Goal: Task Accomplishment & Management: Manage account settings

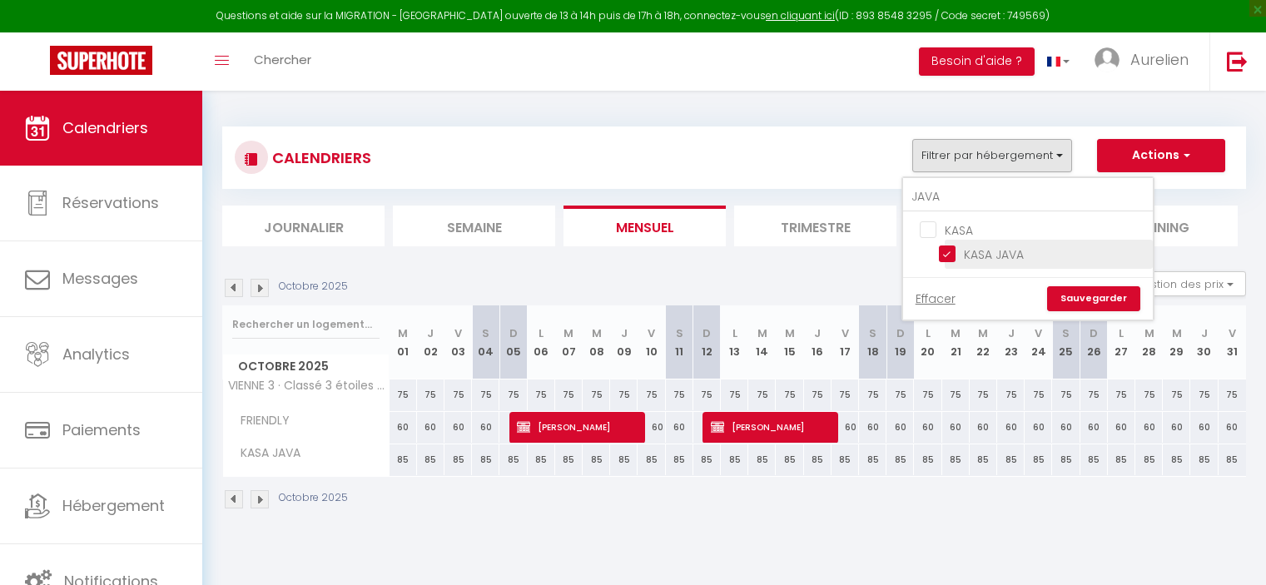
click at [943, 251] on input "KASA JAVA" at bounding box center [1043, 253] width 208 height 17
checkbox input "false"
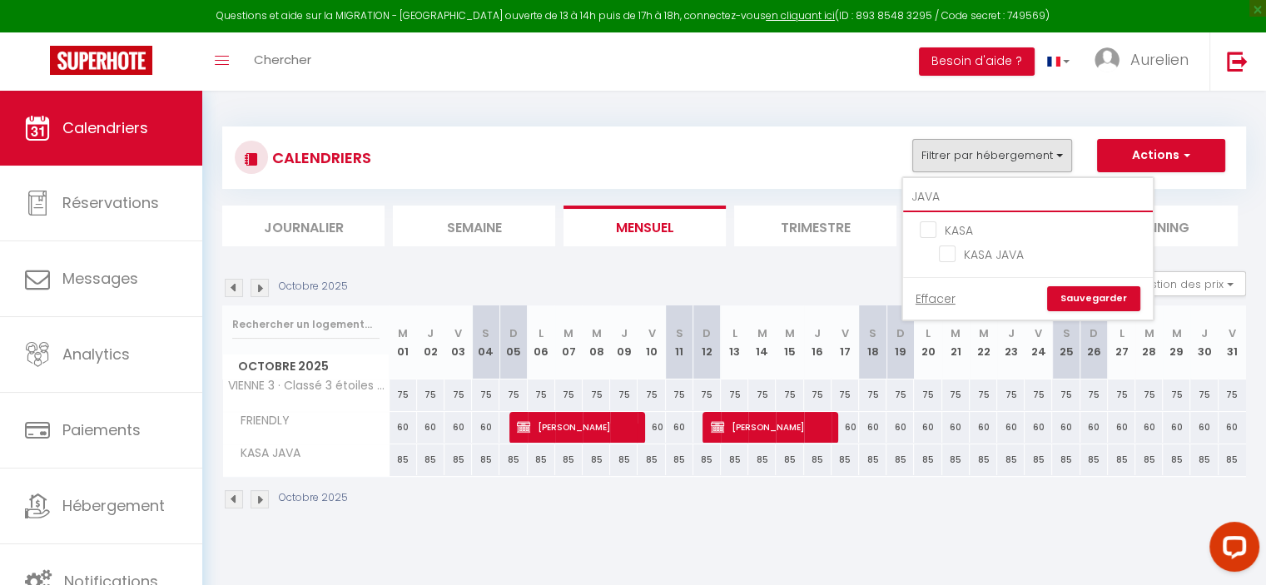
click at [953, 200] on input "JAVA" at bounding box center [1028, 197] width 250 height 30
type input "J"
checkbox input "false"
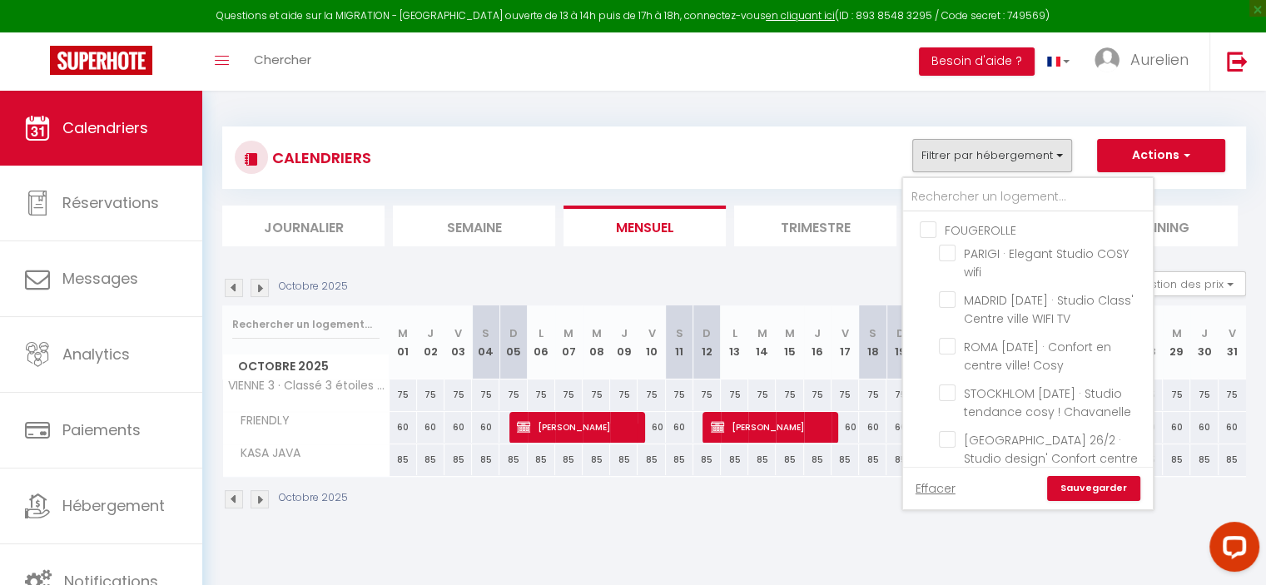
click at [952, 229] on input "FOUGEROLLE" at bounding box center [1045, 229] width 250 height 17
checkbox input "true"
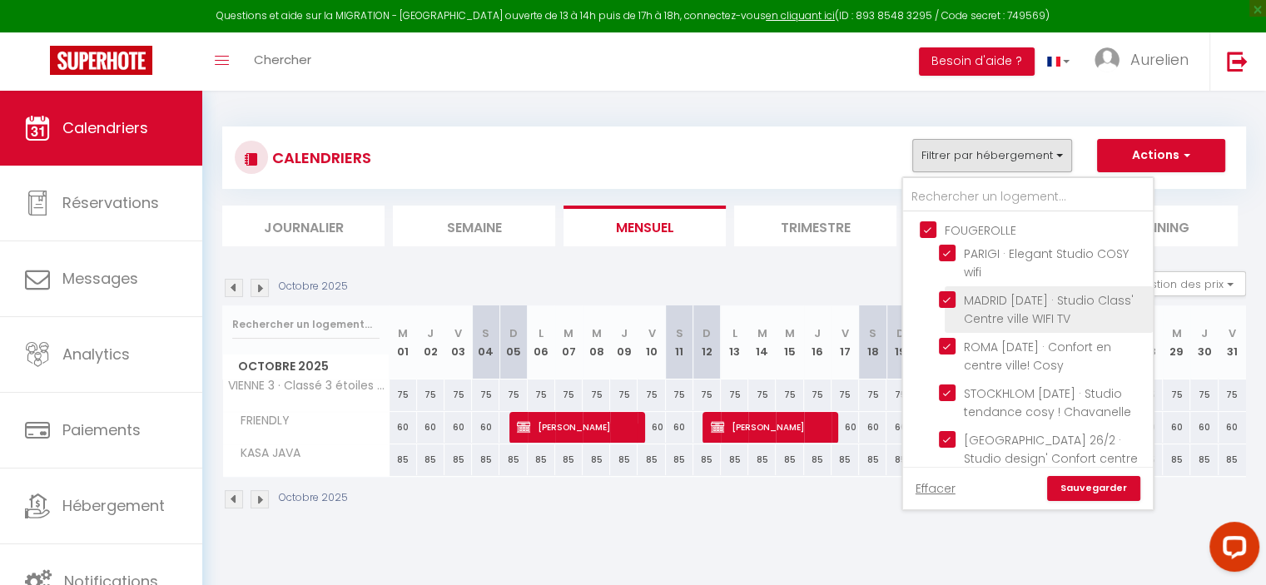
checkbox input "false"
checkbox input "true"
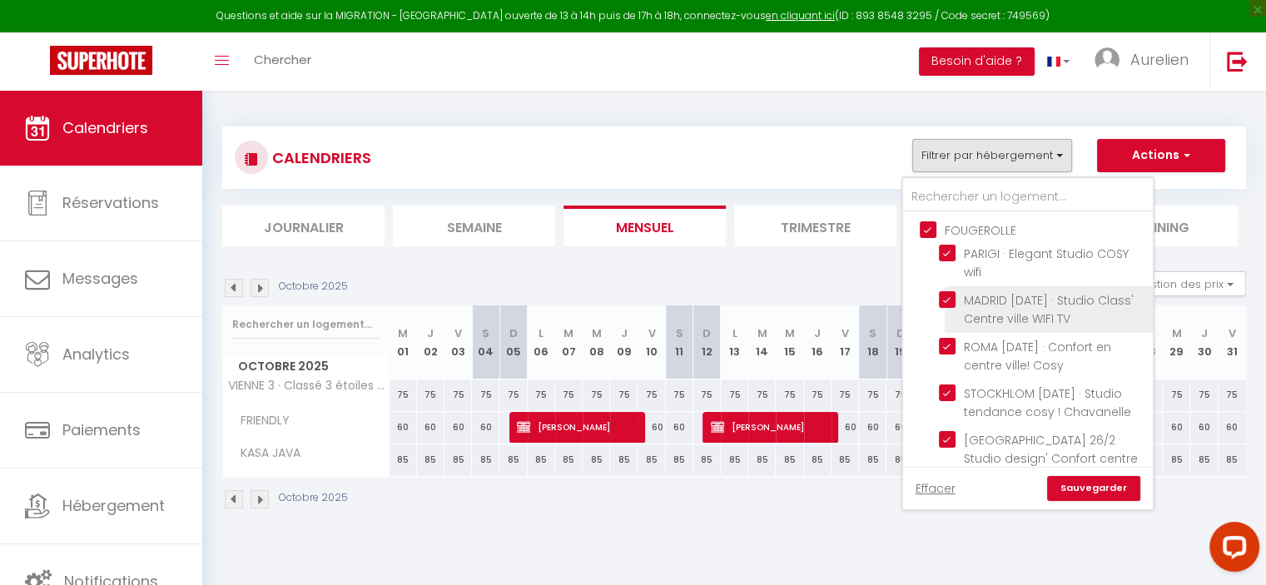
checkbox input "true"
checkbox input "false"
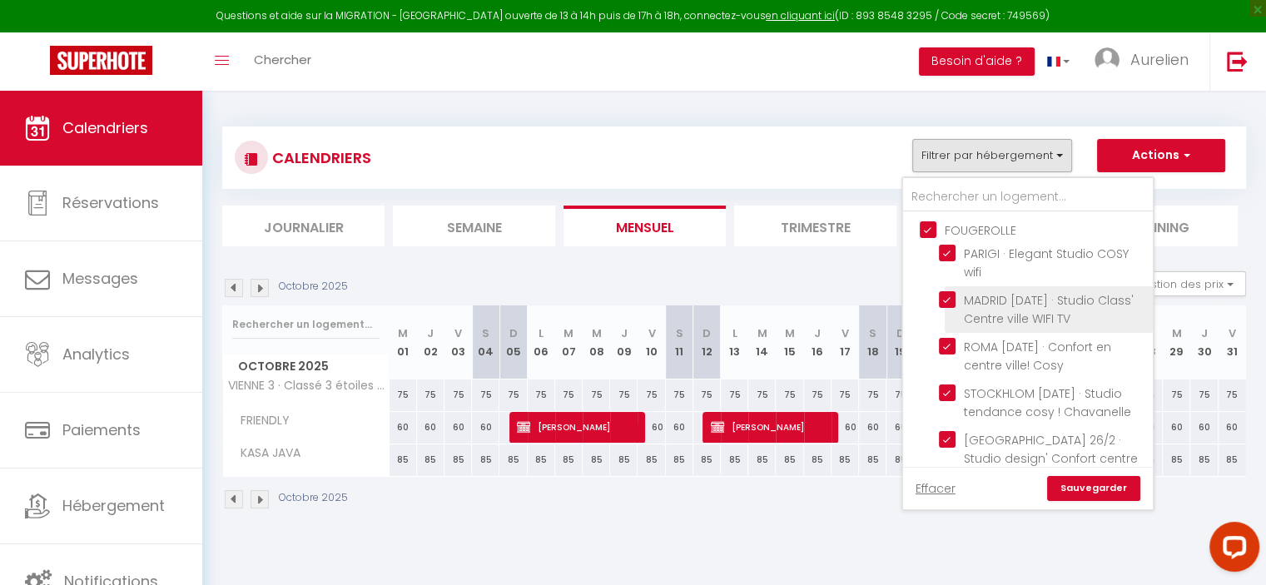
checkbox input "false"
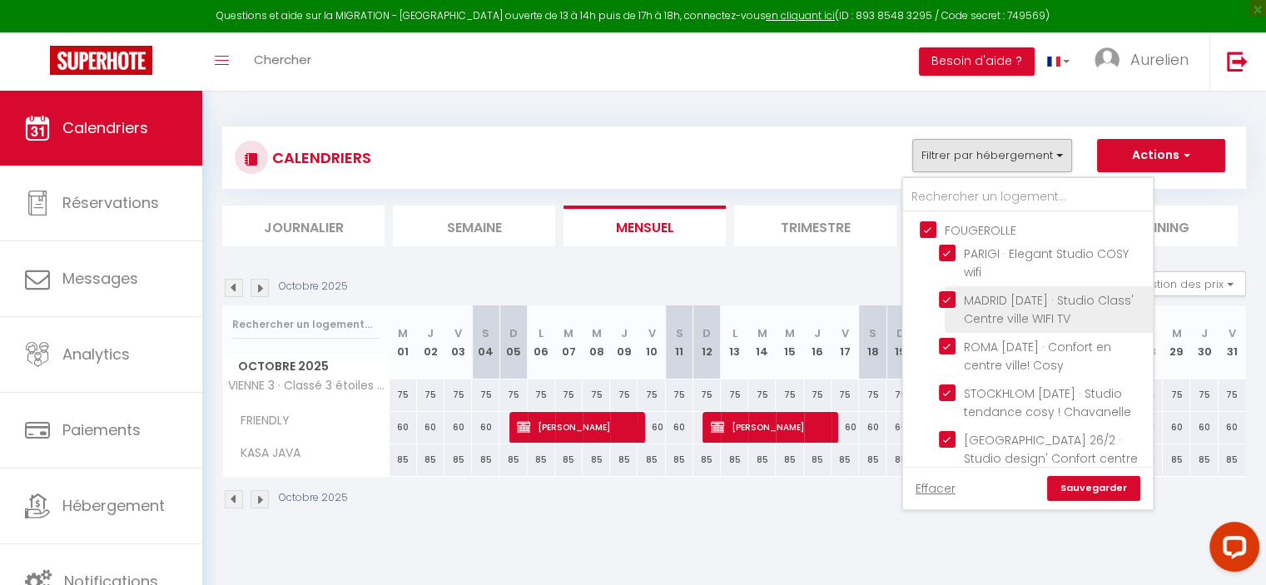
checkbox input "false"
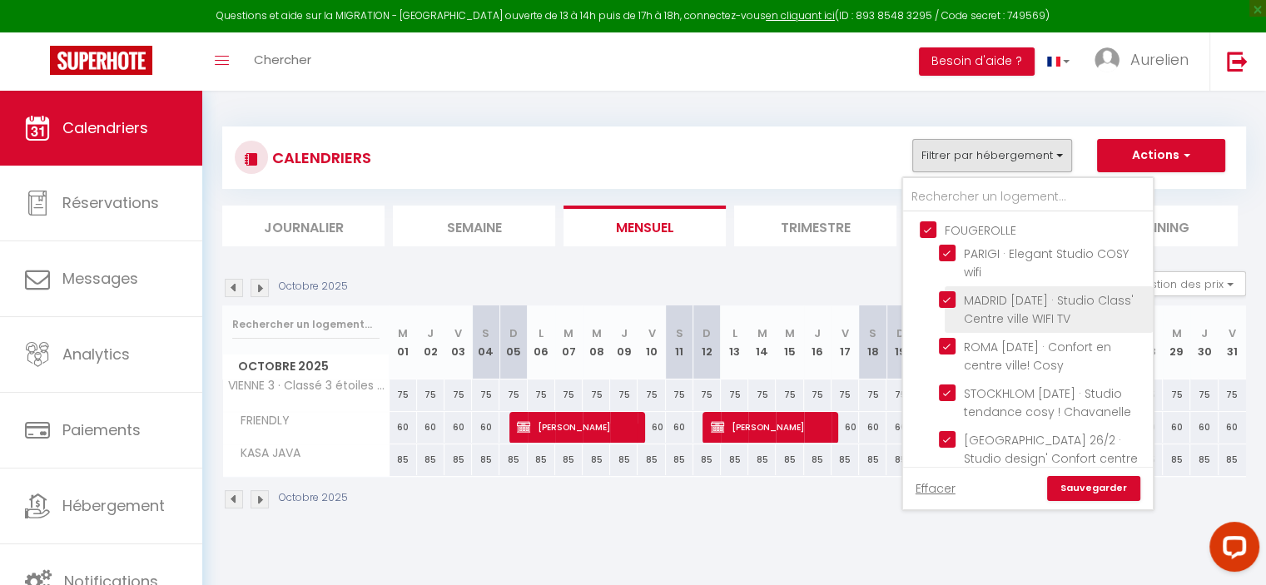
checkbox input "false"
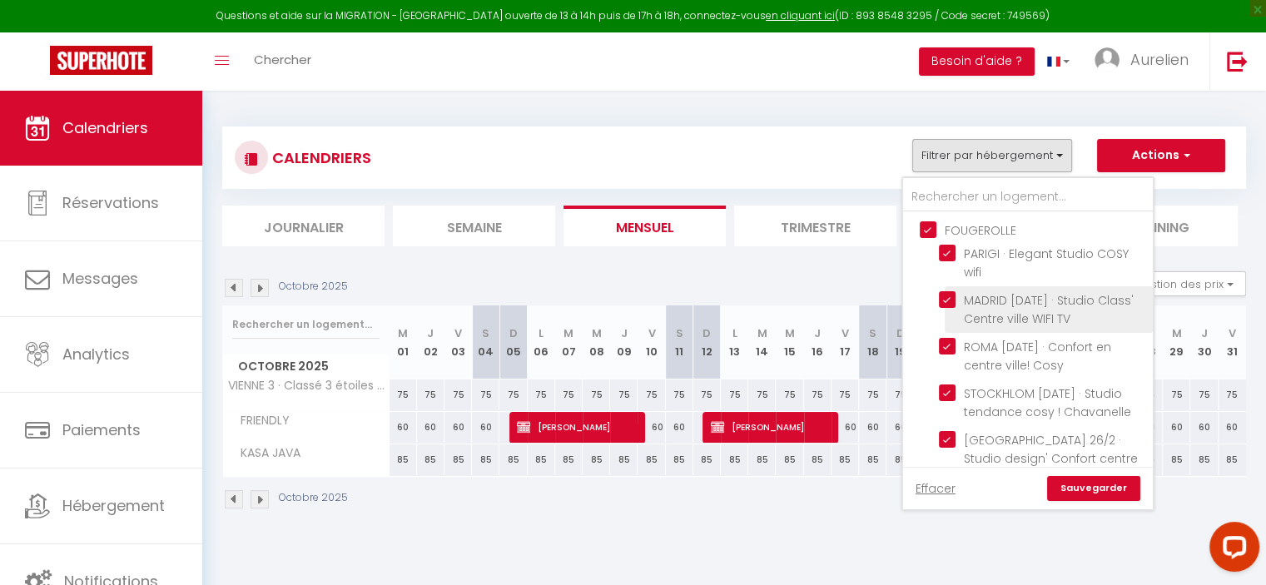
checkbox input "false"
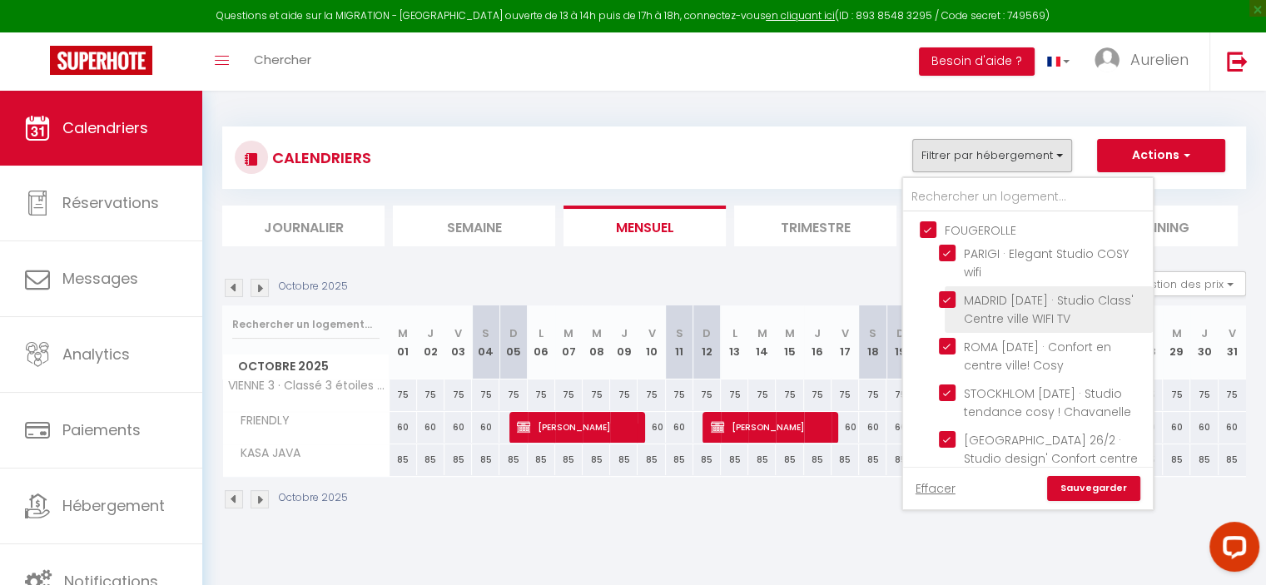
checkbox input "false"
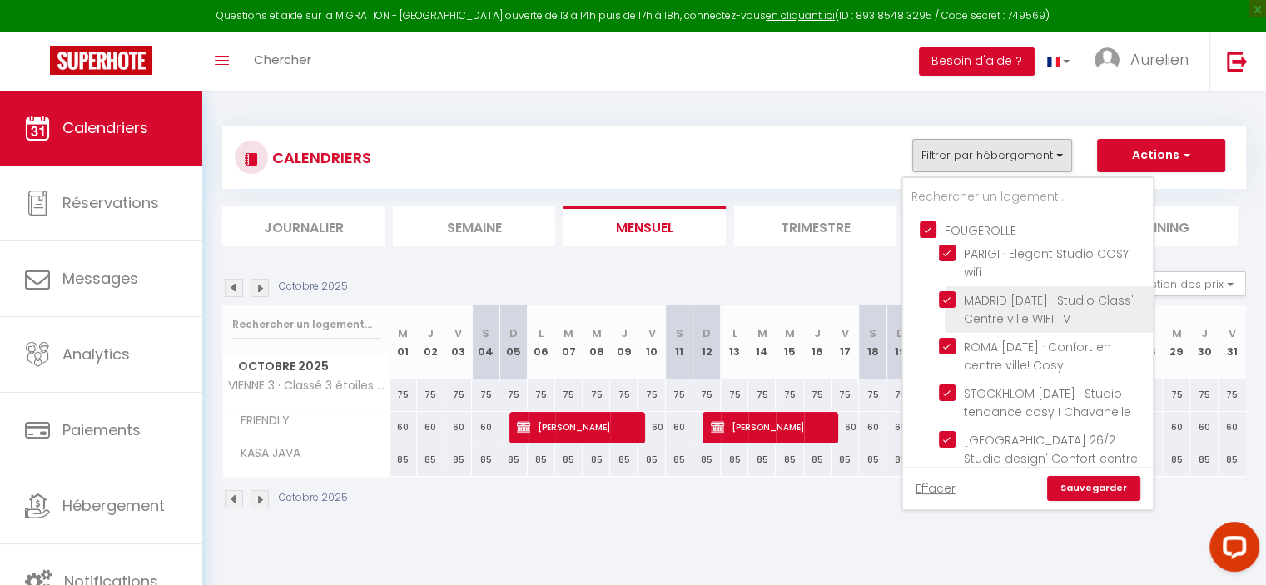
checkbox input "false"
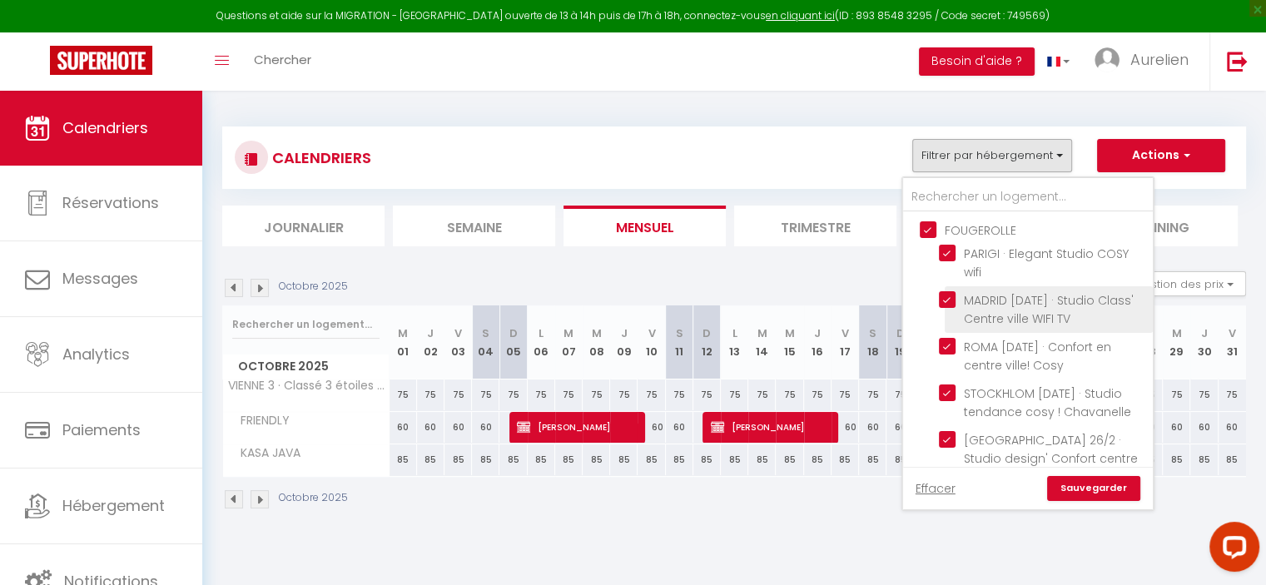
checkbox input "false"
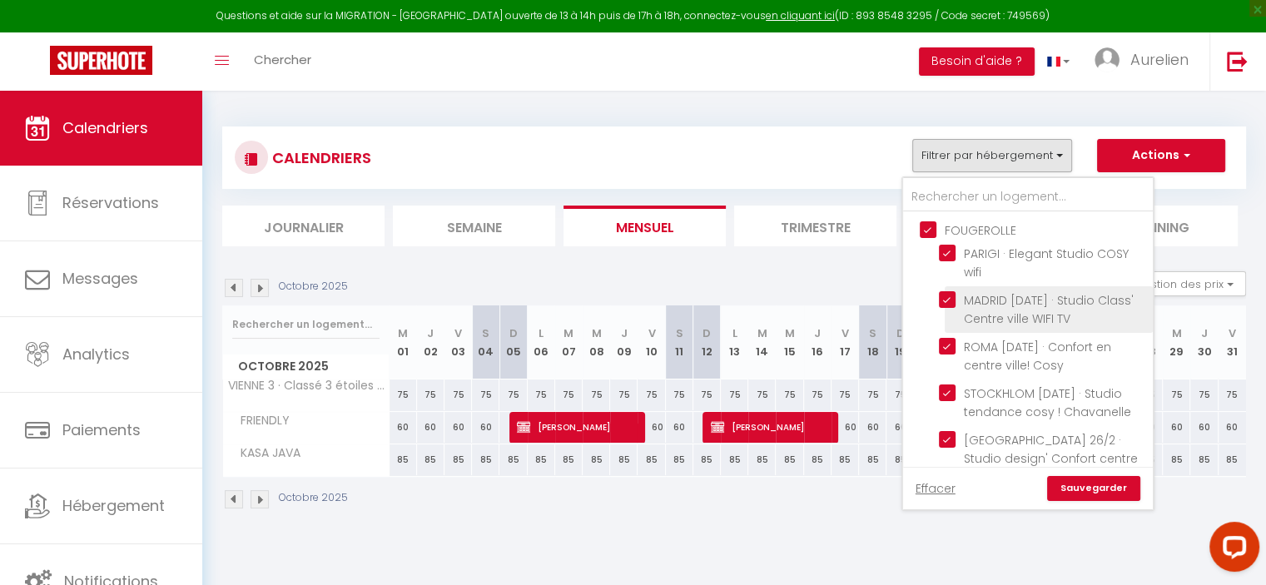
checkbox input "false"
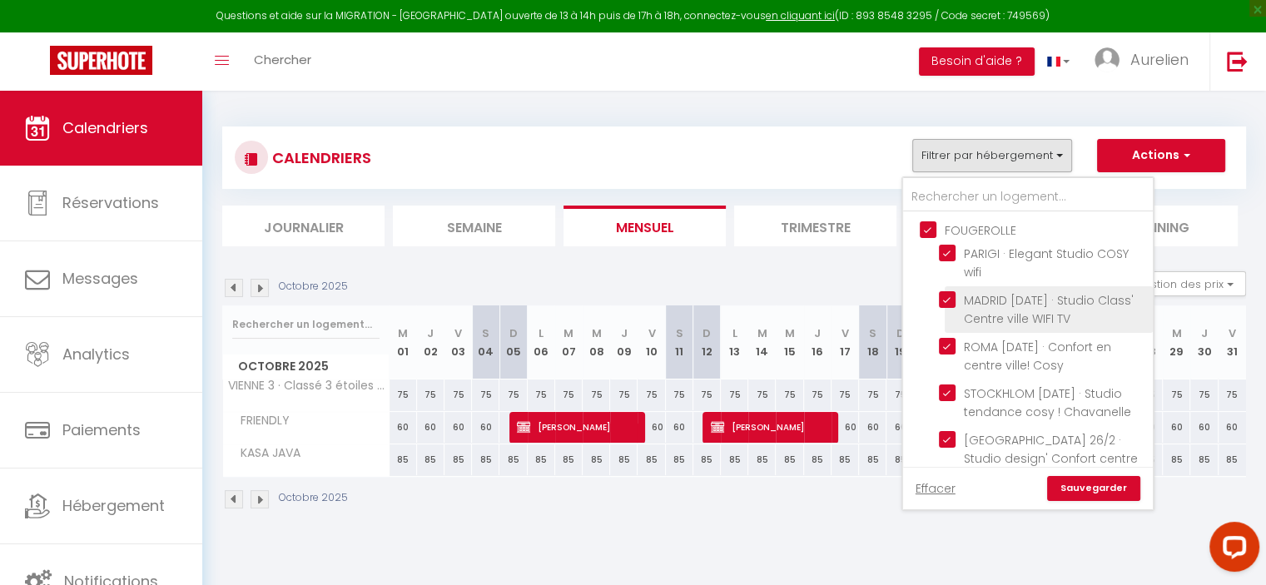
checkbox input "false"
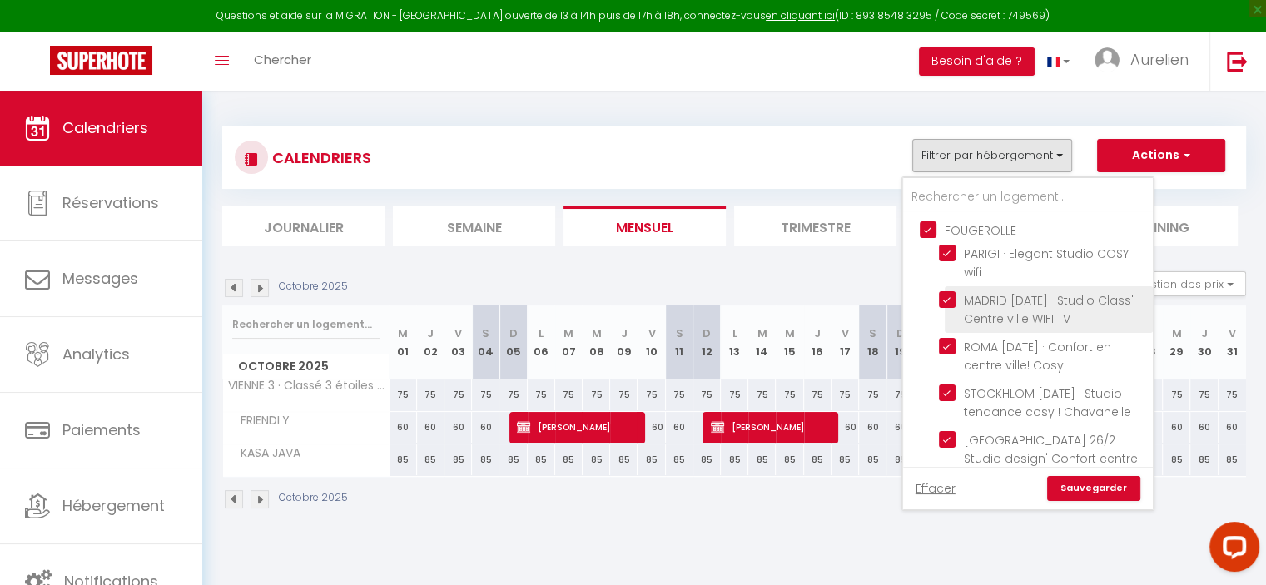
checkbox input "false"
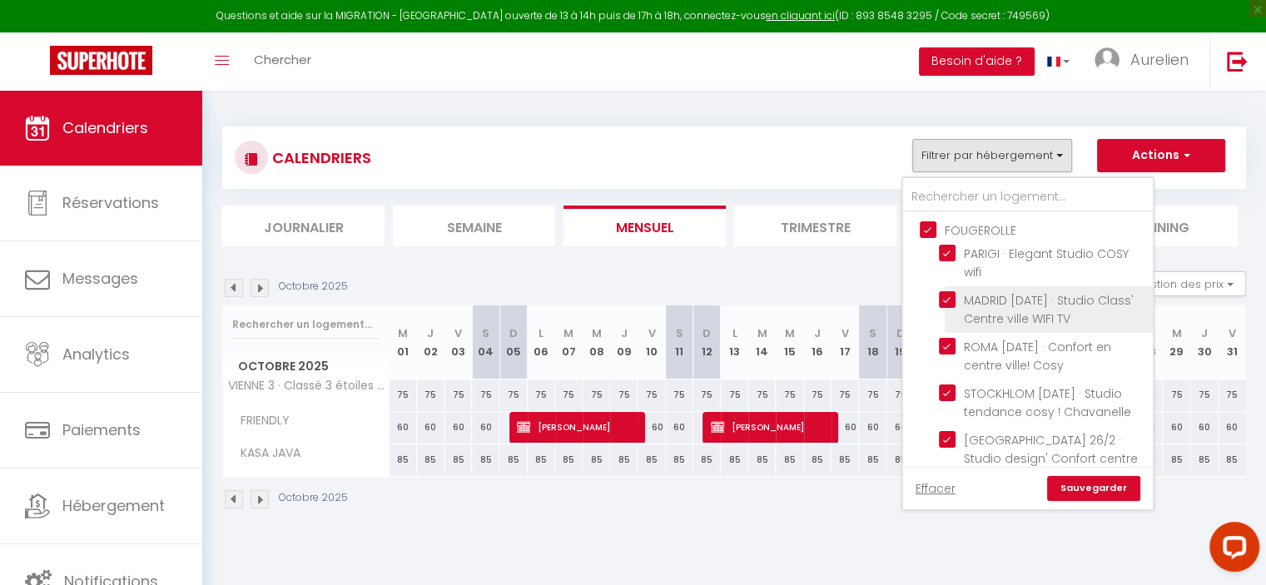
checkbox input "false"
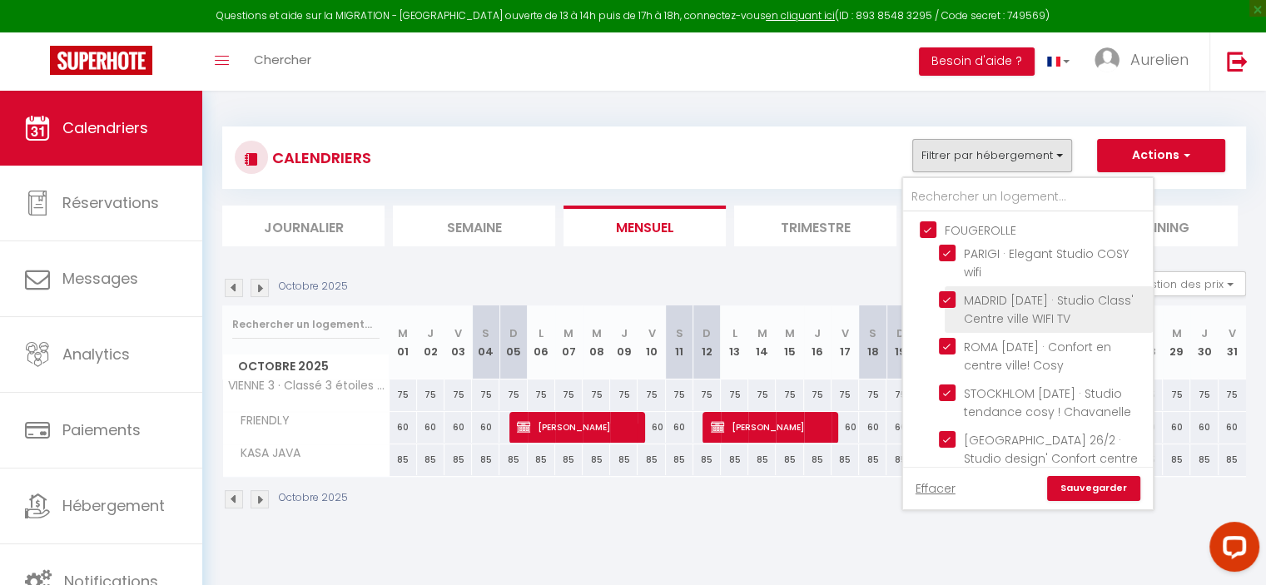
checkbox input "false"
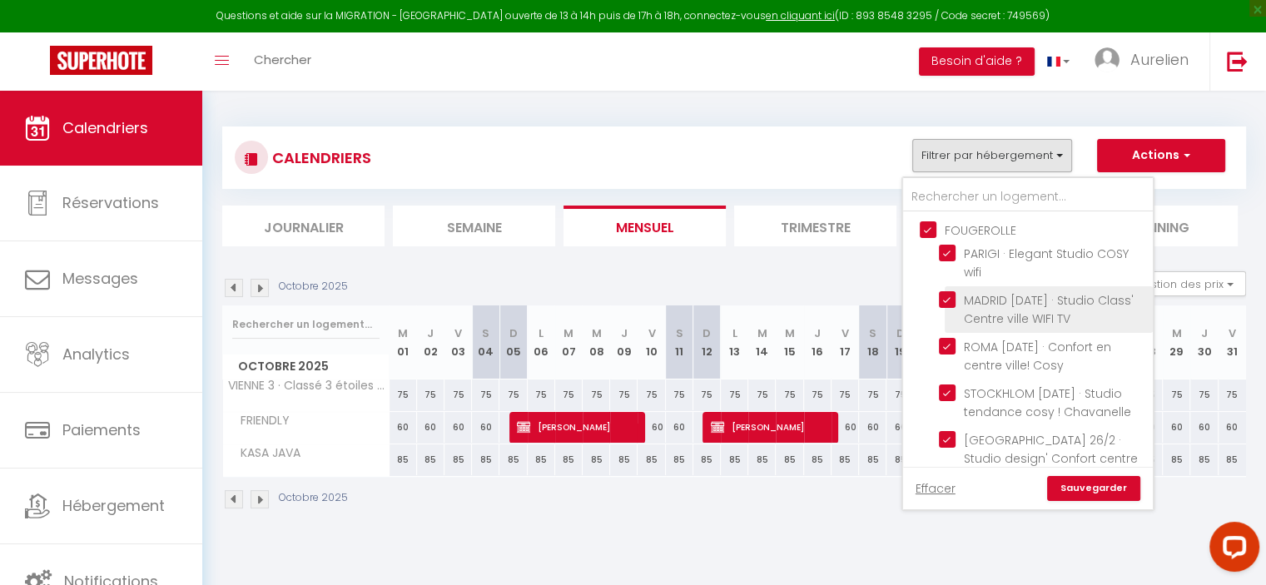
checkbox input "false"
click at [1075, 494] on link "Sauvegarder" at bounding box center [1093, 488] width 93 height 25
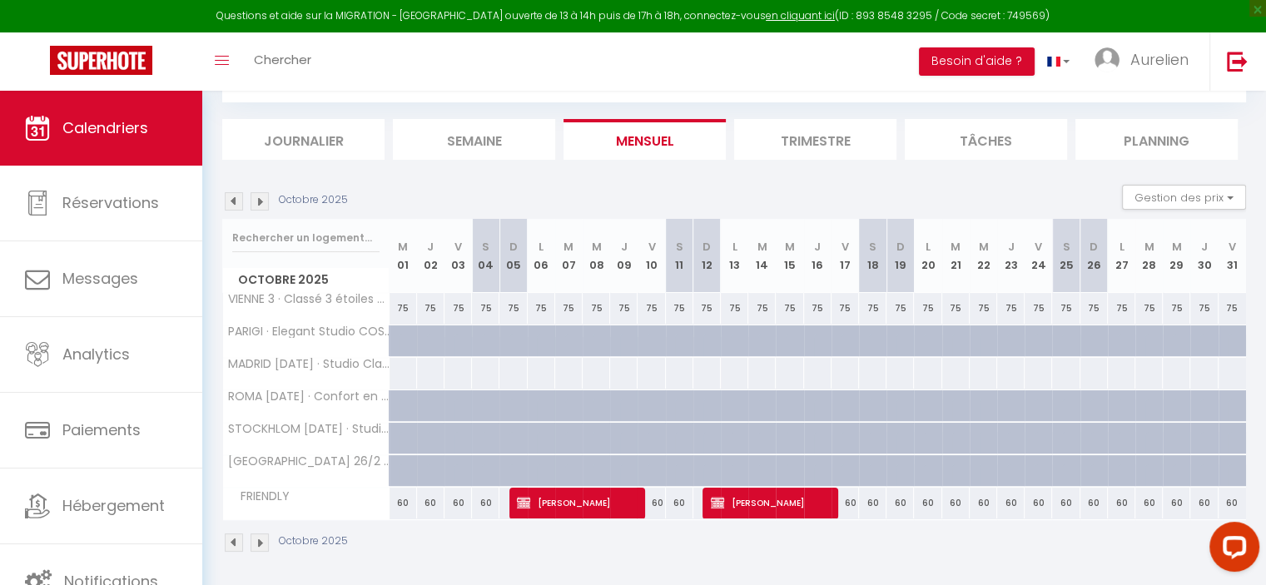
scroll to position [90, 0]
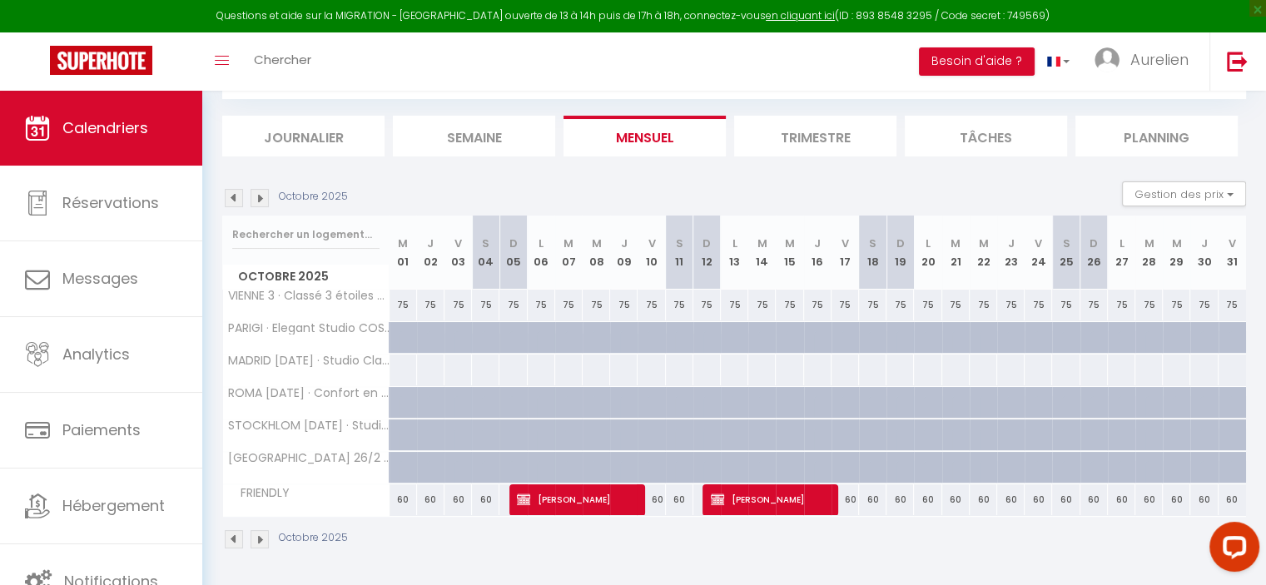
click at [223, 198] on div "Octobre 2025" at bounding box center [287, 198] width 131 height 18
click at [232, 199] on img at bounding box center [234, 198] width 18 height 18
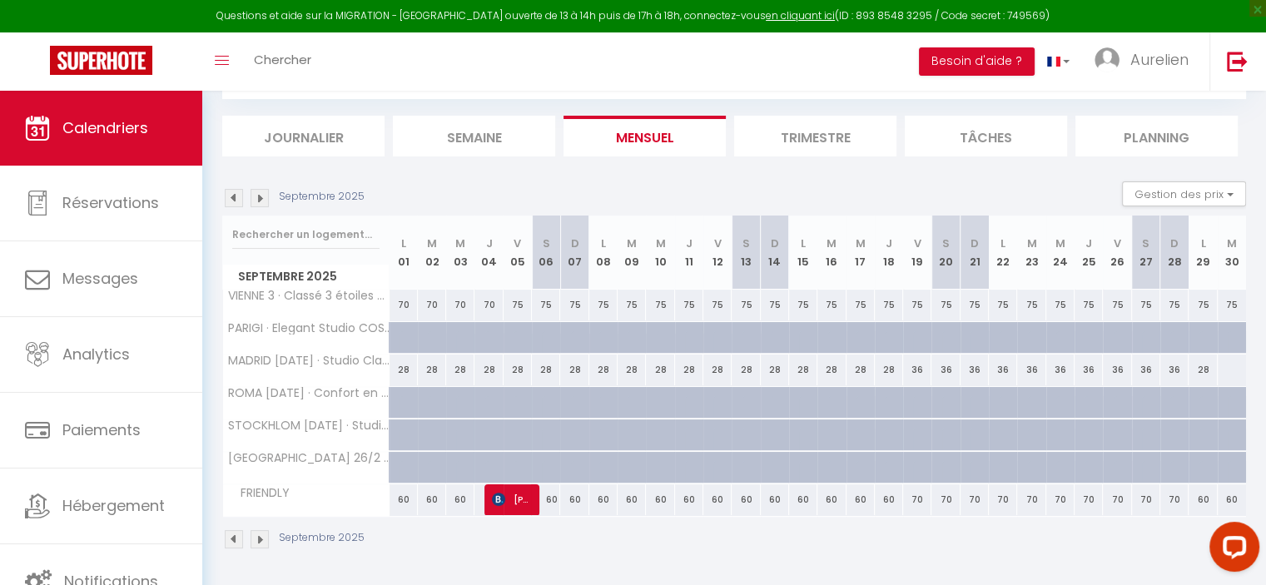
click at [232, 199] on img at bounding box center [234, 198] width 18 height 18
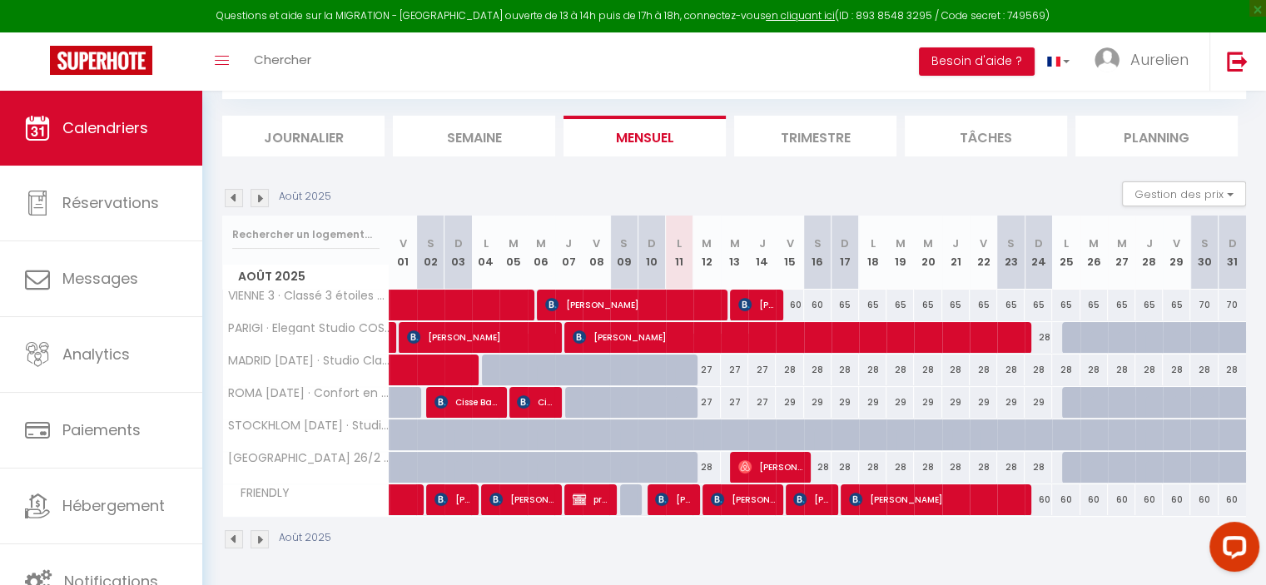
click at [708, 366] on div "27" at bounding box center [706, 370] width 27 height 31
type input "27"
type input "[DATE]"
type input "Mer 13 Août 2025"
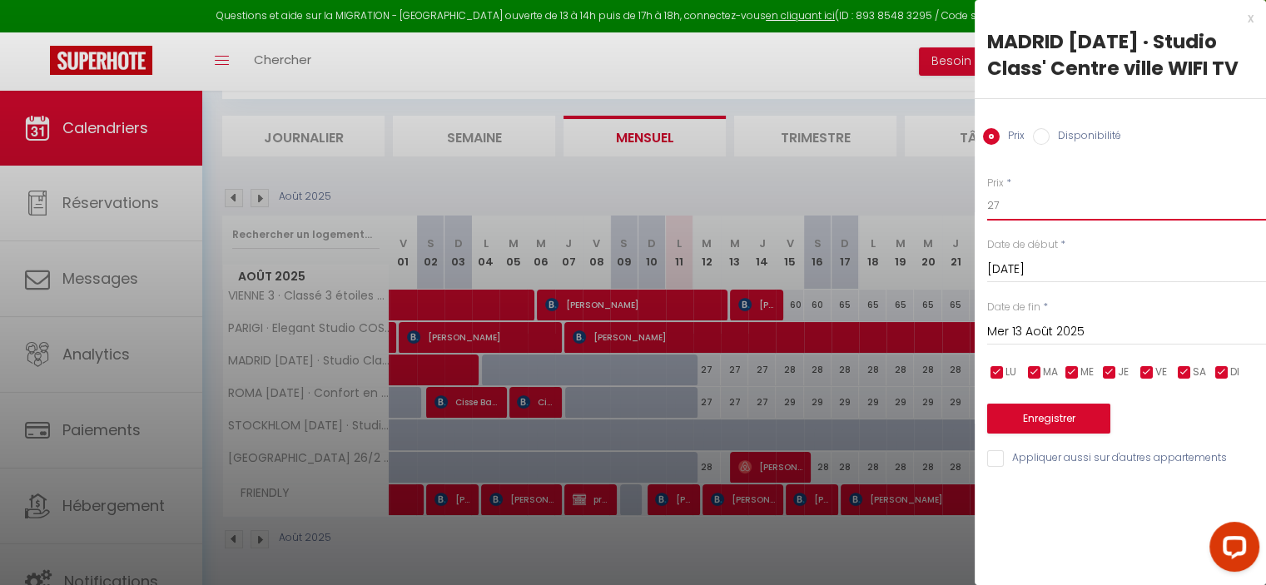
drag, startPoint x: 1029, startPoint y: 217, endPoint x: 987, endPoint y: 212, distance: 41.9
click at [987, 212] on input "27" at bounding box center [1126, 206] width 279 height 30
type input "27"
click at [1025, 325] on input "Mer 13 Août 2025" at bounding box center [1126, 332] width 279 height 22
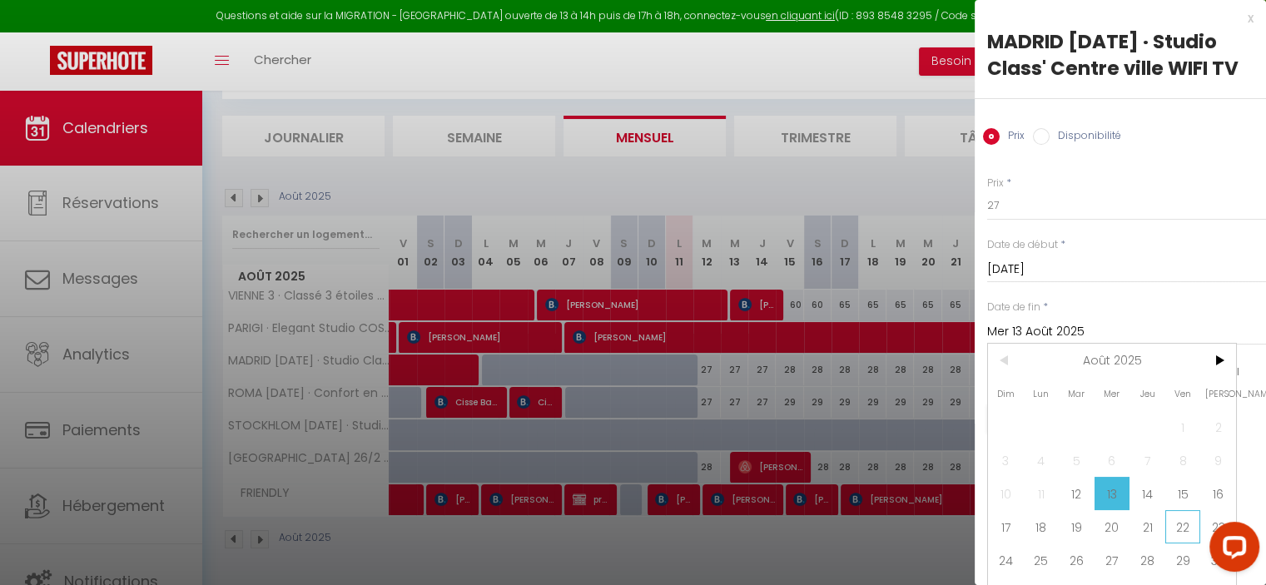
click at [1185, 532] on span "22" at bounding box center [1183, 526] width 36 height 33
type input "Ven 22 Août 2025"
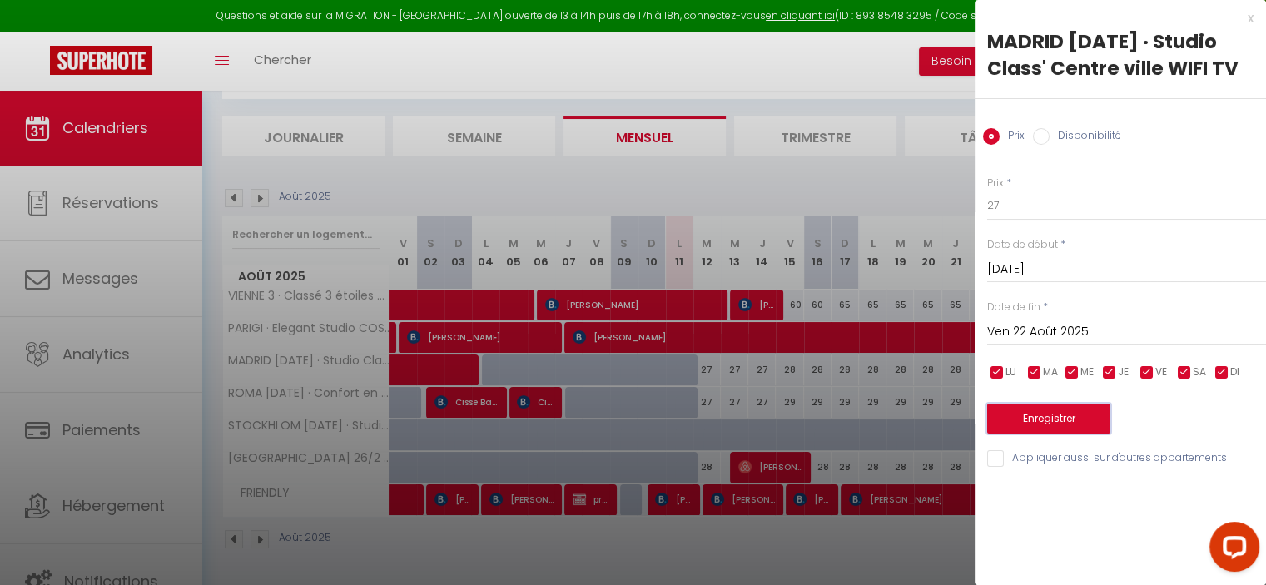
click at [1073, 409] on button "Enregistrer" at bounding box center [1048, 419] width 123 height 30
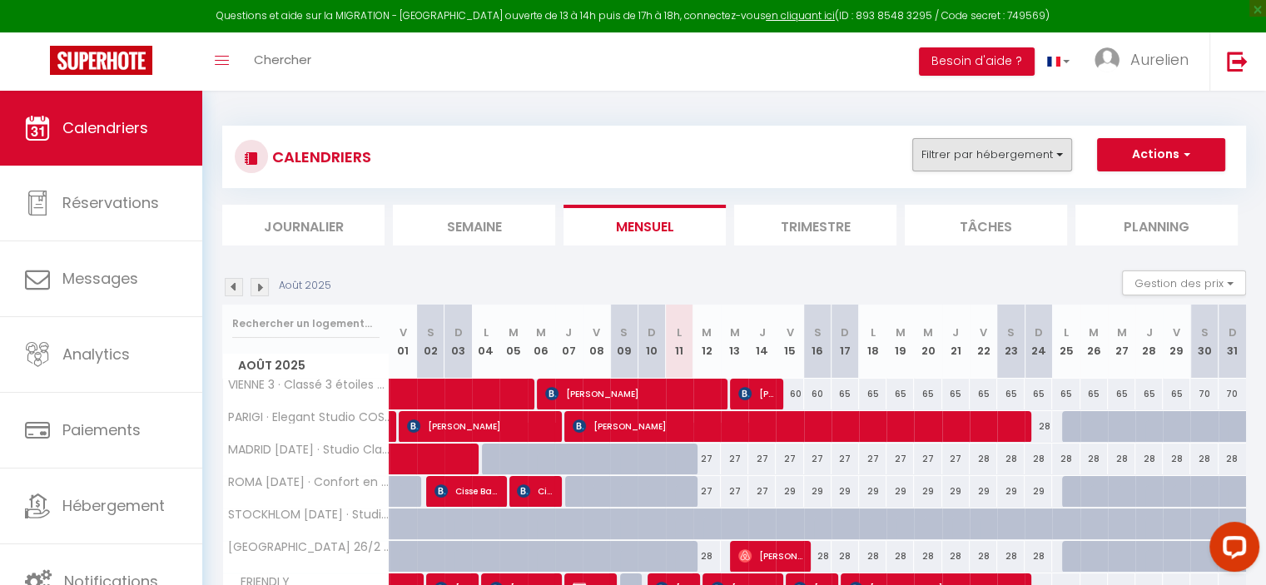
scroll to position [0, 0]
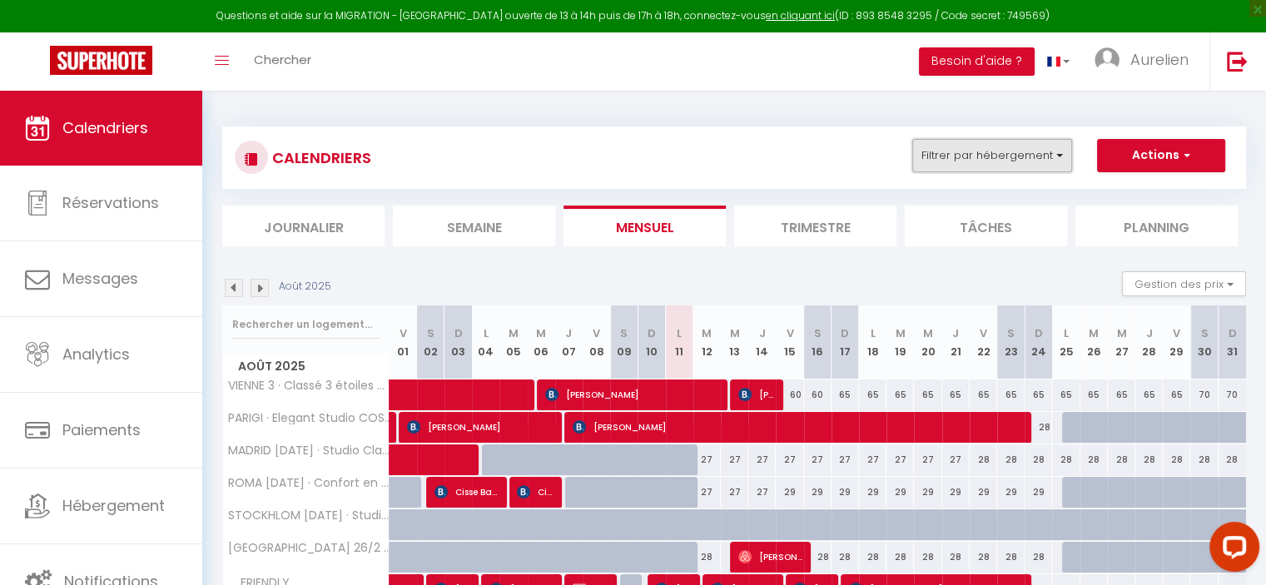
click at [980, 158] on button "Filtrer par hébergement" at bounding box center [992, 155] width 160 height 33
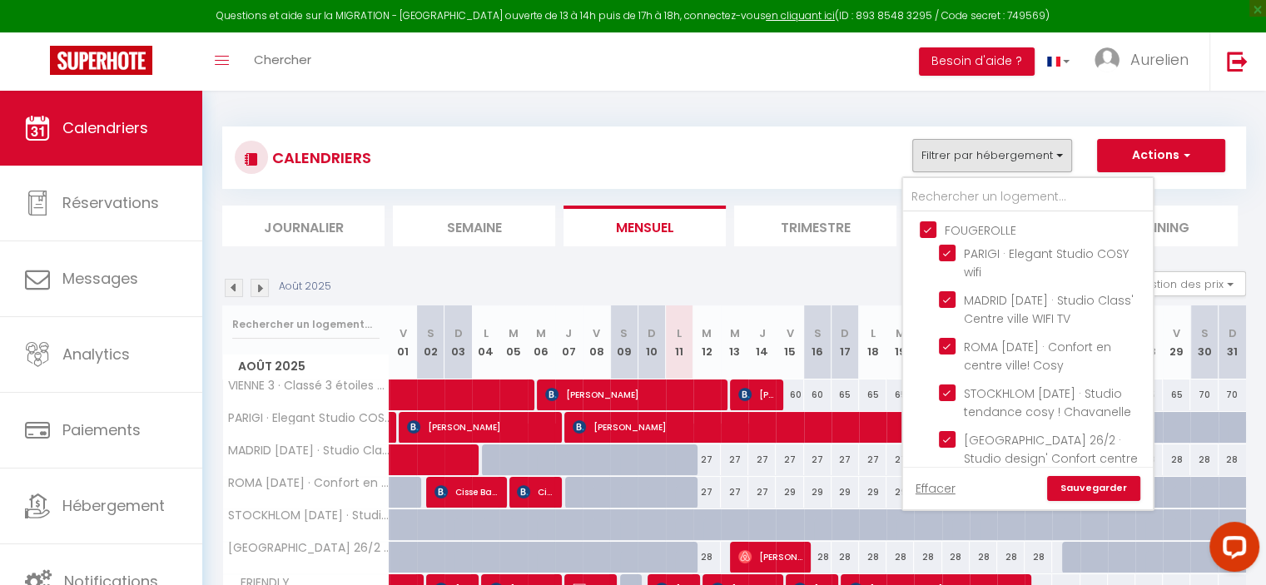
click at [935, 229] on input "FOUGEROLLE" at bounding box center [1045, 229] width 250 height 17
checkbox input "false"
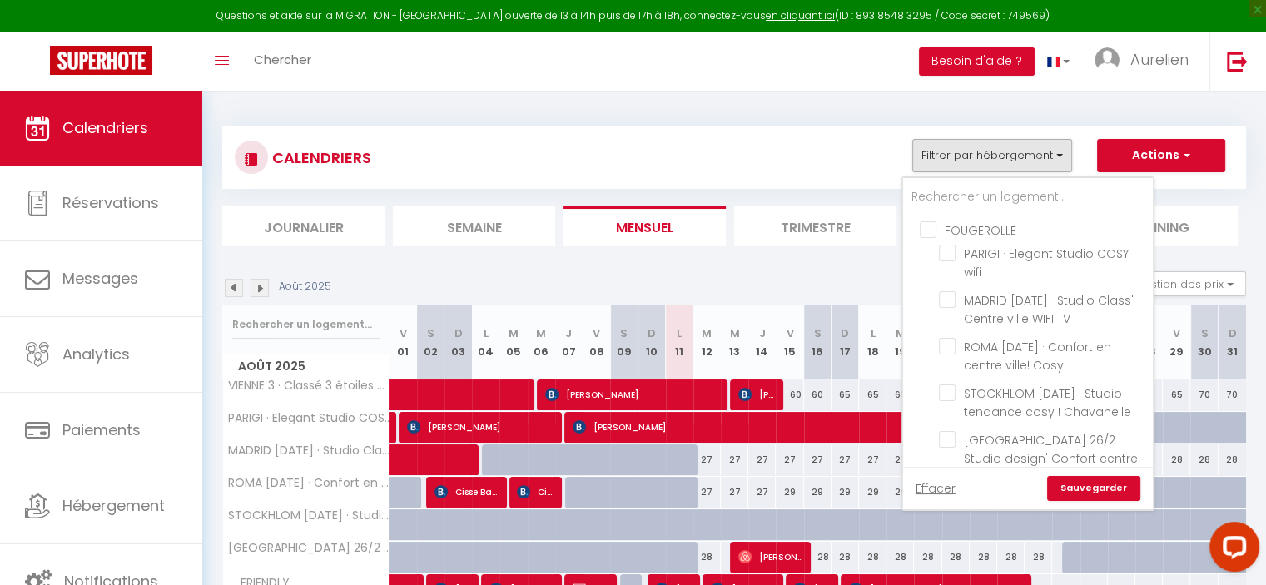
checkbox input "false"
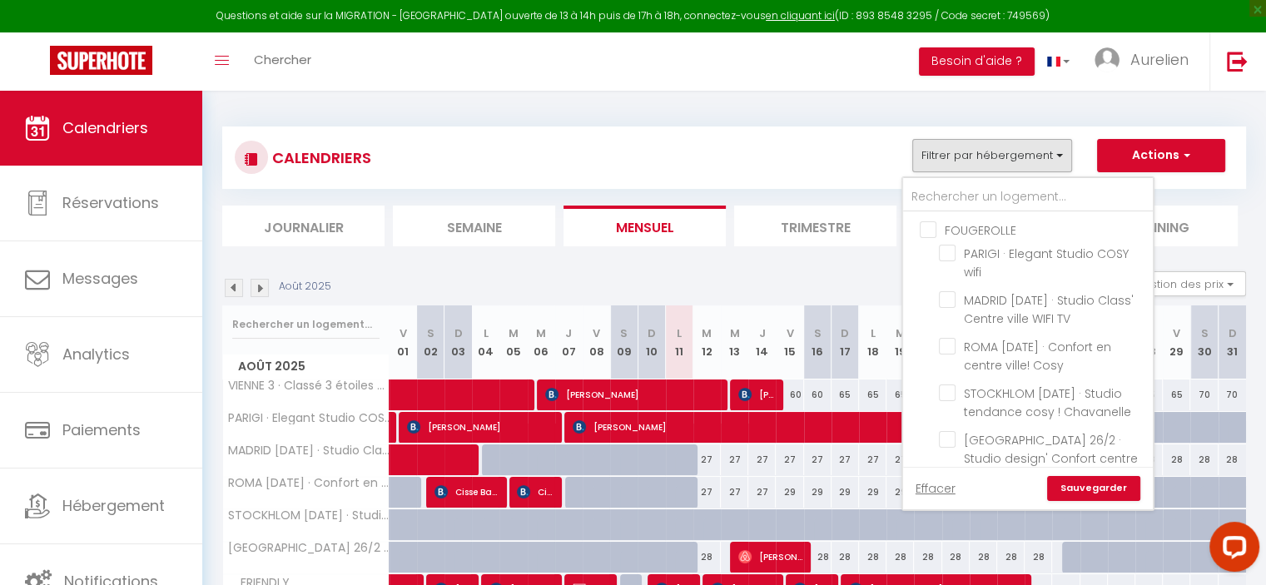
checkbox input "false"
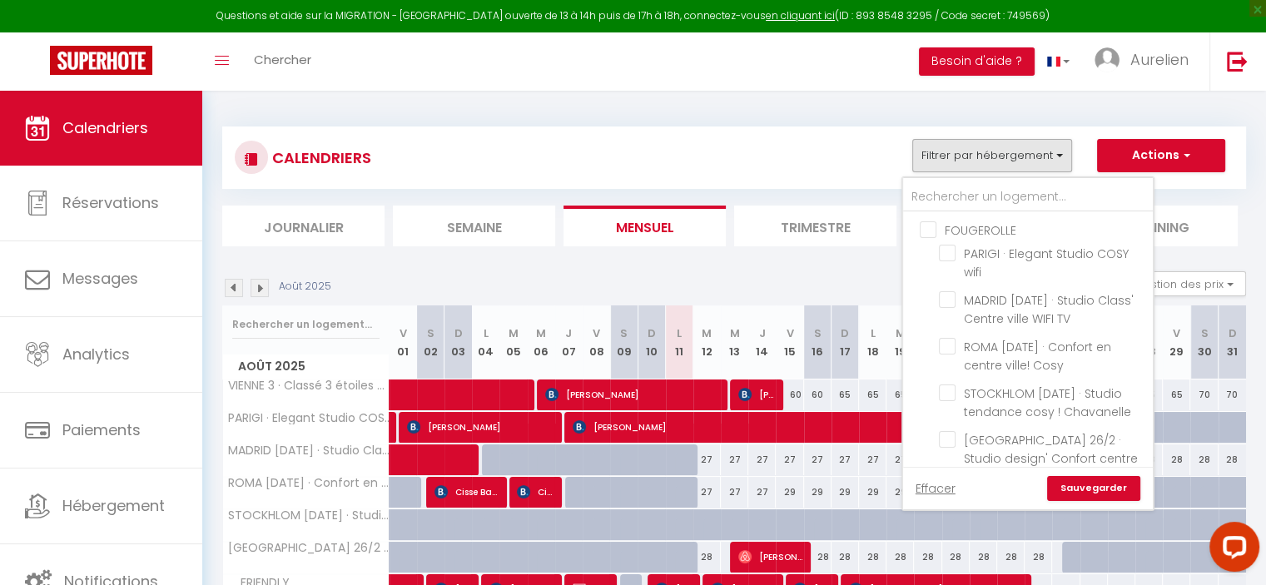
checkbox input "false"
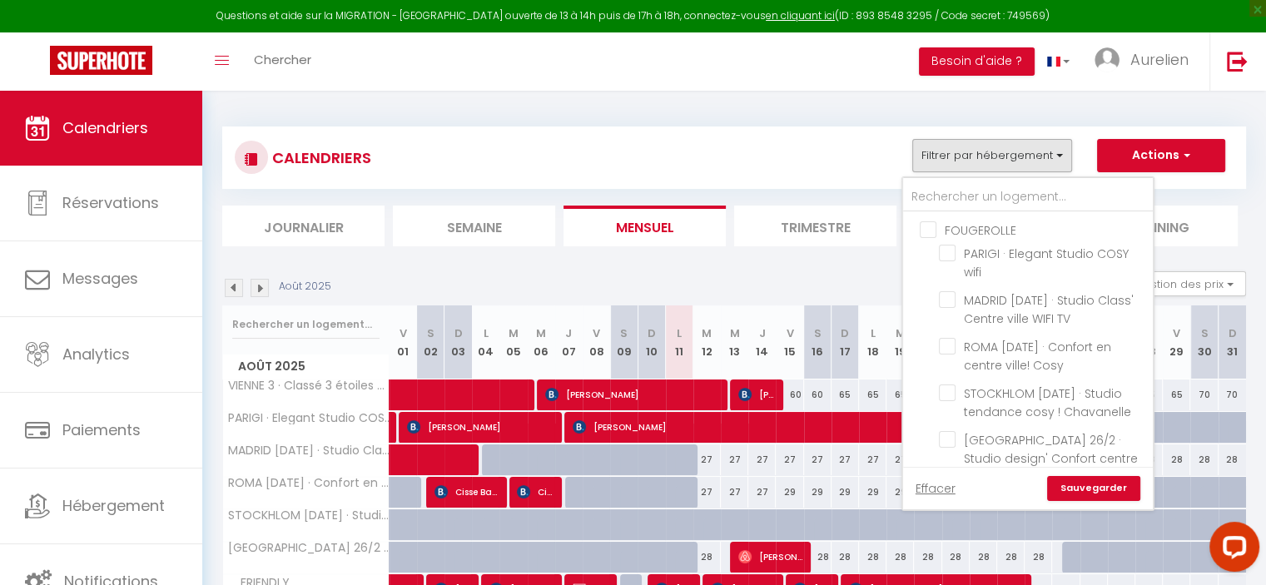
checkbox input "false"
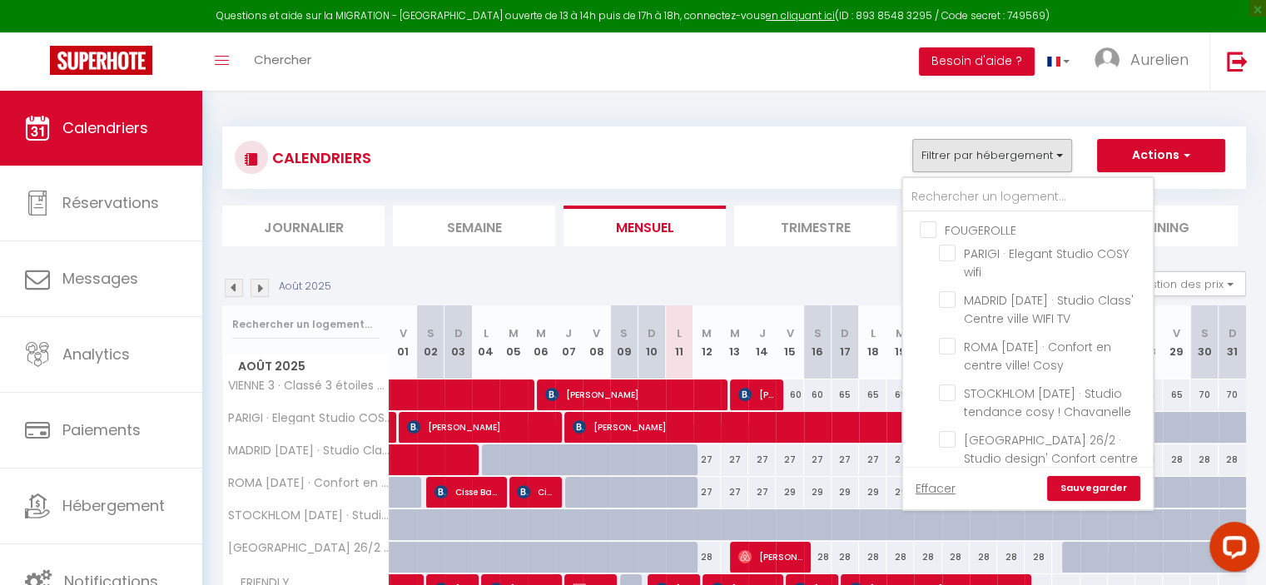
checkbox input "false"
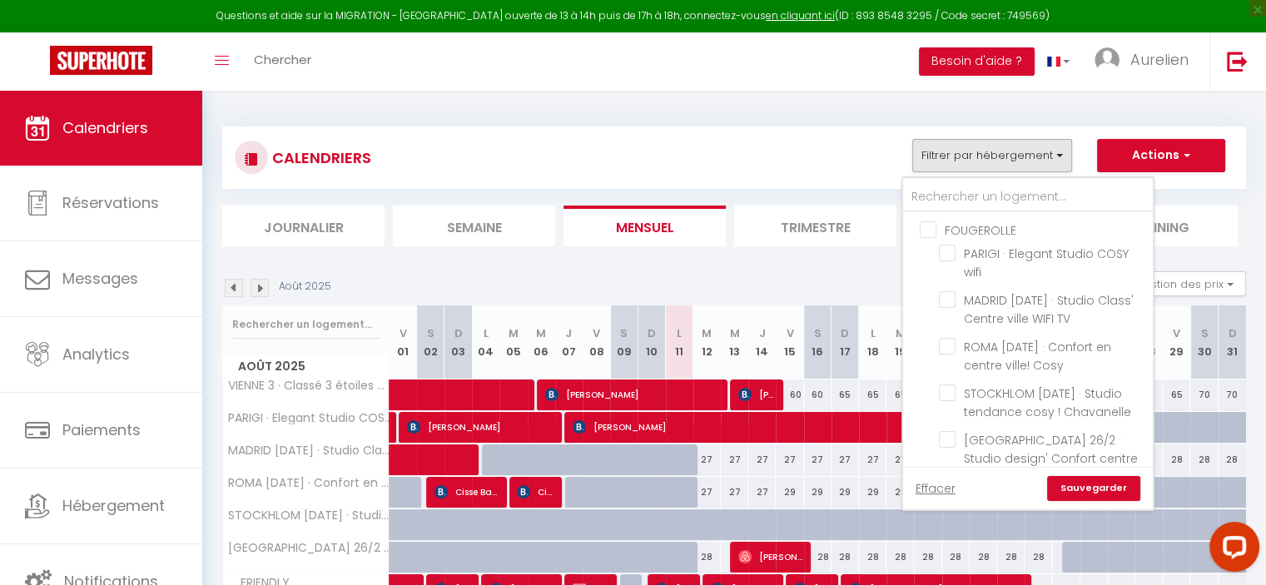
checkbox input "false"
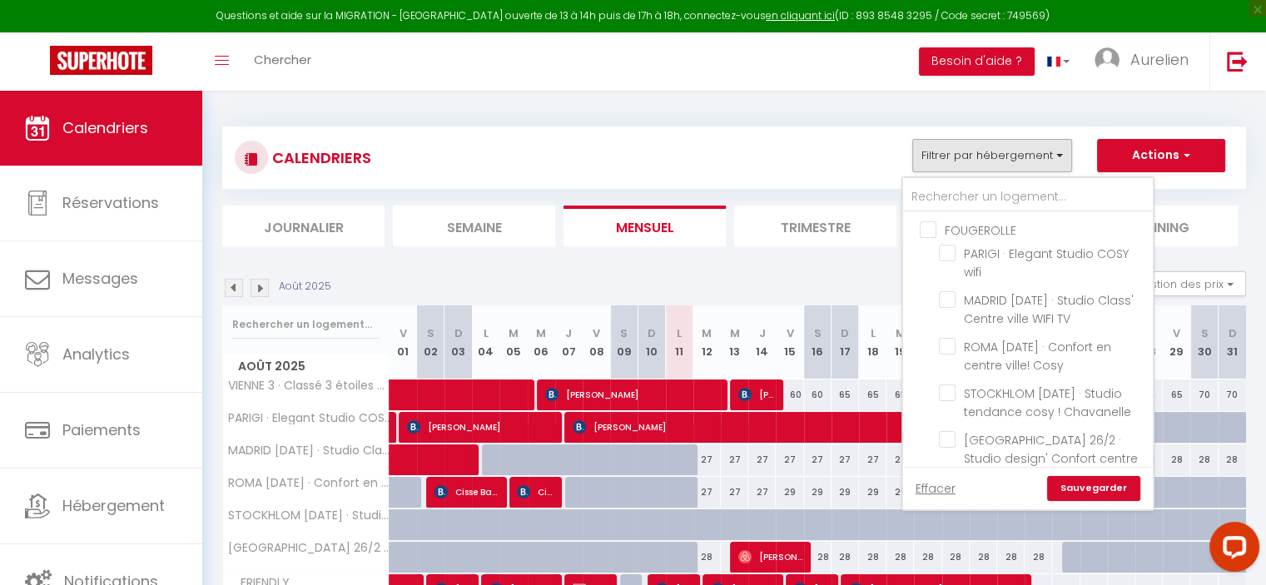
checkbox input "false"
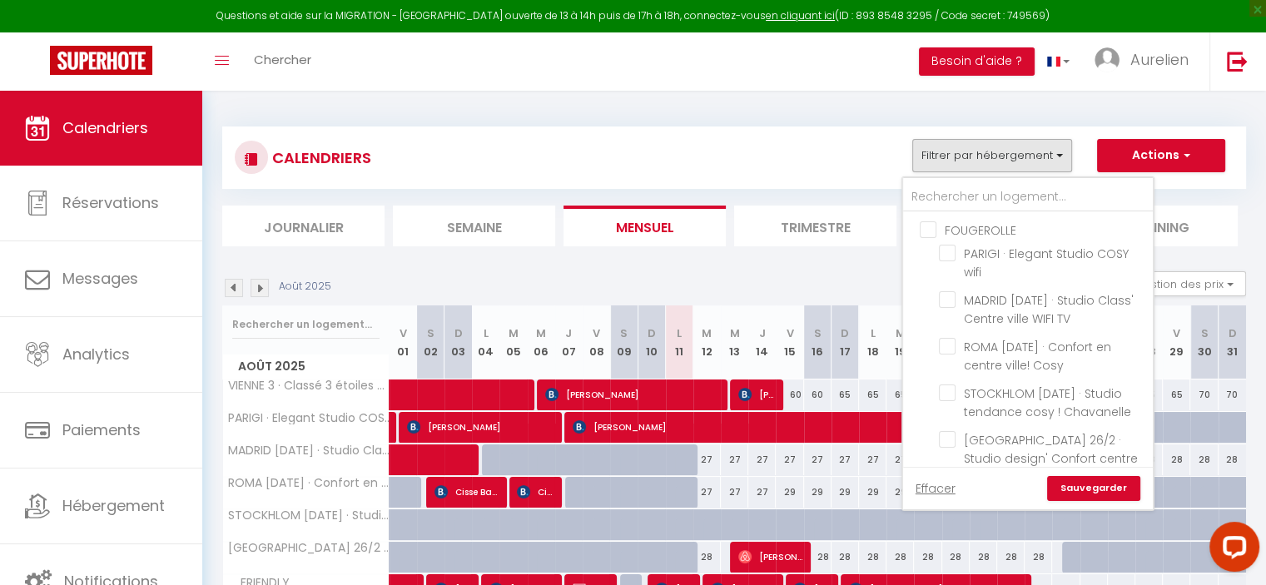
checkbox input "false"
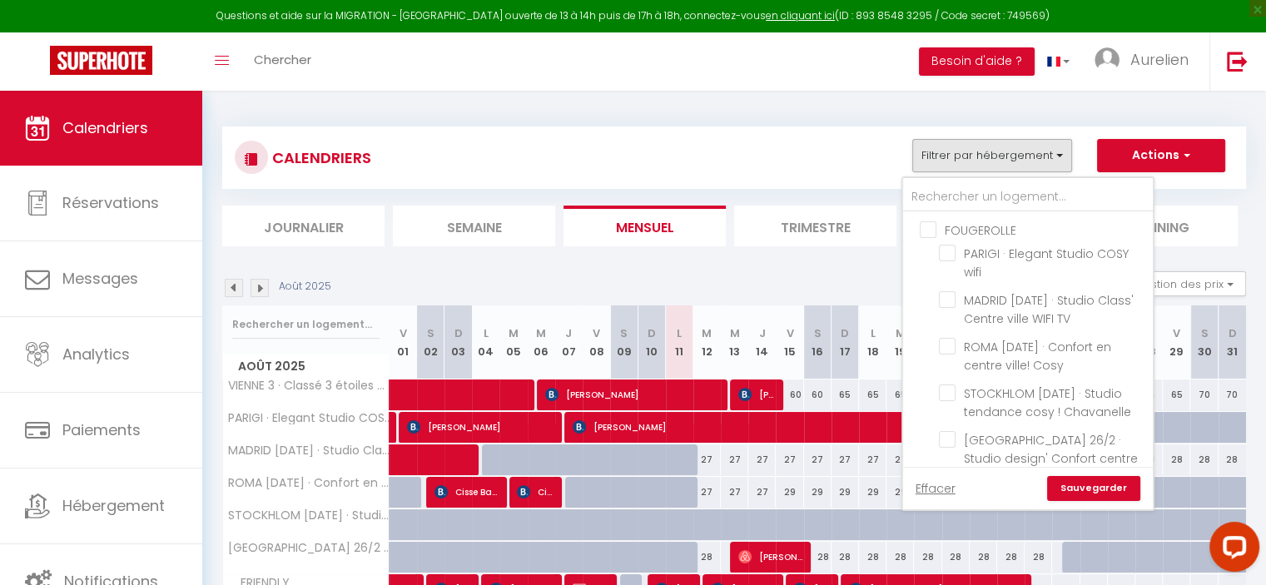
checkbox input "false"
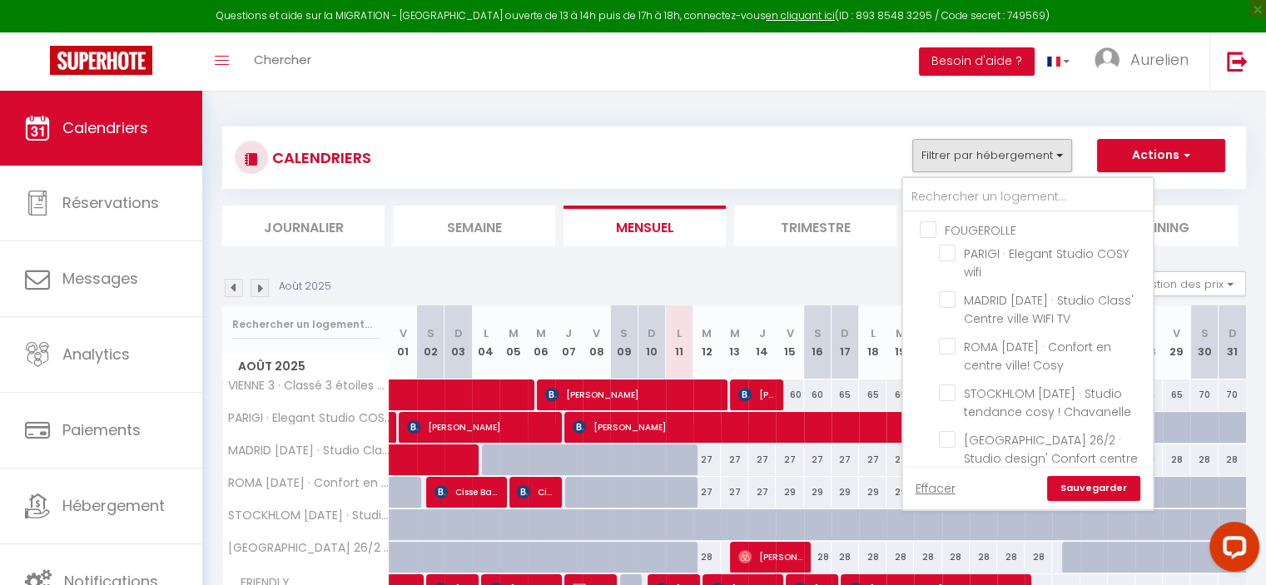
checkbox input "false"
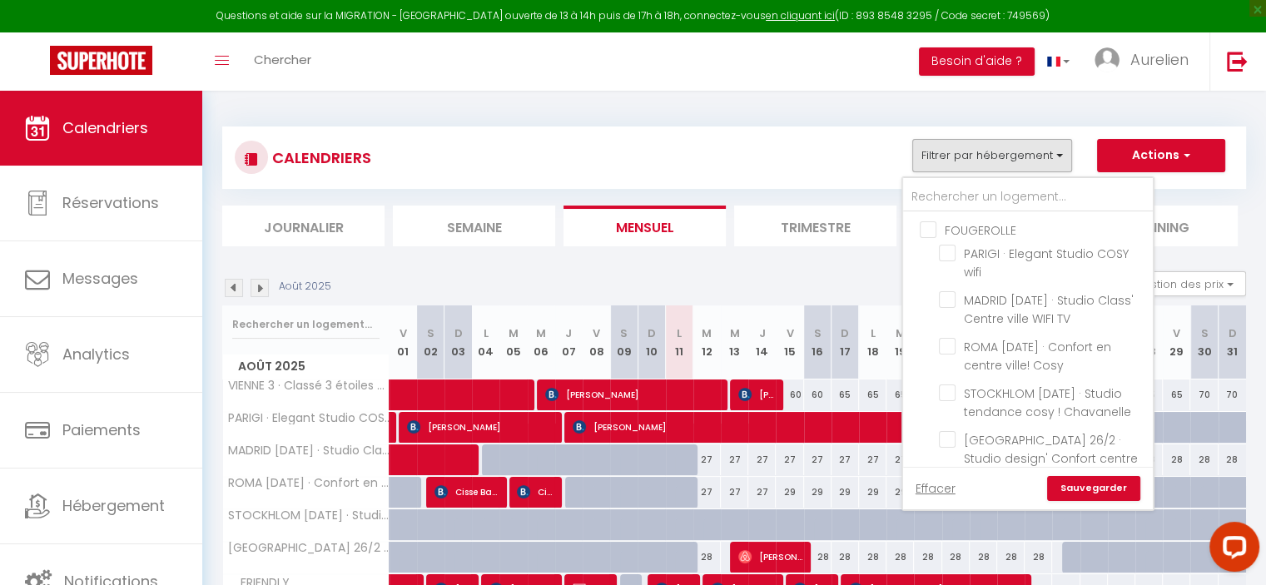
checkbox input "false"
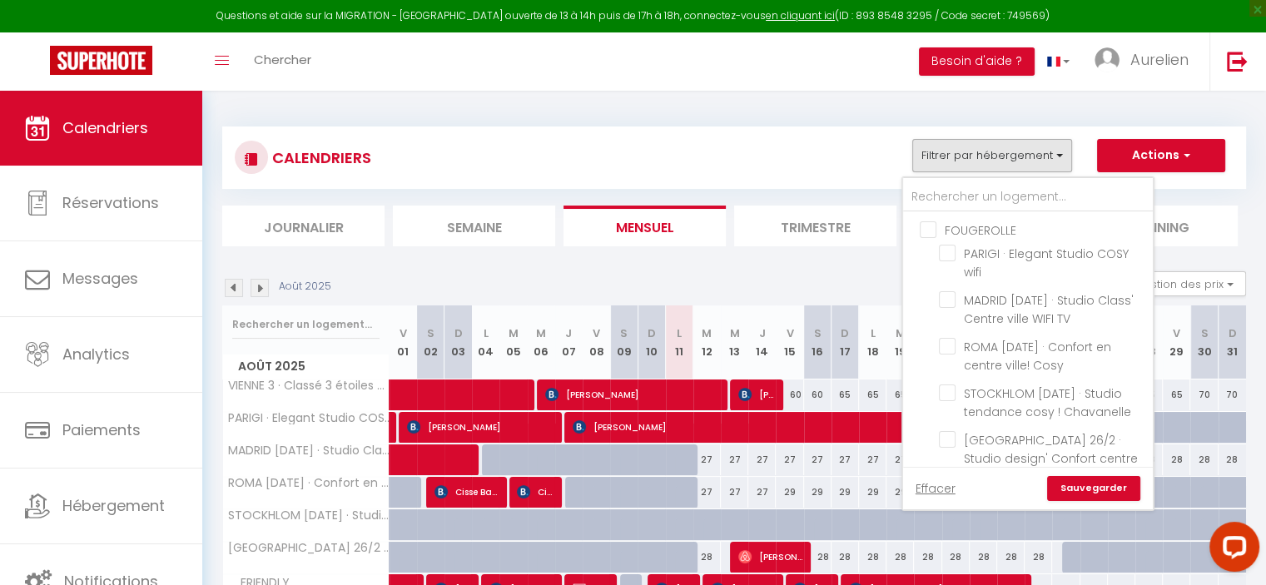
checkbox input "false"
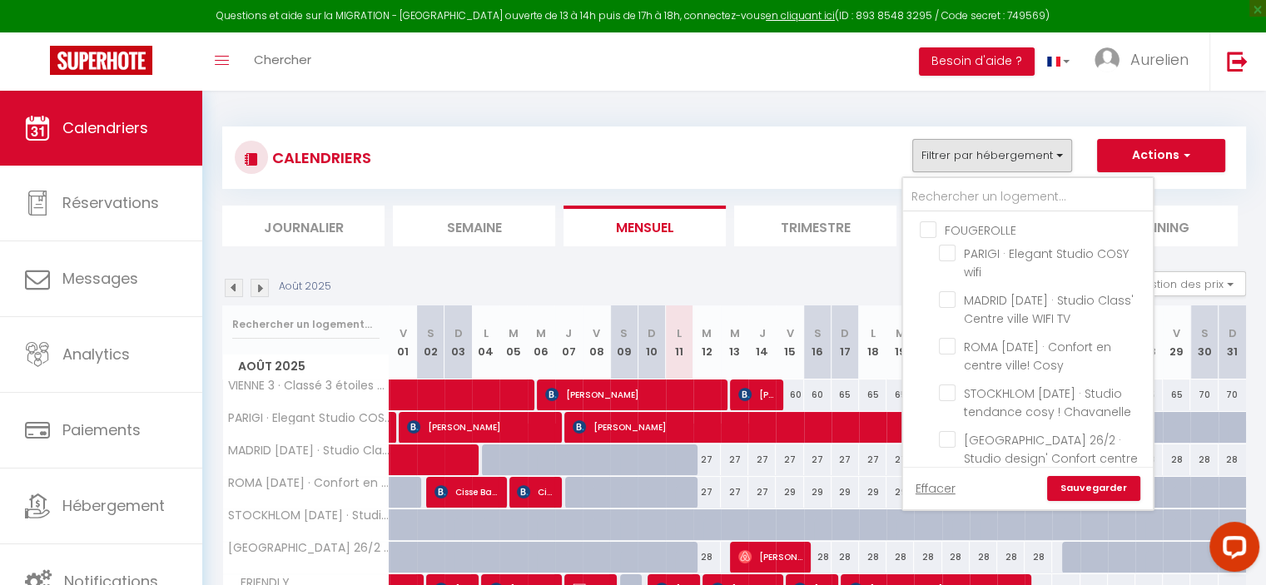
checkbox input "false"
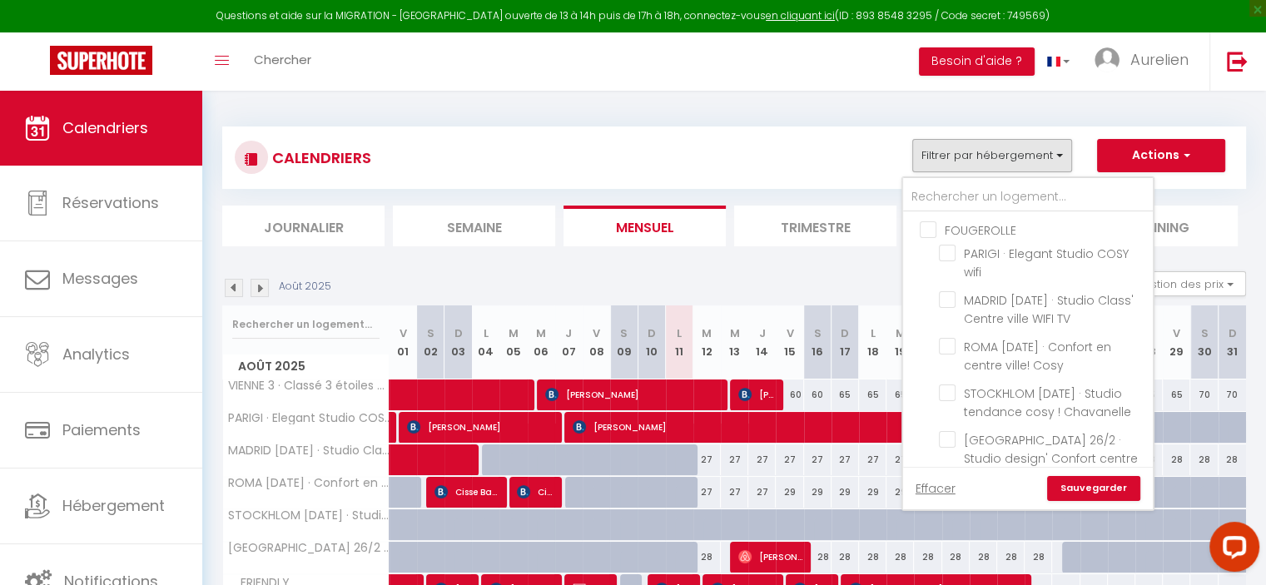
checkbox input "false"
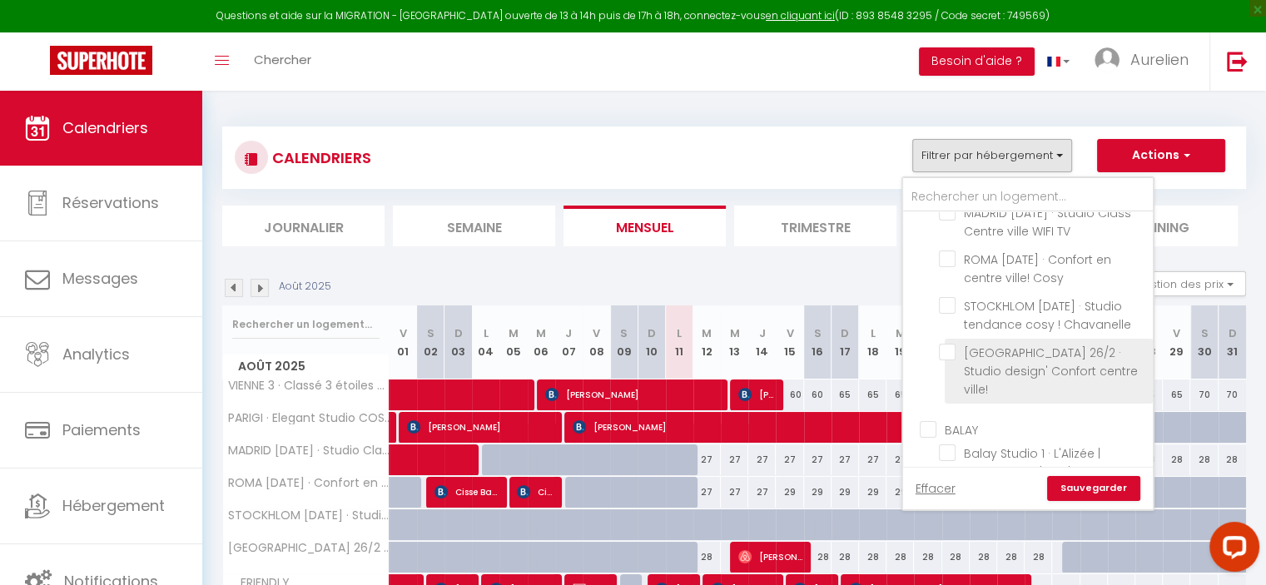
scroll to position [166, 0]
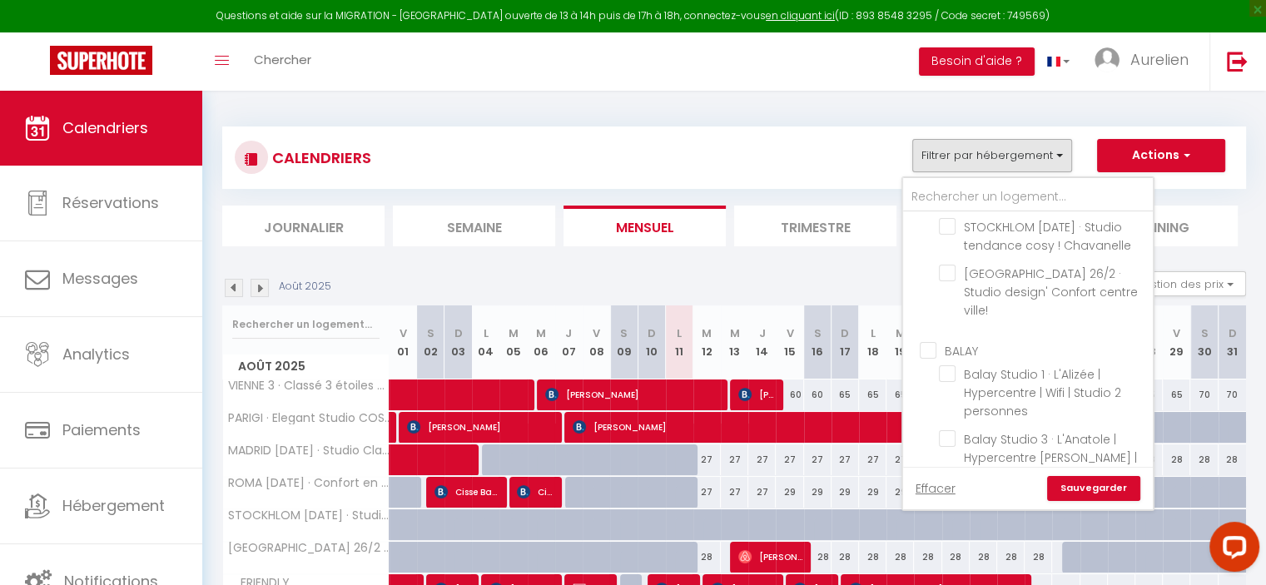
click at [951, 341] on input "BALAY" at bounding box center [1045, 349] width 250 height 17
checkbox input "true"
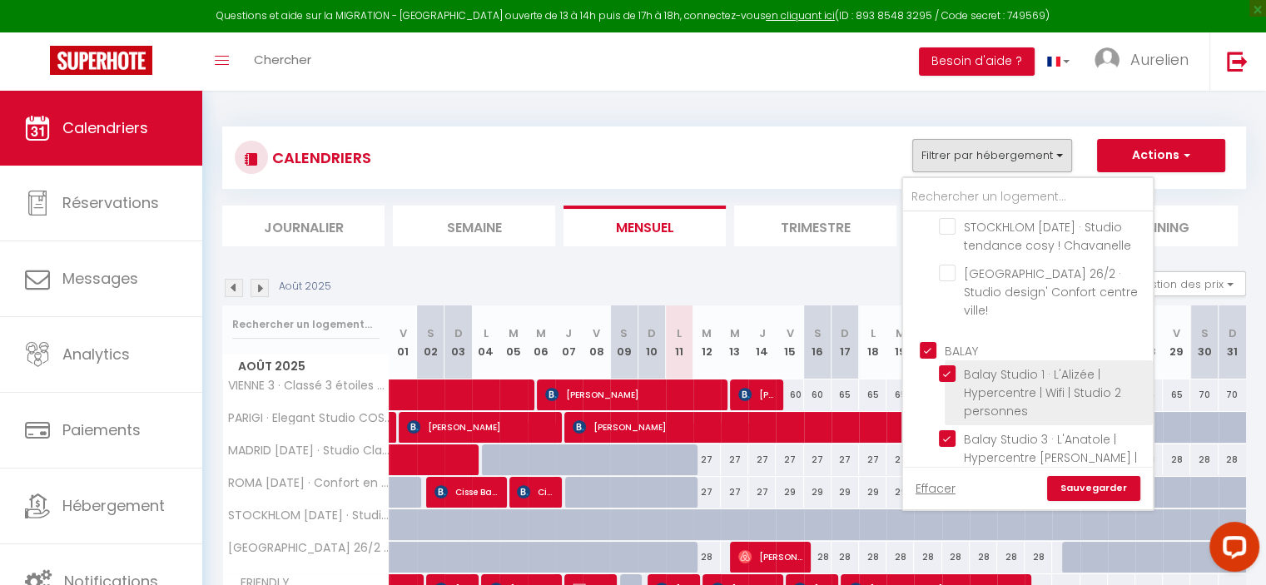
checkbox input "true"
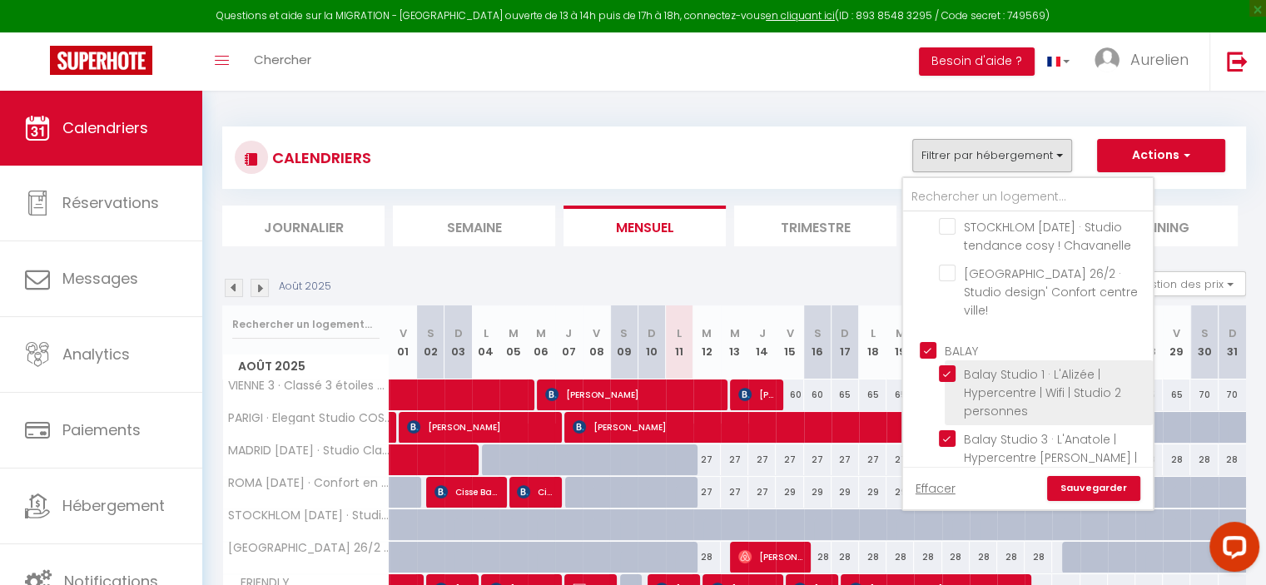
checkbox input "true"
checkbox input "false"
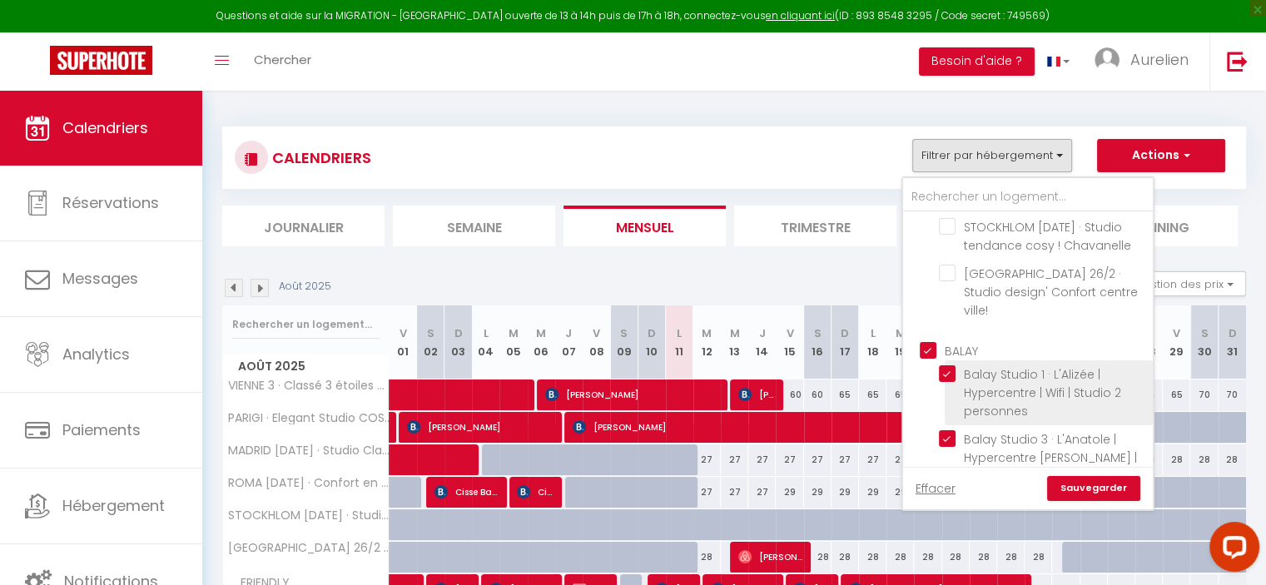
checkbox input "false"
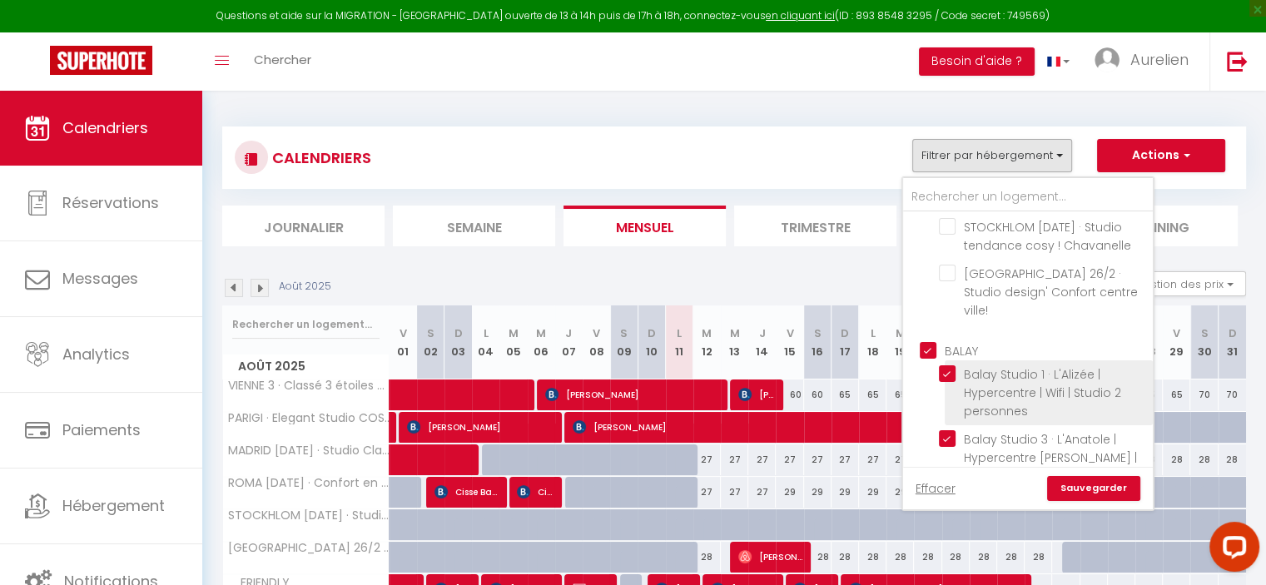
checkbox input "false"
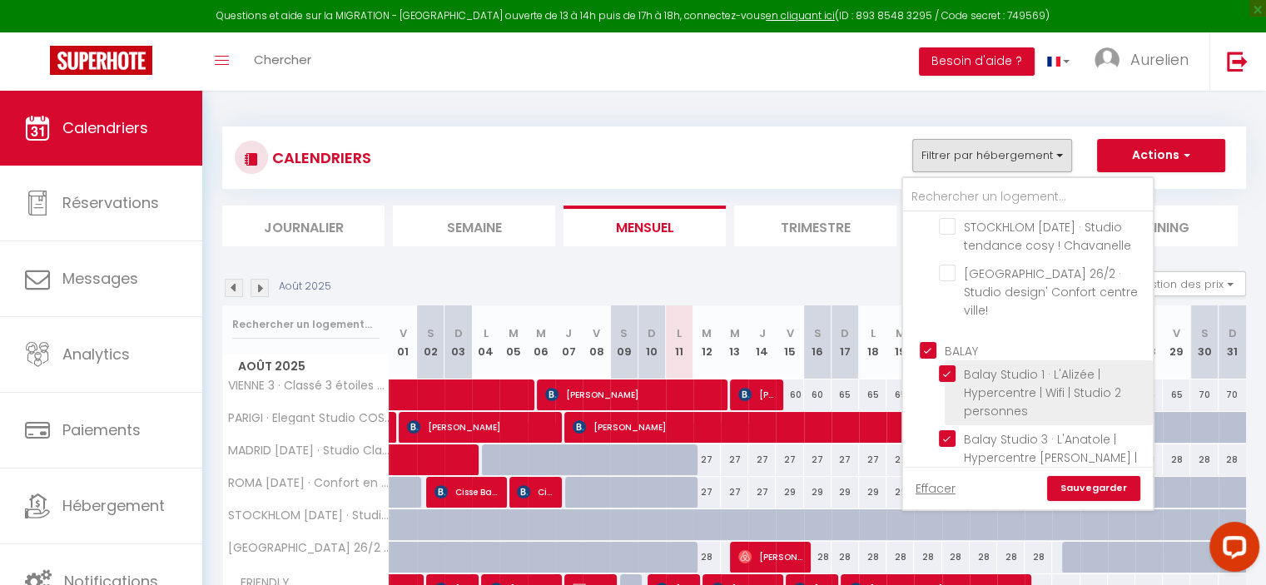
checkbox input "false"
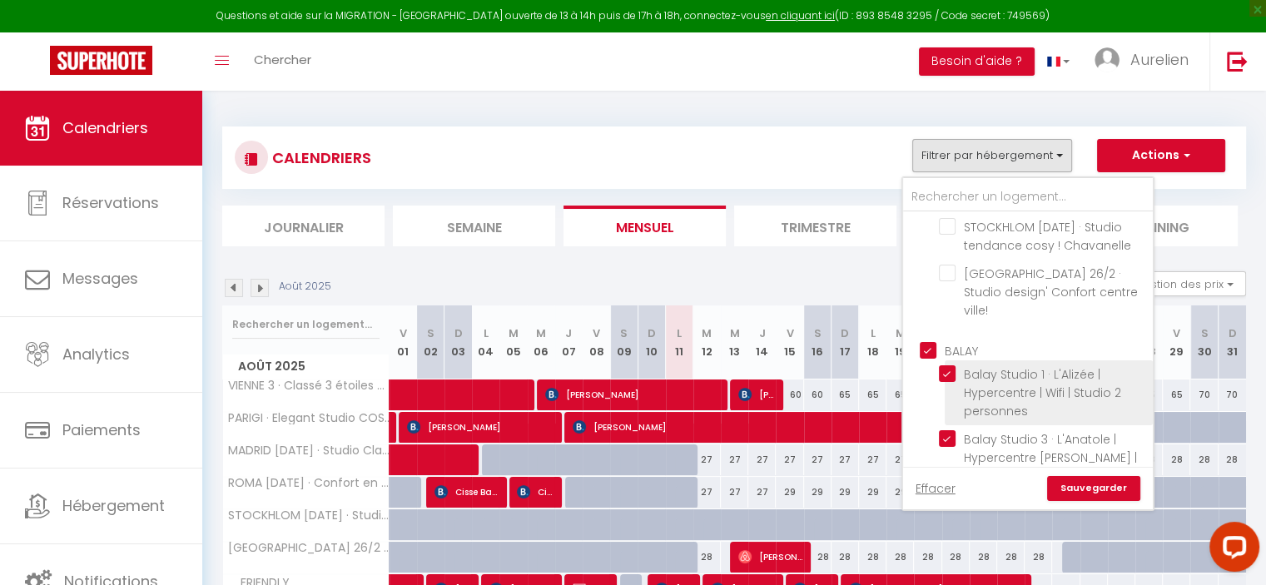
checkbox input "false"
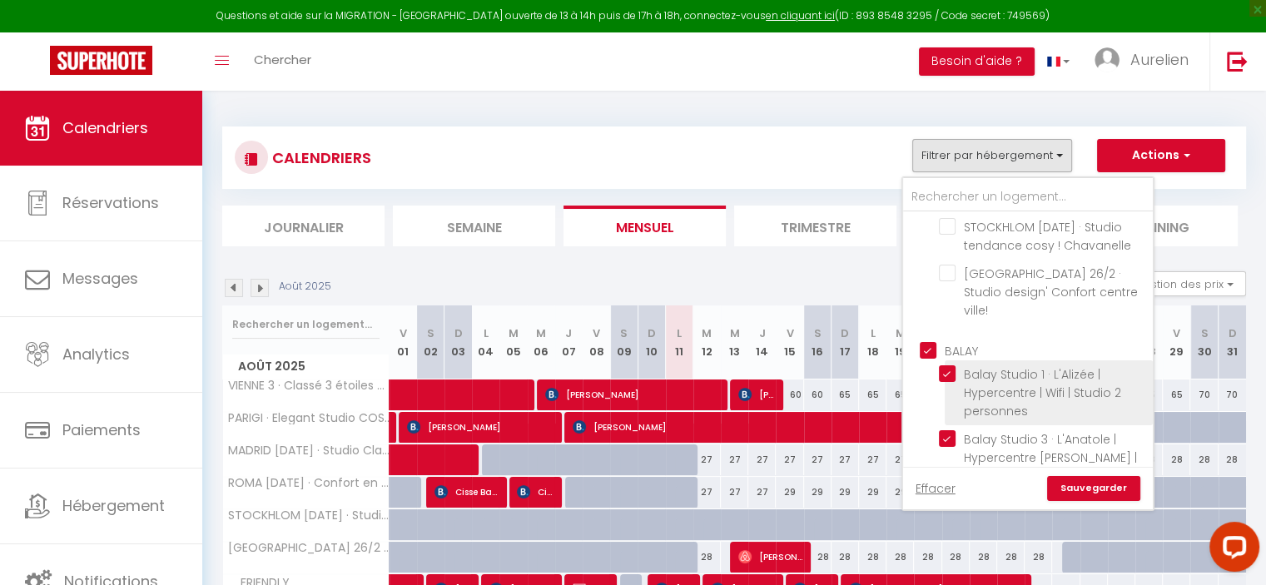
checkbox input "false"
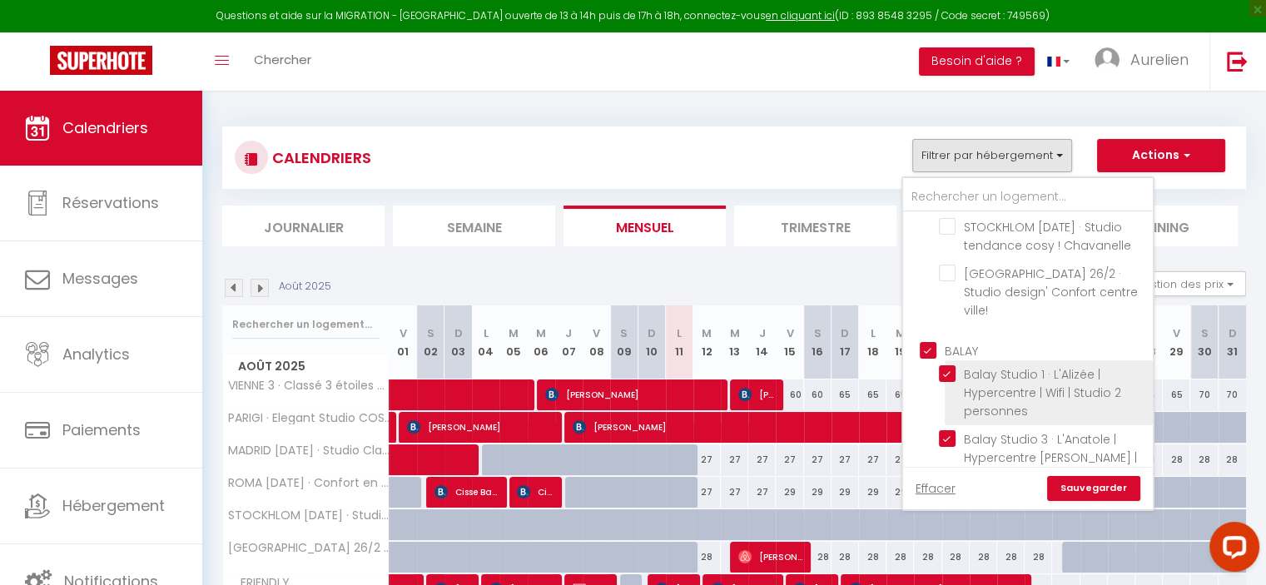
checkbox input "false"
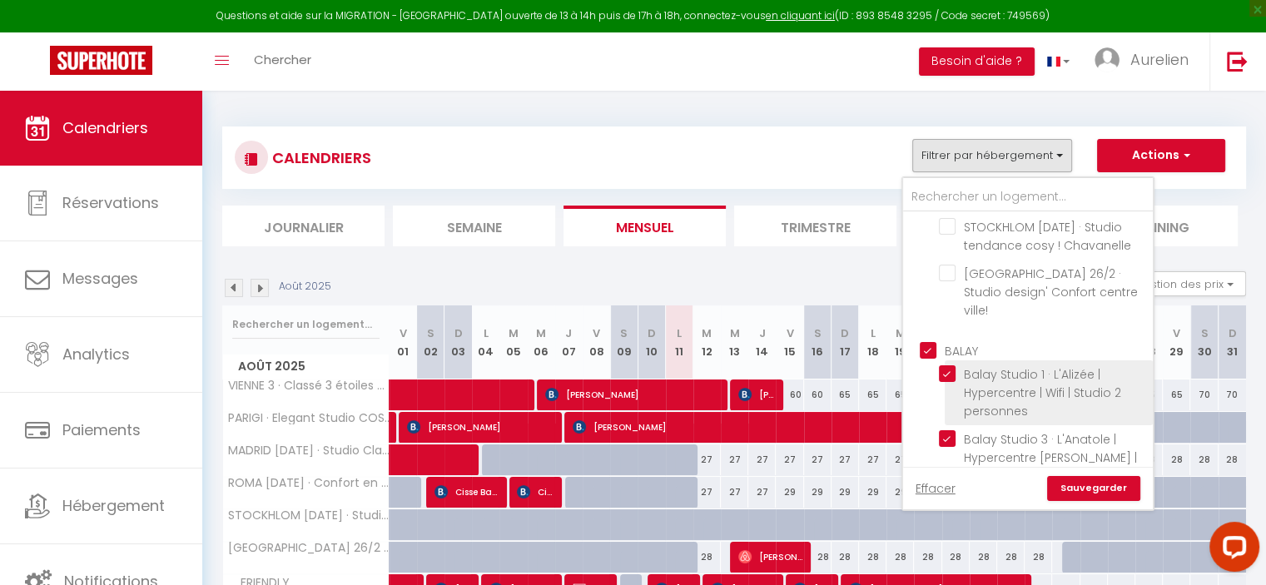
checkbox input "false"
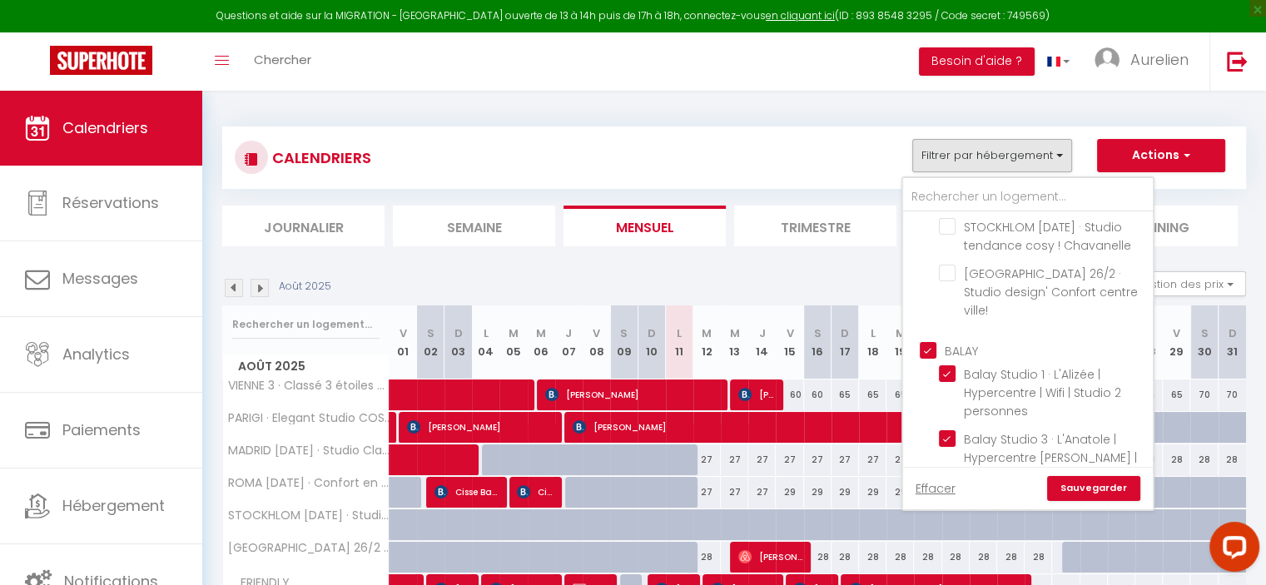
click at [1084, 488] on link "Sauvegarder" at bounding box center [1093, 488] width 93 height 25
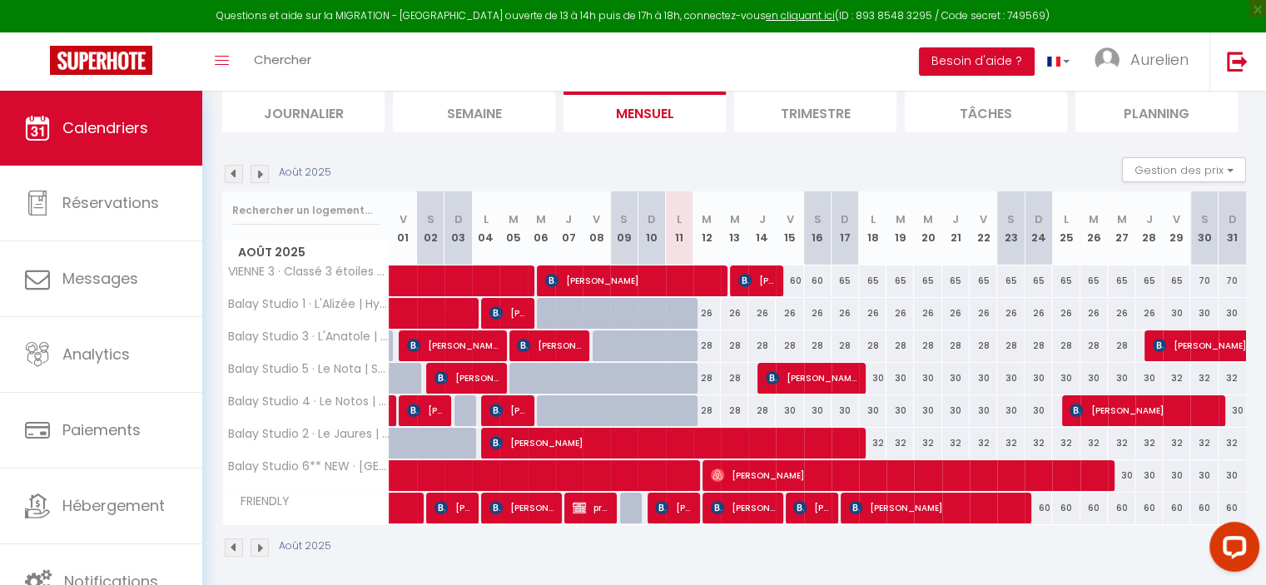
scroll to position [120, 0]
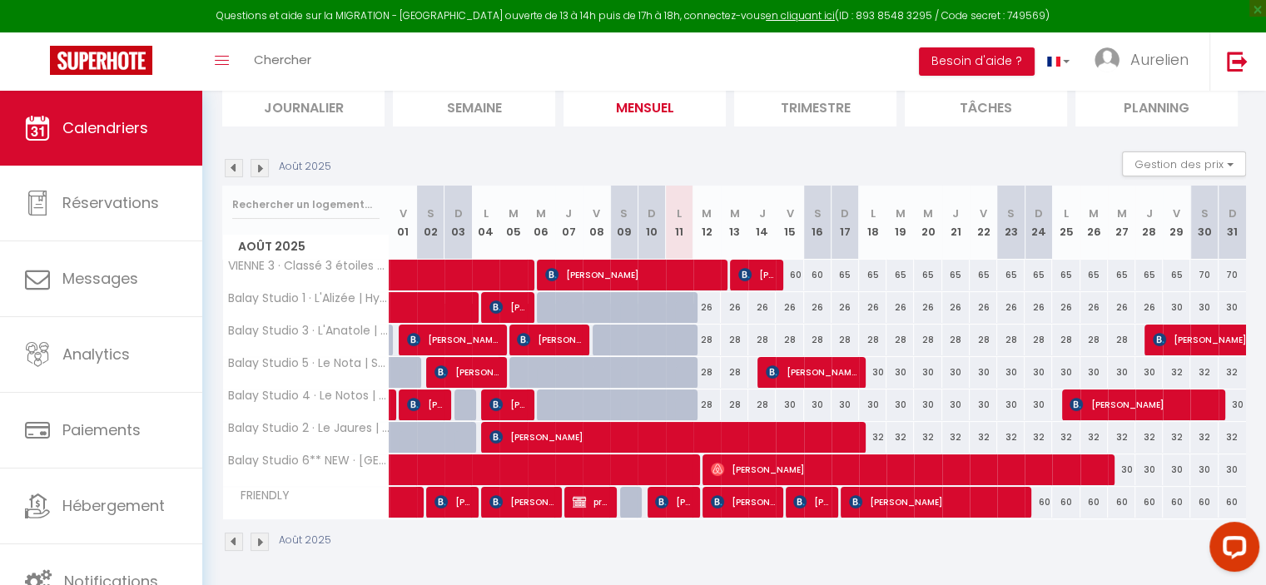
click at [711, 400] on div "28" at bounding box center [706, 405] width 27 height 31
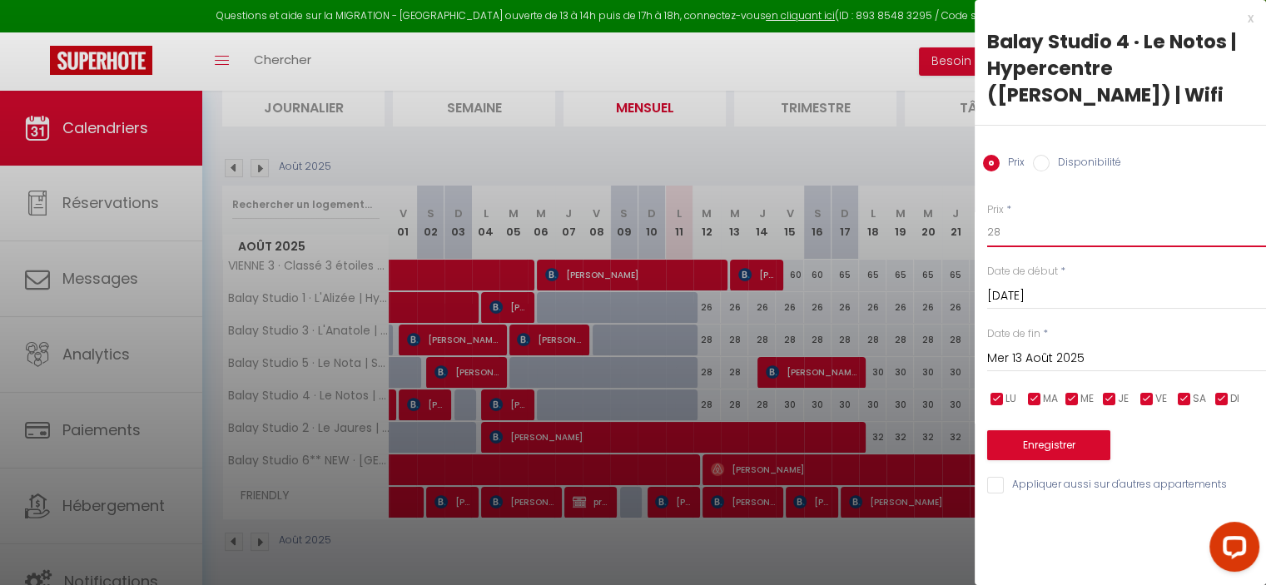
drag, startPoint x: 1024, startPoint y: 232, endPoint x: 969, endPoint y: 232, distance: 54.9
click at [969, 232] on body "Questions et aide sur la MIGRATION - [GEOGRAPHIC_DATA] ouverte de 13 à 14h puis…" at bounding box center [633, 280] width 1266 height 618
click at [1019, 362] on input "Mer 13 Août 2025" at bounding box center [1126, 359] width 279 height 22
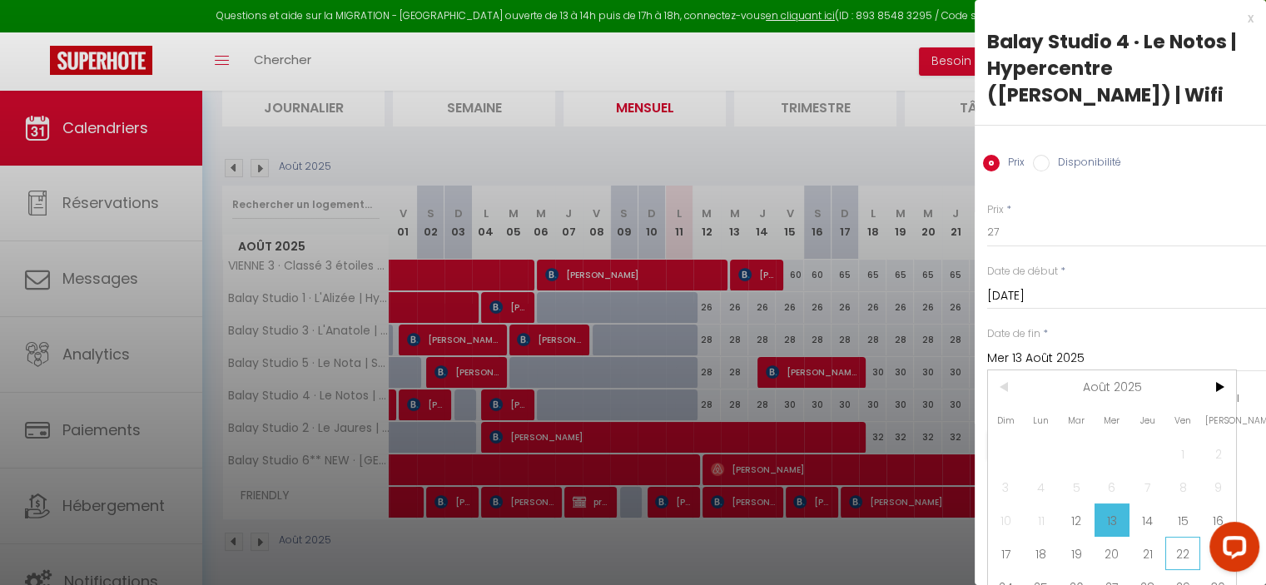
click at [1185, 552] on span "22" at bounding box center [1183, 553] width 36 height 33
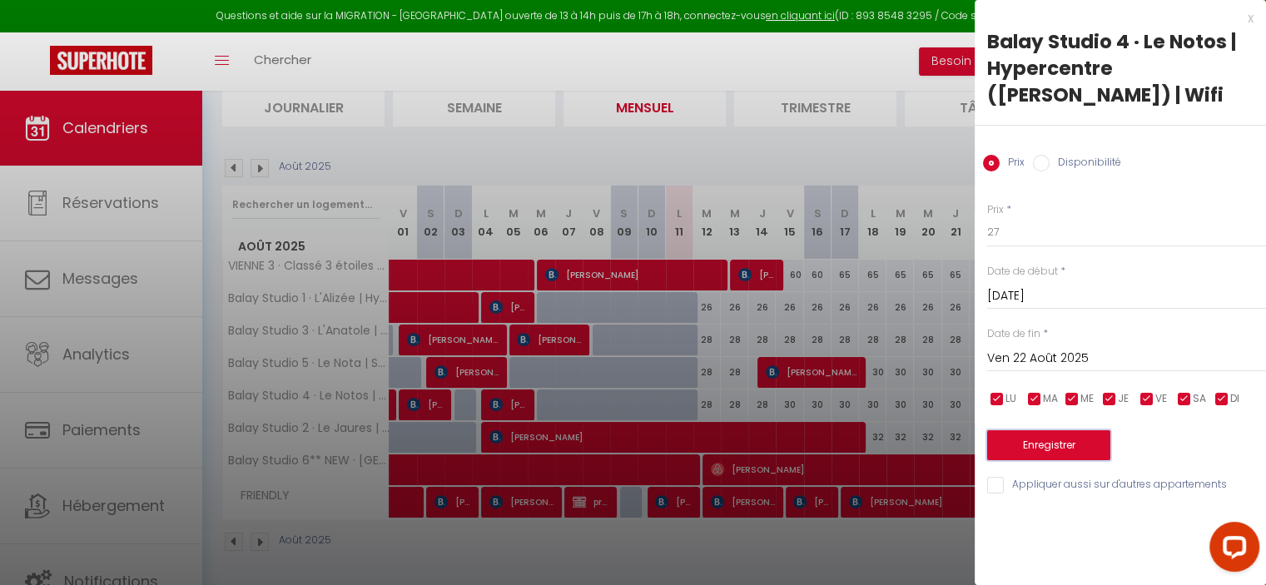
click at [1084, 447] on button "Enregistrer" at bounding box center [1048, 445] width 123 height 30
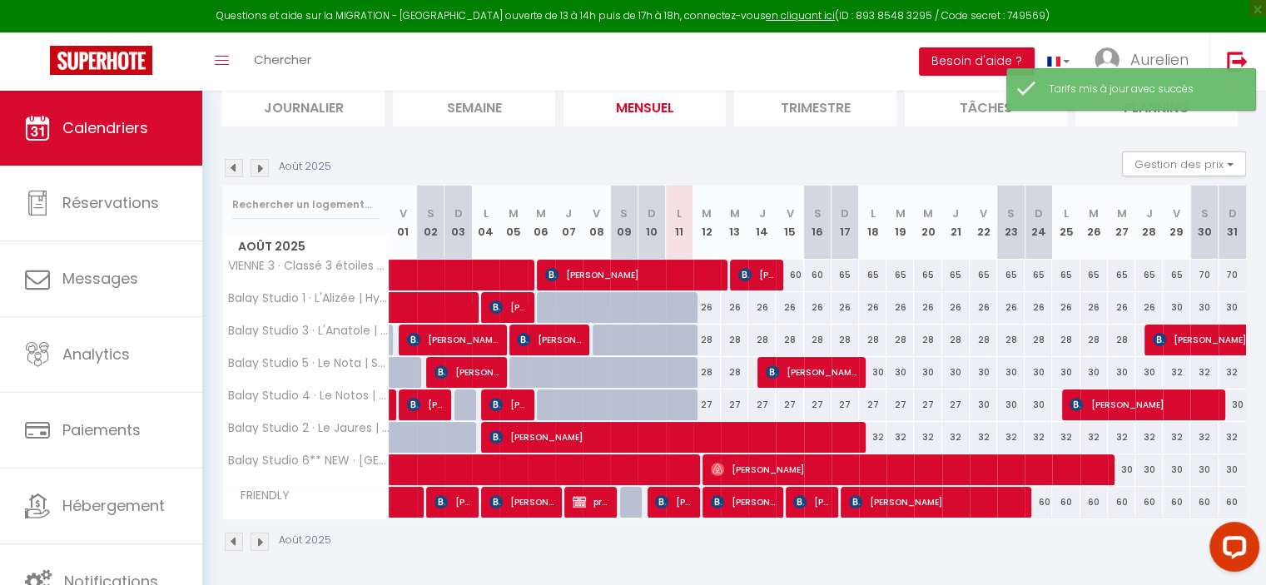
click at [711, 301] on div "26" at bounding box center [706, 307] width 27 height 31
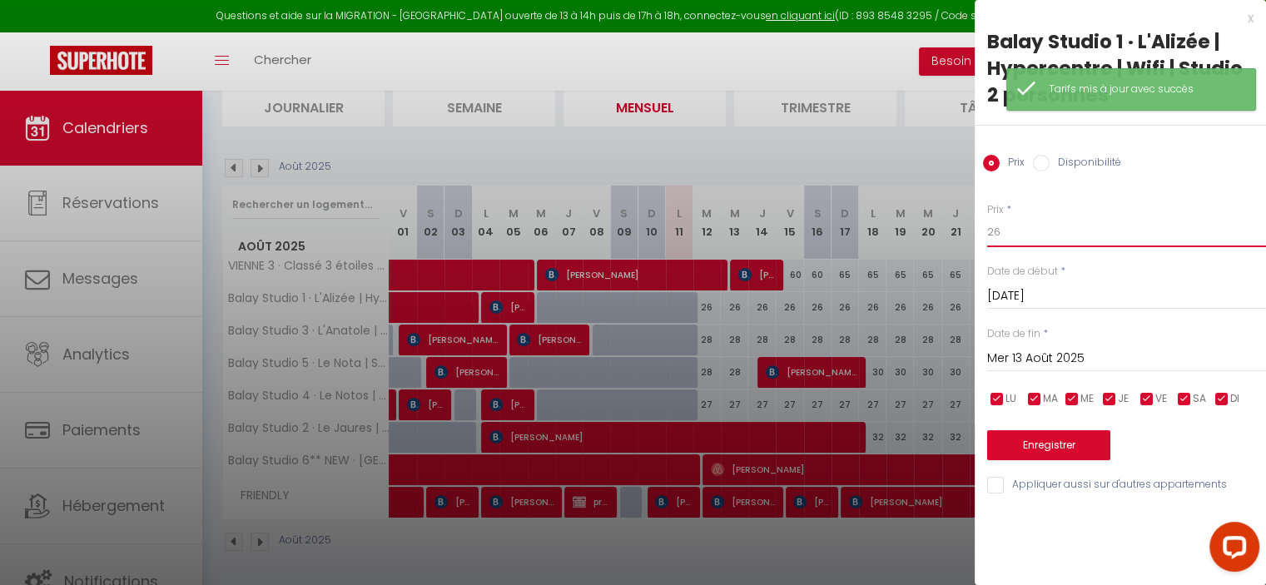
drag, startPoint x: 1005, startPoint y: 238, endPoint x: 990, endPoint y: 236, distance: 15.9
click at [992, 237] on input "26" at bounding box center [1126, 232] width 279 height 30
click at [1029, 342] on div "[DATE] < [DATE] > Dim Lun Mar Mer Jeu Ven Sam 1 2 3 4 5 6 7 8 9 10 11 12 13 14 …" at bounding box center [1126, 357] width 279 height 30
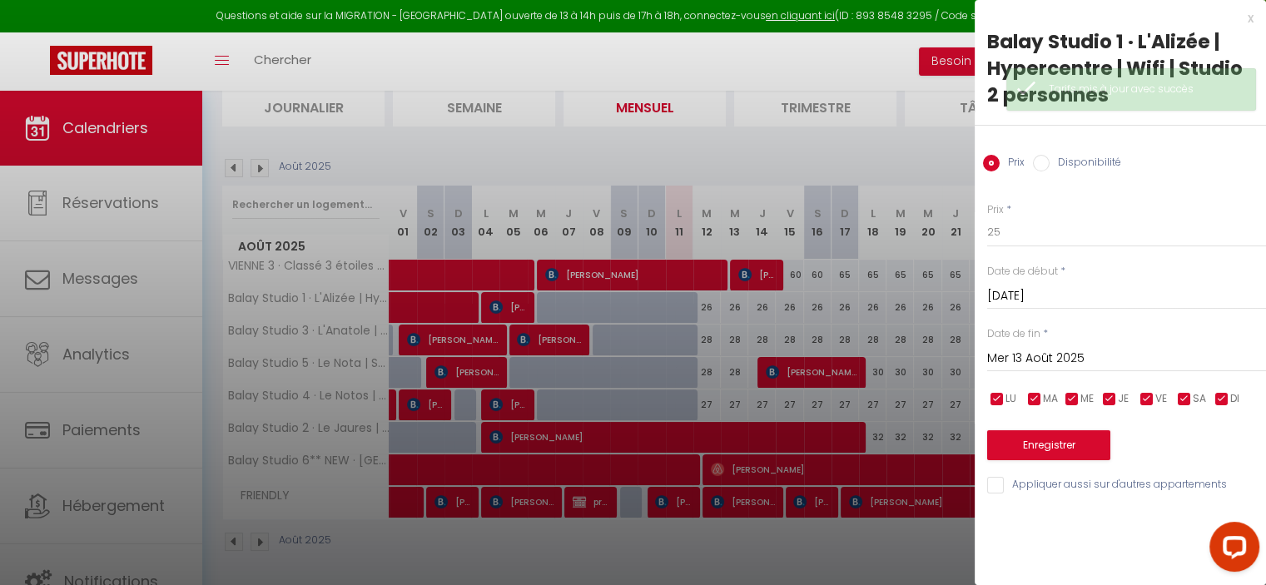
click at [1029, 346] on div "[DATE] < [DATE] > Dim Lun Mar Mer Jeu Ven Sam 1 2 3 4 5 6 7 8 9 10 11 12 13 14 …" at bounding box center [1126, 357] width 279 height 30
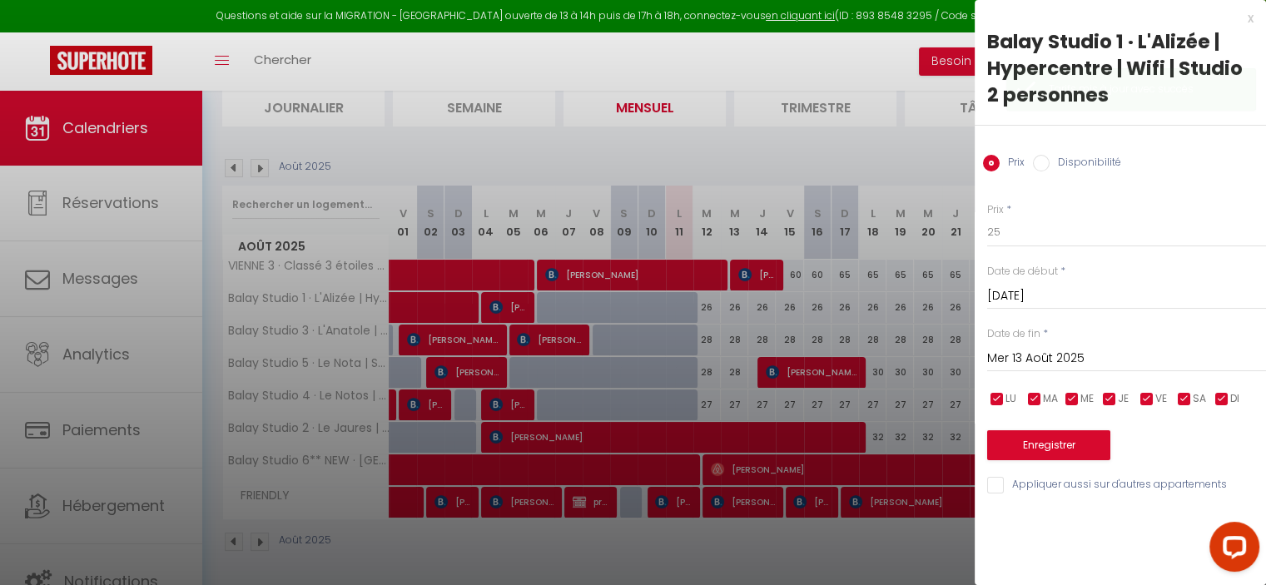
click at [1040, 359] on input "Mer 13 Août 2025" at bounding box center [1126, 359] width 279 height 22
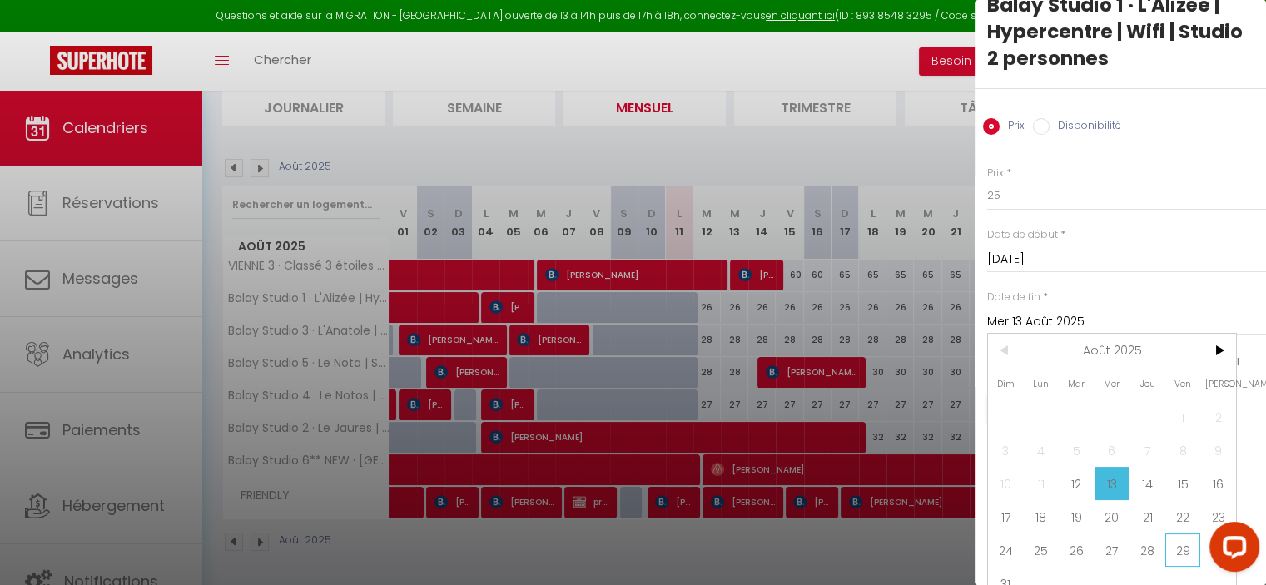
scroll to position [63, 0]
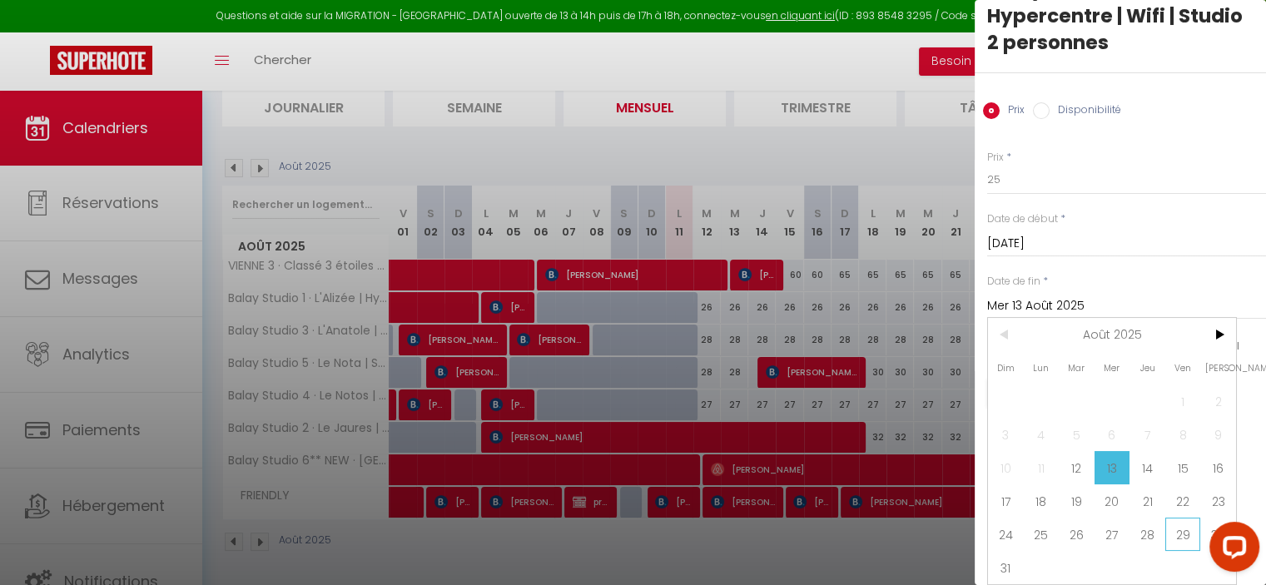
click at [1182, 523] on span "29" at bounding box center [1183, 534] width 36 height 33
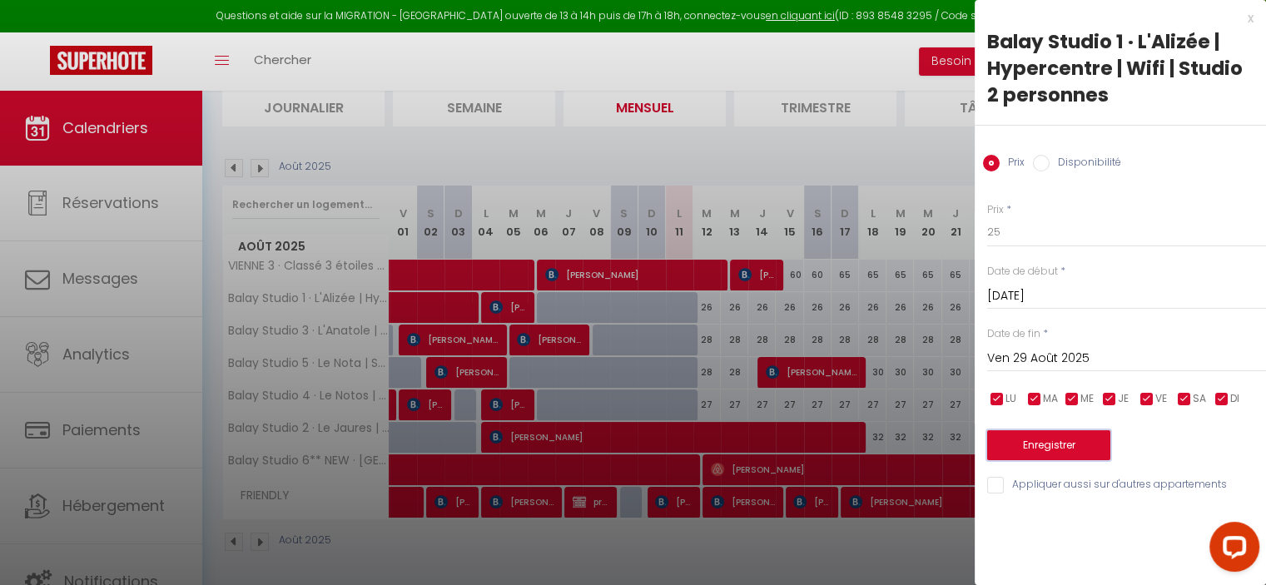
click at [1083, 449] on button "Enregistrer" at bounding box center [1048, 445] width 123 height 30
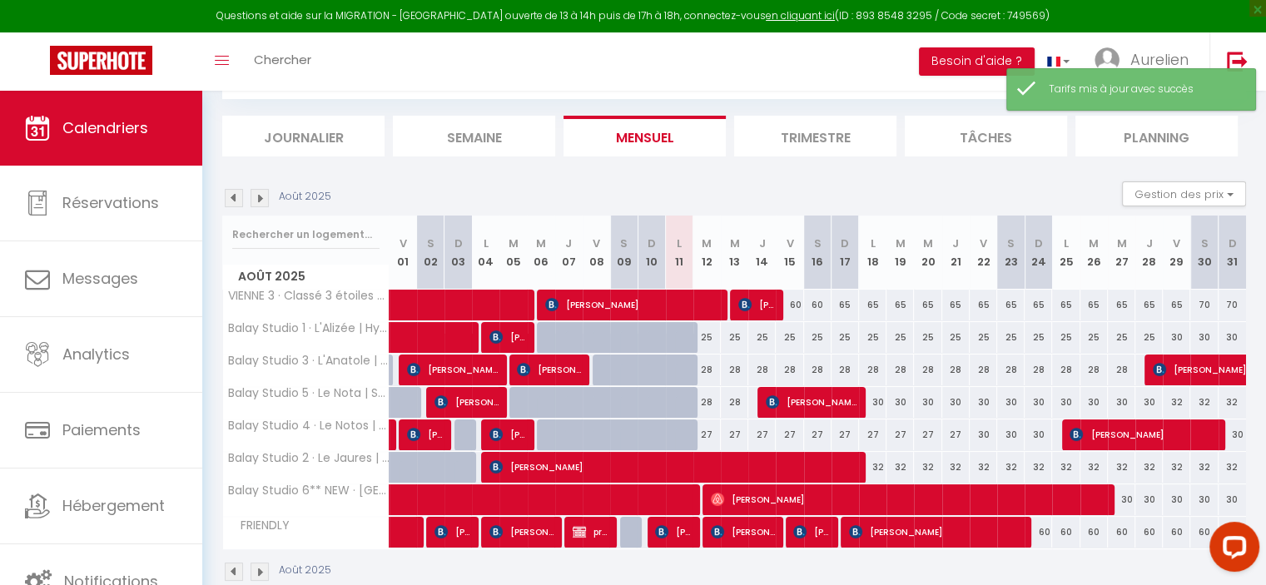
scroll to position [120, 0]
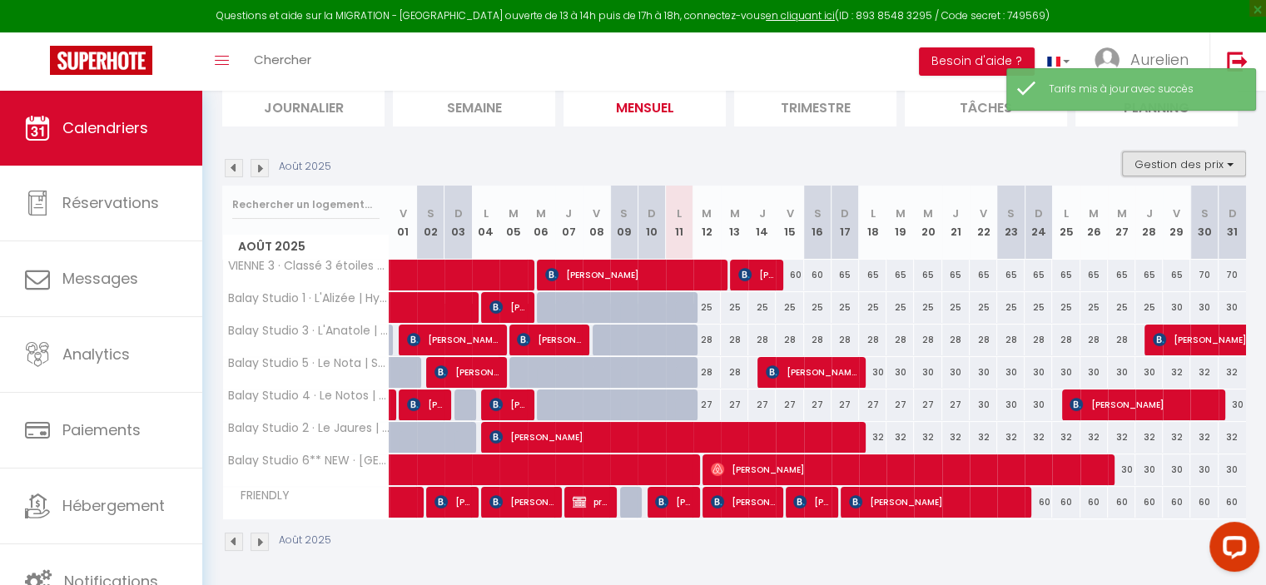
click at [1172, 154] on button "Gestion des prix" at bounding box center [1184, 163] width 124 height 25
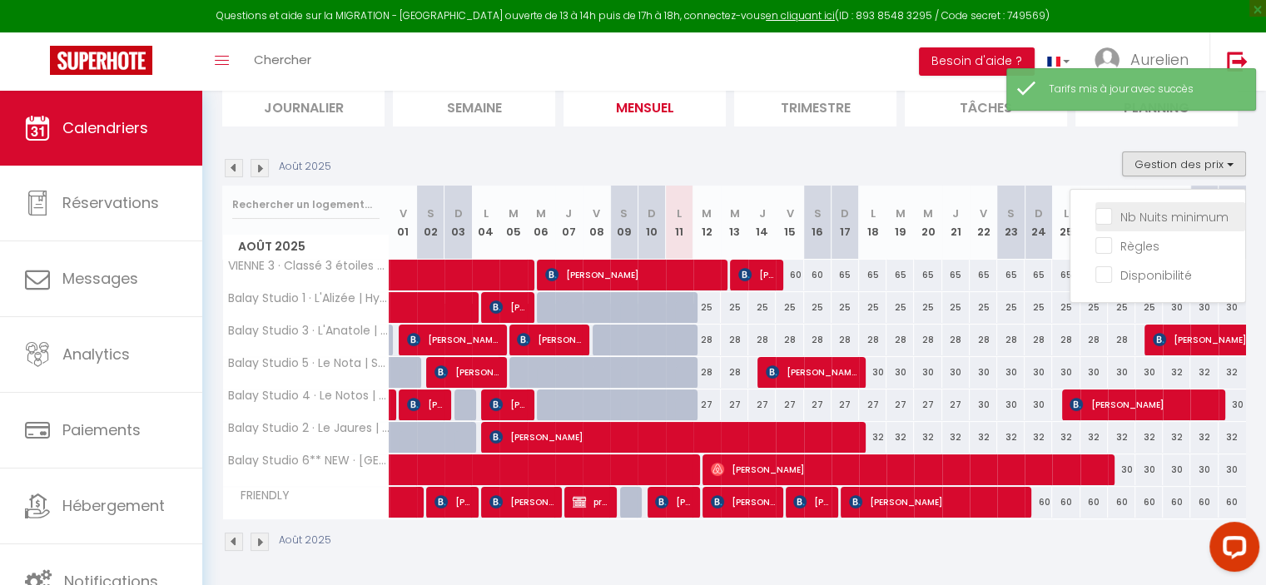
click at [1162, 215] on input "Nb Nuits minimum" at bounding box center [1170, 215] width 150 height 17
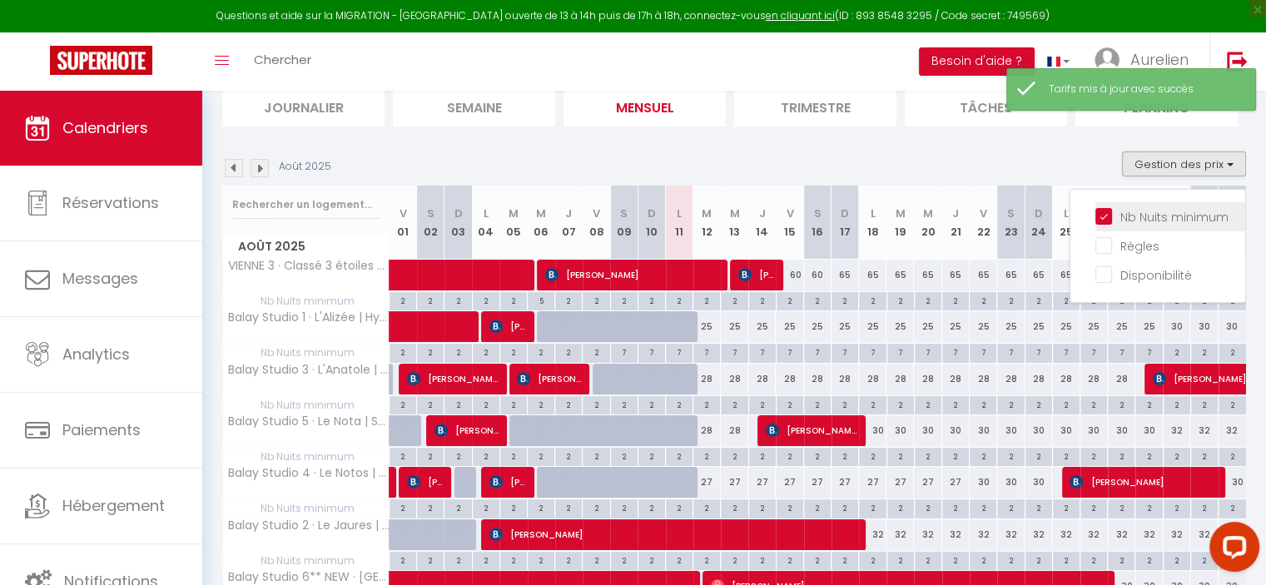
click at [1162, 215] on input "Nb Nuits minimum" at bounding box center [1170, 215] width 150 height 17
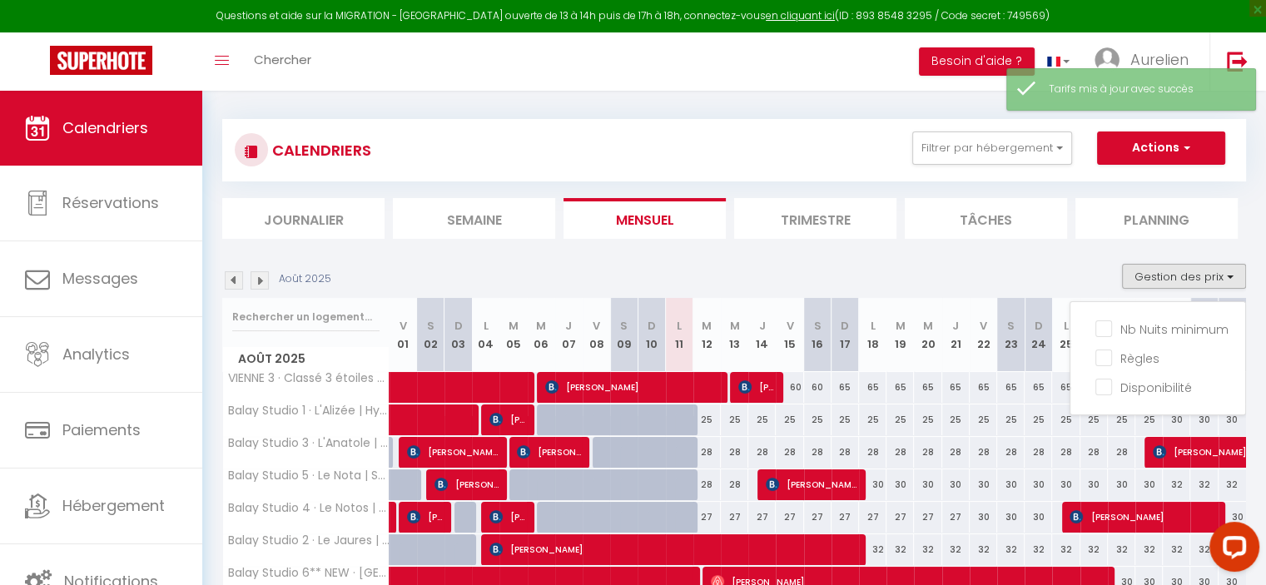
scroll to position [0, 0]
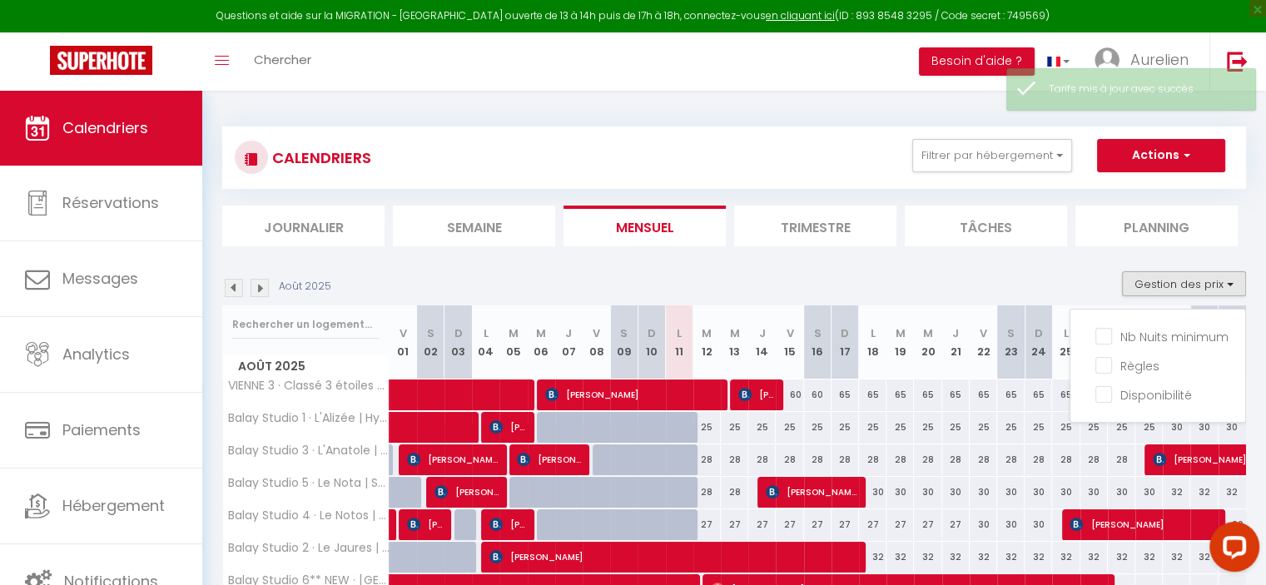
click at [987, 176] on div "CALENDRIERS Filtrer par hébergement FOUGEROLLE [GEOGRAPHIC_DATA] · Elegant Stud…" at bounding box center [734, 157] width 999 height 37
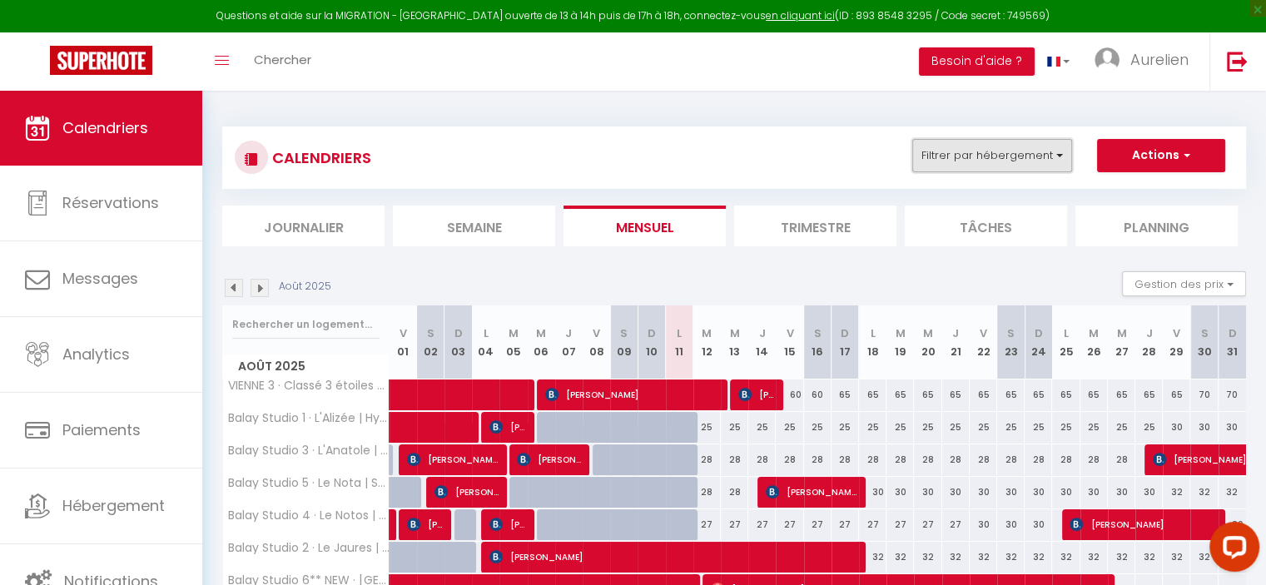
click at [983, 159] on button "Filtrer par hébergement" at bounding box center [992, 155] width 160 height 33
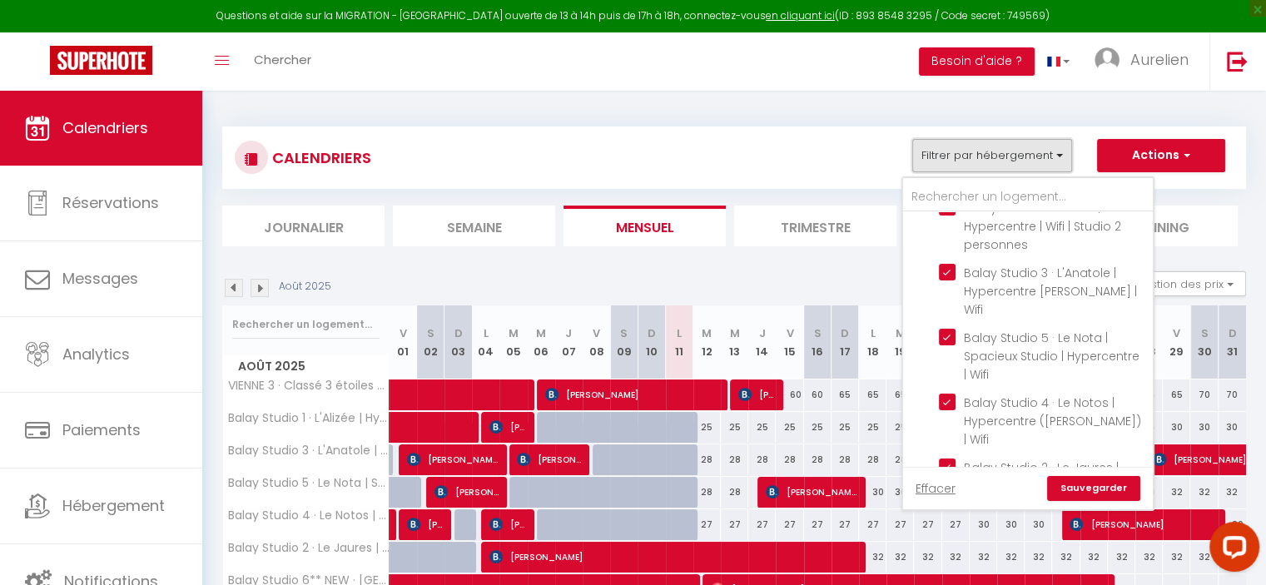
scroll to position [250, 0]
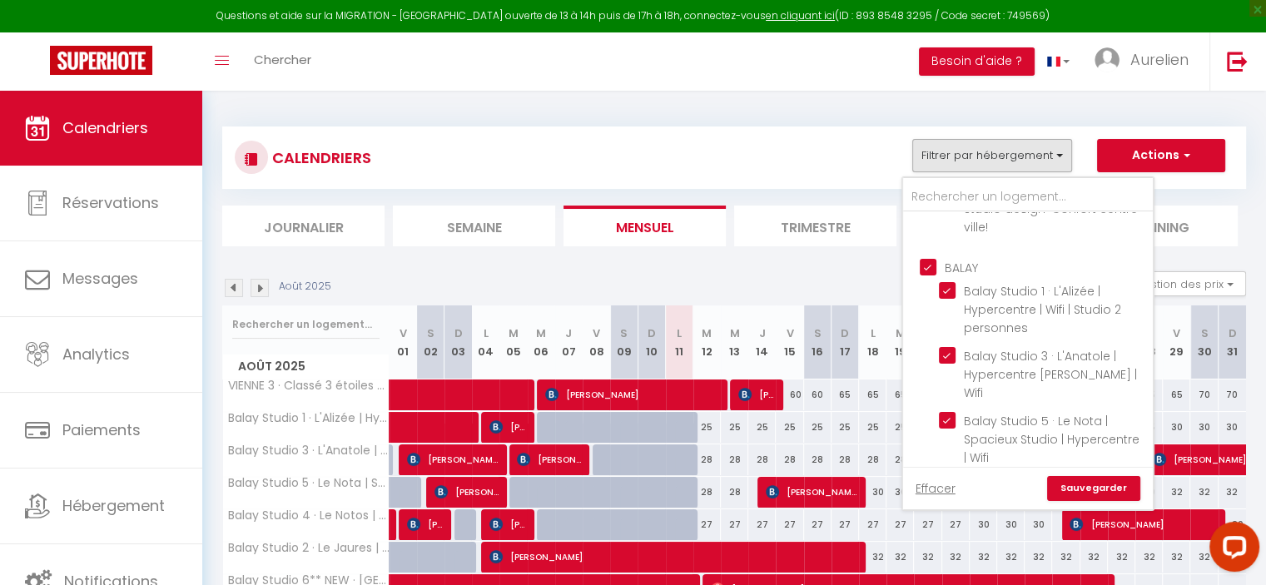
click at [934, 258] on input "BALAY" at bounding box center [1045, 266] width 250 height 17
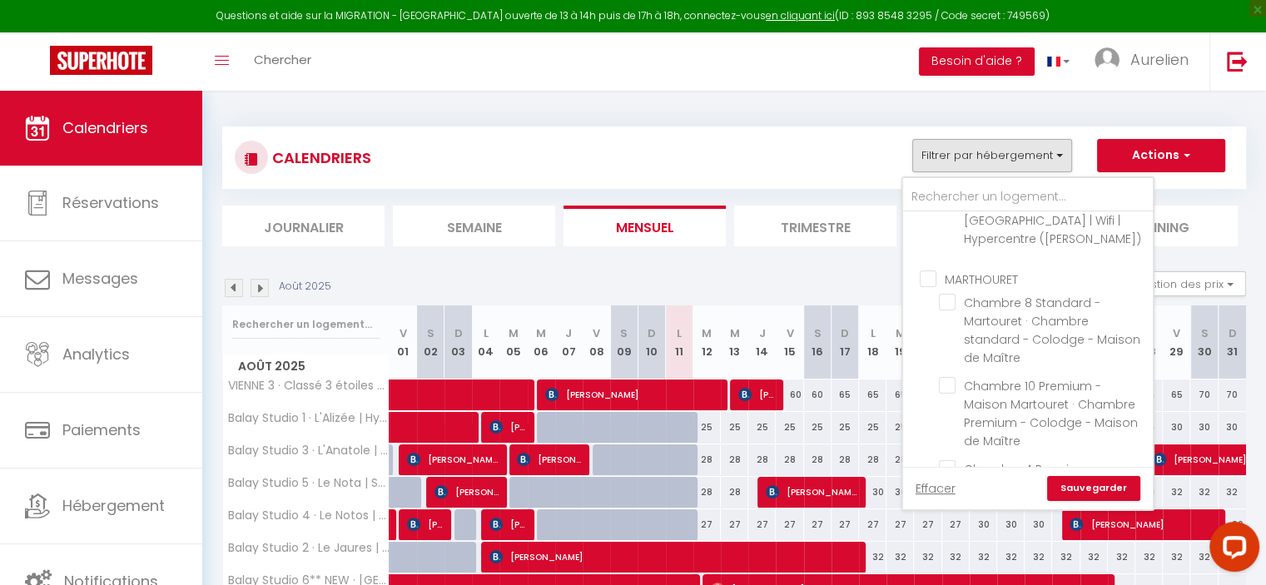
scroll to position [666, 0]
click at [931, 267] on input "MARTHOURET" at bounding box center [1045, 275] width 250 height 17
click at [1095, 478] on link "Sauvegarder" at bounding box center [1093, 488] width 93 height 25
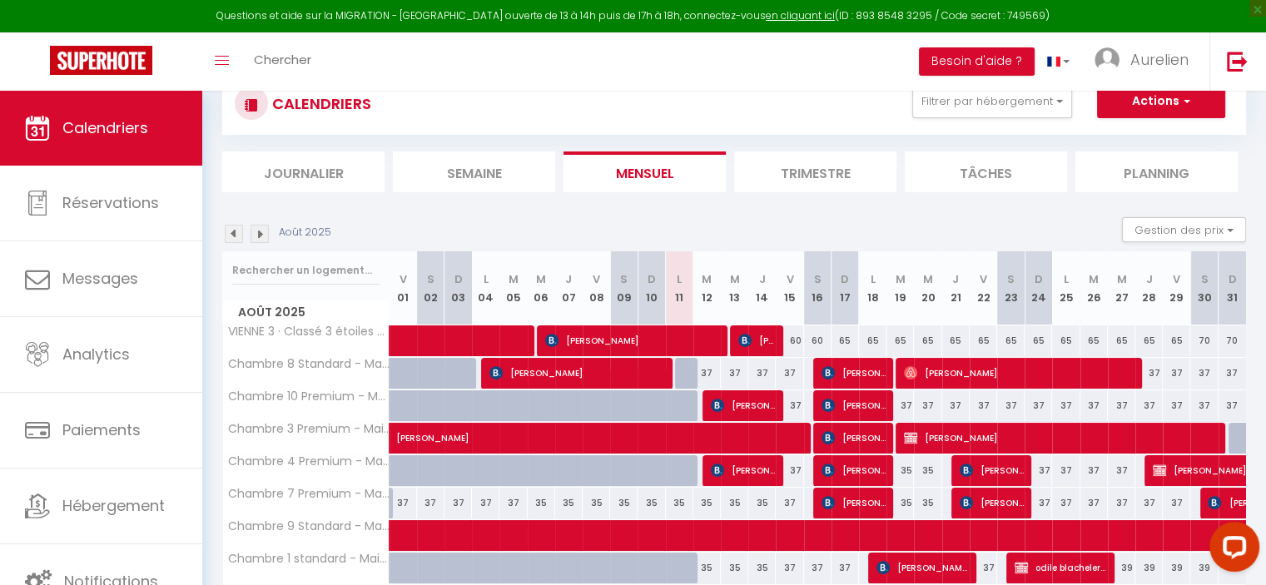
scroll to position [166, 0]
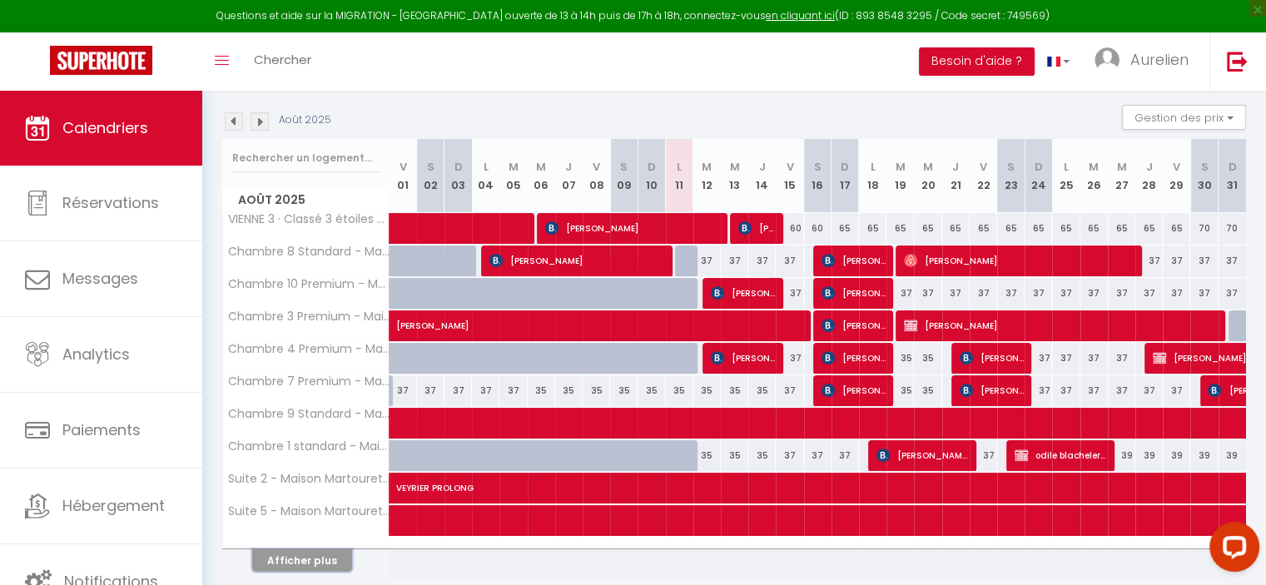
click at [311, 555] on button "Afficher plus" at bounding box center [302, 560] width 100 height 22
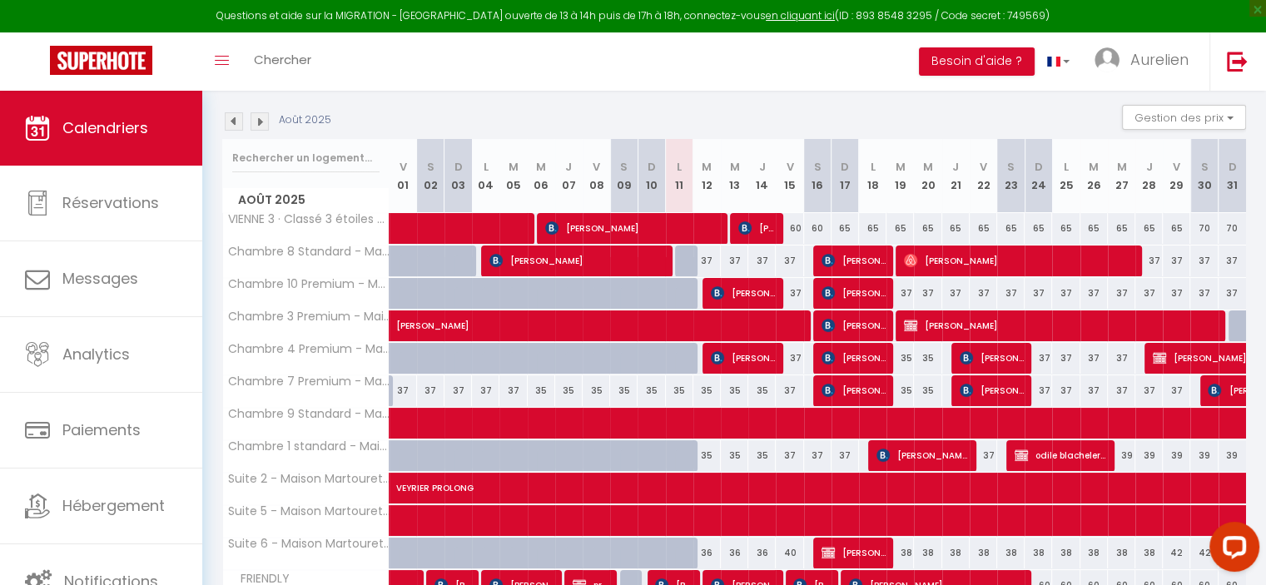
click at [699, 387] on div "35" at bounding box center [706, 390] width 27 height 31
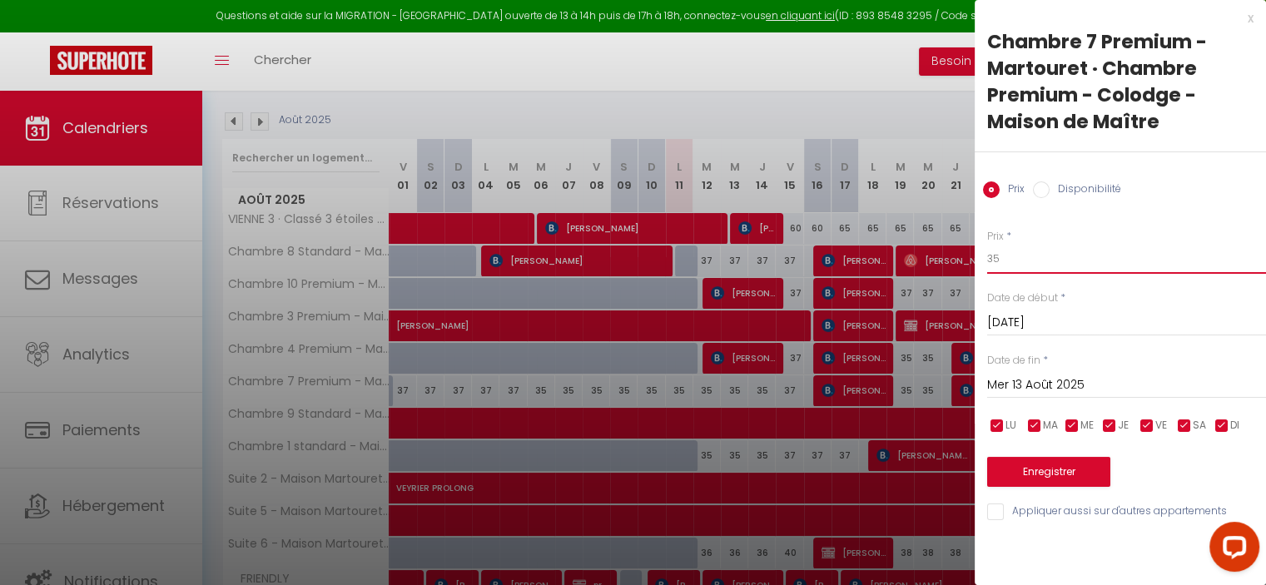
drag, startPoint x: 1043, startPoint y: 256, endPoint x: 999, endPoint y: 256, distance: 44.1
click at [999, 256] on input "35" at bounding box center [1126, 259] width 279 height 30
click at [1029, 384] on input "Mer 13 Août 2025" at bounding box center [1126, 386] width 279 height 22
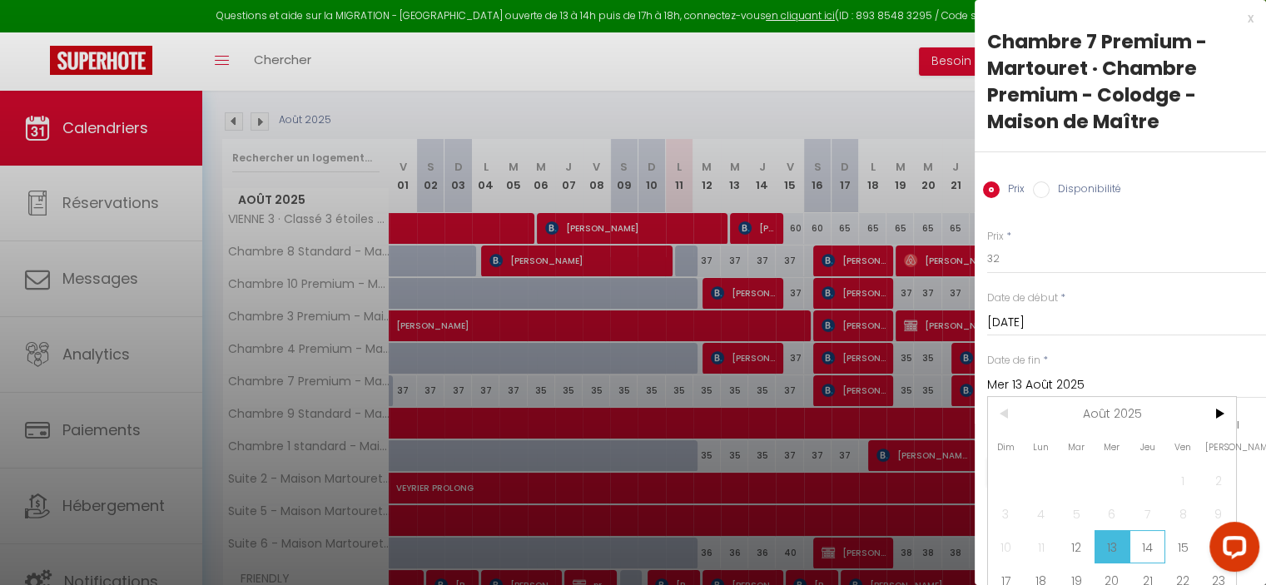
click at [1164, 542] on span "14" at bounding box center [1147, 546] width 36 height 33
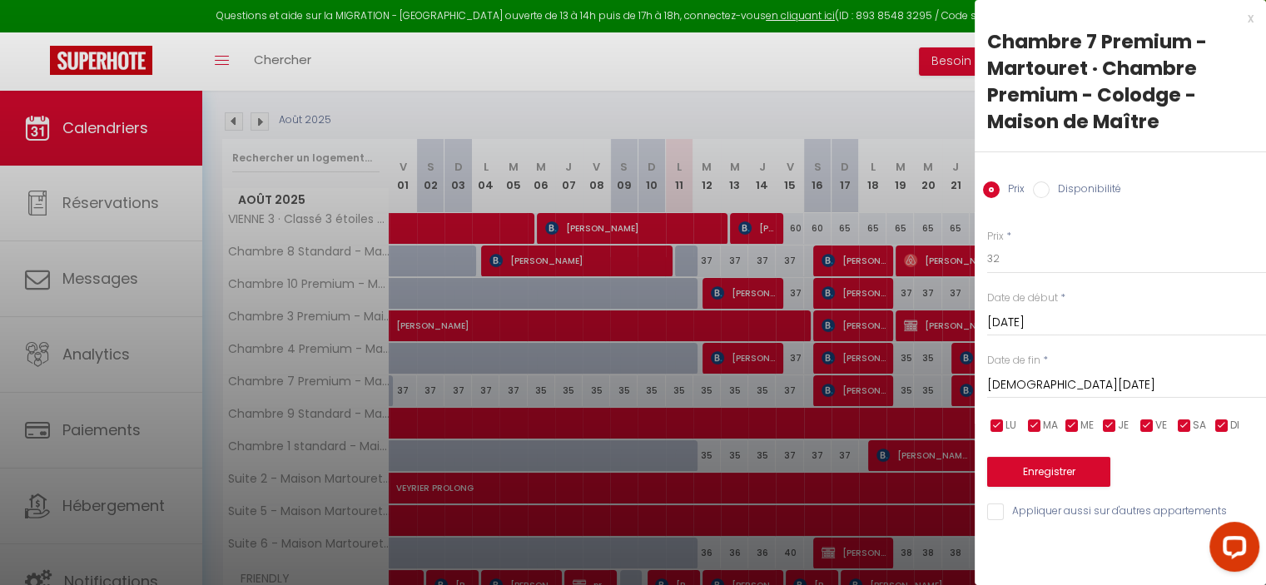
click at [1052, 380] on input "[DEMOGRAPHIC_DATA][DATE]" at bounding box center [1126, 386] width 279 height 22
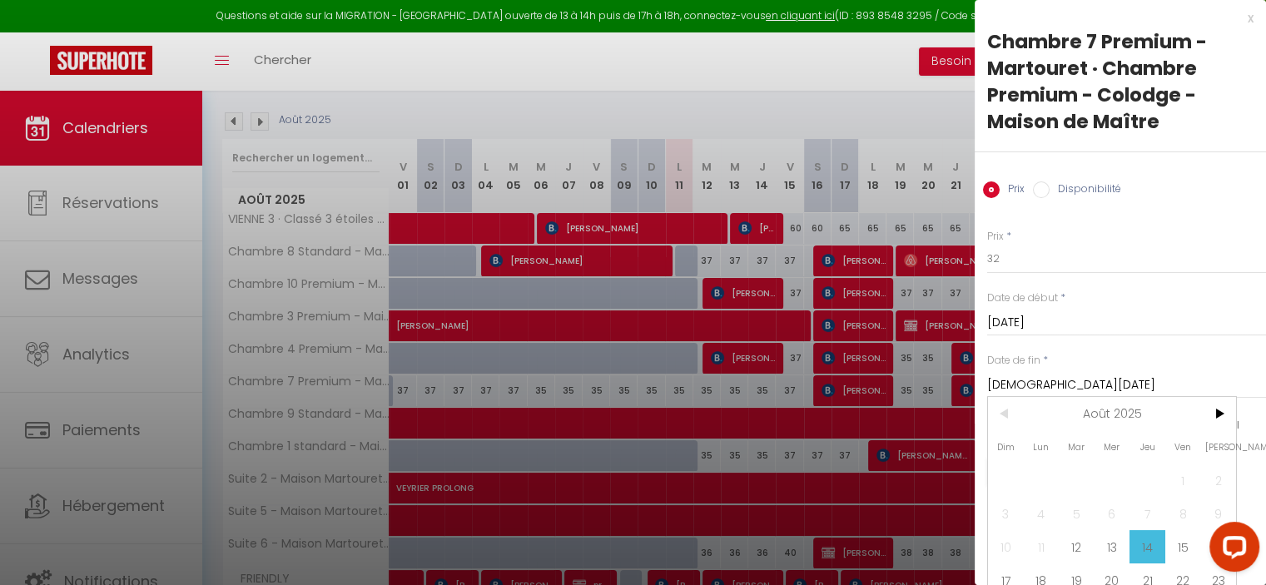
click at [1185, 558] on span "15" at bounding box center [1183, 546] width 36 height 33
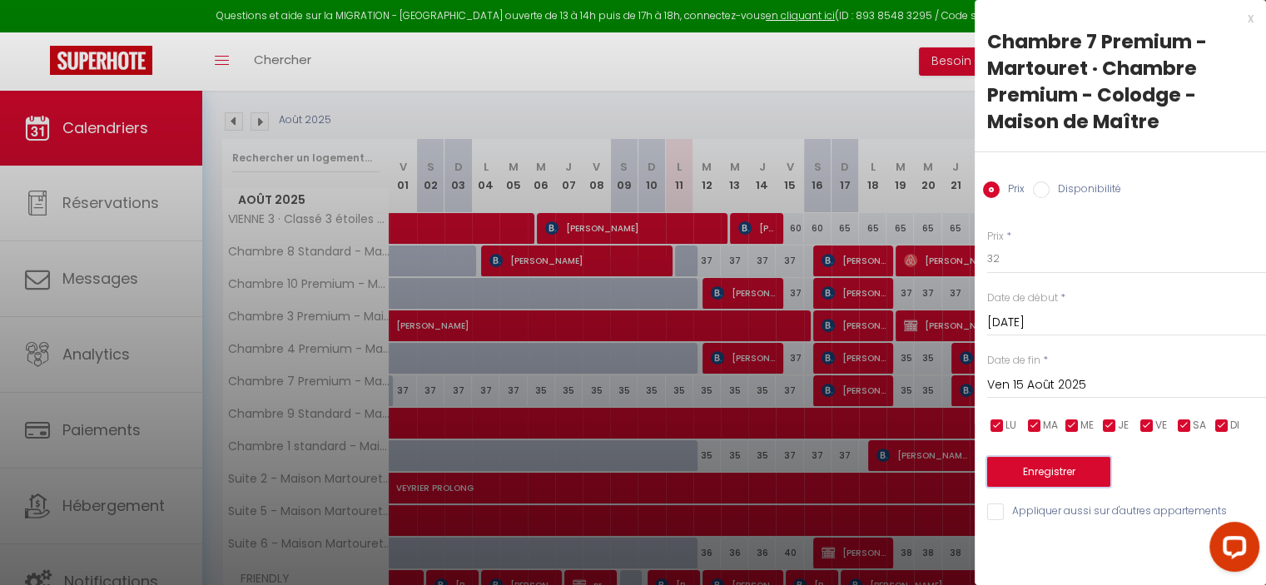
click at [1090, 459] on button "Enregistrer" at bounding box center [1048, 472] width 123 height 30
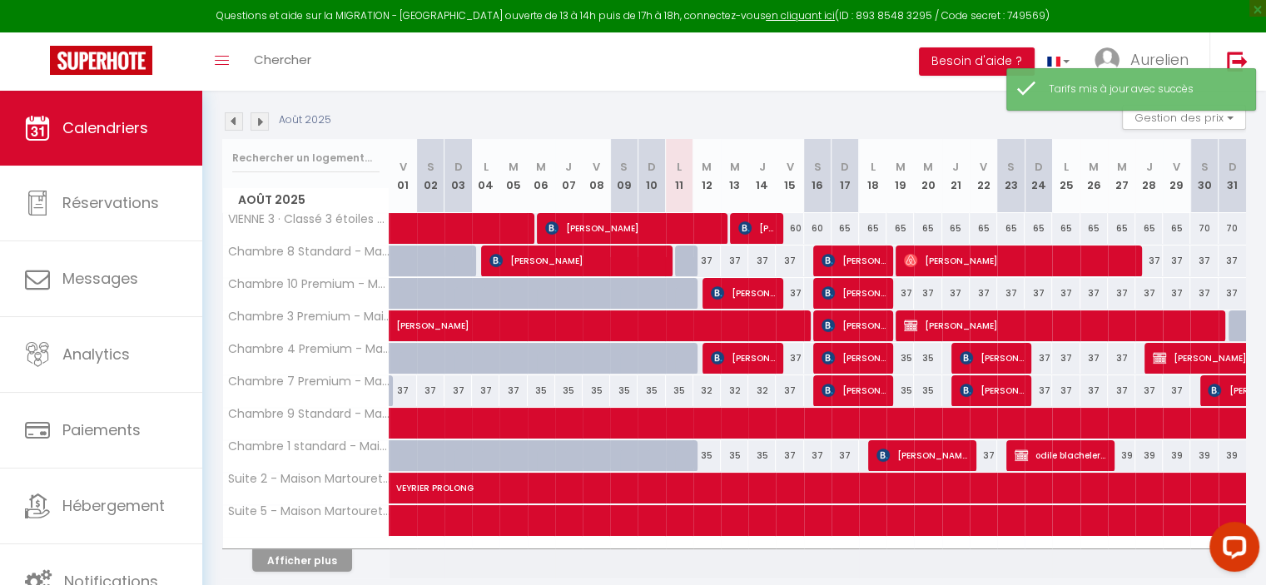
scroll to position [225, 0]
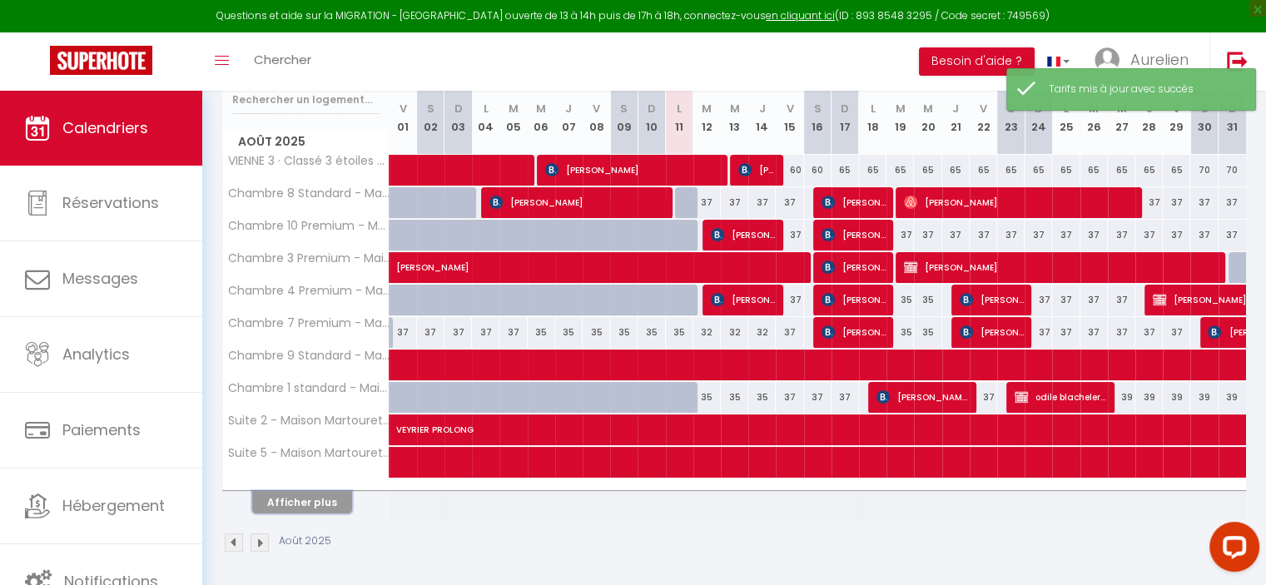
click at [326, 491] on button "Afficher plus" at bounding box center [302, 502] width 100 height 22
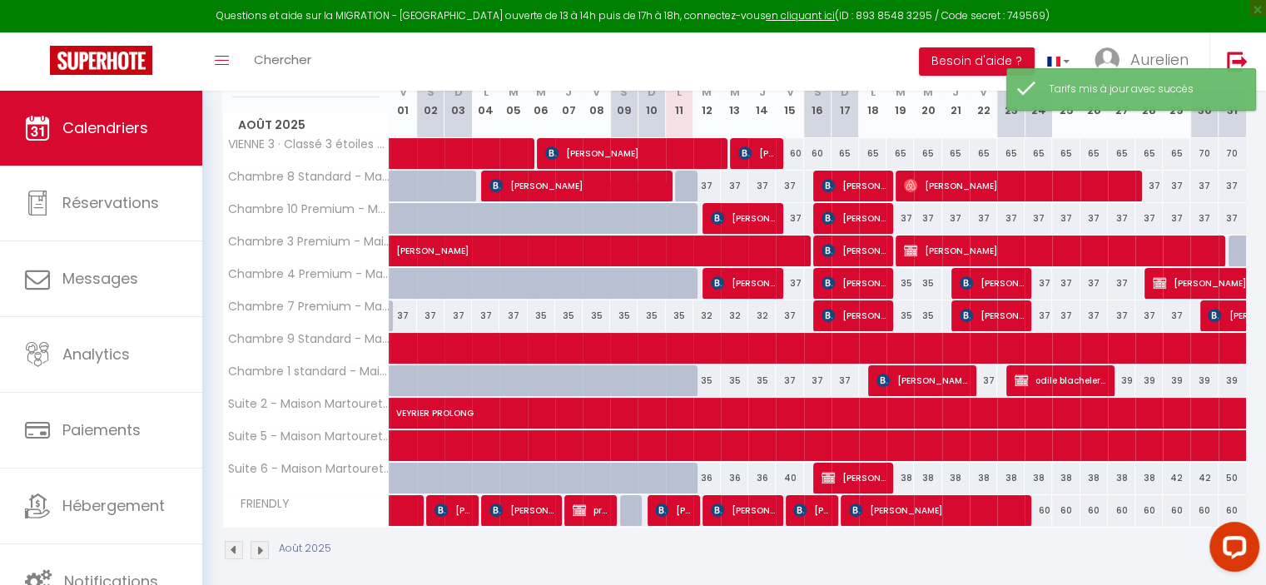
scroll to position [250, 0]
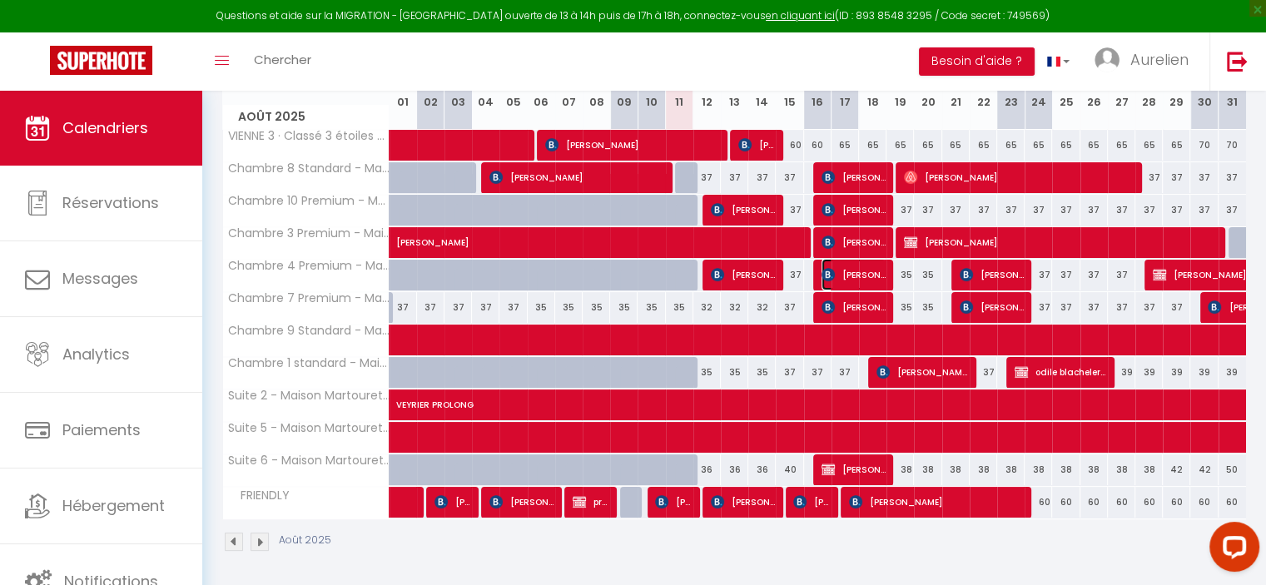
click at [866, 270] on span "[PERSON_NAME]" at bounding box center [854, 275] width 64 height 32
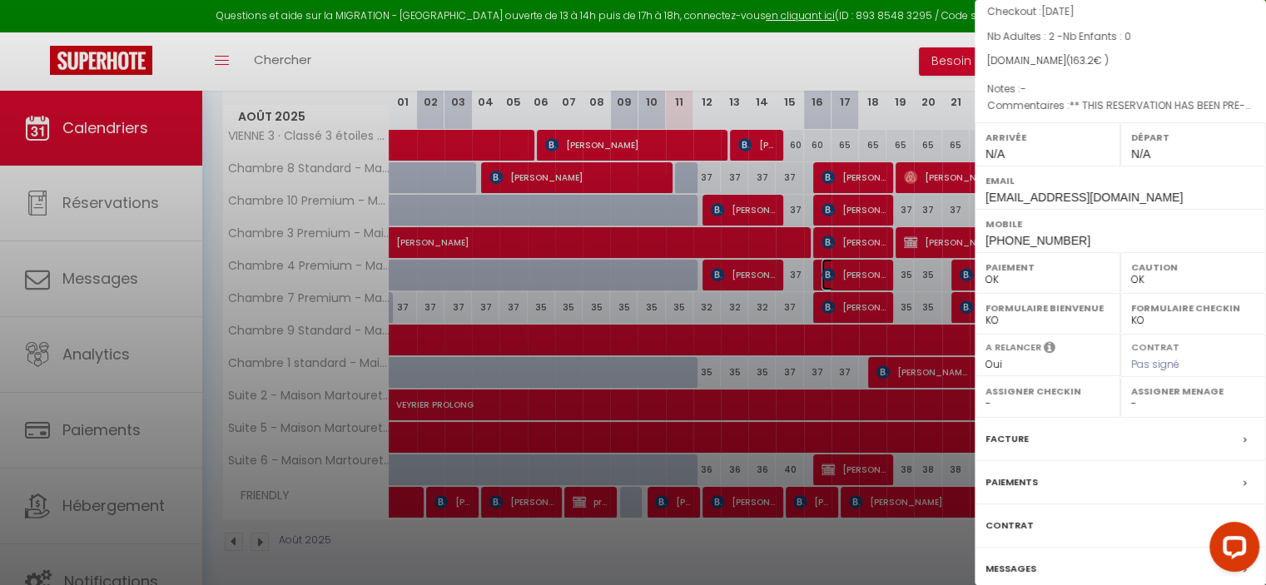
scroll to position [247, 0]
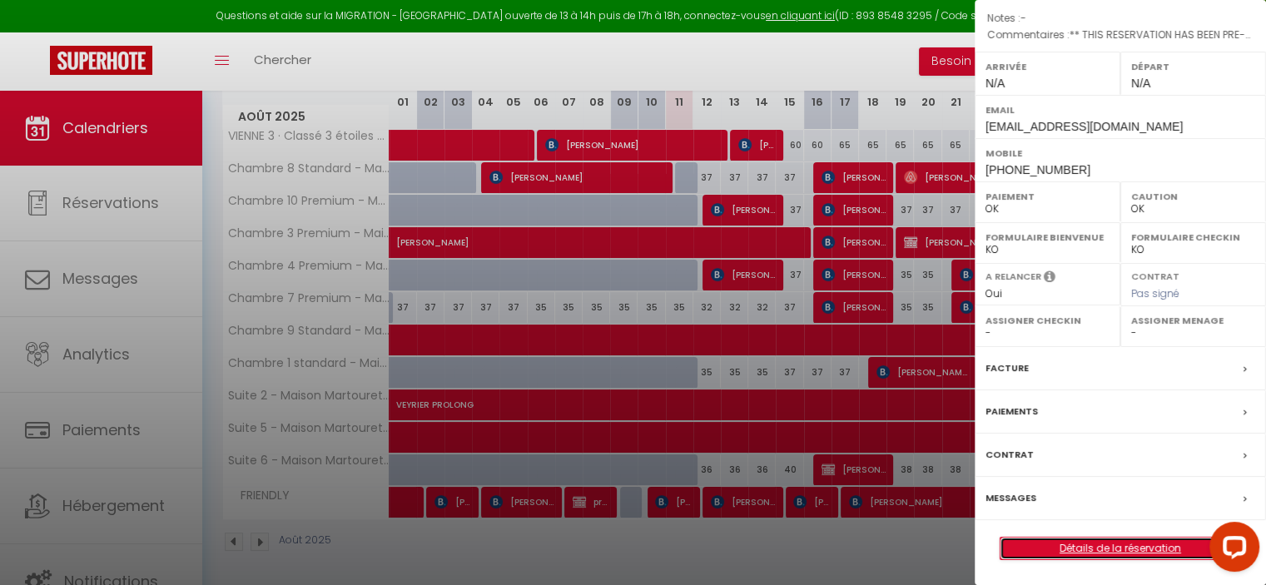
click at [1105, 544] on link "Détails de la réservation" at bounding box center [1120, 549] width 240 height 22
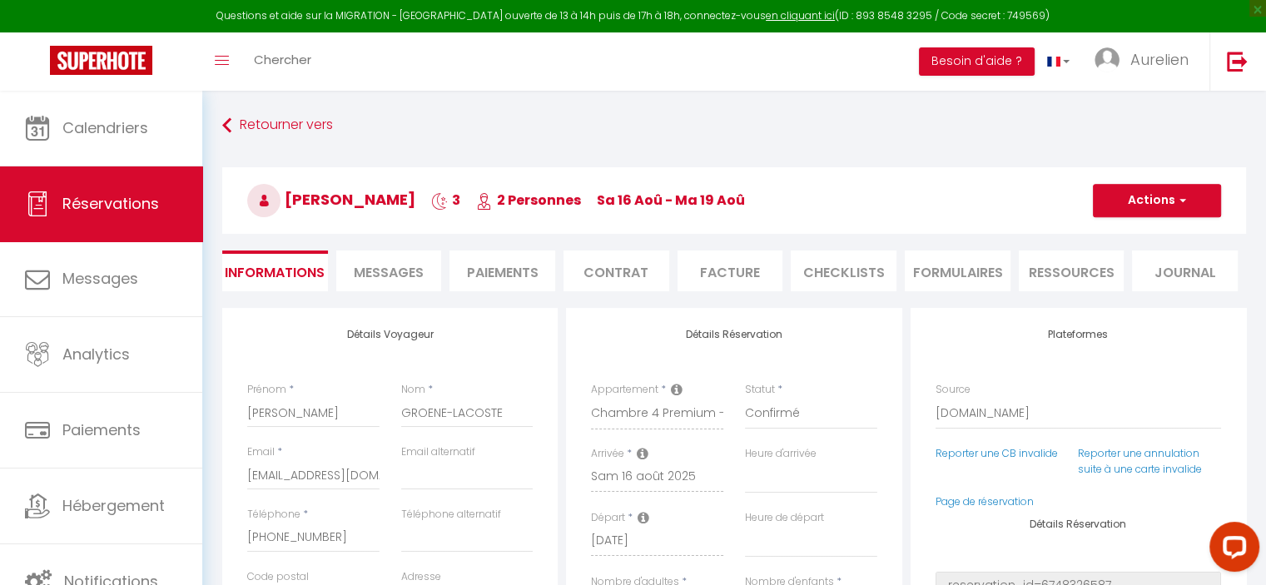
click at [429, 285] on li "Messages" at bounding box center [389, 271] width 106 height 41
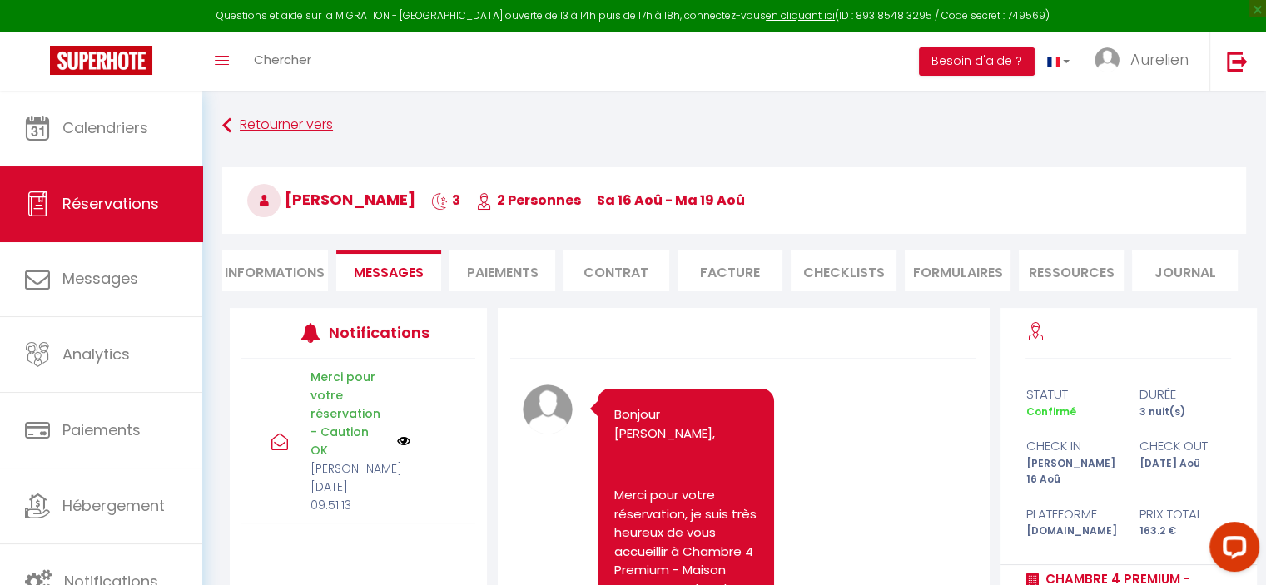
scroll to position [5593, 0]
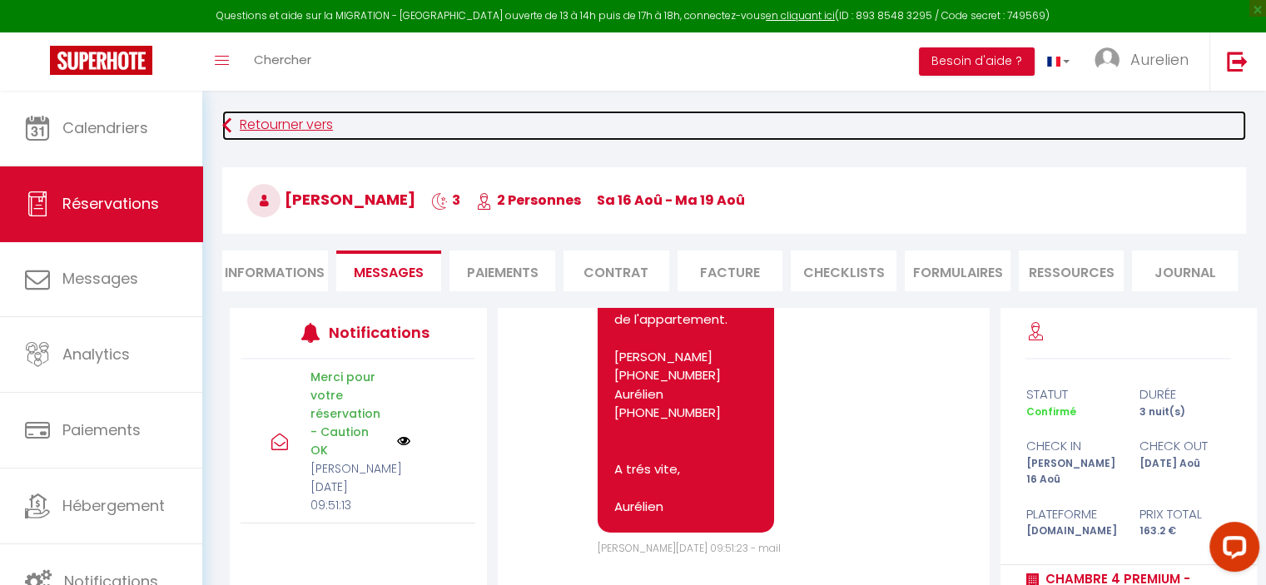
click at [300, 135] on link "Retourner vers" at bounding box center [734, 126] width 1024 height 30
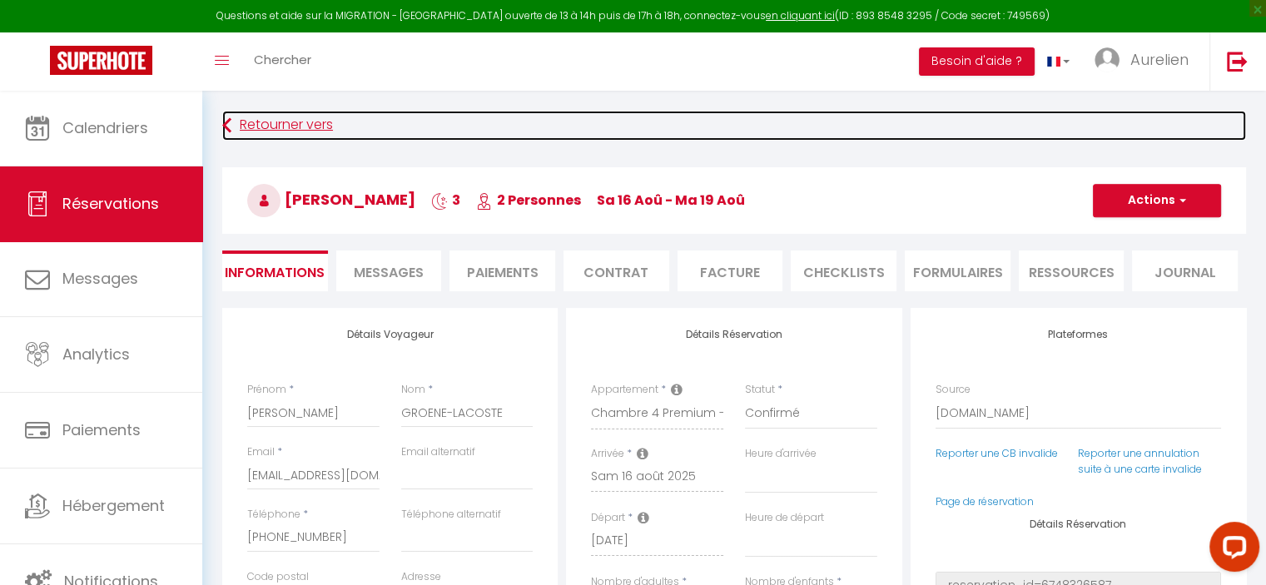
click at [300, 135] on link "Retourner vers" at bounding box center [734, 126] width 1024 height 30
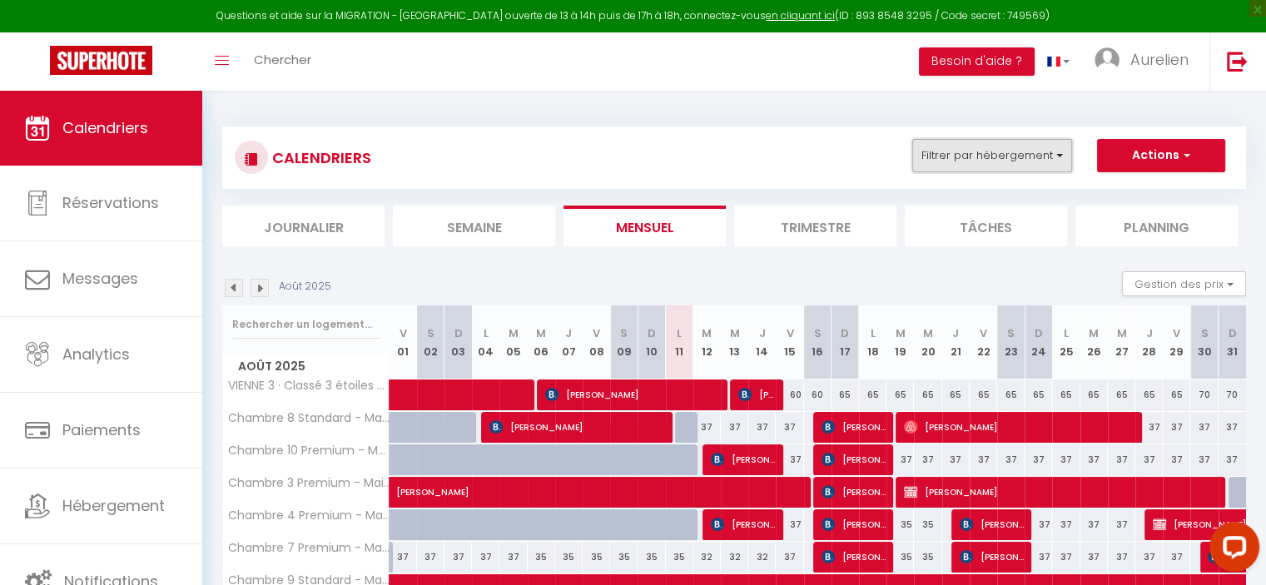
click at [955, 149] on button "Filtrer par hébergement" at bounding box center [992, 155] width 160 height 33
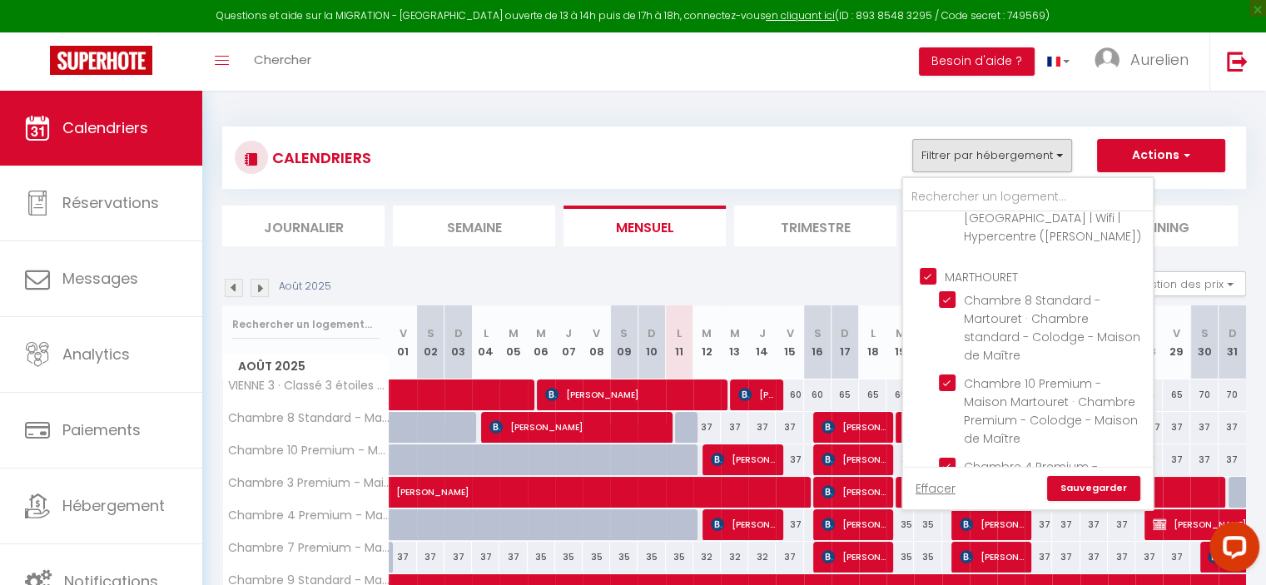
click at [928, 267] on input "MARTHOURET" at bounding box center [1045, 275] width 250 height 17
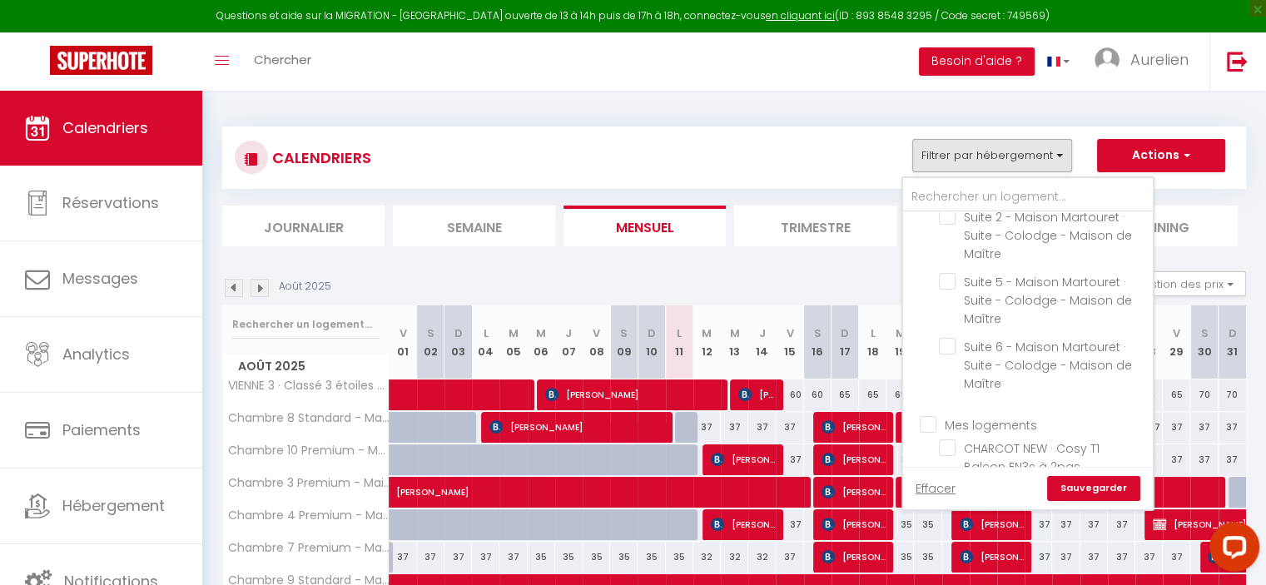
scroll to position [1498, 0]
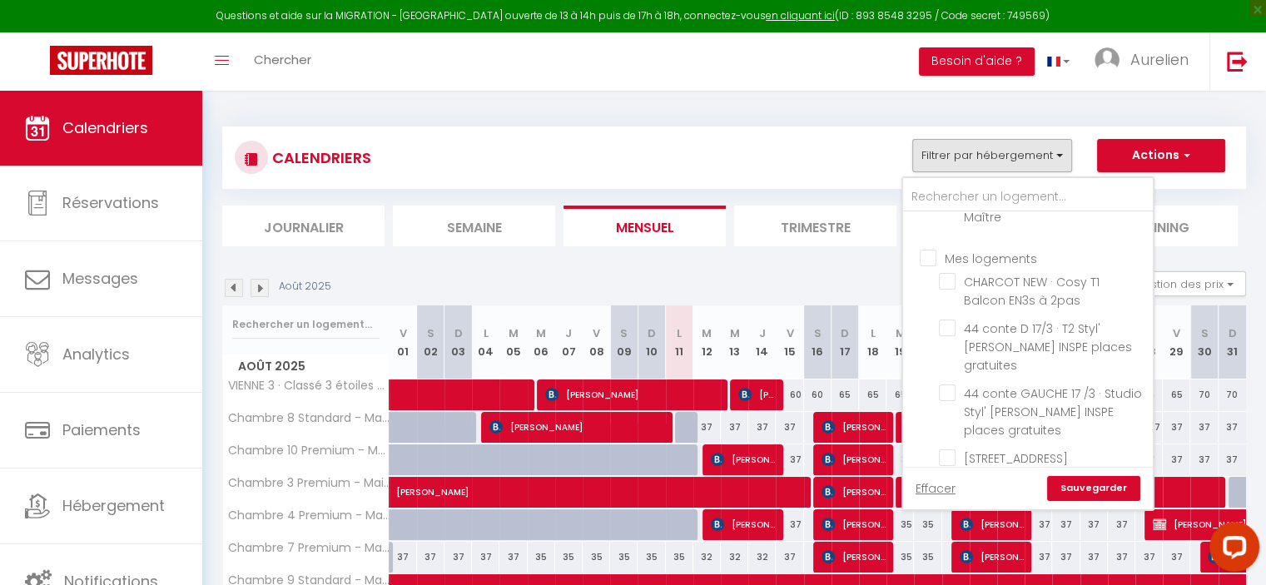
click at [926, 248] on input "Mes logements" at bounding box center [1045, 256] width 250 height 17
click at [1099, 491] on link "Sauvegarder" at bounding box center [1093, 488] width 93 height 25
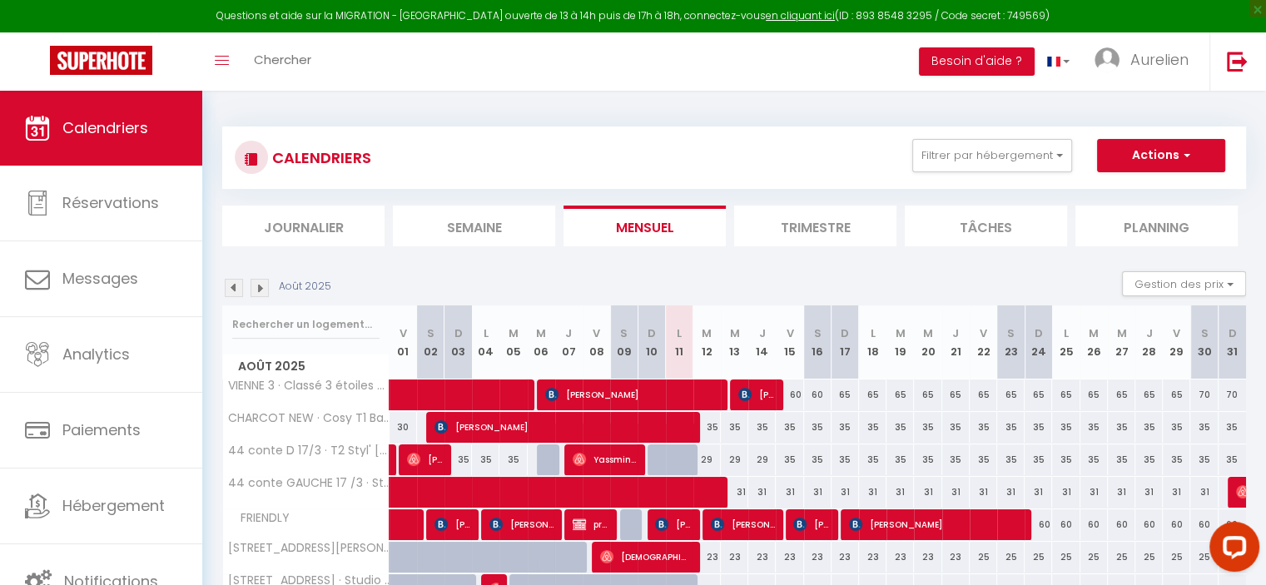
scroll to position [83, 0]
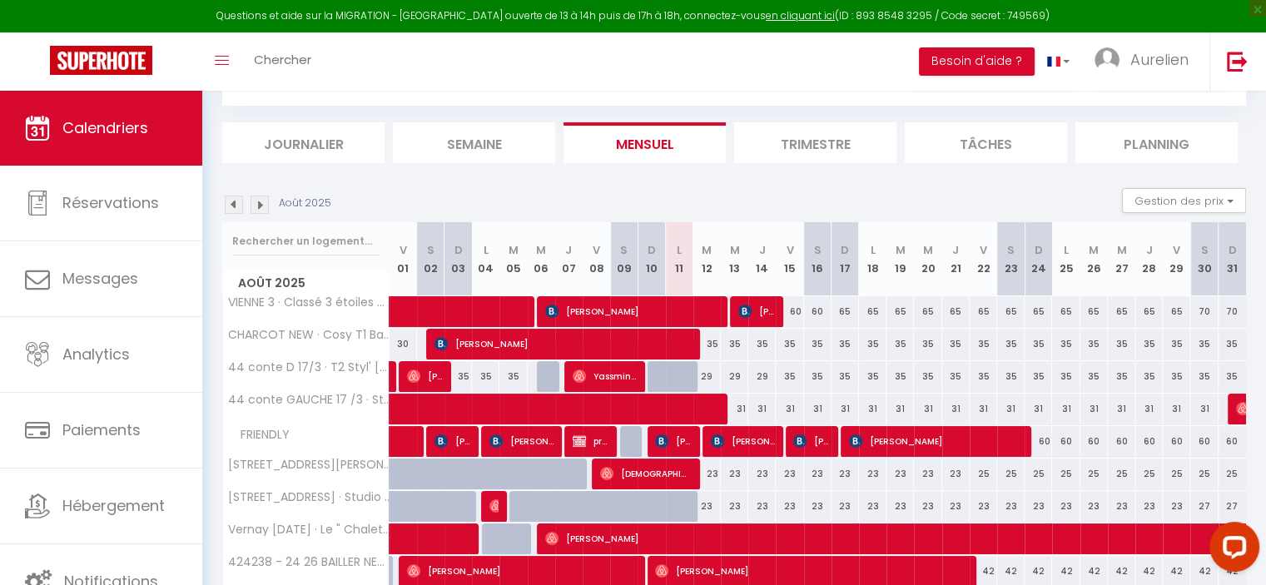
click at [718, 342] on div "35" at bounding box center [706, 344] width 27 height 31
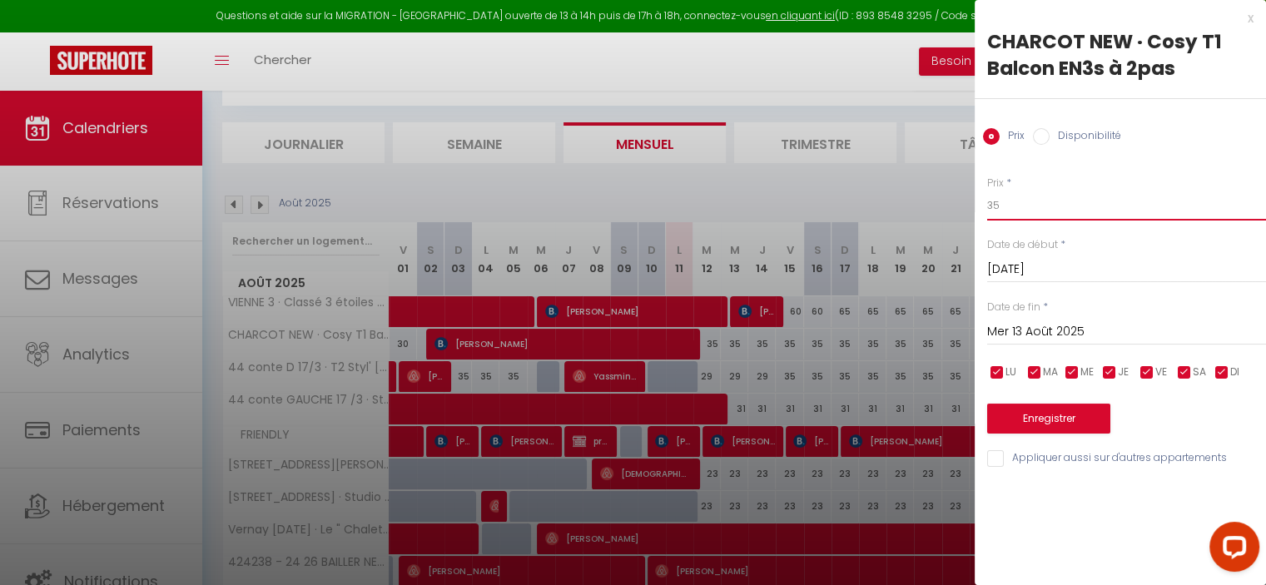
drag, startPoint x: 994, startPoint y: 213, endPoint x: 975, endPoint y: 211, distance: 19.3
click at [975, 211] on div "Prix * 35 Statut * Disponible Indisponible Date de début * [DATE] < [DATE] > Di…" at bounding box center [1120, 312] width 291 height 315
click at [1049, 336] on input "Mer 13 Août 2025" at bounding box center [1126, 332] width 279 height 22
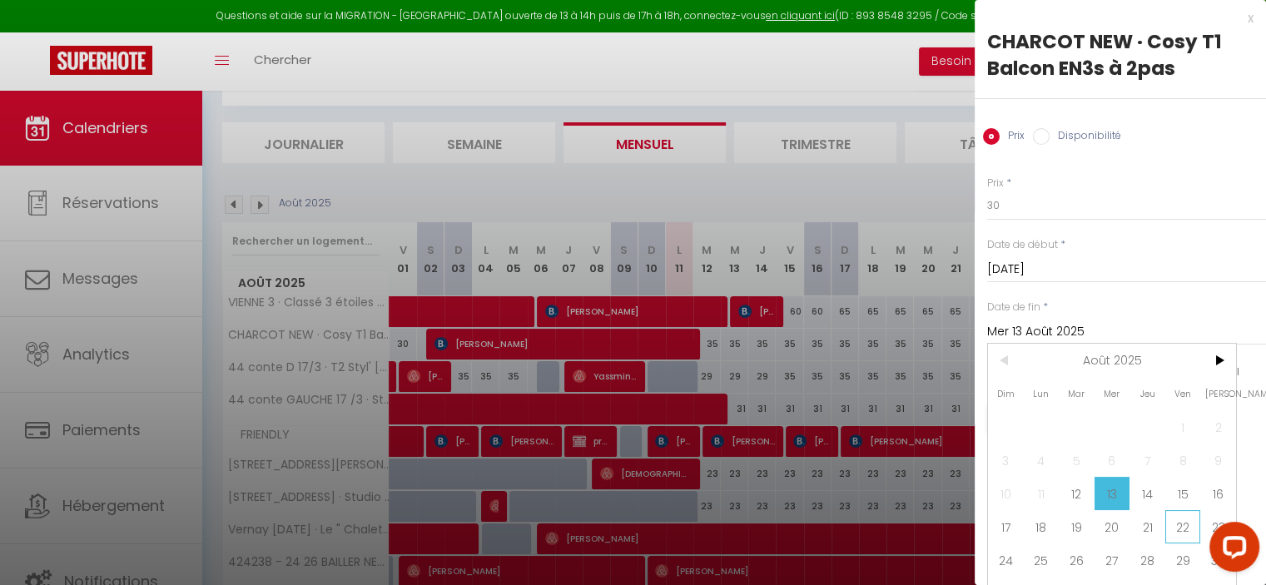
click at [1169, 519] on span "22" at bounding box center [1183, 526] width 36 height 33
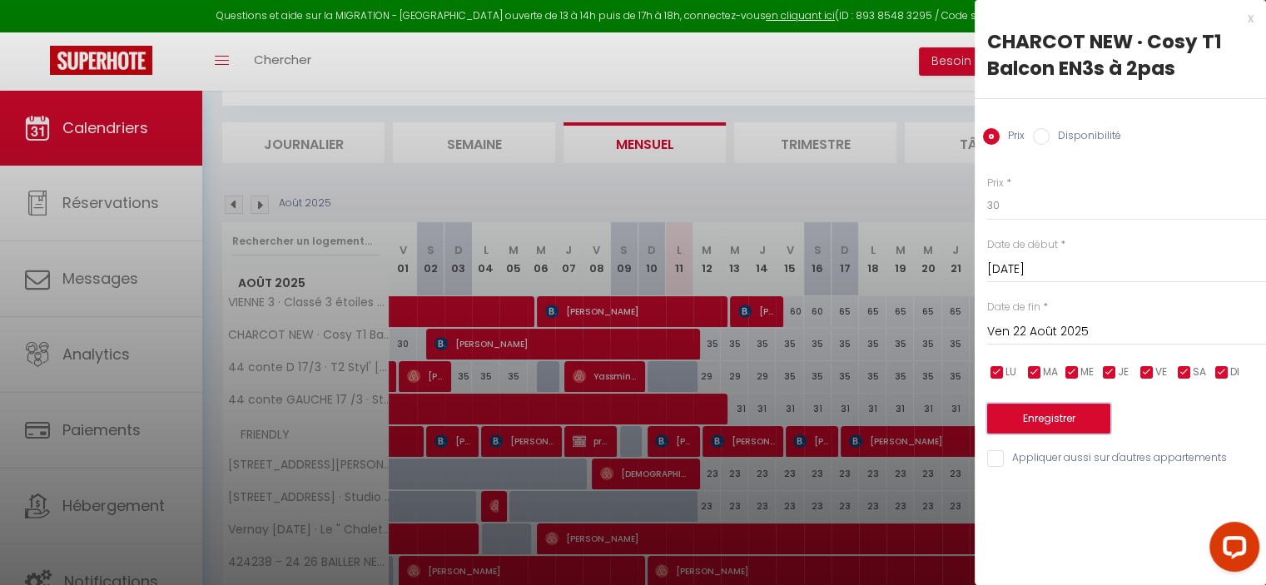
click at [1068, 415] on button "Enregistrer" at bounding box center [1048, 419] width 123 height 30
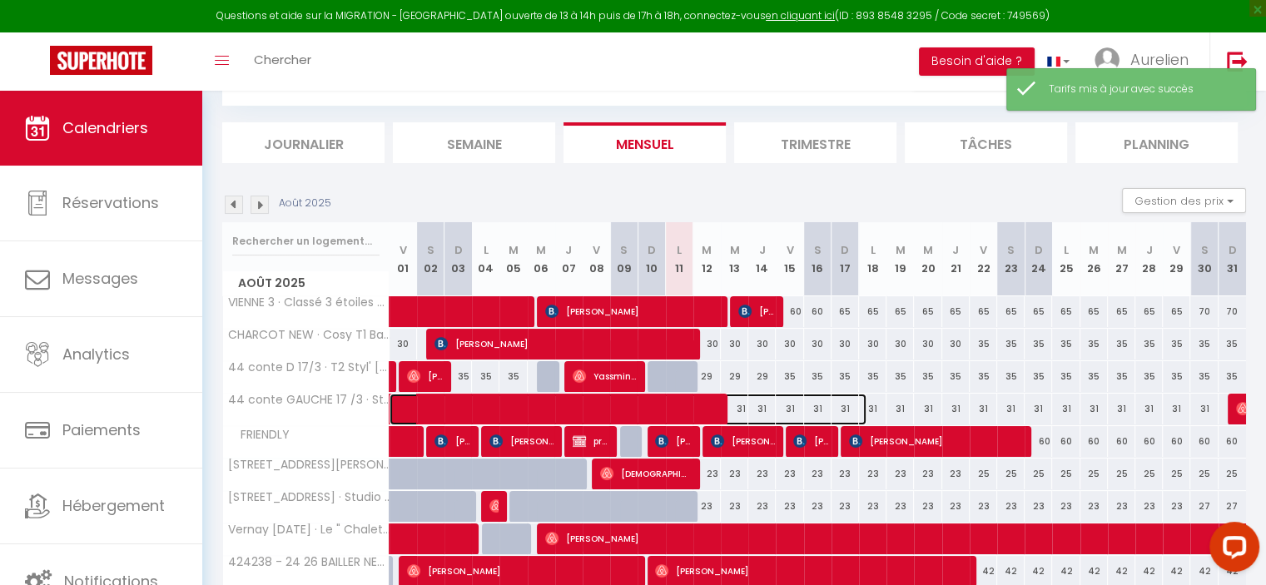
click at [772, 409] on span at bounding box center [636, 410] width 459 height 32
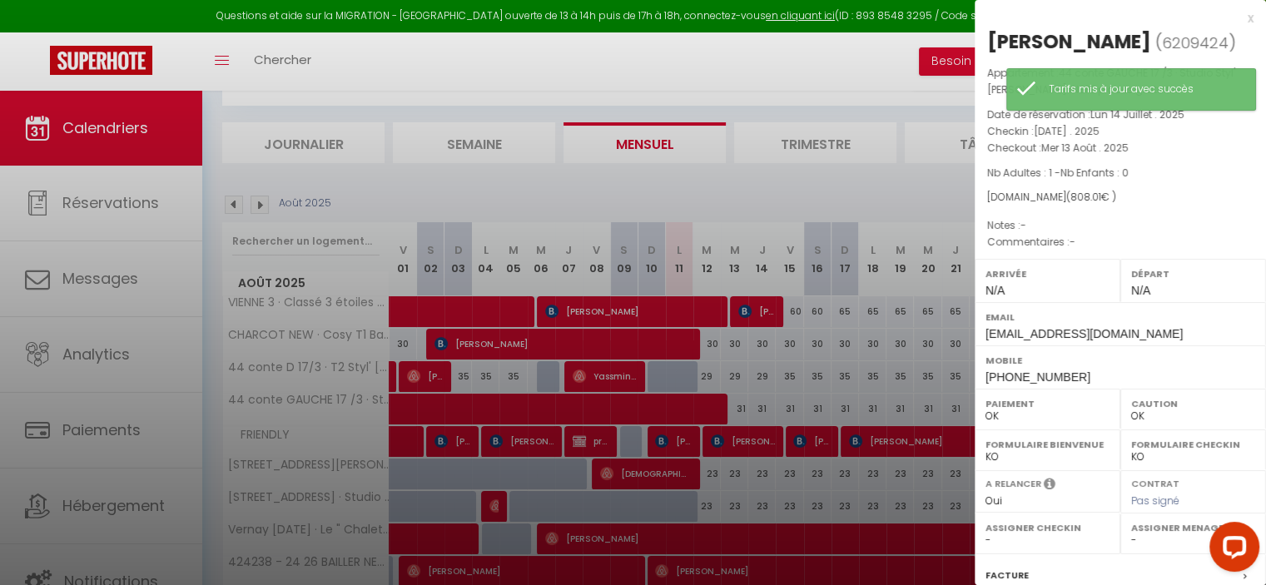
click at [776, 406] on div at bounding box center [633, 292] width 1266 height 585
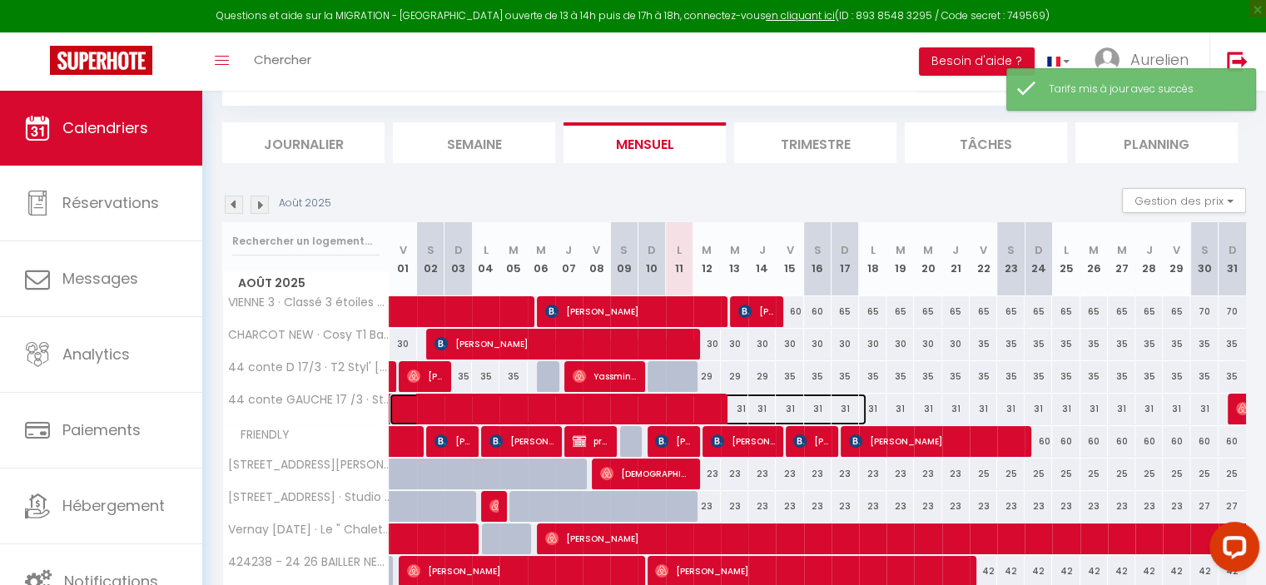
click at [802, 404] on span at bounding box center [636, 410] width 459 height 32
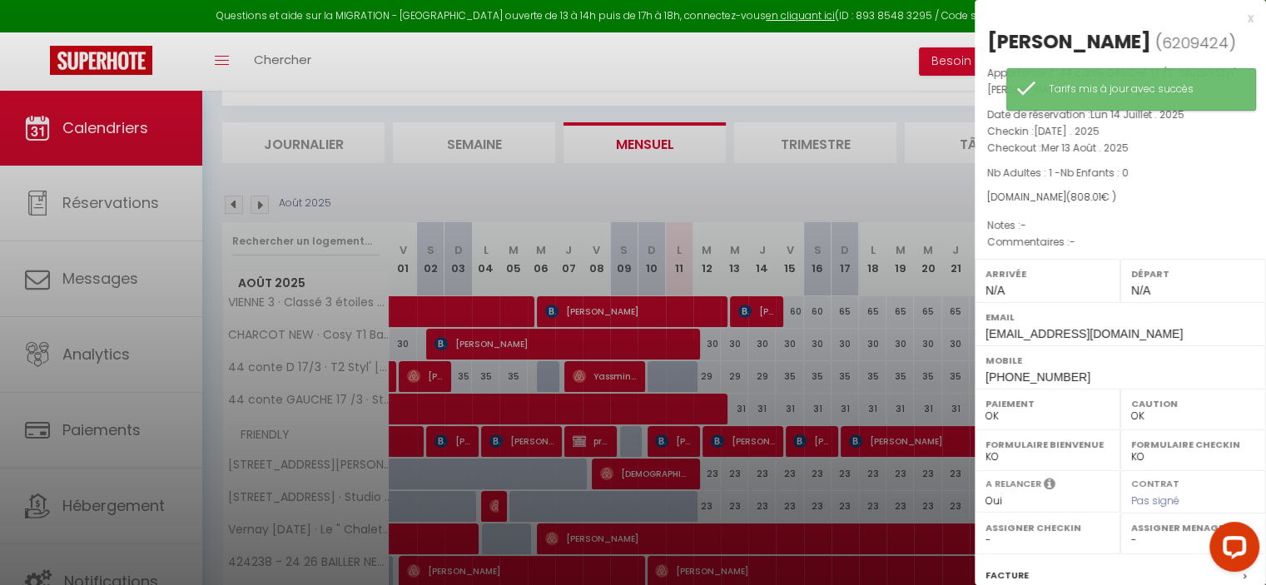
click at [905, 411] on div at bounding box center [633, 292] width 1266 height 585
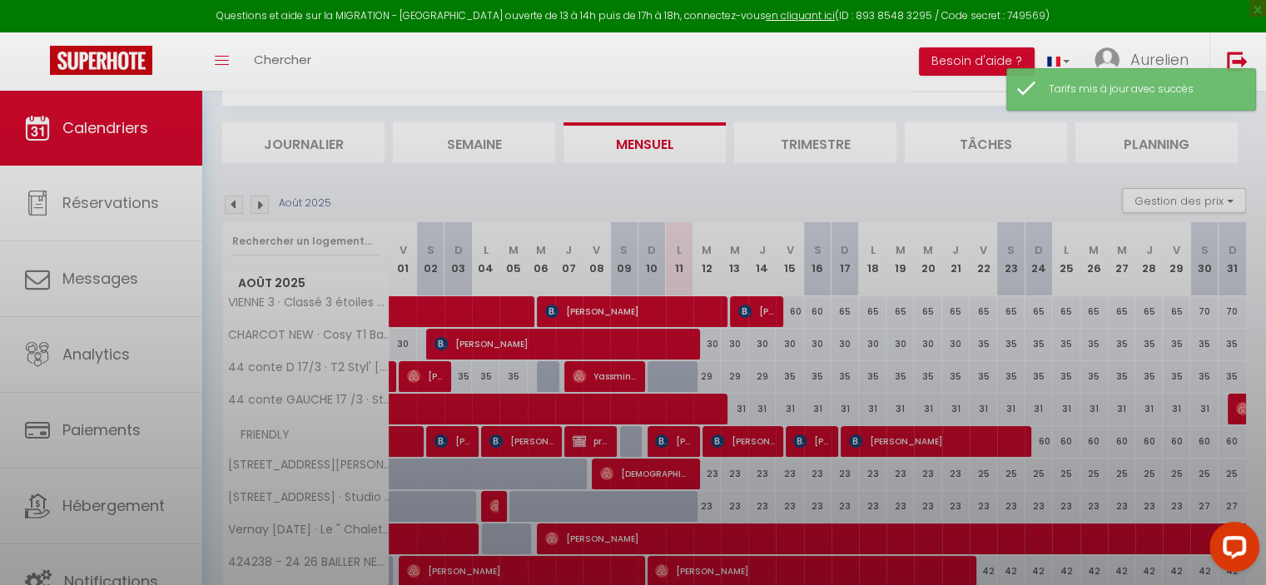
click at [936, 405] on div at bounding box center [633, 292] width 1266 height 585
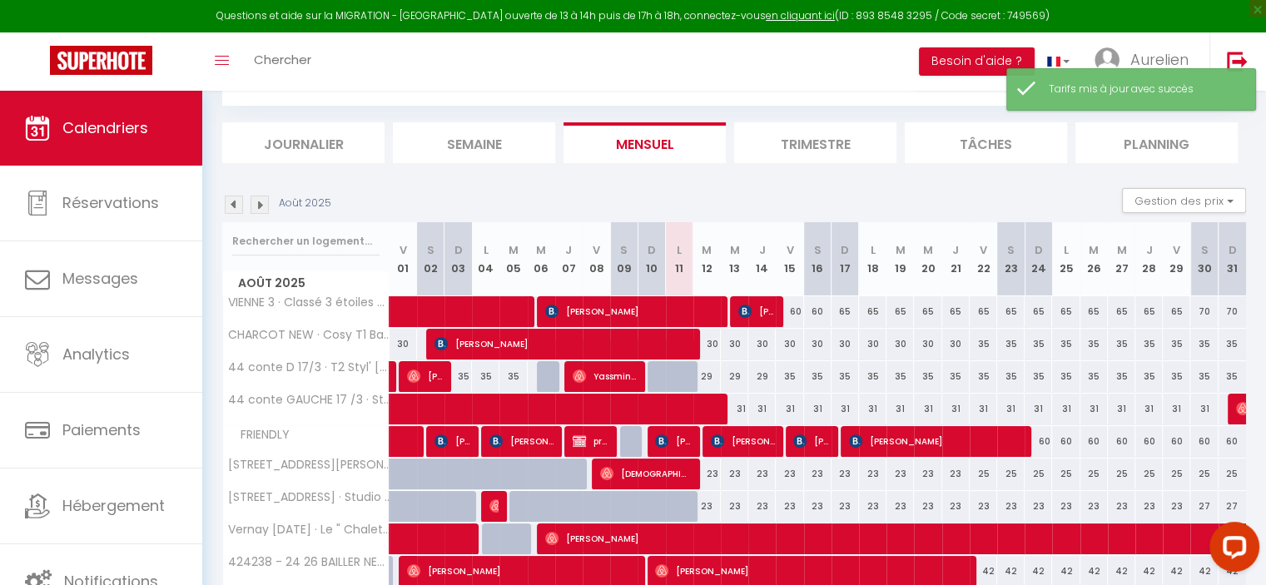
click at [999, 403] on div "31" at bounding box center [1010, 409] width 27 height 31
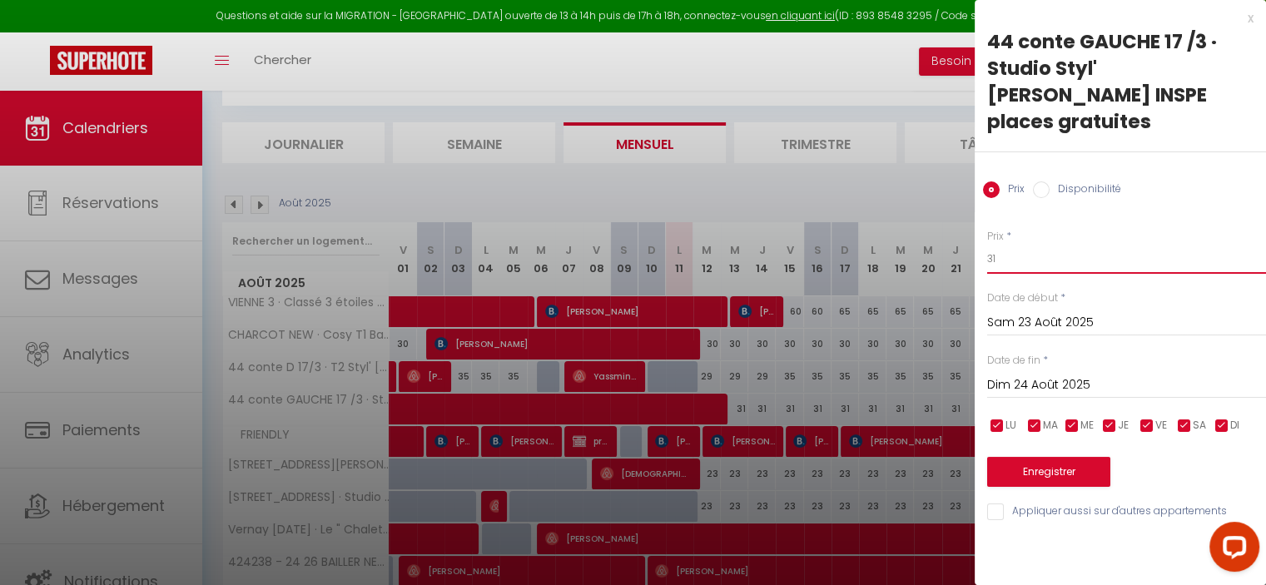
drag, startPoint x: 1033, startPoint y: 244, endPoint x: 960, endPoint y: 242, distance: 73.3
click at [969, 242] on body "Questions et aide sur la MIGRATION - [GEOGRAPHIC_DATA] ouverte de 13 à 14h puis…" at bounding box center [633, 368] width 1266 height 723
click at [1035, 312] on input "Sam 23 Août 2025" at bounding box center [1126, 323] width 279 height 22
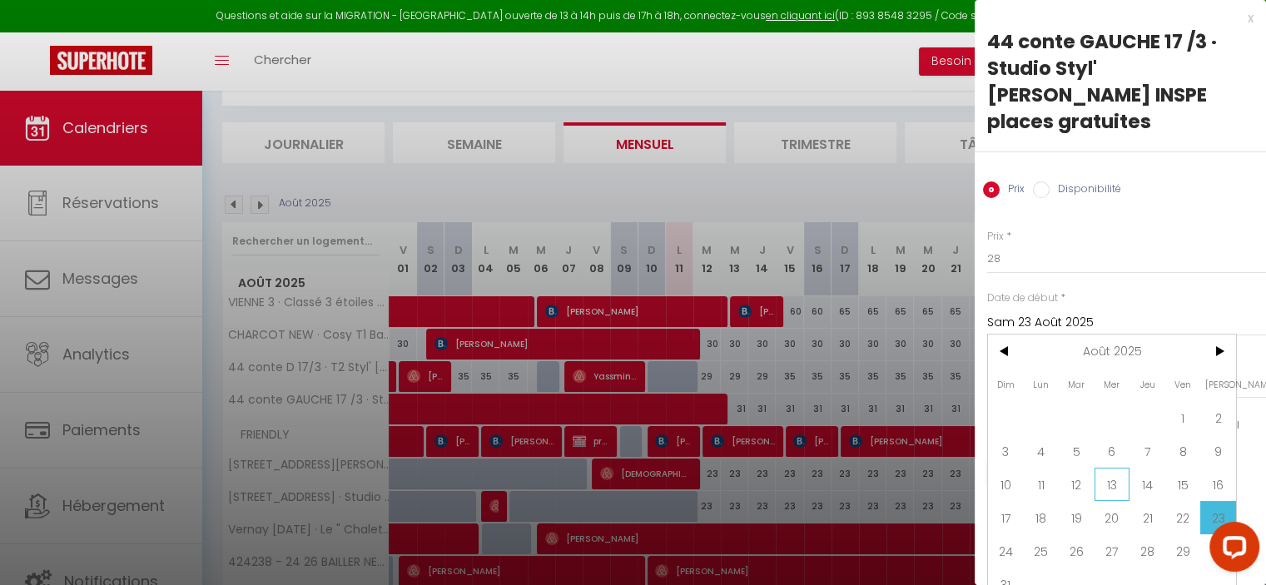
click at [1114, 468] on span "13" at bounding box center [1113, 484] width 36 height 33
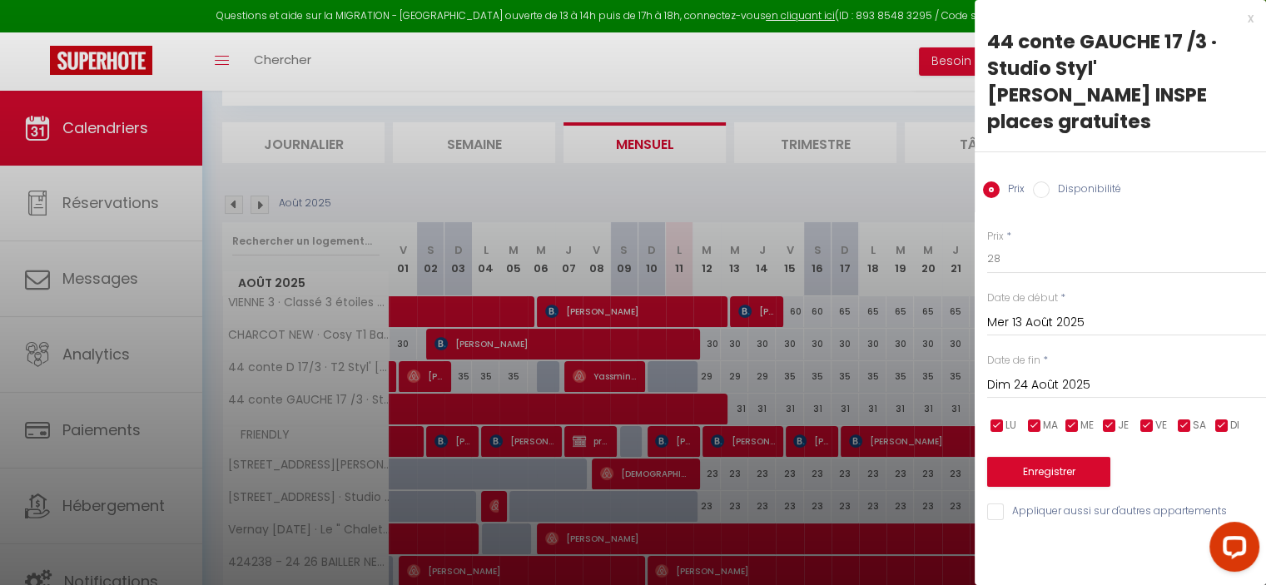
click at [1065, 375] on input "Dim 24 Août 2025" at bounding box center [1126, 386] width 279 height 22
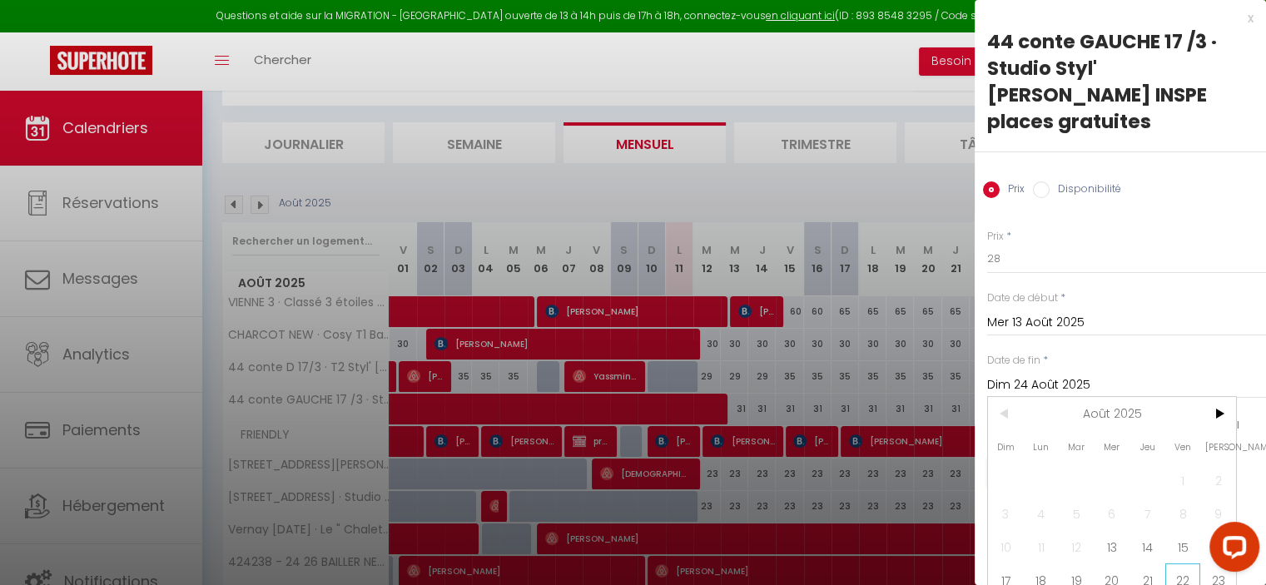
click at [1175, 563] on span "22" at bounding box center [1183, 579] width 36 height 33
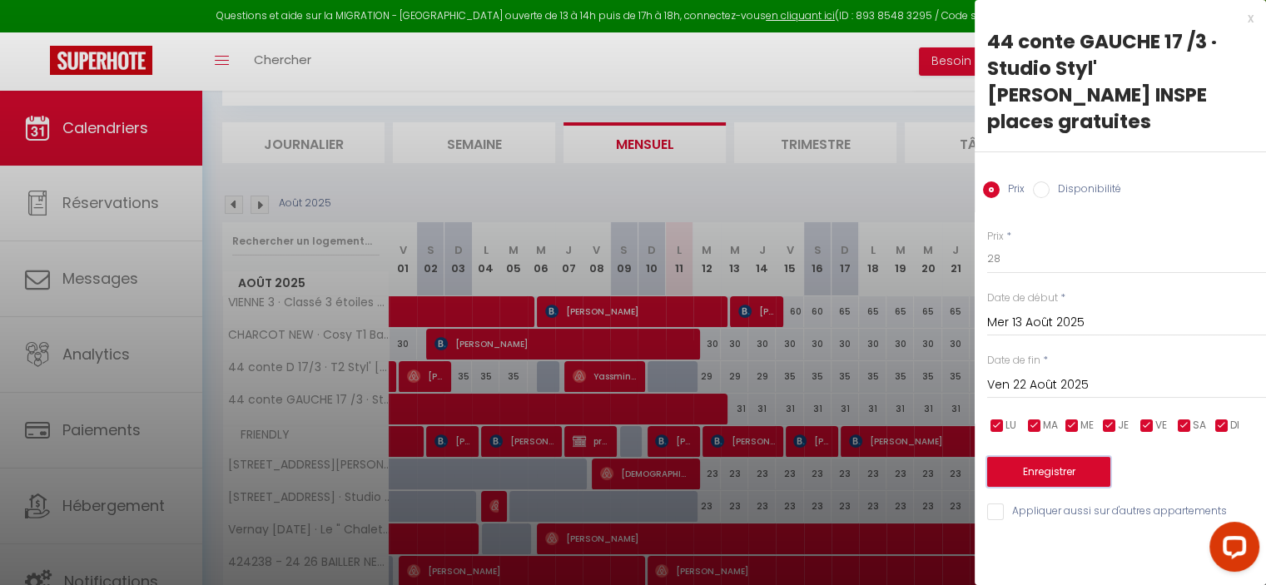
click at [1076, 457] on button "Enregistrer" at bounding box center [1048, 472] width 123 height 30
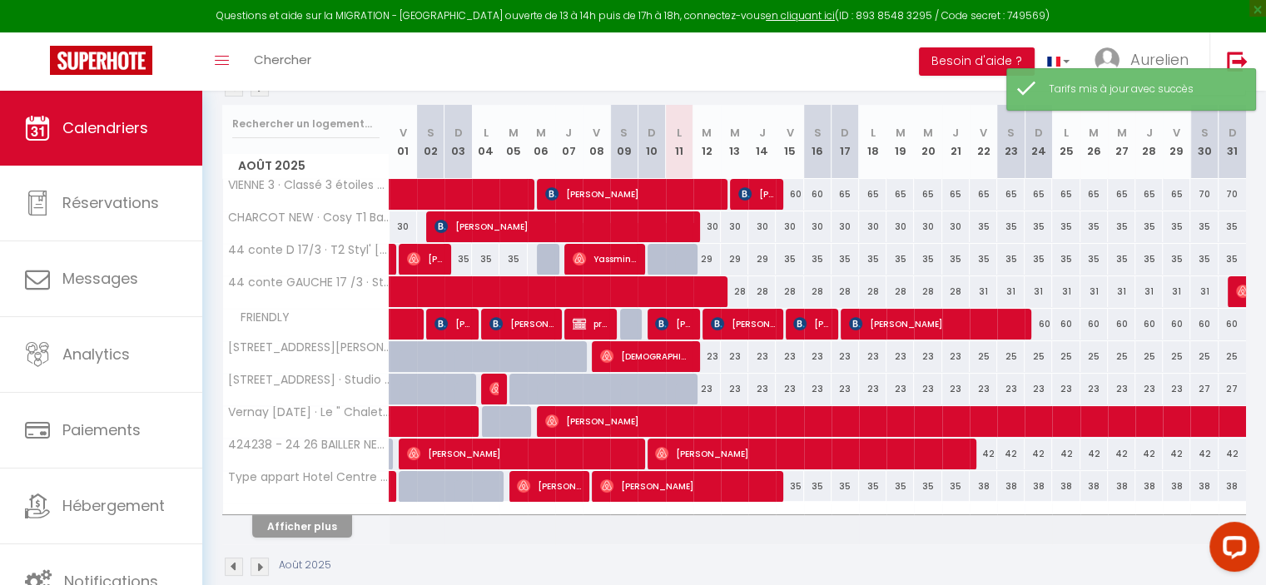
scroll to position [225, 0]
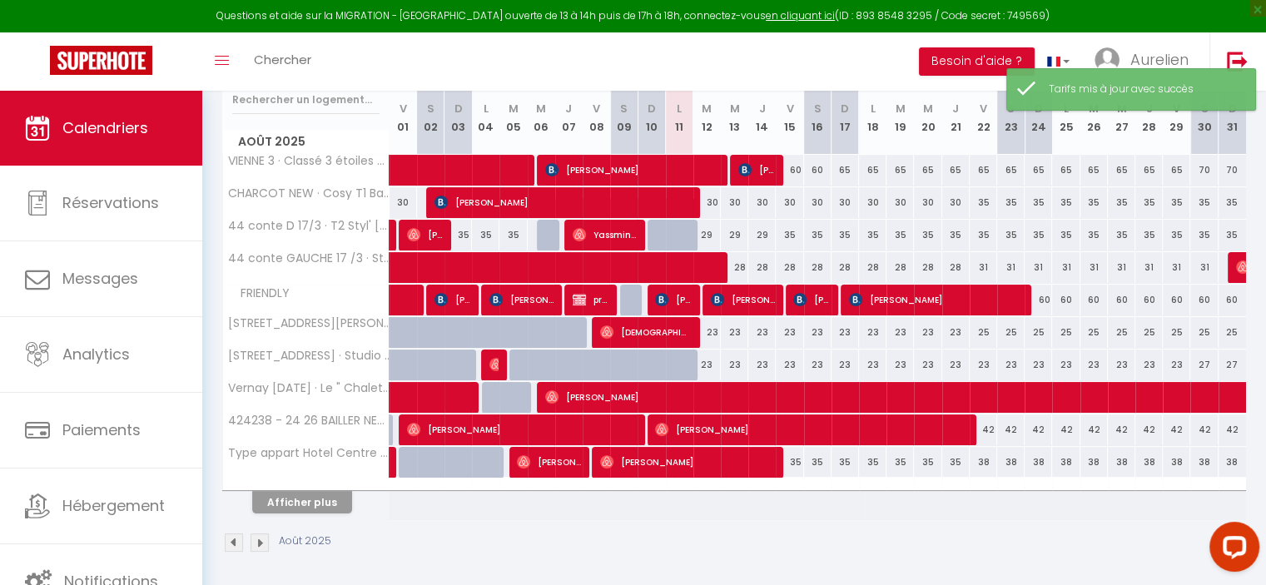
click at [707, 363] on div "23" at bounding box center [706, 365] width 27 height 31
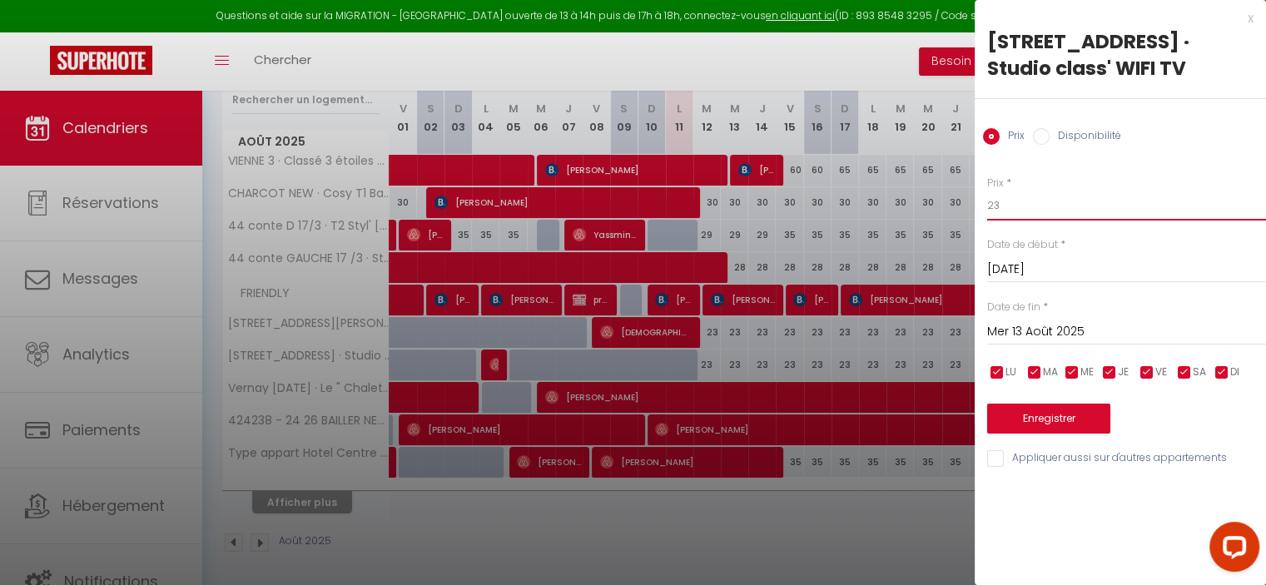
drag, startPoint x: 1015, startPoint y: 210, endPoint x: 992, endPoint y: 207, distance: 23.4
click at [992, 207] on input "23" at bounding box center [1126, 206] width 279 height 30
click at [1030, 322] on input "Mer 13 Août 2025" at bounding box center [1126, 332] width 279 height 22
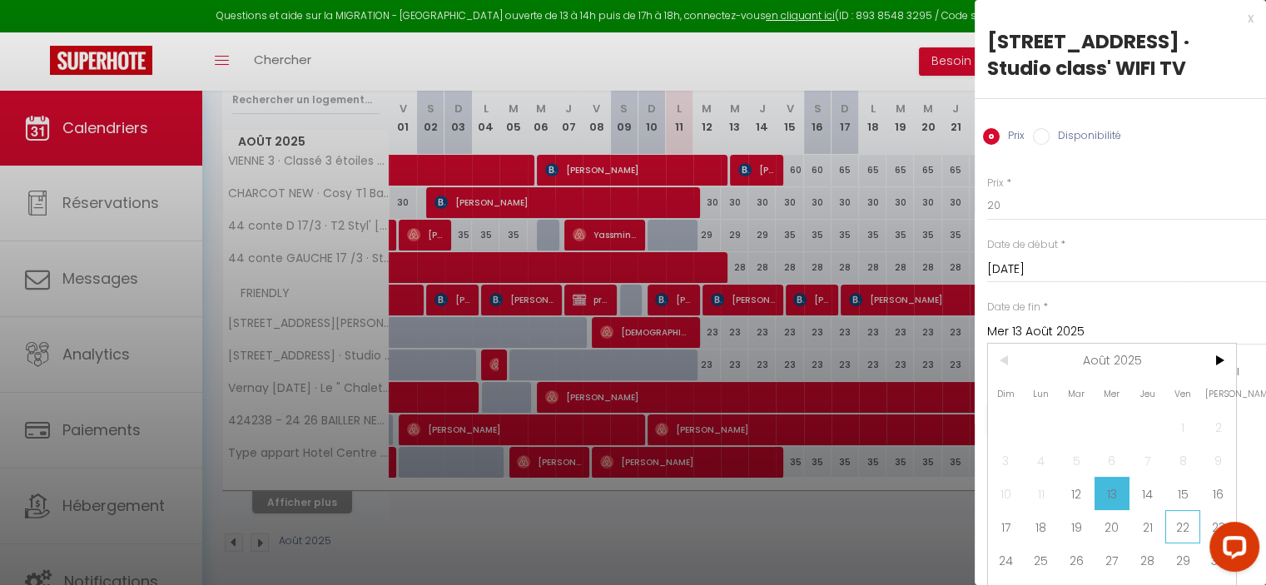
click at [1189, 544] on span "22" at bounding box center [1183, 526] width 36 height 33
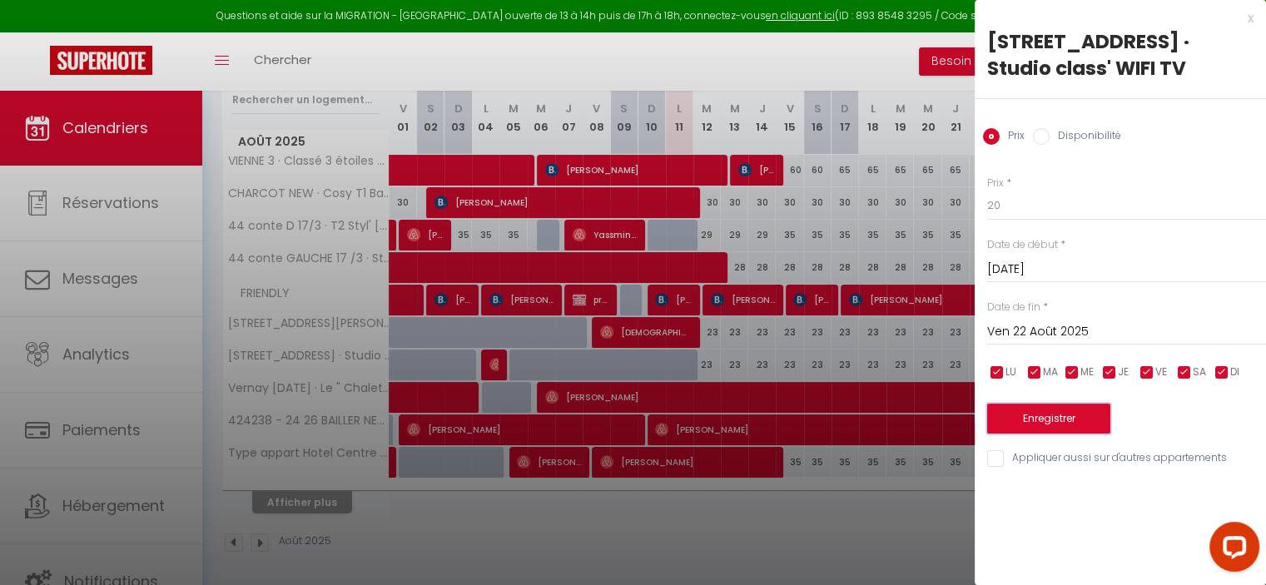
click at [1065, 419] on button "Enregistrer" at bounding box center [1048, 419] width 123 height 30
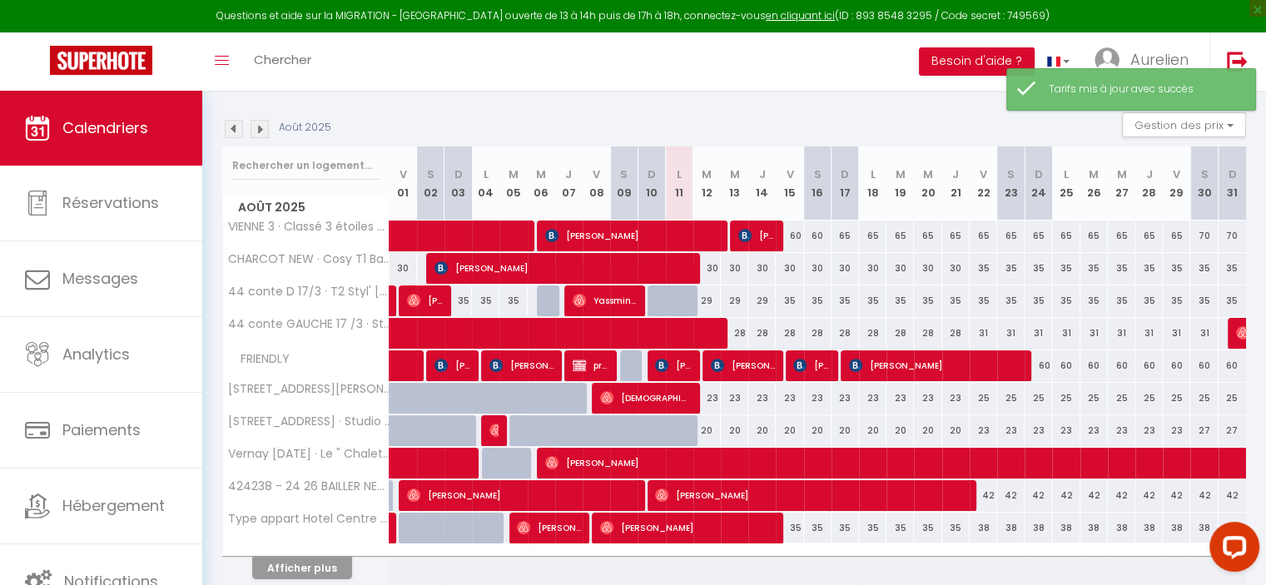
scroll to position [58, 0]
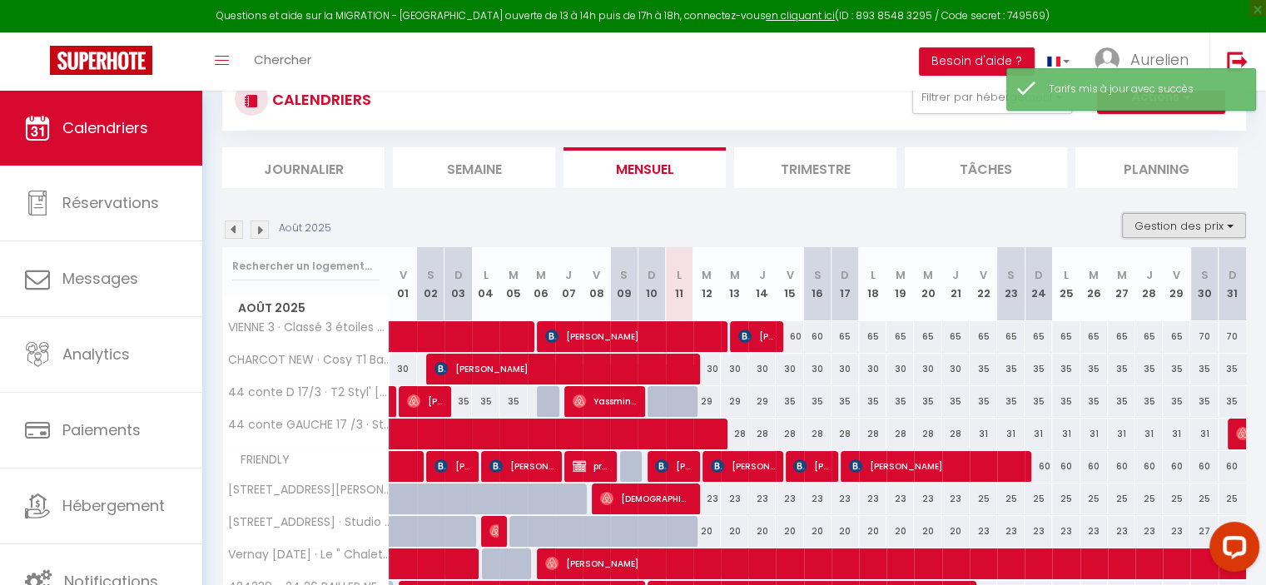
click at [1155, 232] on button "Gestion des prix" at bounding box center [1184, 225] width 124 height 25
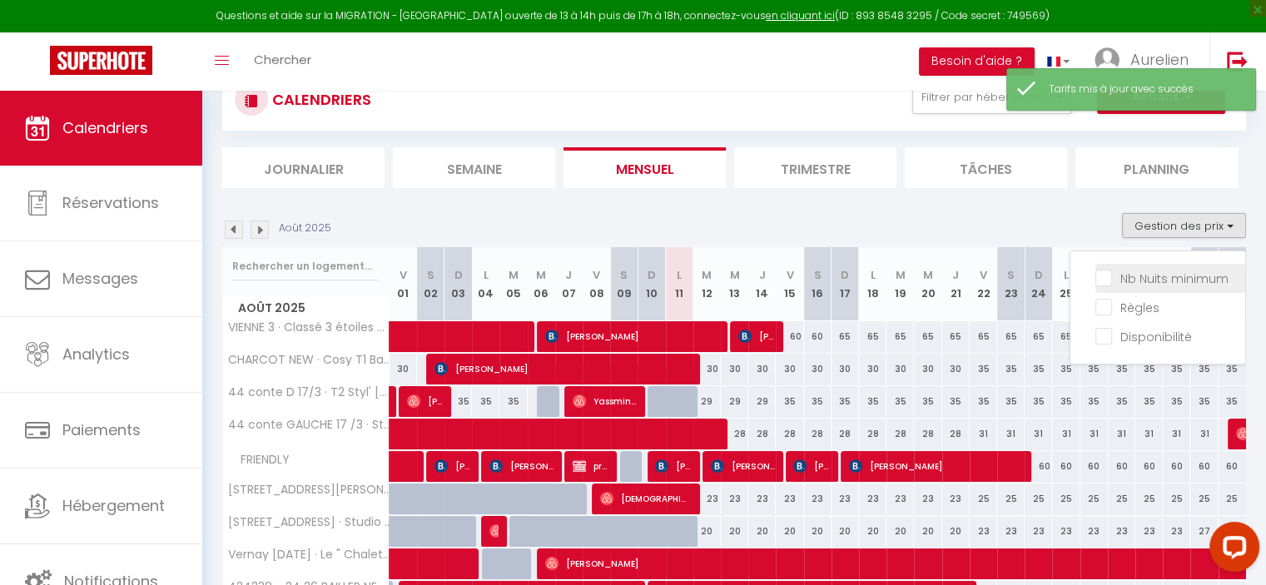
click at [1149, 276] on input "Nb Nuits minimum" at bounding box center [1170, 277] width 150 height 17
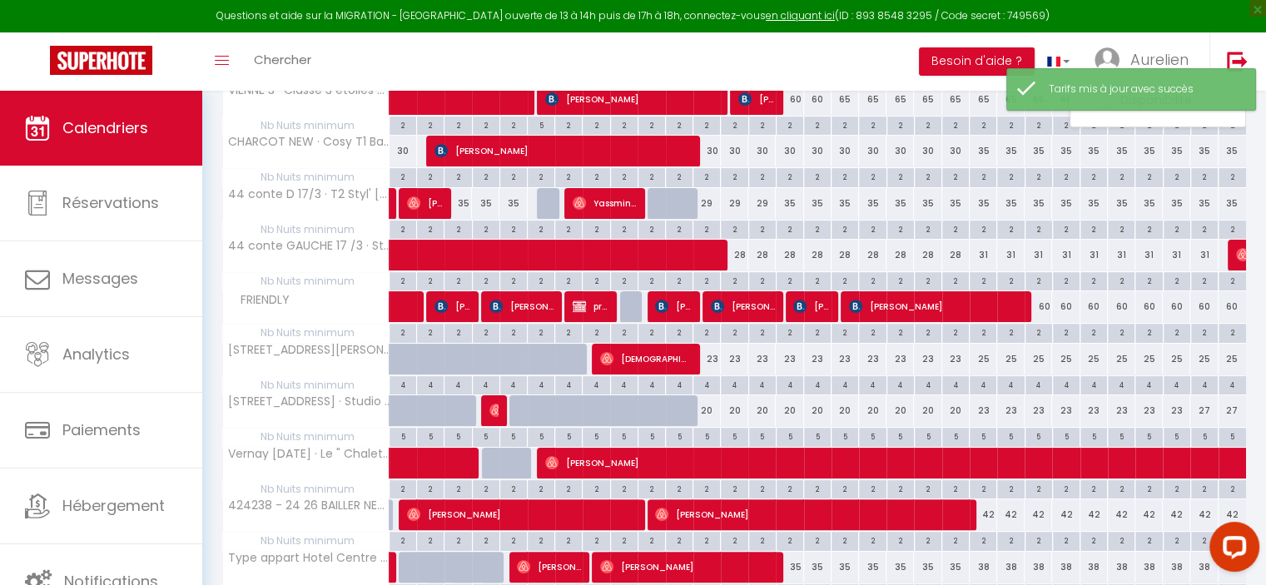
scroll to position [308, 0]
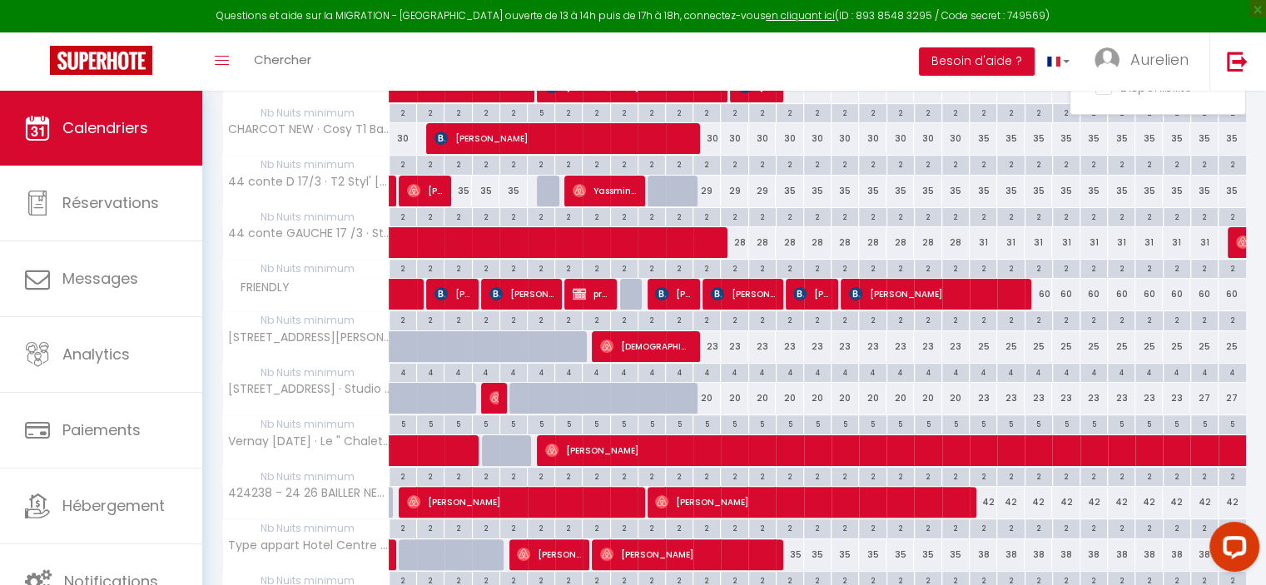
click at [987, 421] on div "5" at bounding box center [983, 423] width 27 height 16
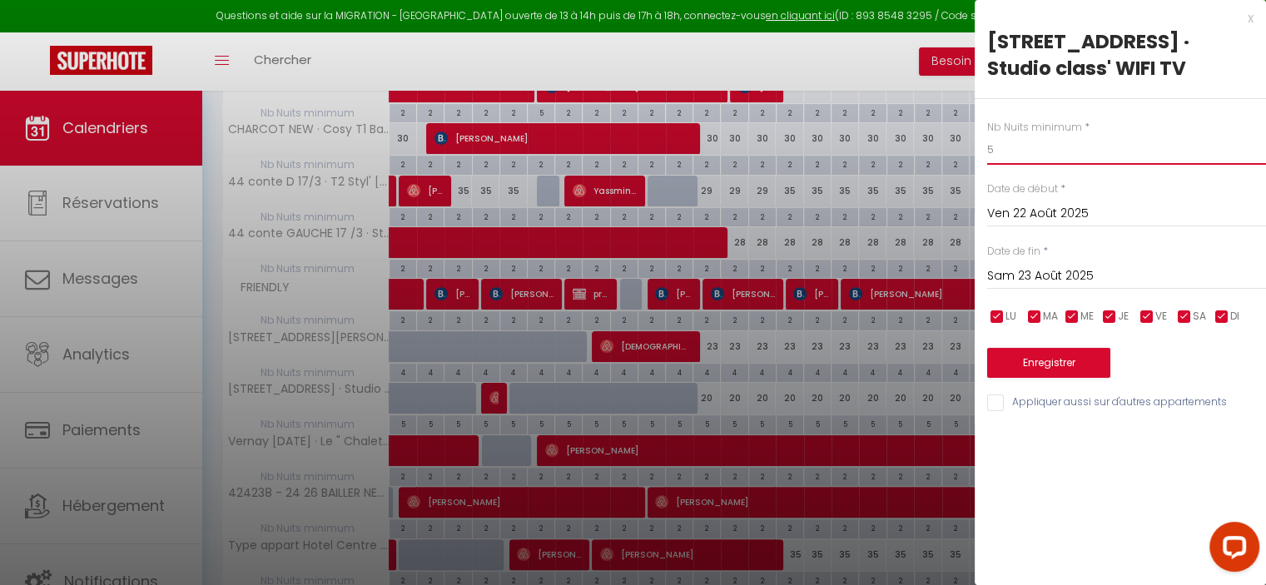
drag, startPoint x: 1015, startPoint y: 151, endPoint x: 995, endPoint y: 151, distance: 19.1
click at [995, 151] on input "5" at bounding box center [1126, 150] width 279 height 30
click at [931, 398] on div at bounding box center [633, 292] width 1266 height 585
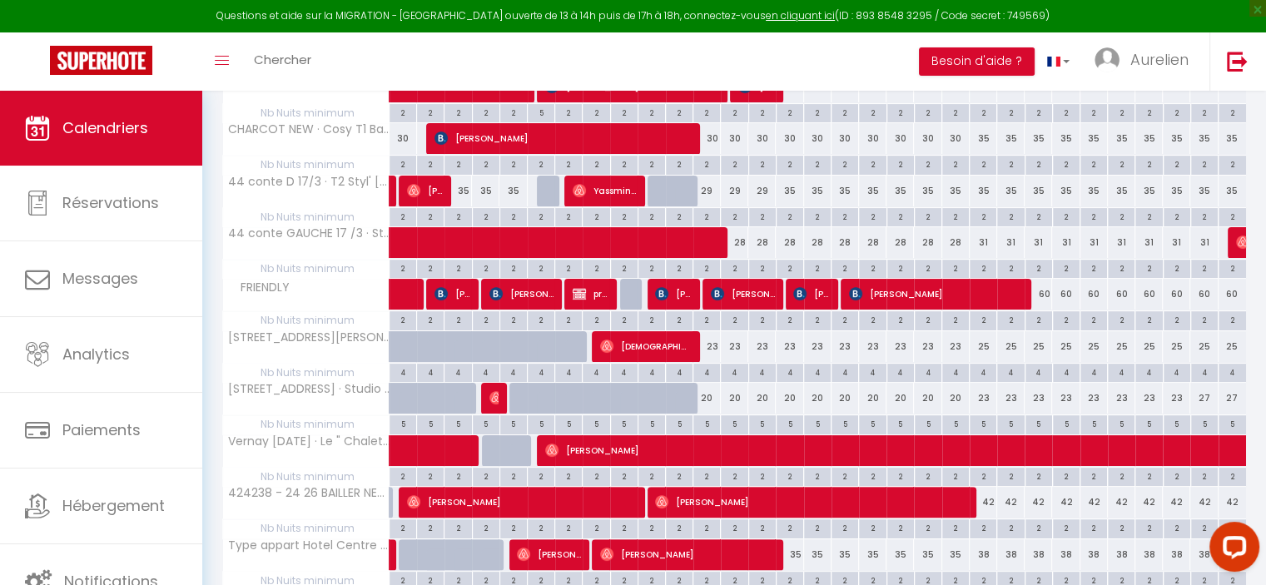
click at [1205, 399] on div "27" at bounding box center [1203, 398] width 27 height 31
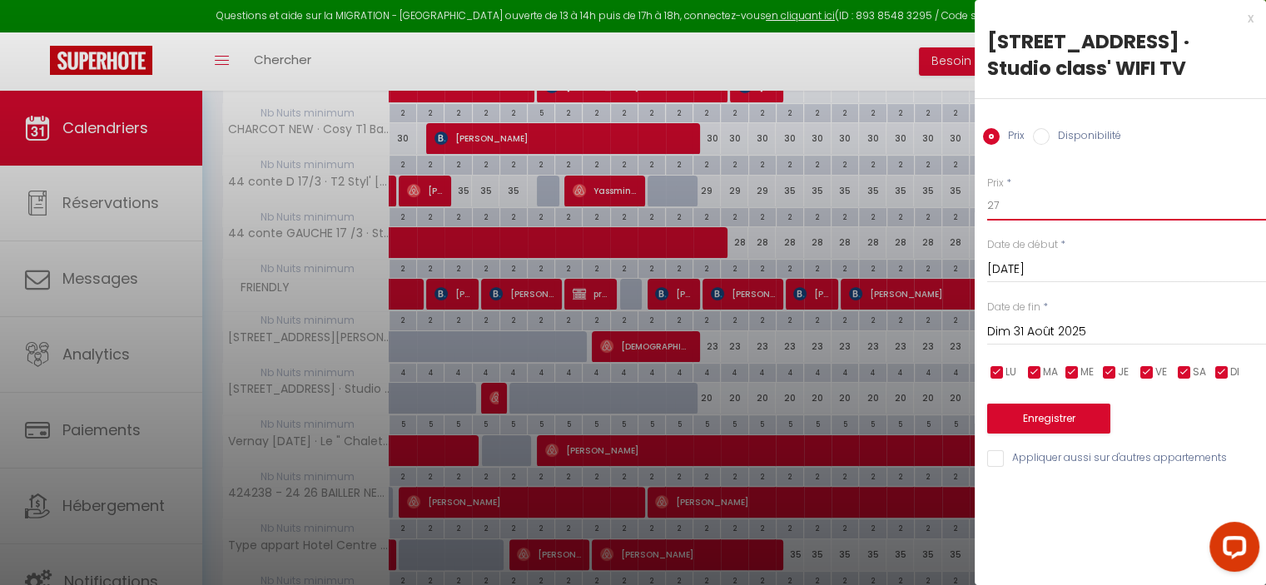
drag, startPoint x: 1007, startPoint y: 212, endPoint x: 993, endPoint y: 211, distance: 14.2
click at [995, 211] on input "27" at bounding box center [1126, 206] width 279 height 30
click at [1040, 329] on input "Dim 31 Août 2025" at bounding box center [1126, 332] width 279 height 22
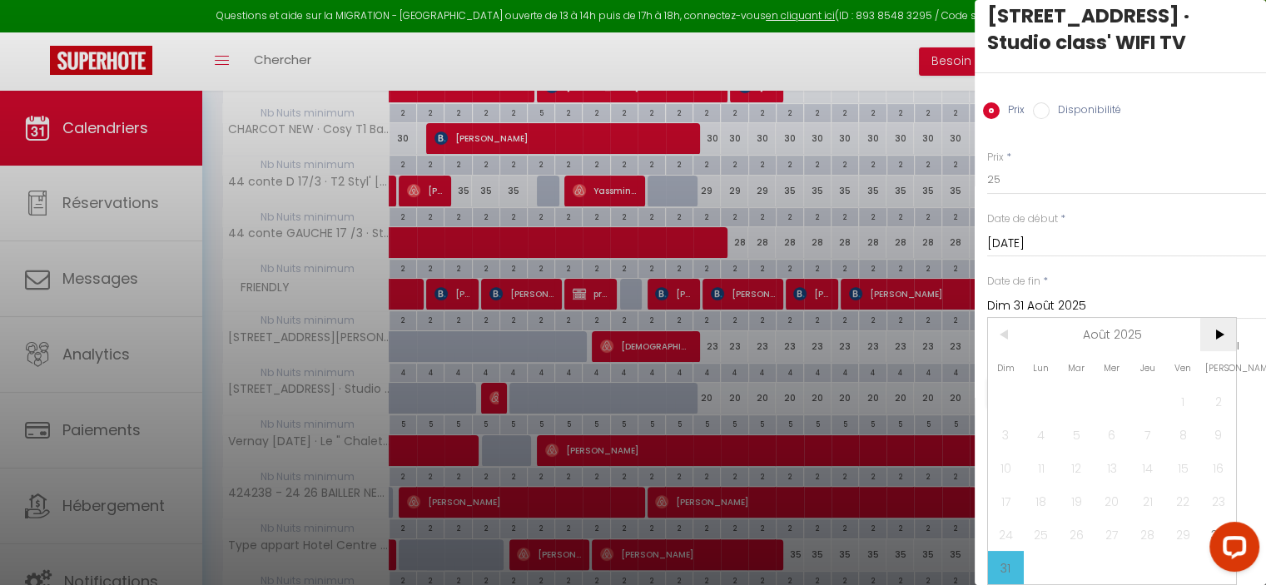
click at [1209, 318] on span ">" at bounding box center [1218, 334] width 36 height 33
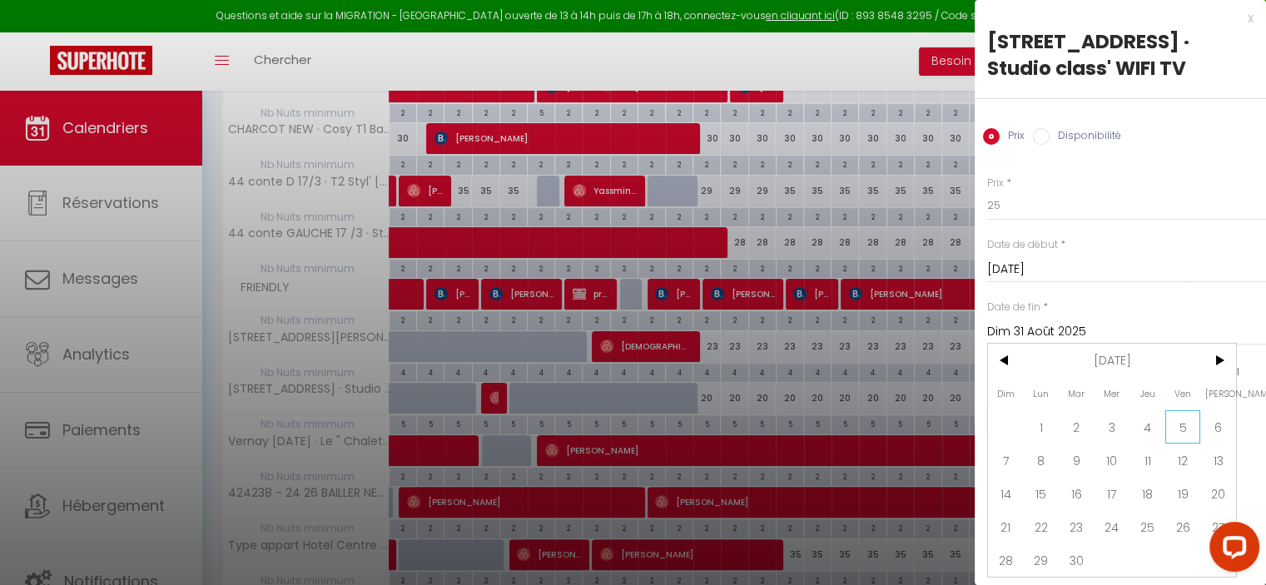
click at [1189, 410] on span "5" at bounding box center [1183, 426] width 36 height 33
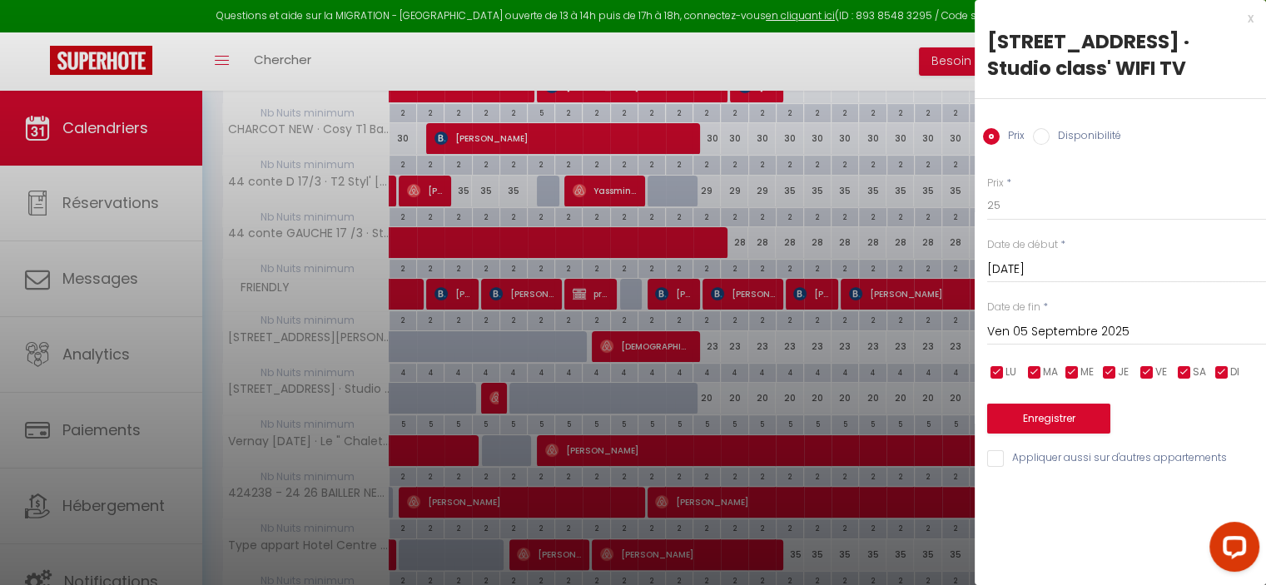
scroll to position [0, 0]
click at [1077, 415] on button "Enregistrer" at bounding box center [1048, 419] width 123 height 30
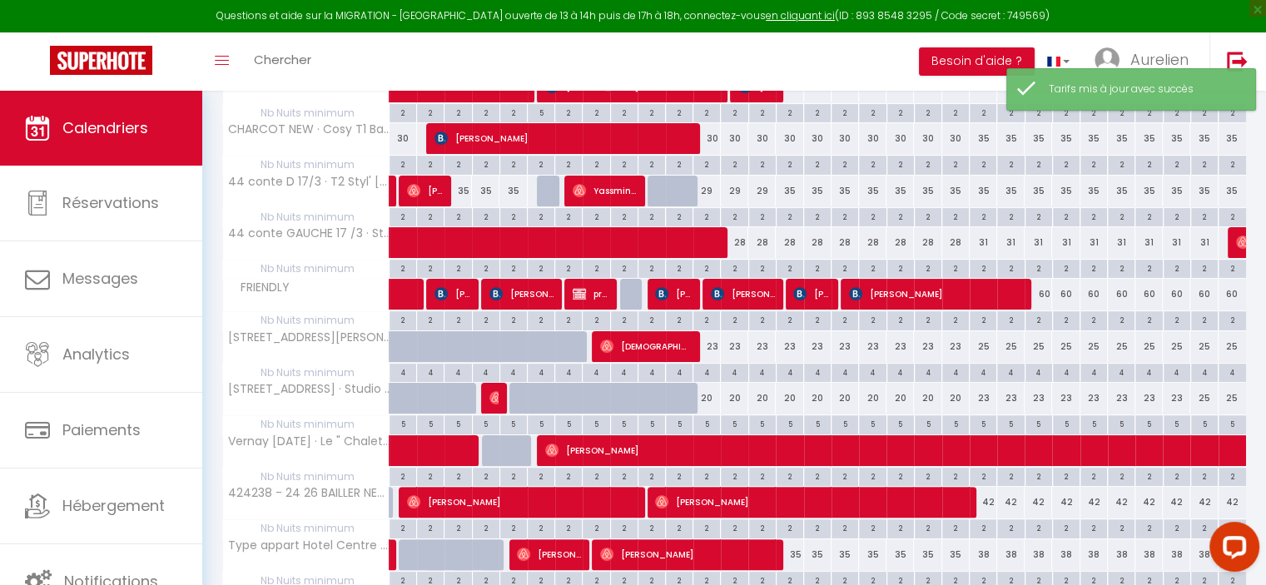
scroll to position [391, 0]
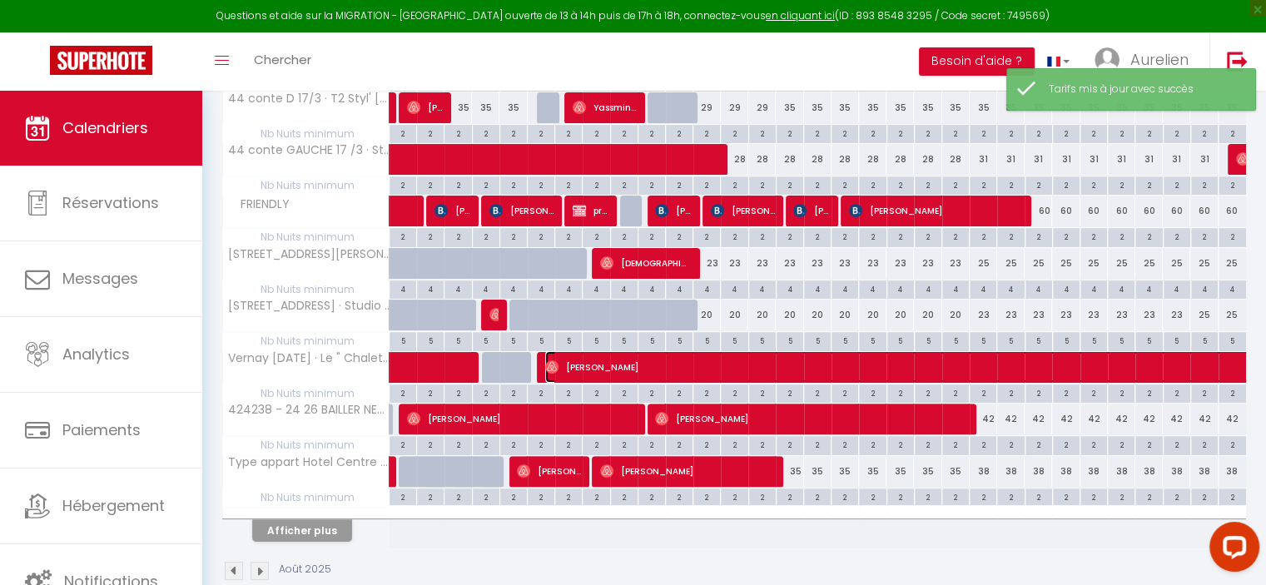
click at [798, 364] on span "[PERSON_NAME]" at bounding box center [1100, 367] width 1110 height 32
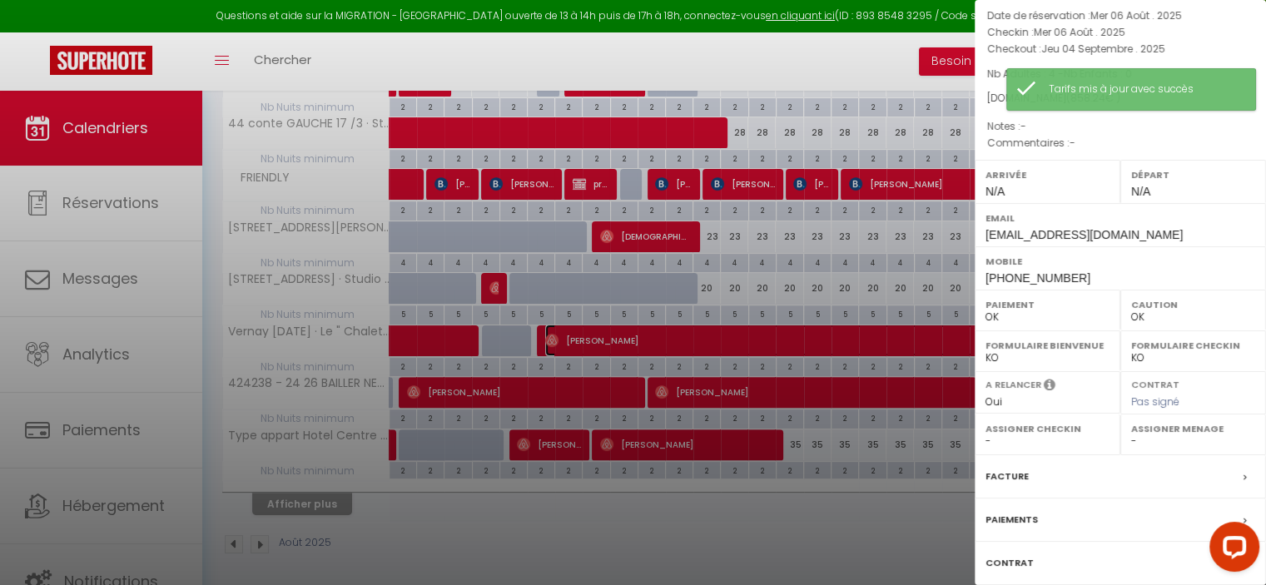
scroll to position [166, 0]
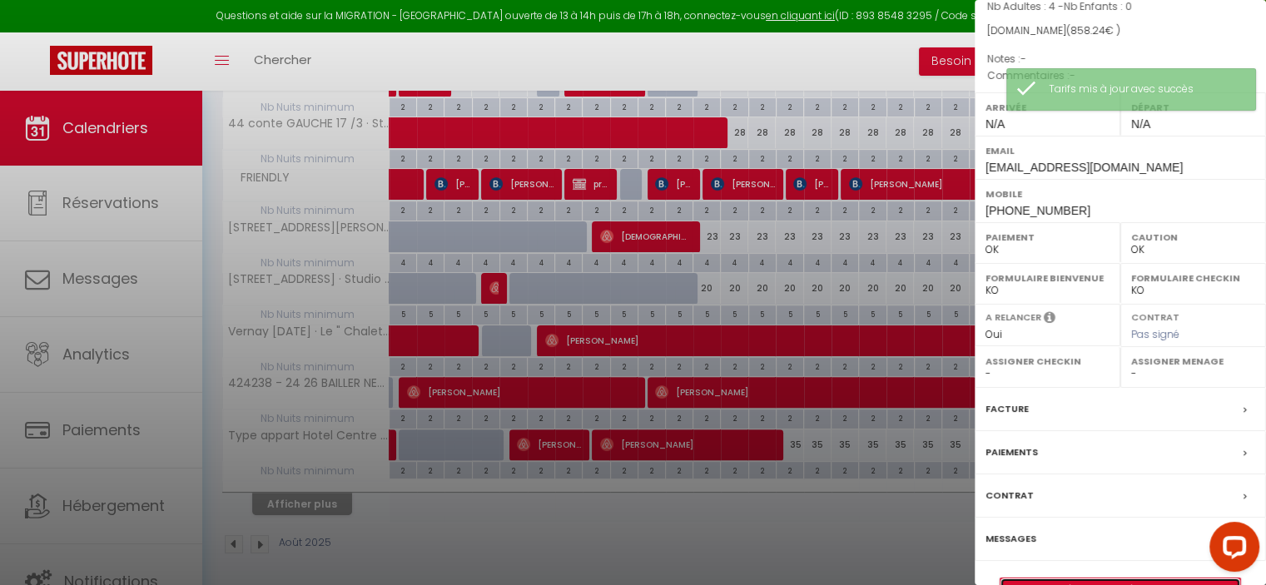
click at [1069, 578] on link "Détails de la réservation" at bounding box center [1120, 589] width 240 height 22
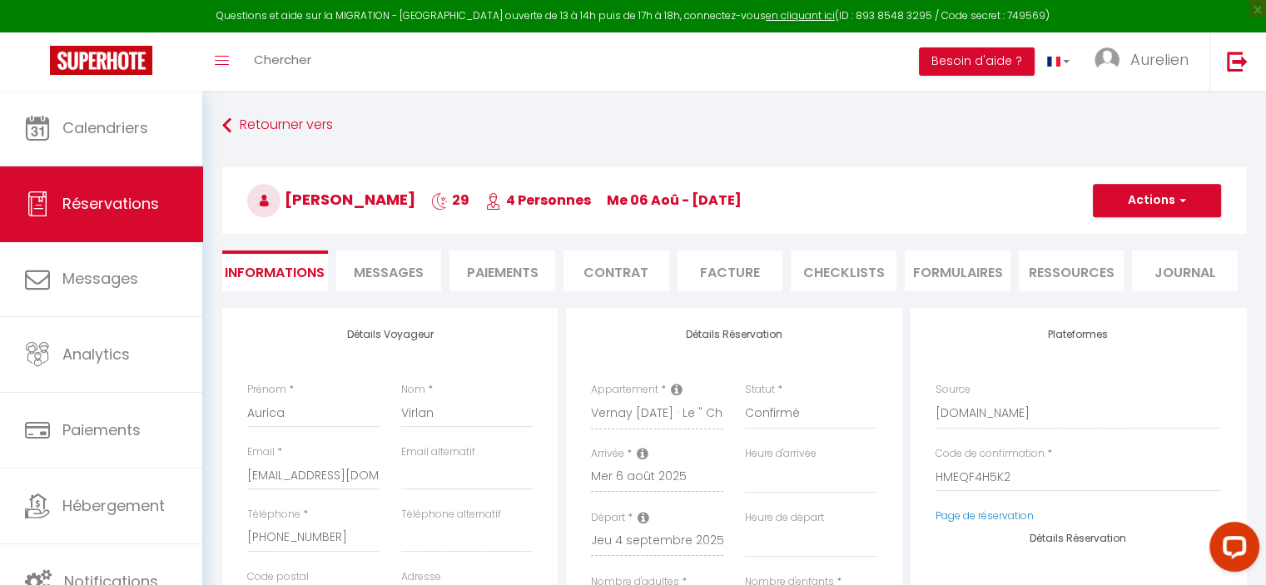
click at [389, 276] on span "Messages" at bounding box center [389, 272] width 70 height 19
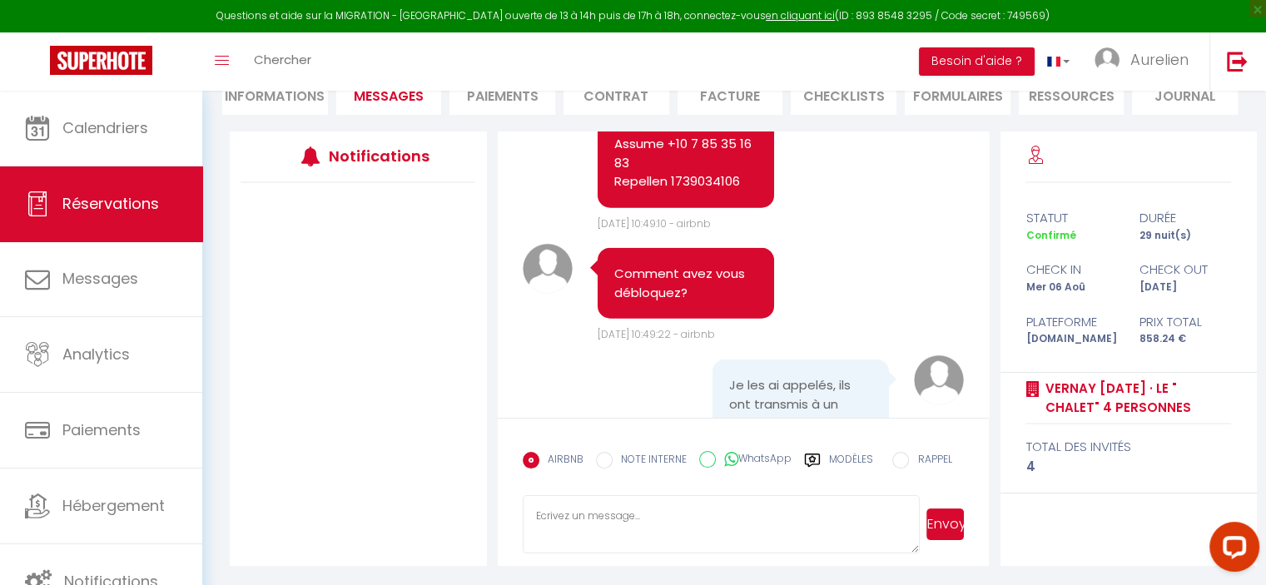
scroll to position [3894, 0]
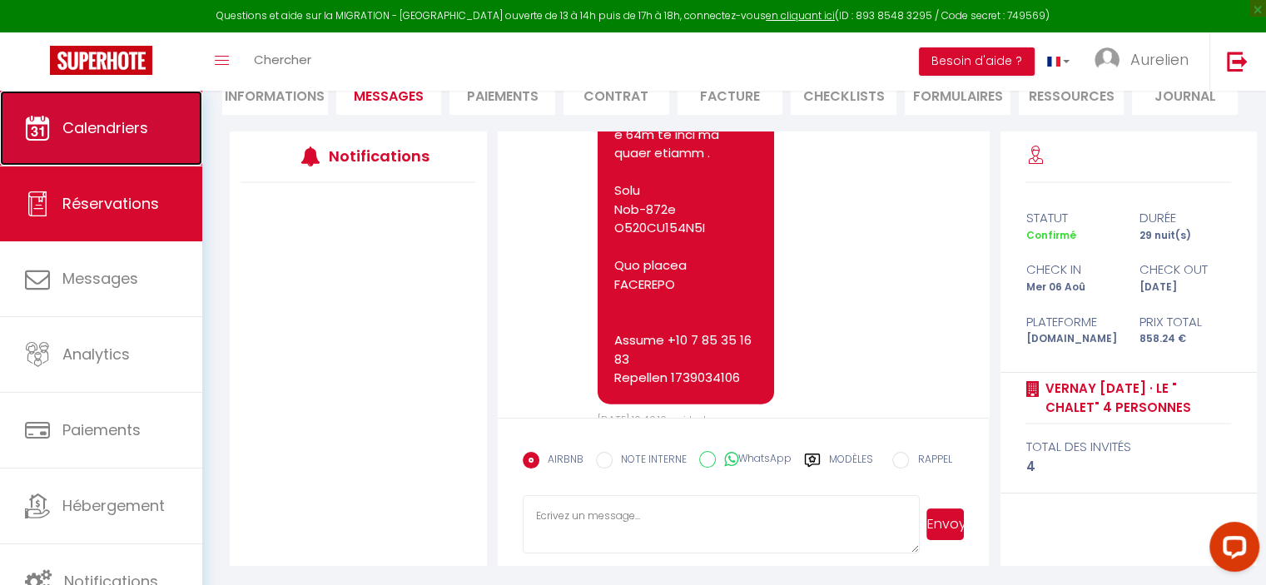
click at [122, 117] on span "Calendriers" at bounding box center [105, 127] width 86 height 21
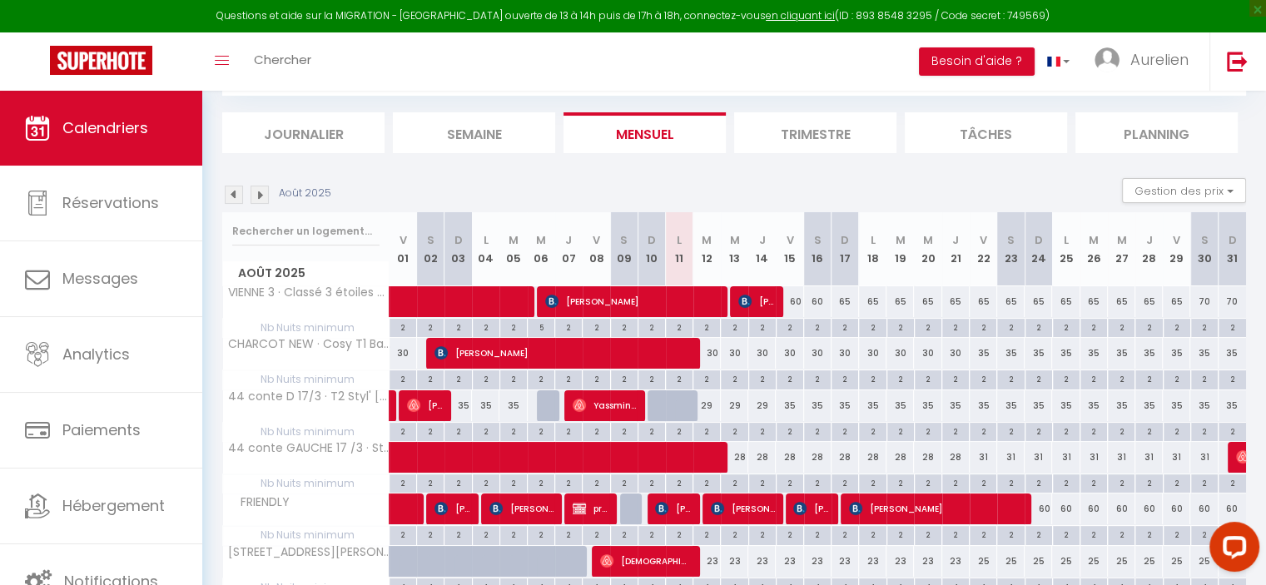
scroll to position [166, 0]
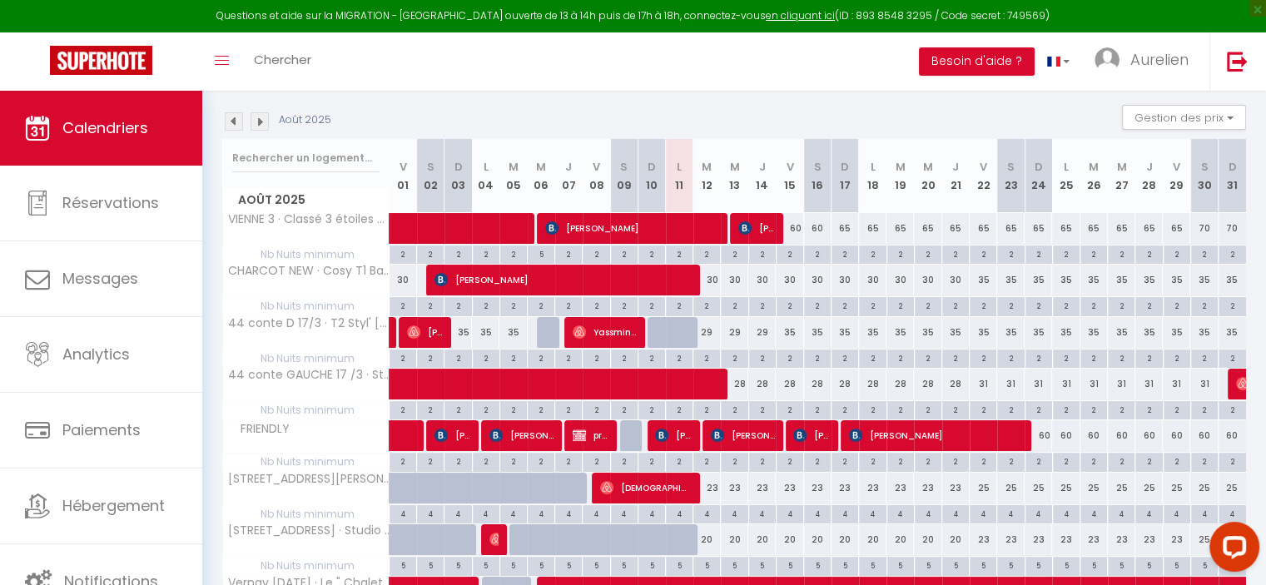
click at [792, 327] on div "35" at bounding box center [789, 332] width 27 height 31
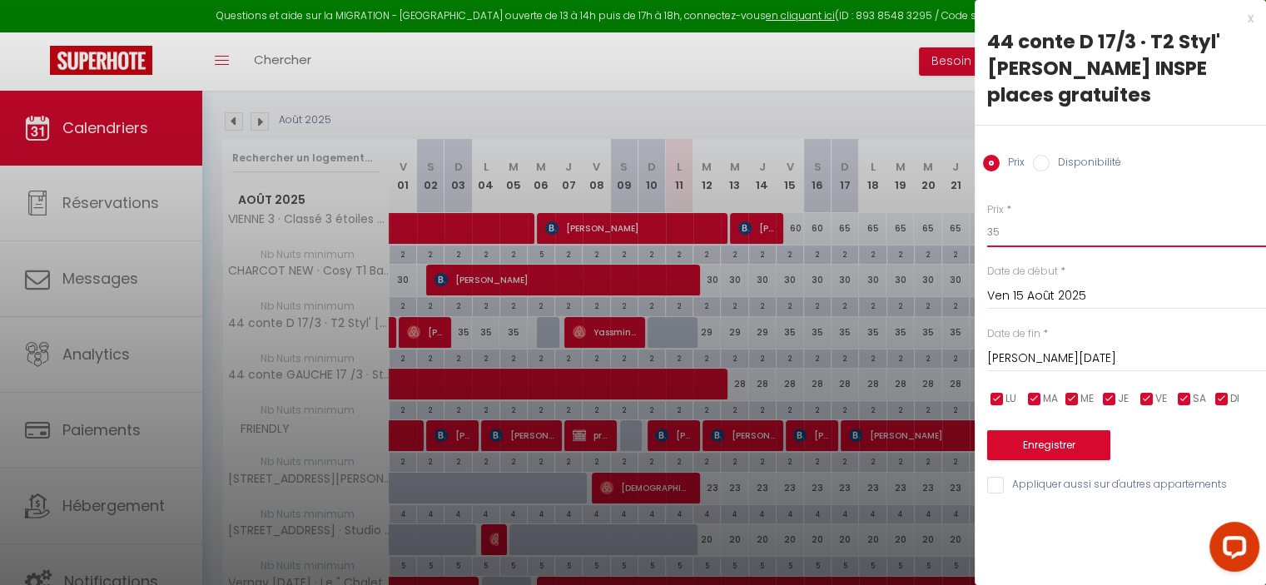
drag, startPoint x: 1012, startPoint y: 226, endPoint x: 985, endPoint y: 226, distance: 27.5
click at [985, 226] on div "Prix * 35 Statut * Disponible Indisponible Date de début * [DATE] < [DATE] > Di…" at bounding box center [1120, 338] width 291 height 315
drag, startPoint x: 1024, startPoint y: 361, endPoint x: 1040, endPoint y: 361, distance: 16.6
click at [1024, 361] on input "[PERSON_NAME][DATE]" at bounding box center [1126, 359] width 279 height 22
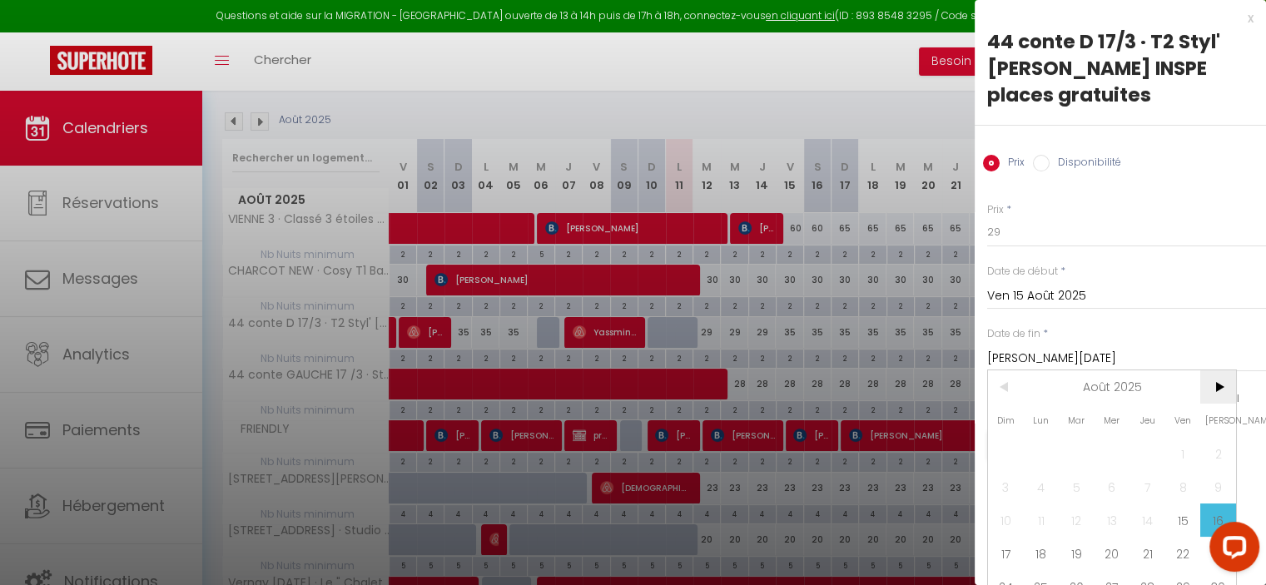
click at [1216, 380] on span ">" at bounding box center [1218, 386] width 36 height 33
click at [1014, 389] on span "<" at bounding box center [1006, 386] width 36 height 33
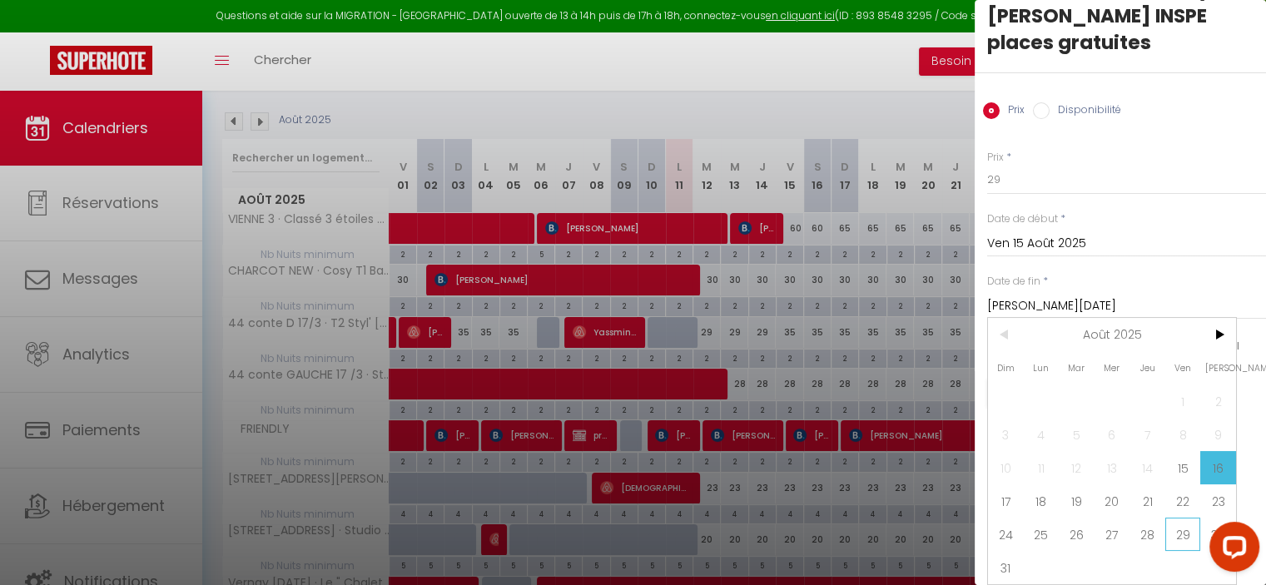
click at [1184, 519] on span "29" at bounding box center [1183, 534] width 36 height 33
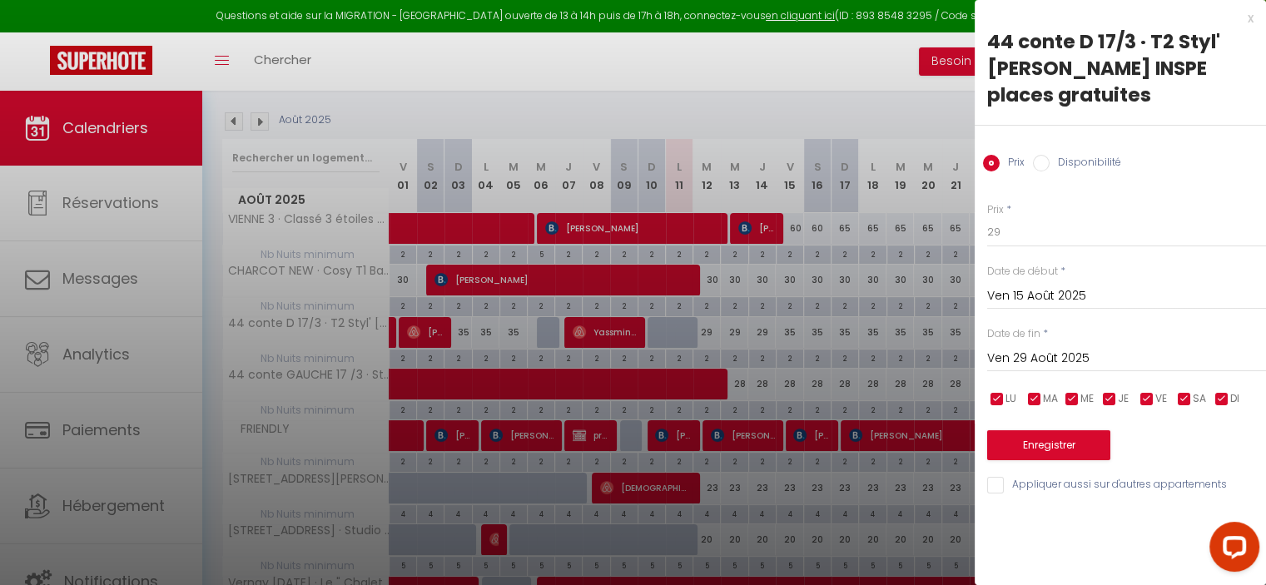
scroll to position [0, 0]
click at [1089, 451] on button "Enregistrer" at bounding box center [1048, 445] width 123 height 30
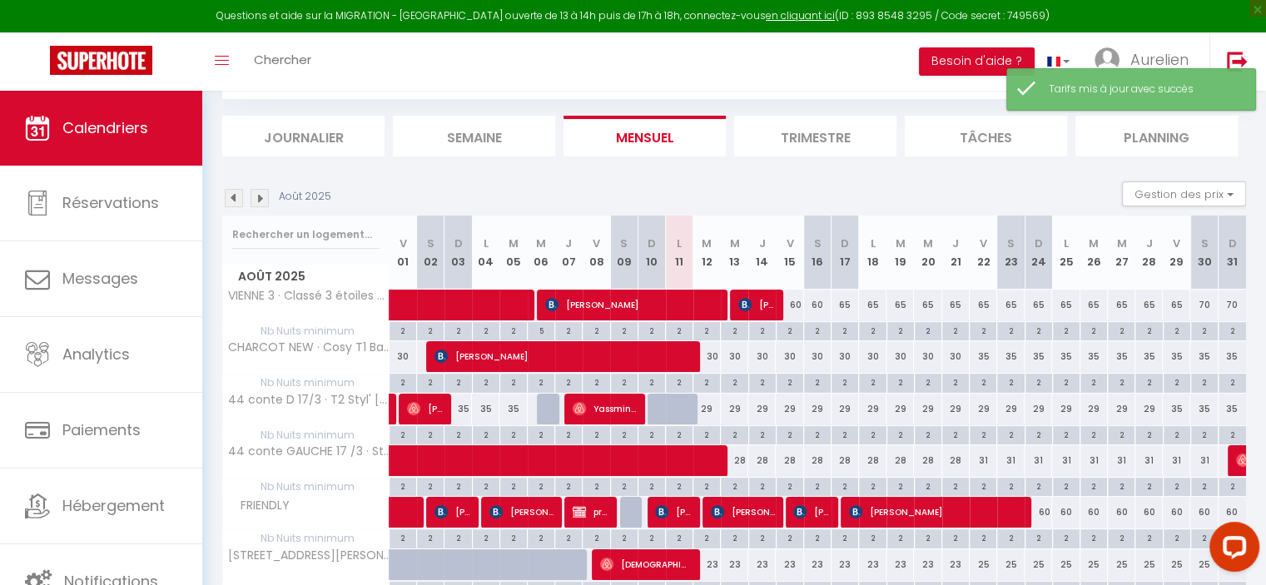
scroll to position [166, 0]
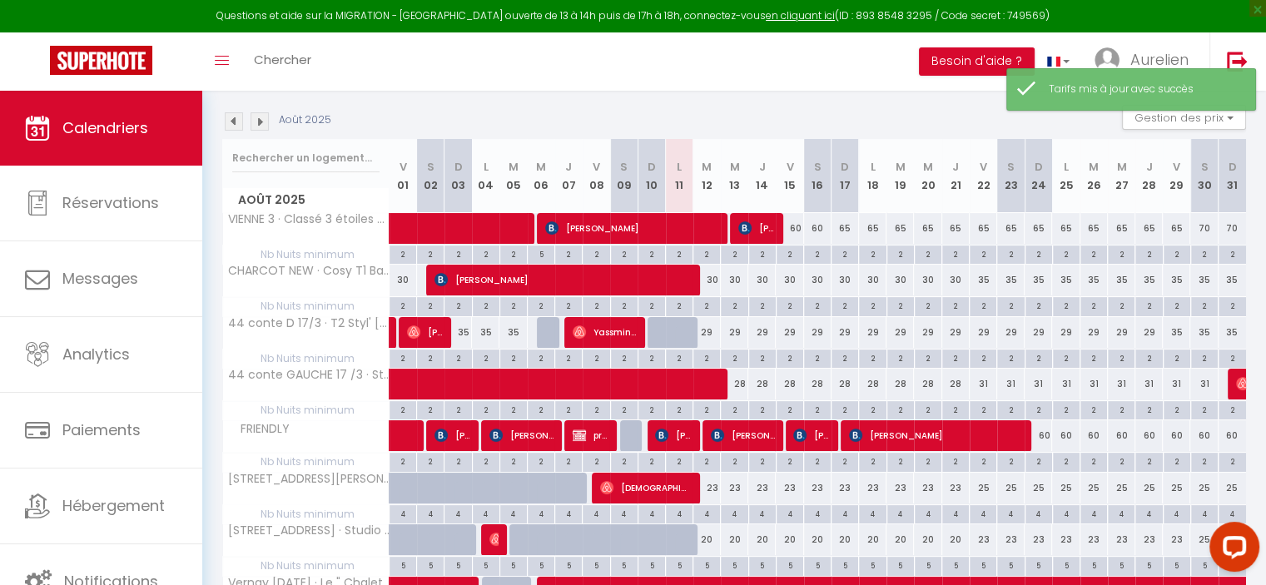
click at [984, 380] on div "31" at bounding box center [983, 384] width 27 height 31
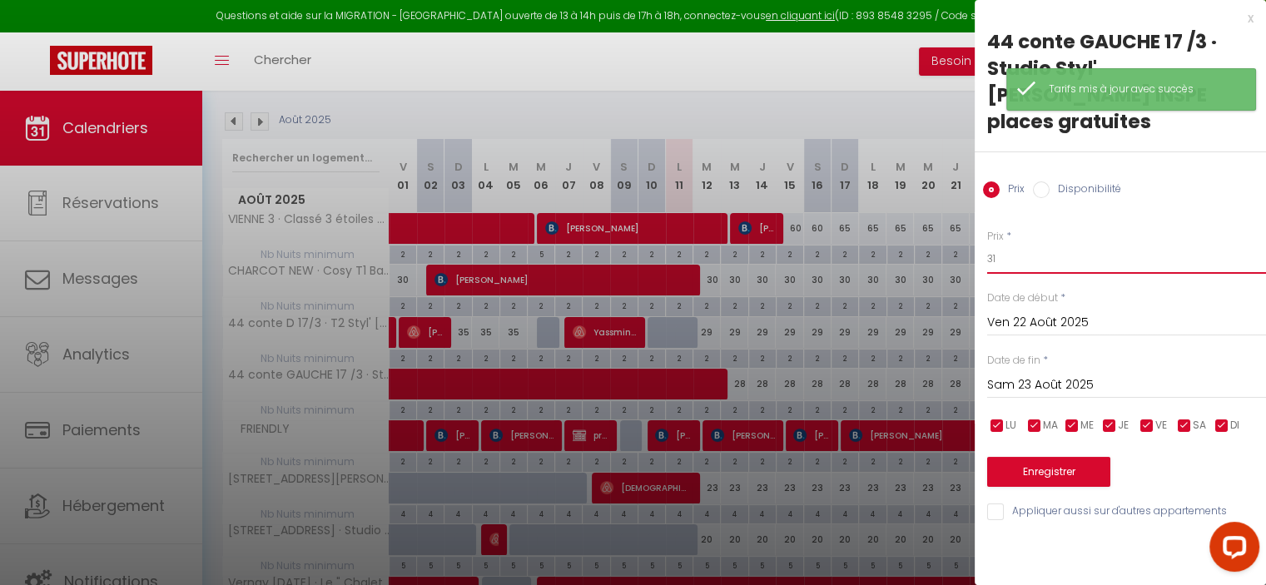
click at [956, 231] on body "Questions et aide sur la MIGRATION - [GEOGRAPHIC_DATA] ouverte de 13 à 14h puis…" at bounding box center [633, 383] width 1266 height 918
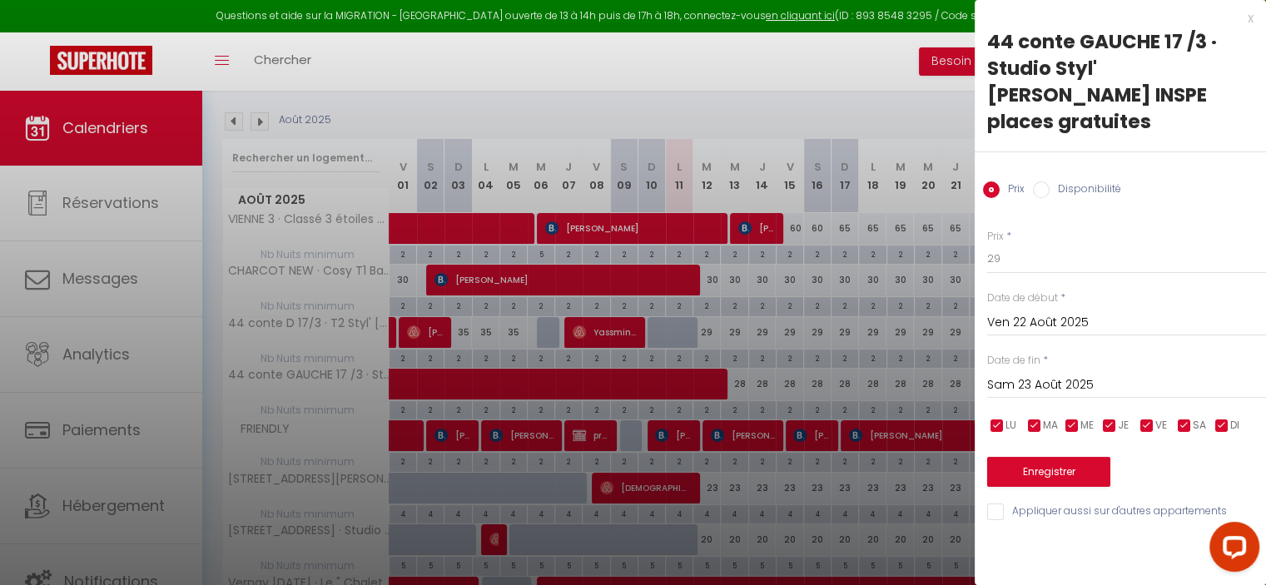
click at [1029, 353] on label "Date de fin" at bounding box center [1013, 361] width 53 height 16
click at [1036, 369] on div "[DATE] < [DATE] > Dim Lun Mar Mer Jeu Ven Sam 1 2 3 4 5 6 7 8 9 10 11 12 13 14 …" at bounding box center [1126, 384] width 279 height 30
click at [1075, 375] on input "Sam 23 Août 2025" at bounding box center [1126, 386] width 279 height 22
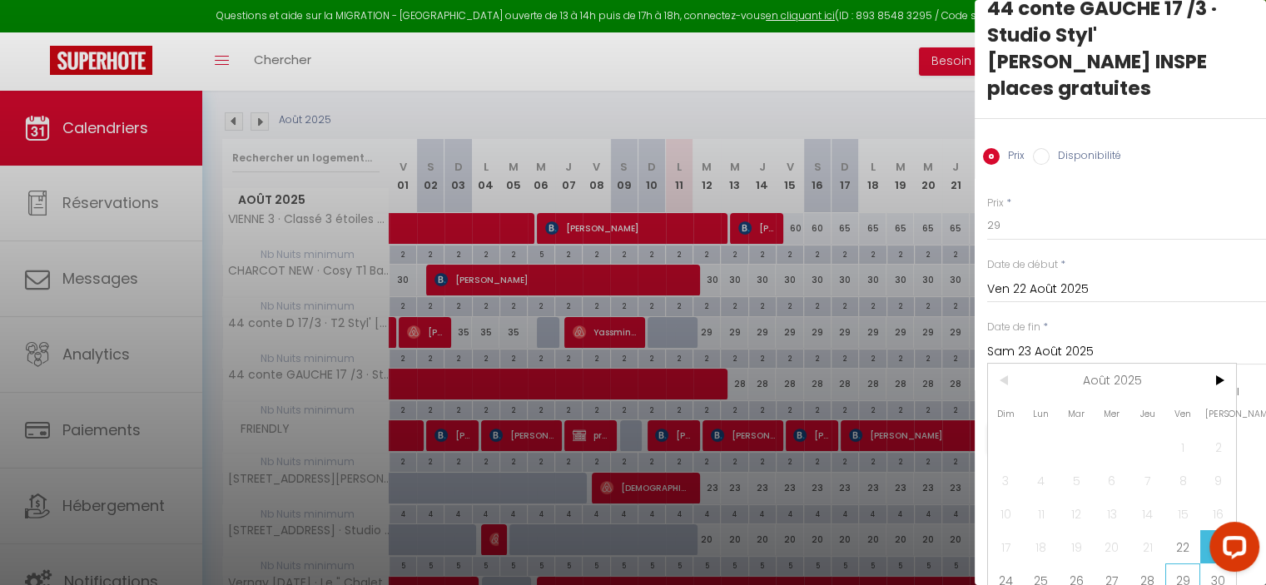
scroll to position [63, 0]
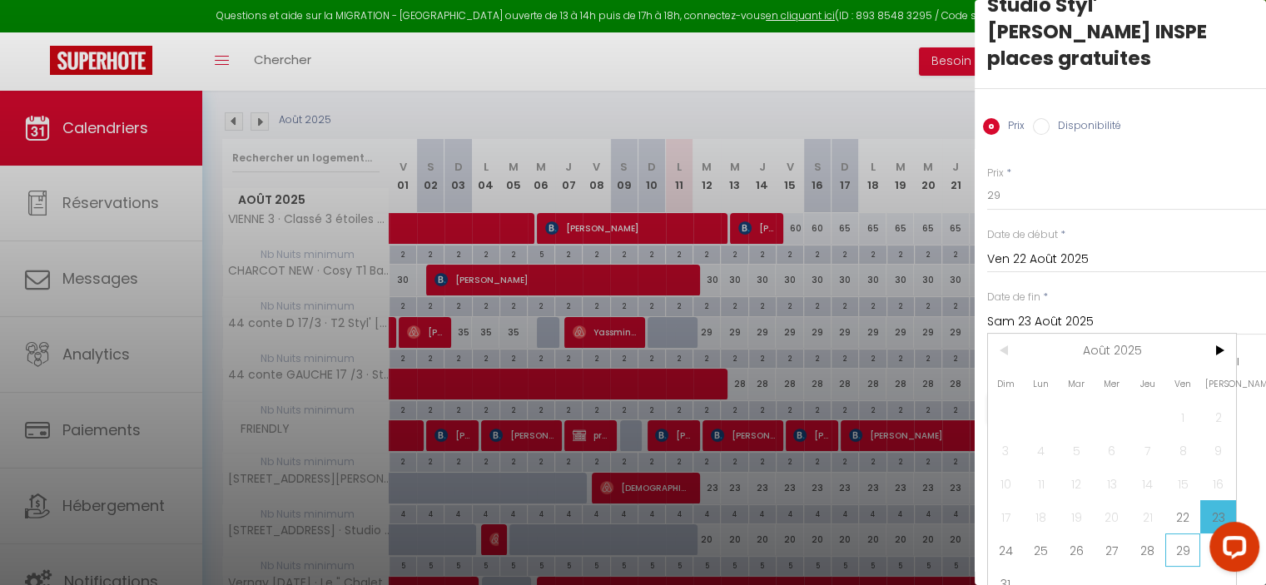
click at [1185, 534] on span "29" at bounding box center [1183, 550] width 36 height 33
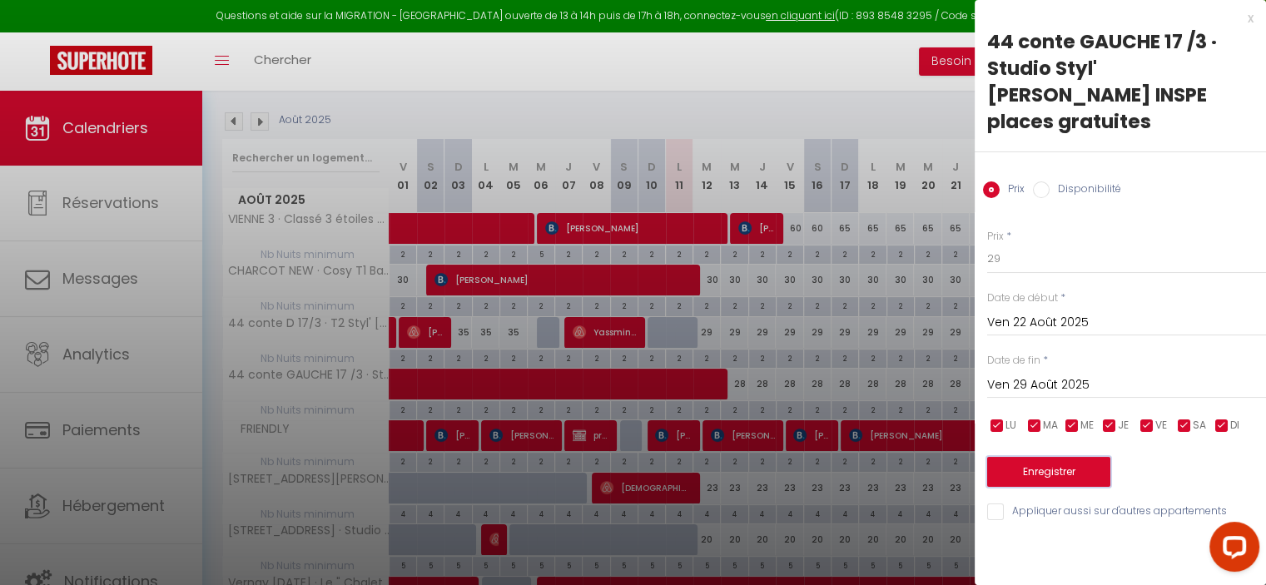
click at [1069, 457] on button "Enregistrer" at bounding box center [1048, 472] width 123 height 30
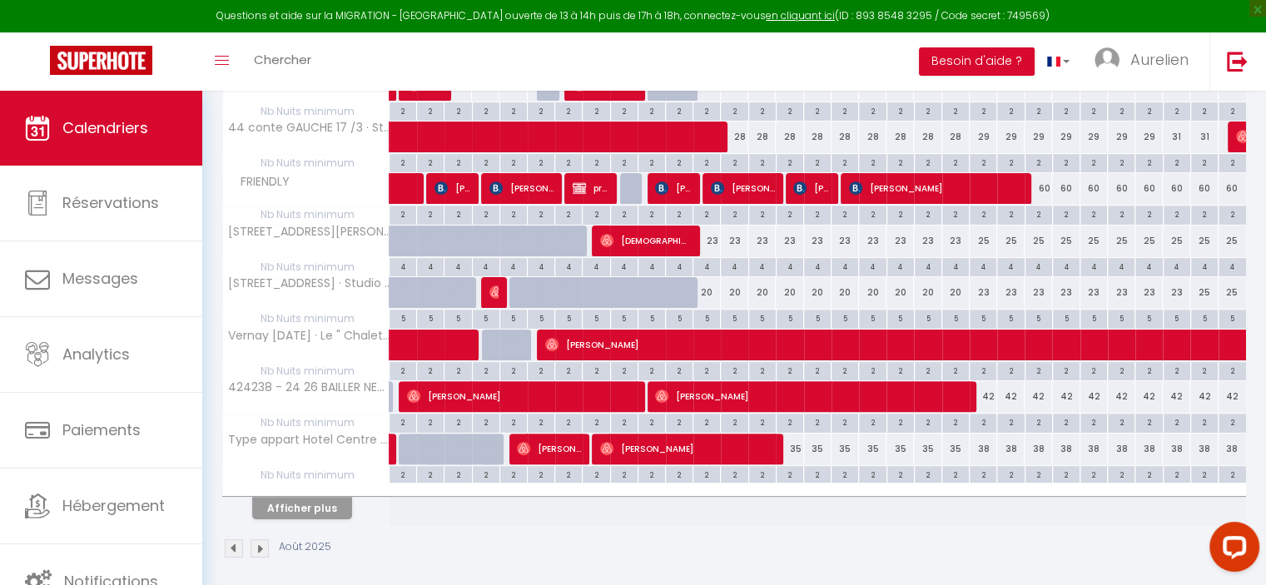
scroll to position [418, 0]
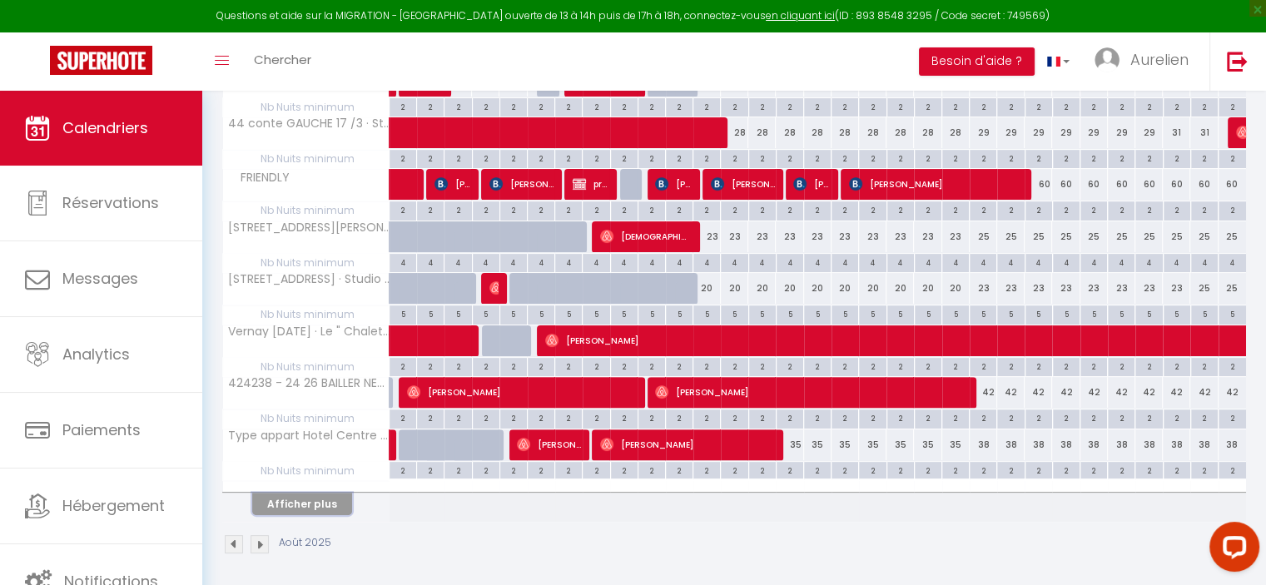
click at [276, 498] on button "Afficher plus" at bounding box center [302, 504] width 100 height 22
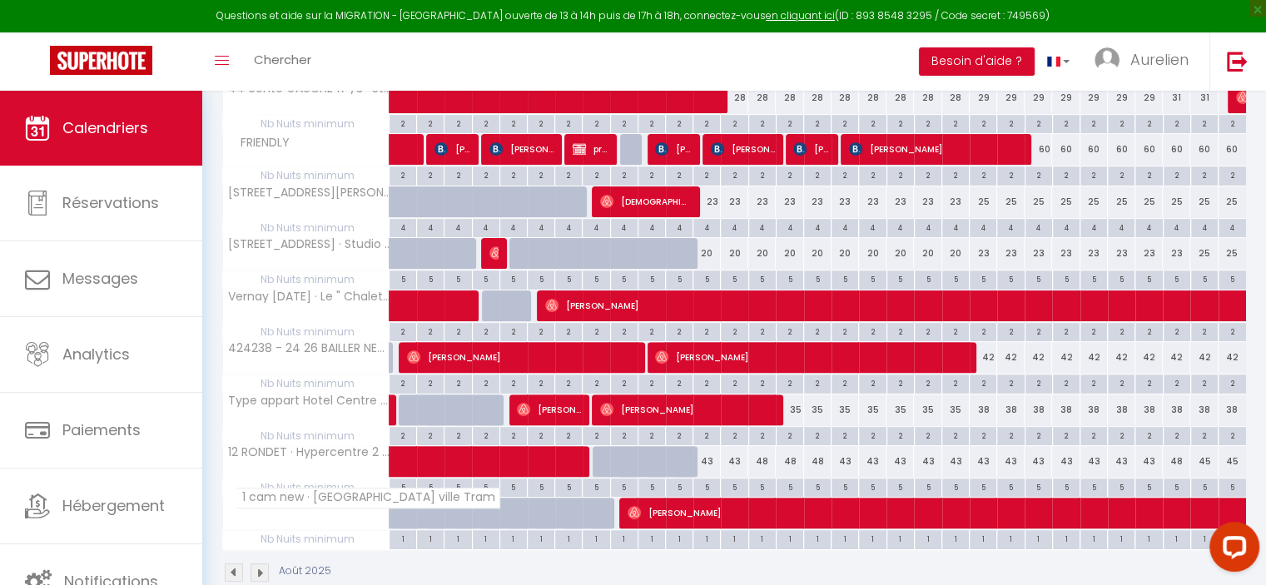
scroll to position [481, 0]
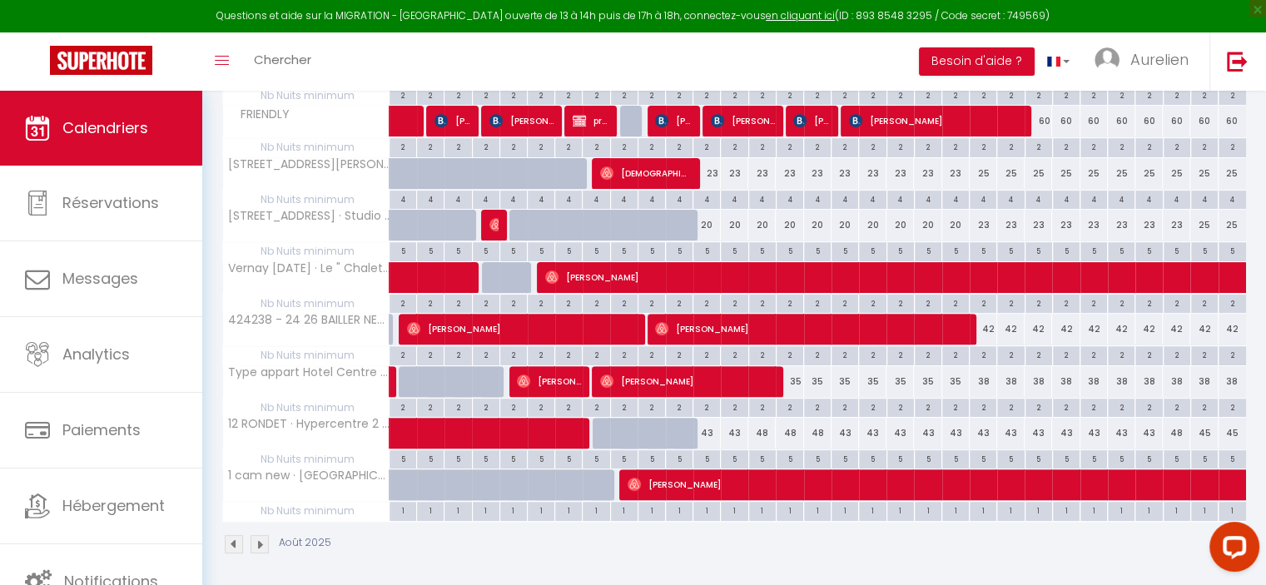
click at [712, 428] on div "43" at bounding box center [706, 433] width 27 height 31
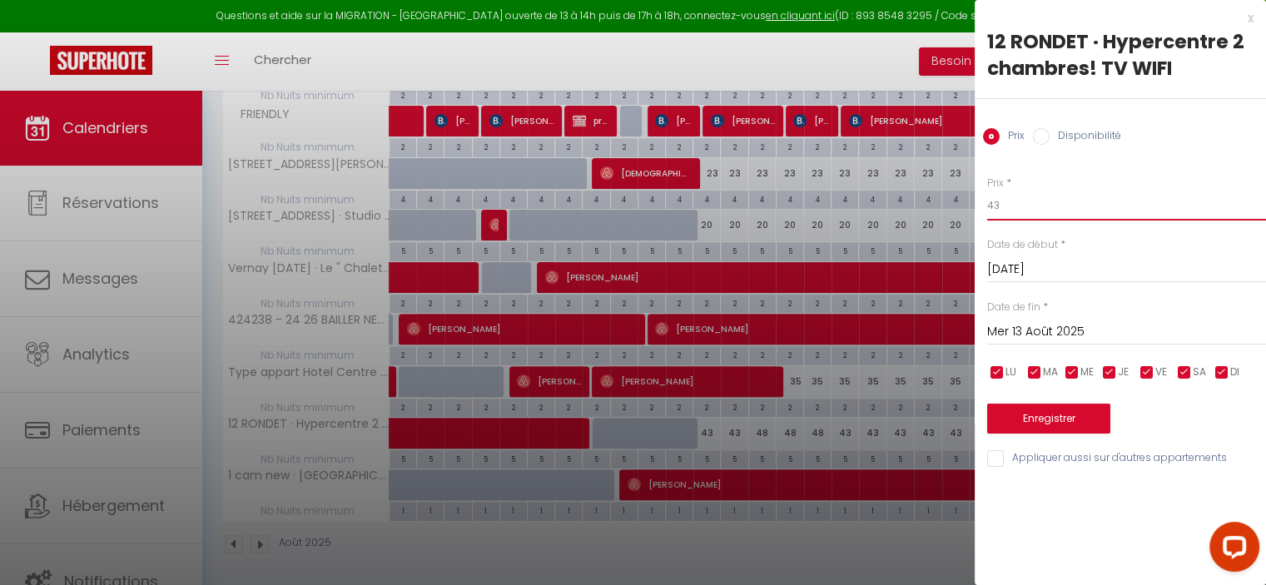
drag, startPoint x: 1019, startPoint y: 206, endPoint x: 985, endPoint y: 206, distance: 34.1
click at [985, 206] on div "Prix * 43 Statut * Disponible Indisponible Date de début * [DATE] < [DATE] > Di…" at bounding box center [1120, 312] width 291 height 315
click at [1050, 335] on input "Mer 13 Août 2025" at bounding box center [1126, 332] width 279 height 22
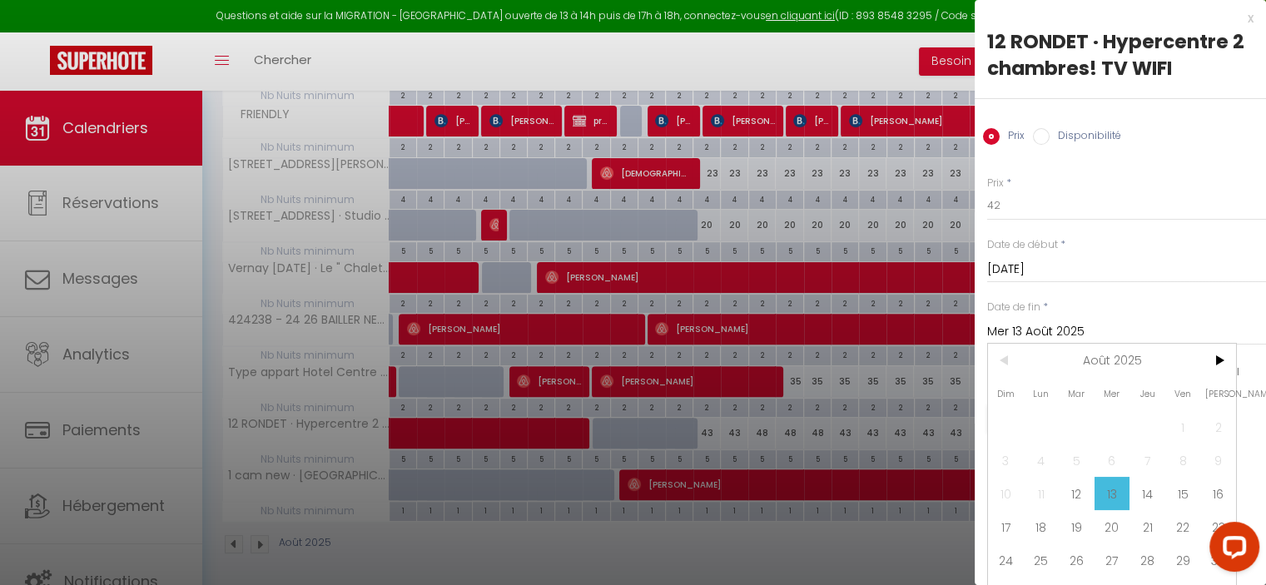
click at [1187, 558] on span "29" at bounding box center [1183, 560] width 36 height 33
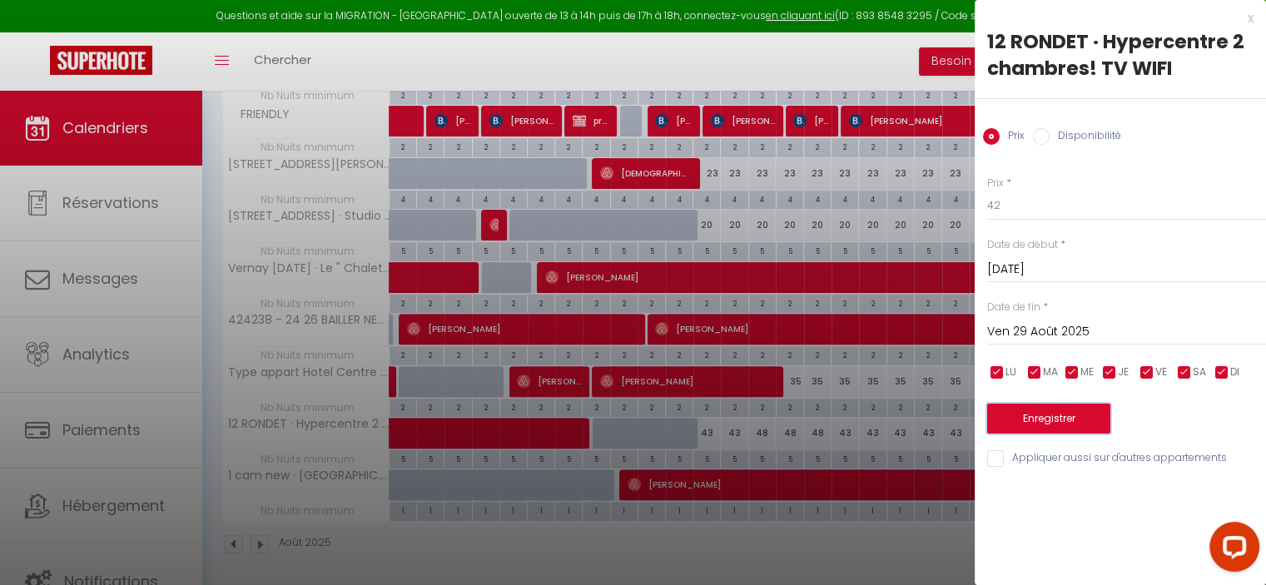
click at [1080, 421] on button "Enregistrer" at bounding box center [1048, 419] width 123 height 30
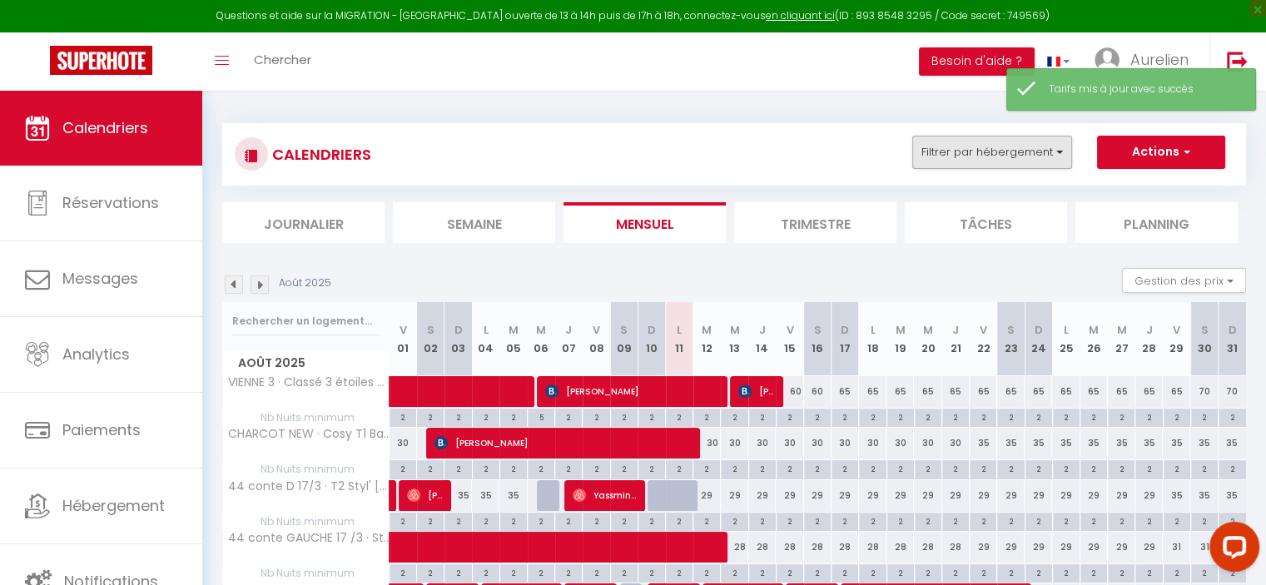
scroll to position [0, 0]
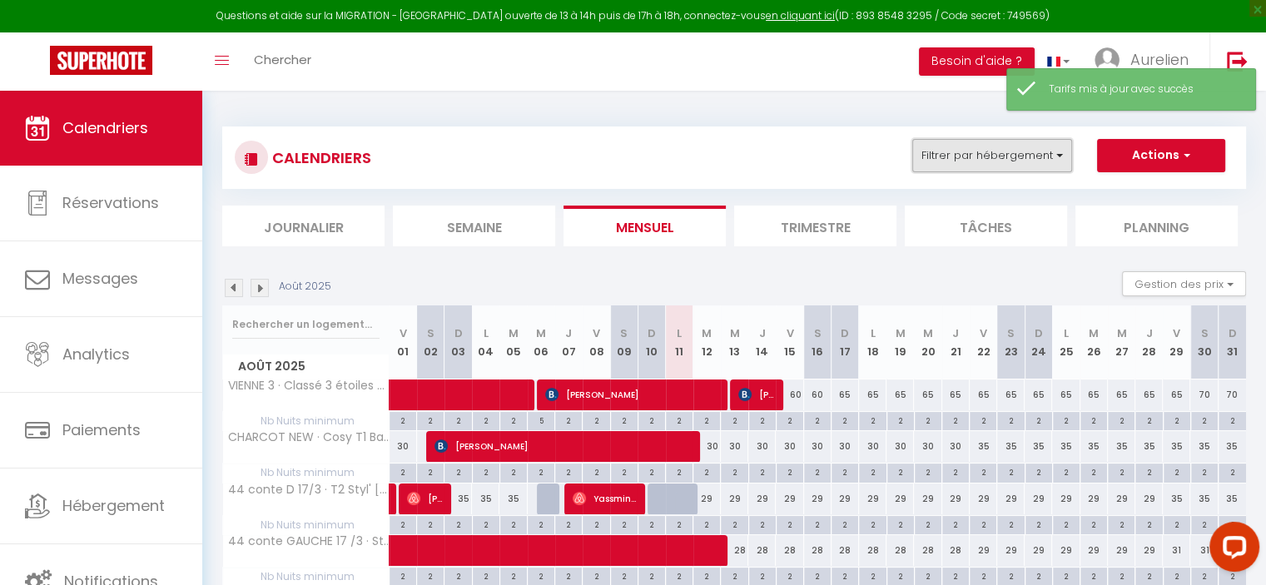
click at [987, 157] on button "Filtrer par hébergement" at bounding box center [992, 155] width 160 height 33
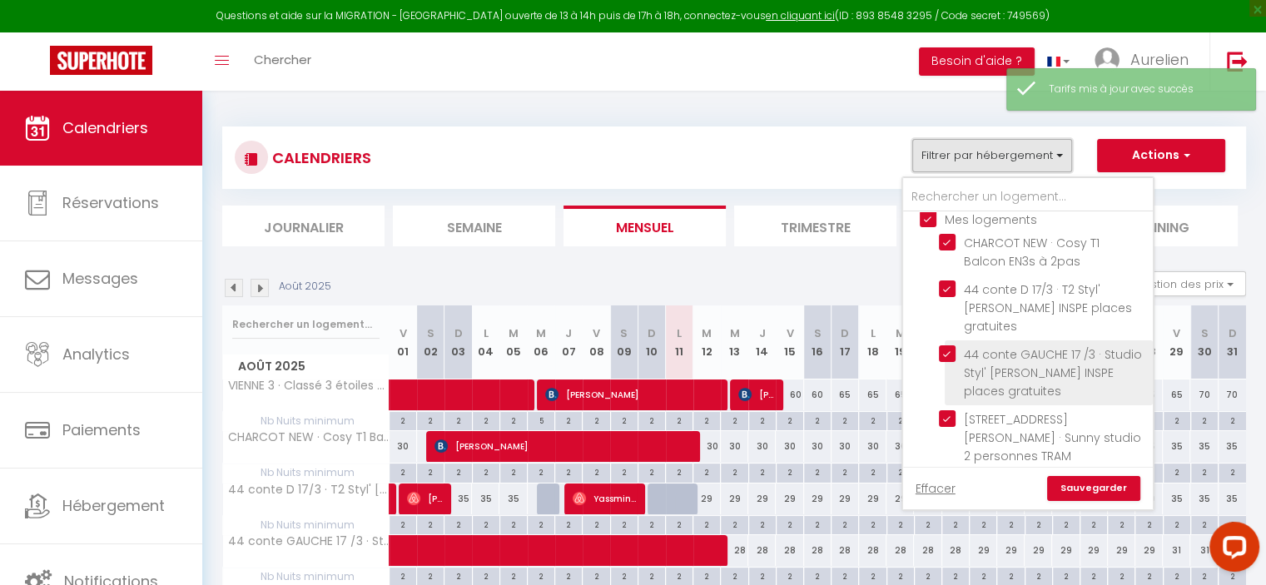
scroll to position [1498, 0]
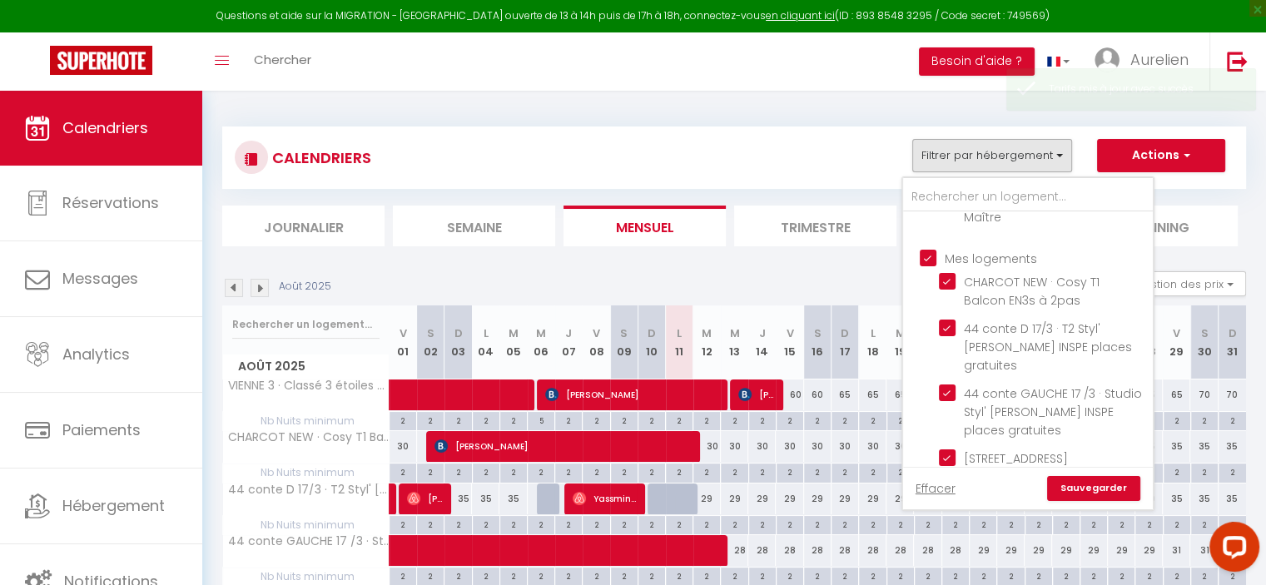
click at [927, 248] on input "Mes logements" at bounding box center [1045, 256] width 250 height 17
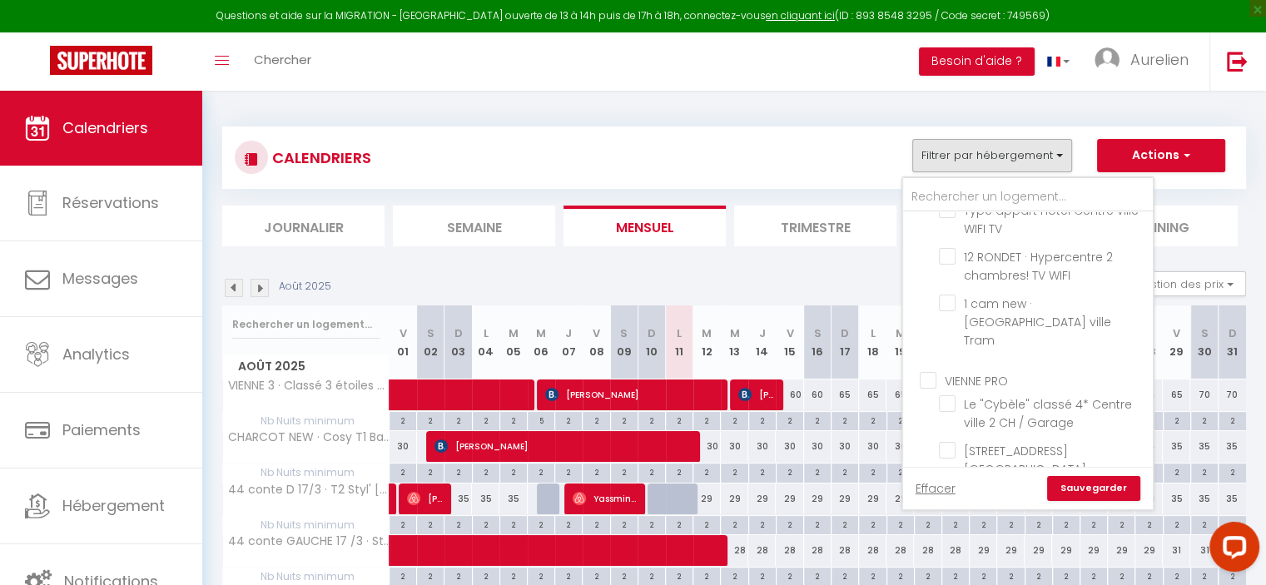
scroll to position [1998, 0]
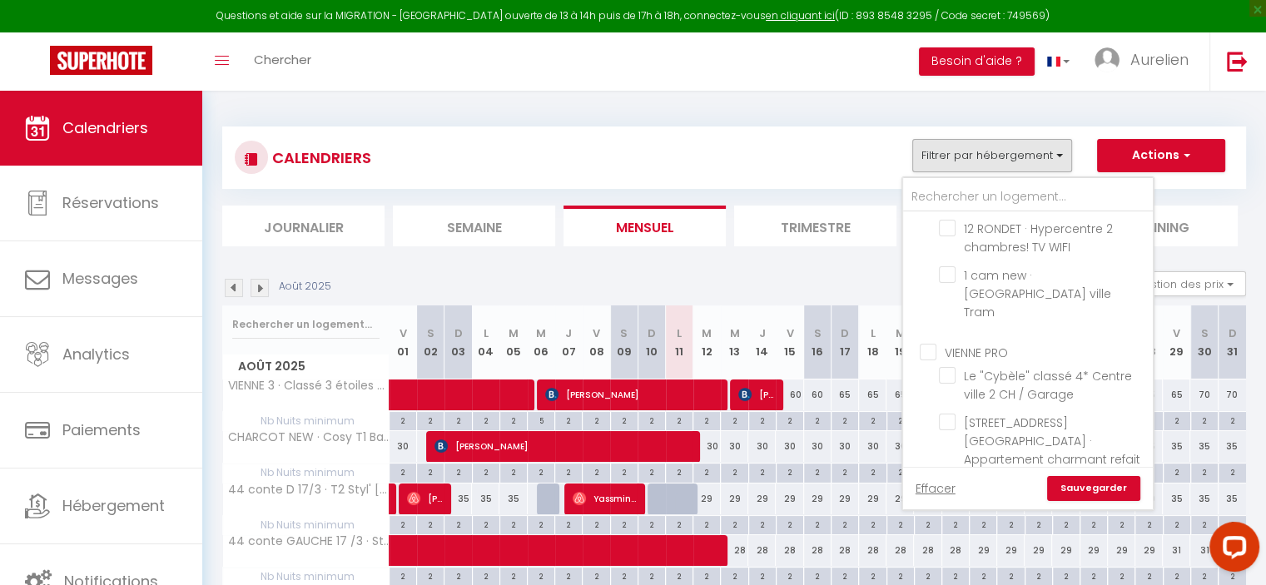
click at [931, 343] on input "VIENNE PRO" at bounding box center [1045, 351] width 250 height 17
click at [1085, 491] on link "Sauvegarder" at bounding box center [1093, 488] width 93 height 25
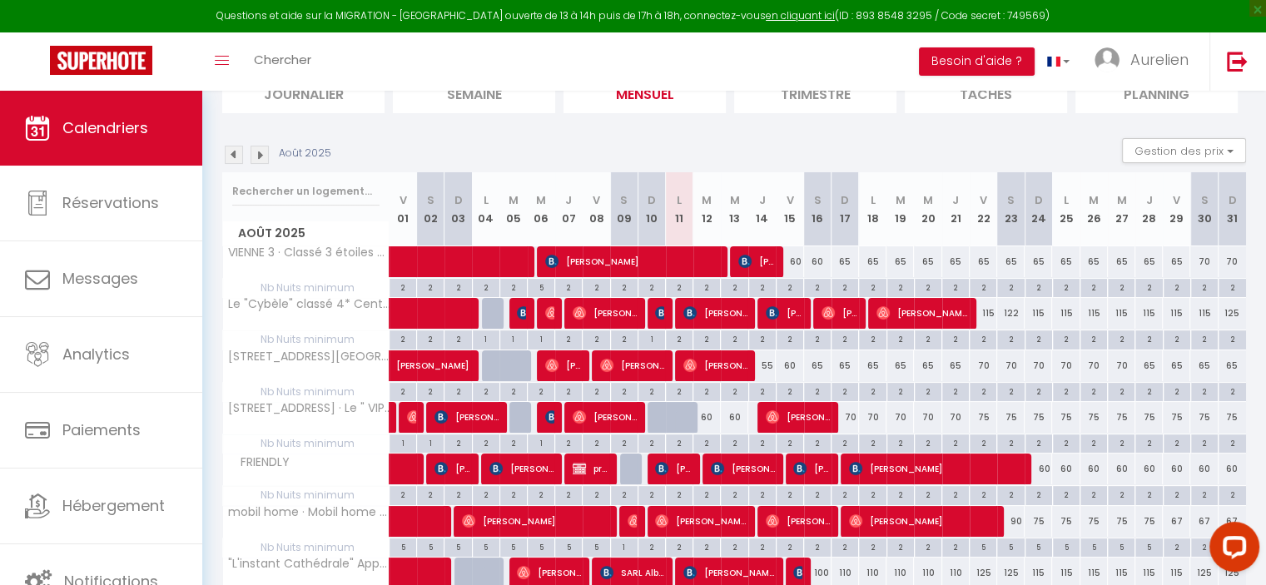
scroll to position [166, 0]
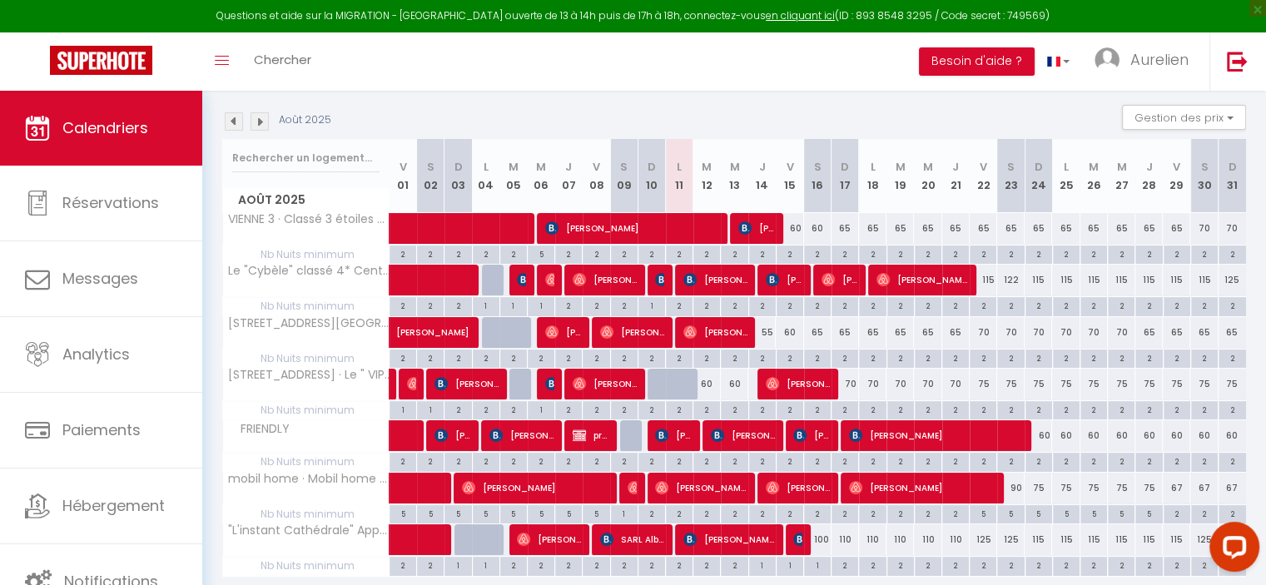
click at [705, 385] on div "60" at bounding box center [706, 384] width 27 height 31
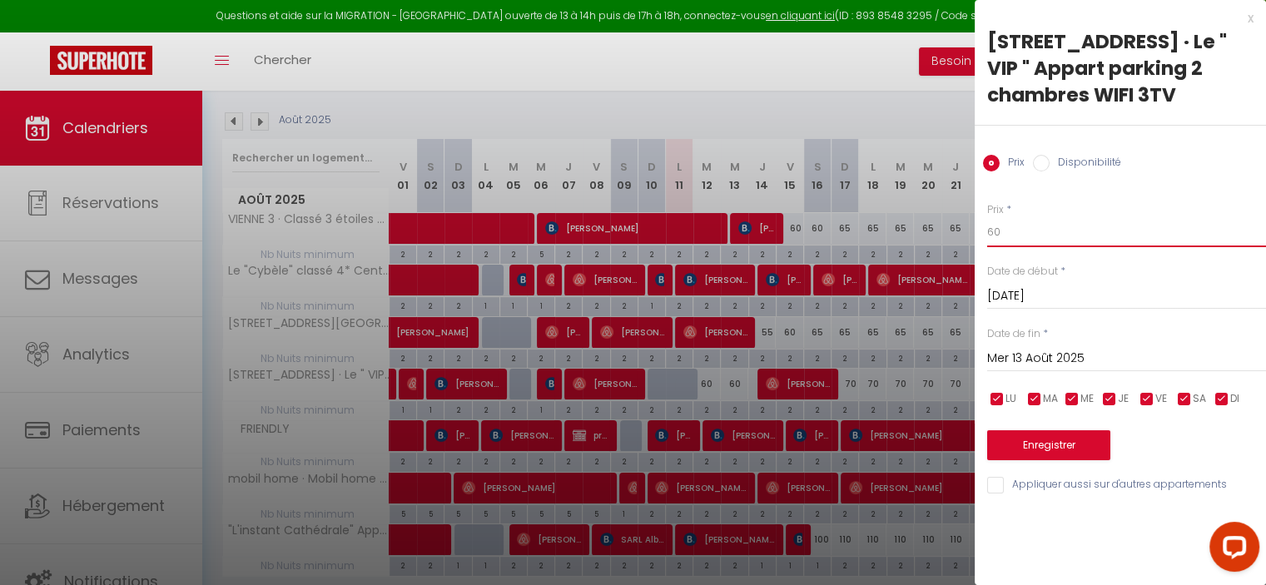
drag, startPoint x: 1017, startPoint y: 240, endPoint x: 972, endPoint y: 239, distance: 45.0
click at [975, 239] on div "Prix * 60 Statut * Disponible Indisponible Date de début * [DATE] < [DATE] > Di…" at bounding box center [1120, 338] width 291 height 315
click at [1030, 359] on input "Mer 13 Août 2025" at bounding box center [1126, 359] width 279 height 22
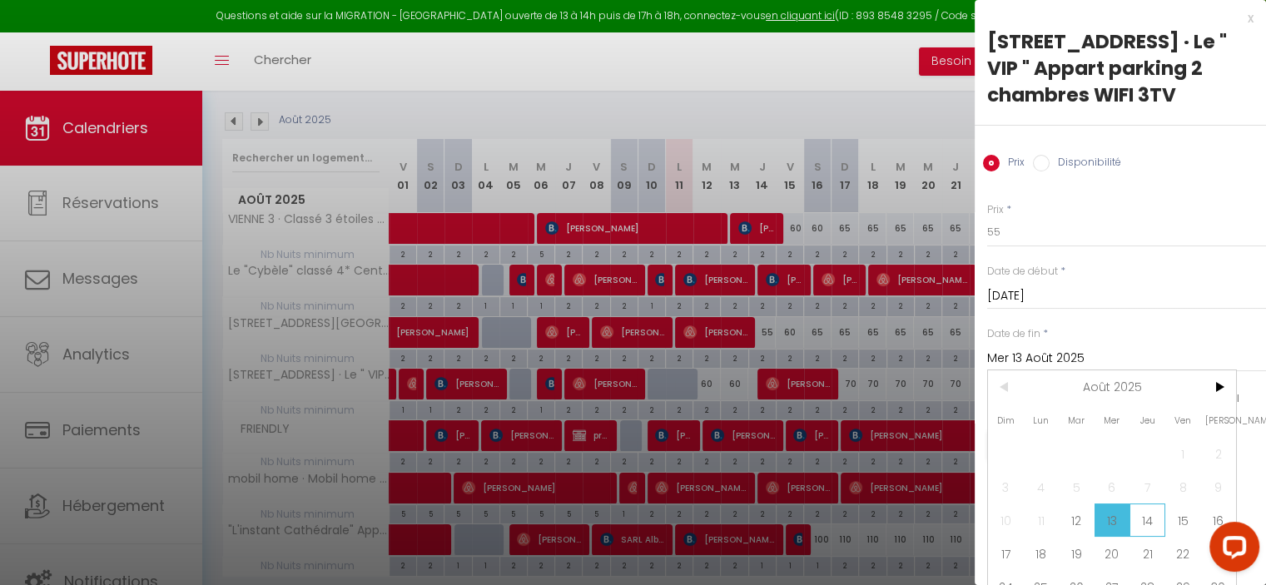
click at [1152, 518] on span "14" at bounding box center [1147, 520] width 36 height 33
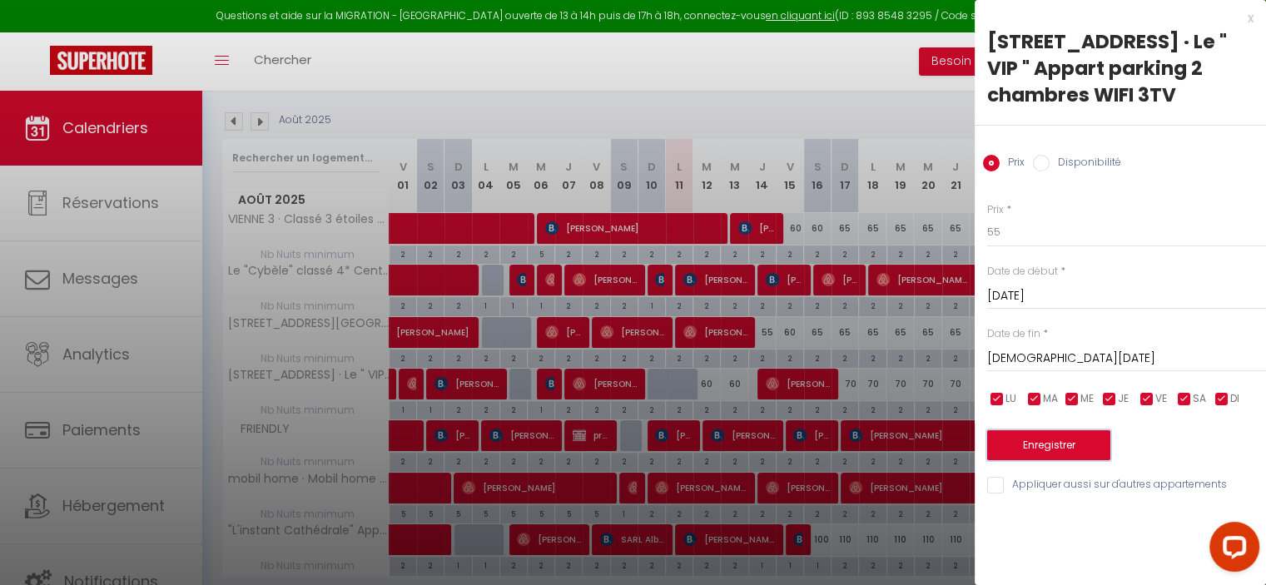
click at [1079, 447] on button "Enregistrer" at bounding box center [1048, 445] width 123 height 30
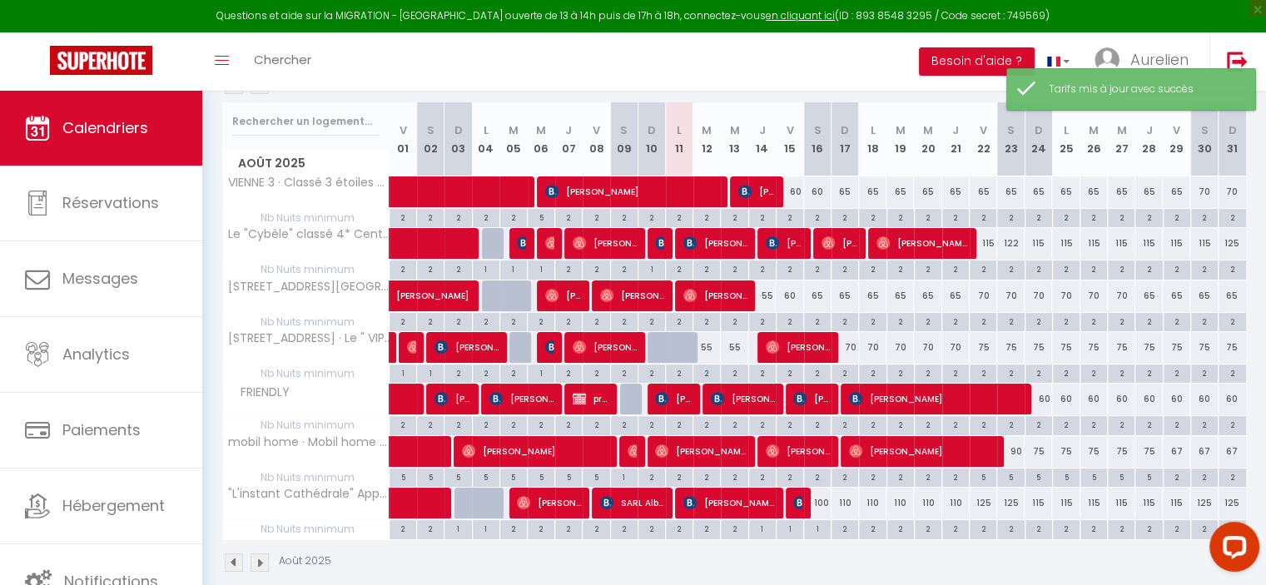
scroll to position [223, 0]
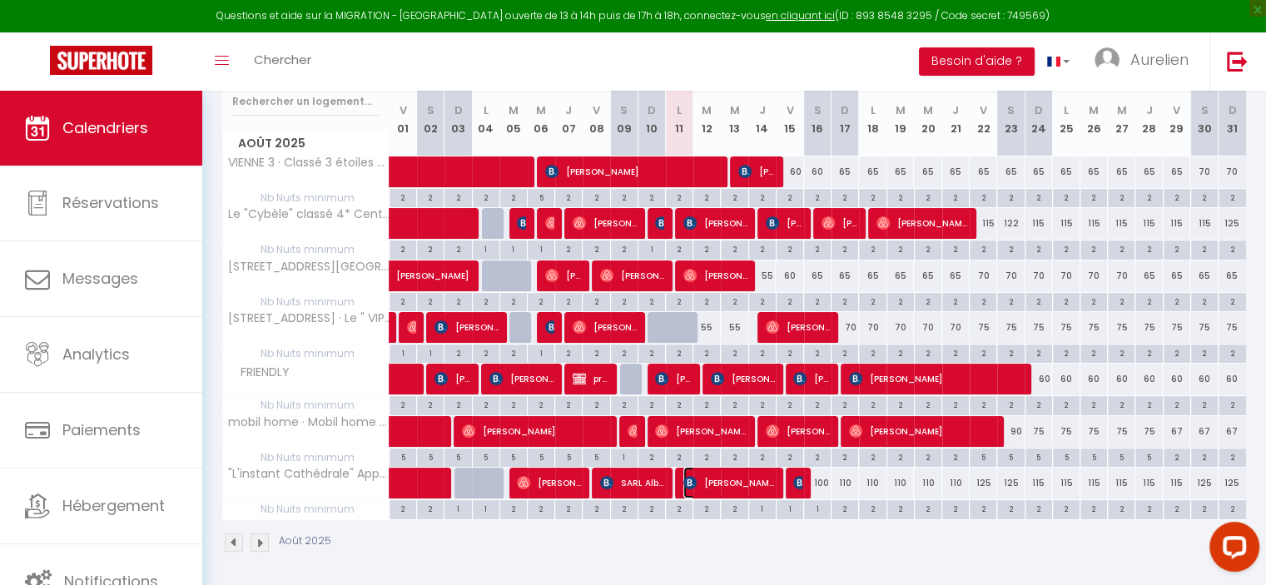
click at [729, 476] on span "[PERSON_NAME]" at bounding box center [729, 483] width 92 height 32
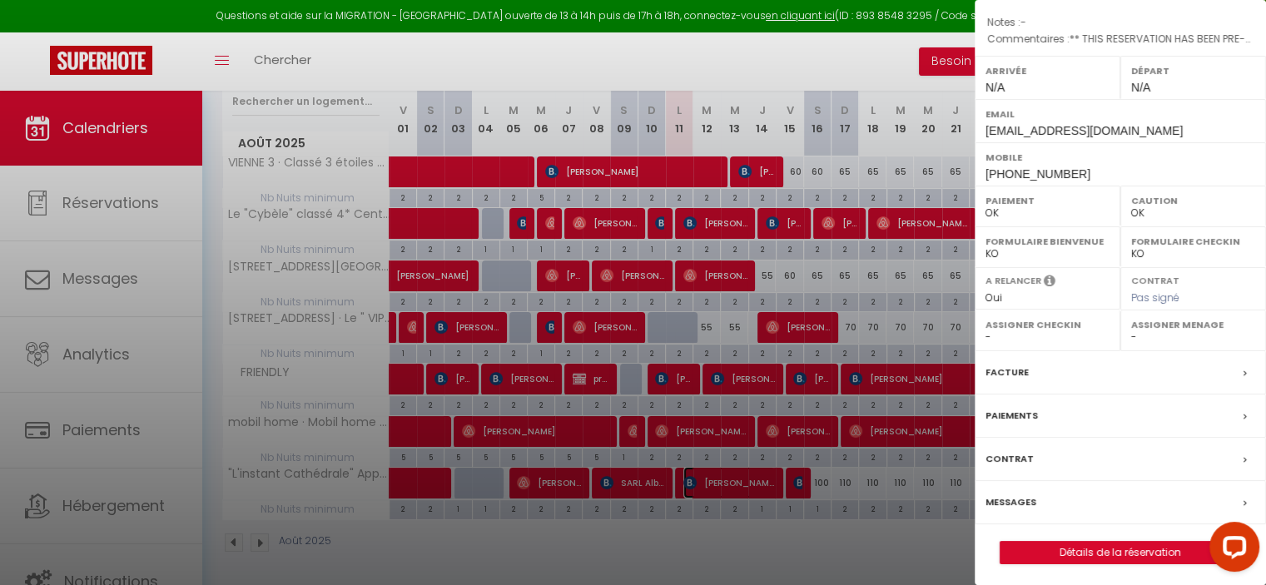
scroll to position [204, 0]
click at [1080, 549] on link "Détails de la réservation" at bounding box center [1120, 552] width 240 height 22
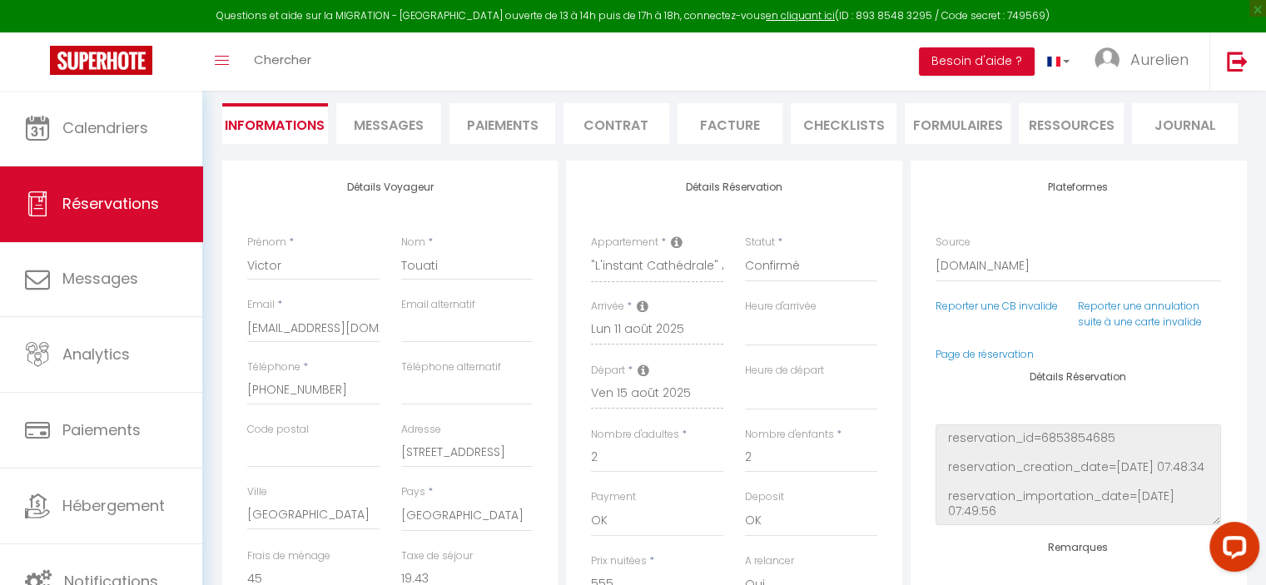
scroll to position [166, 0]
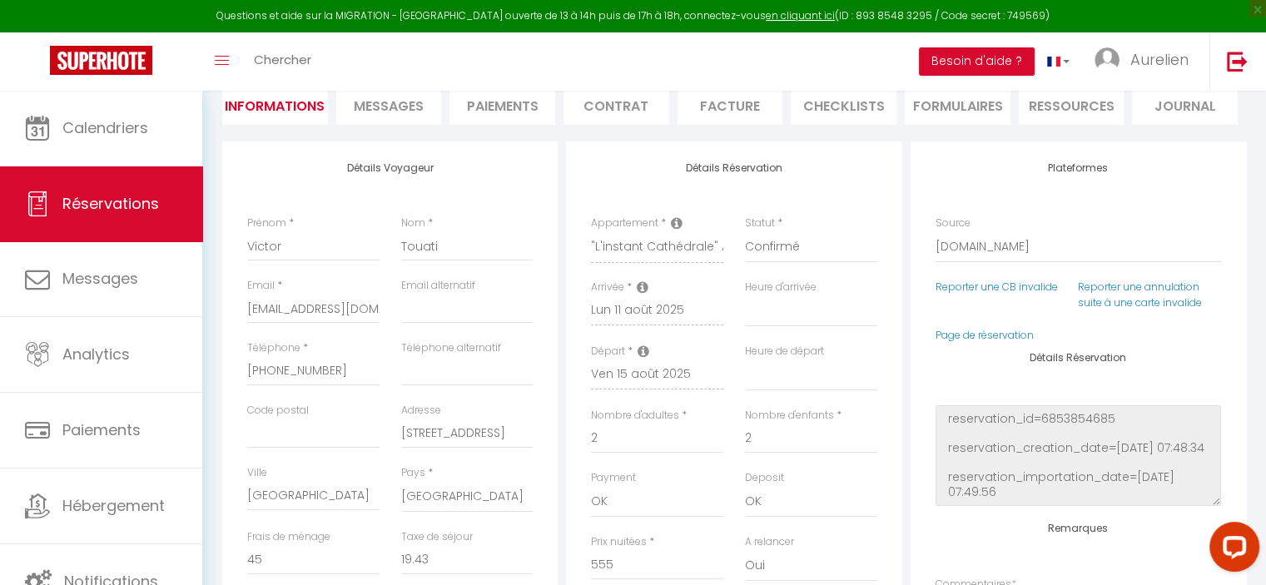
click at [386, 103] on span "Messages" at bounding box center [389, 106] width 70 height 19
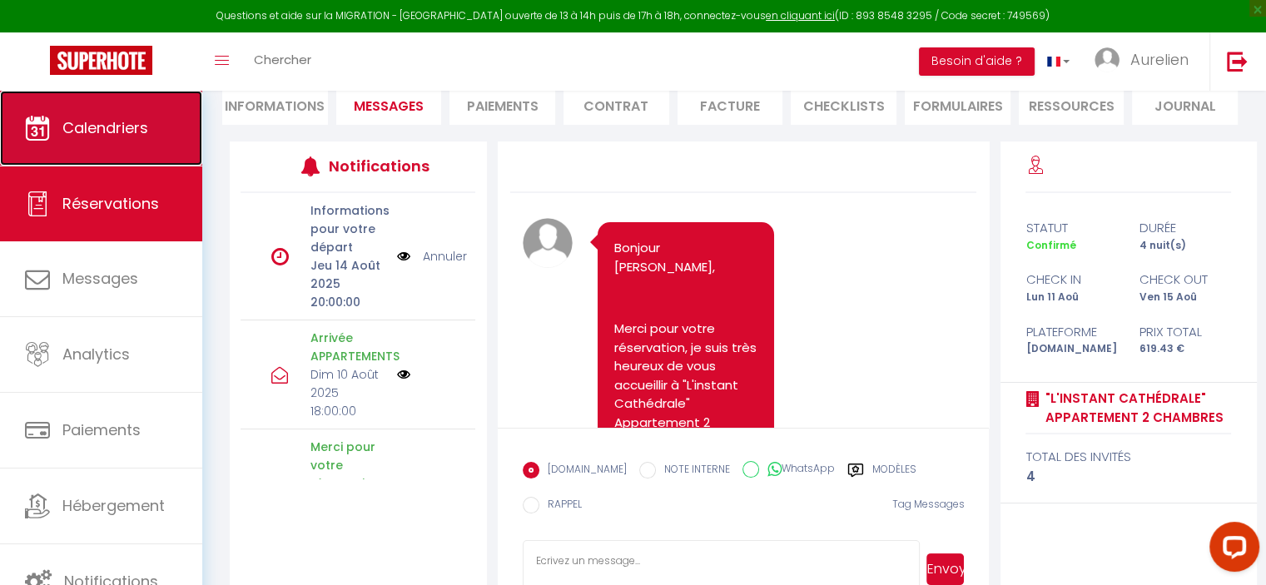
click at [133, 141] on link "Calendriers" at bounding box center [101, 128] width 202 height 75
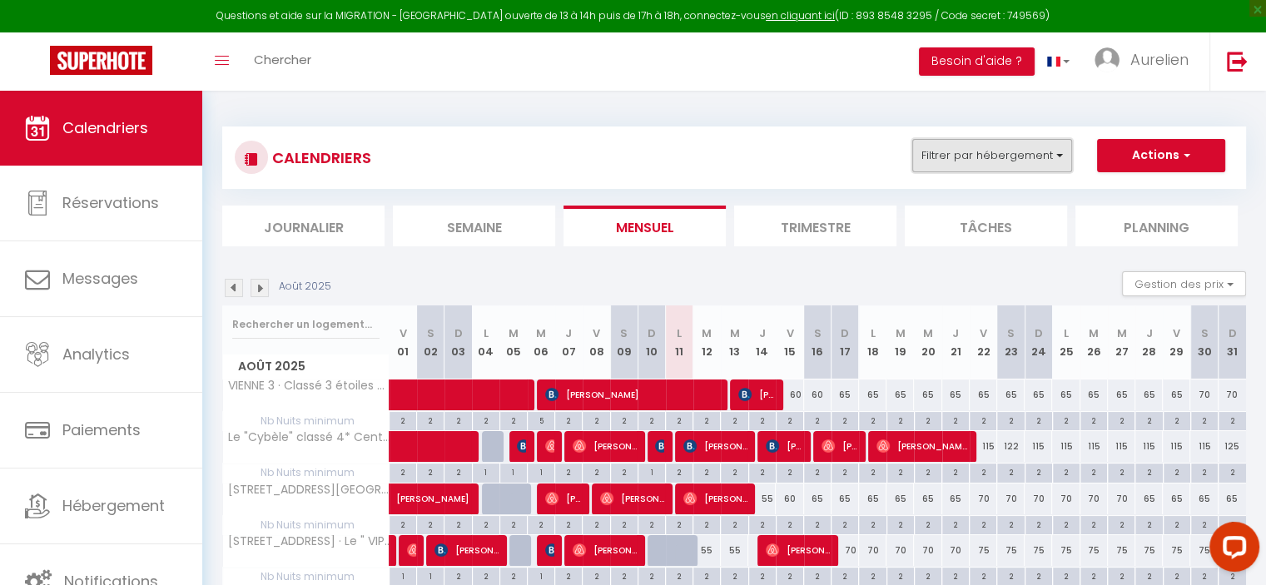
click at [994, 152] on button "Filtrer par hébergement" at bounding box center [992, 155] width 160 height 33
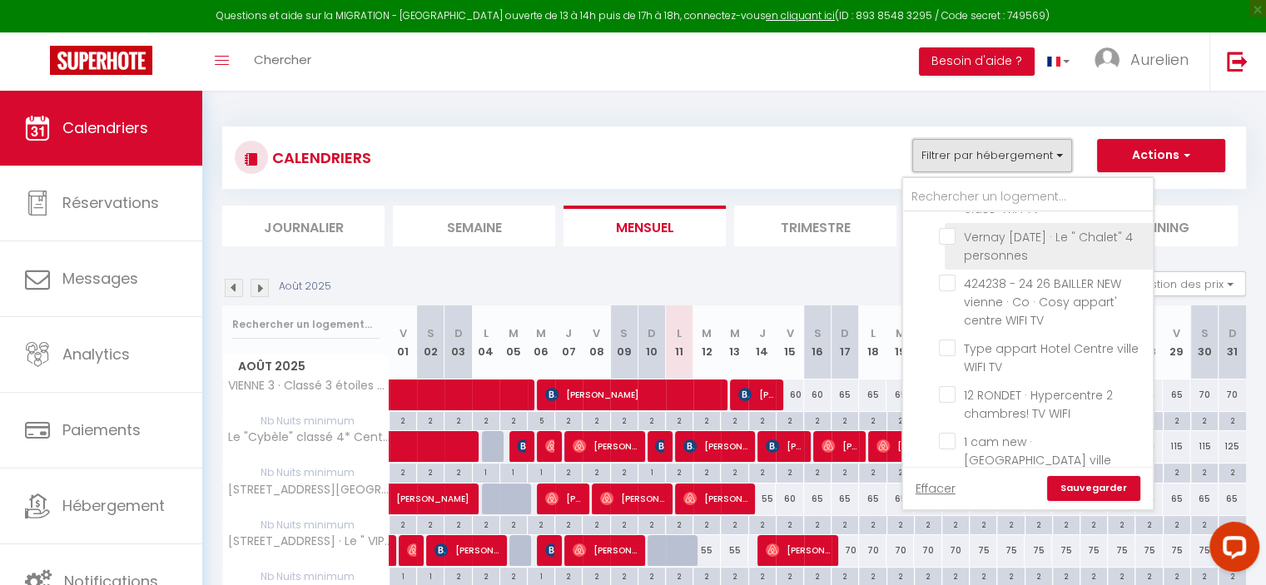
scroll to position [1914, 0]
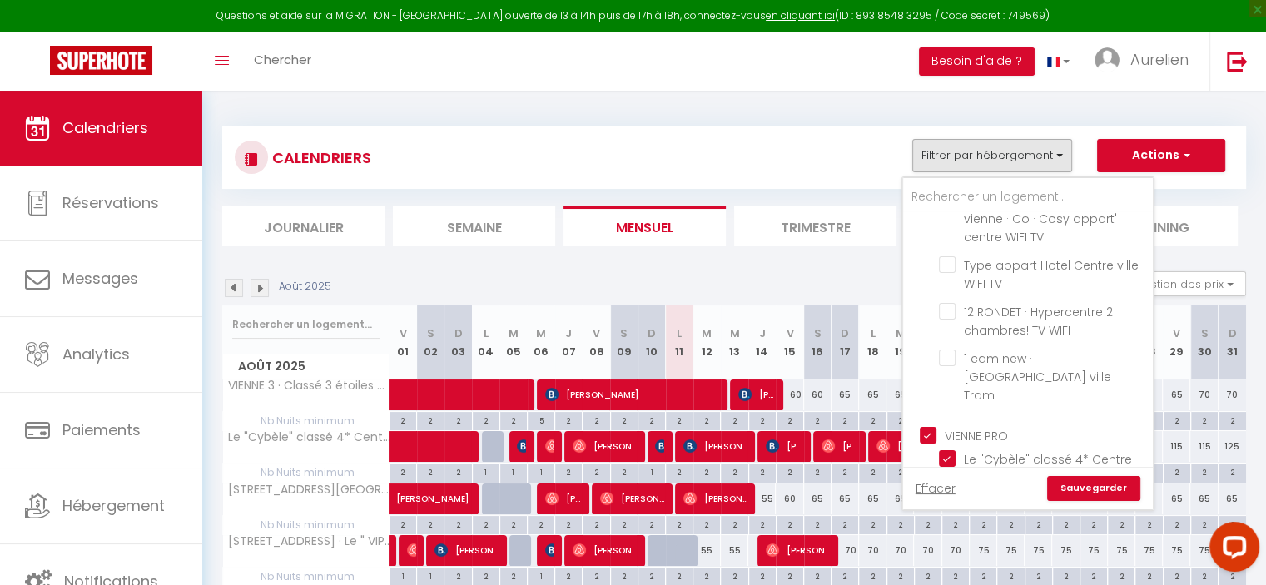
click at [932, 426] on input "VIENNE PRO" at bounding box center [1045, 434] width 250 height 17
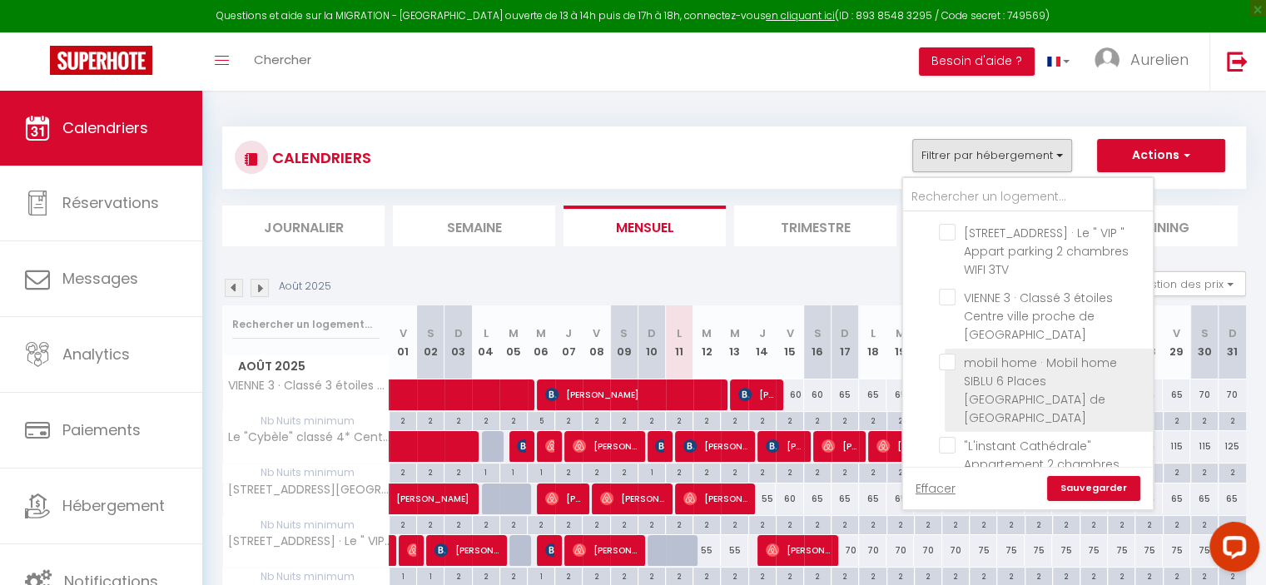
scroll to position [2331, 0]
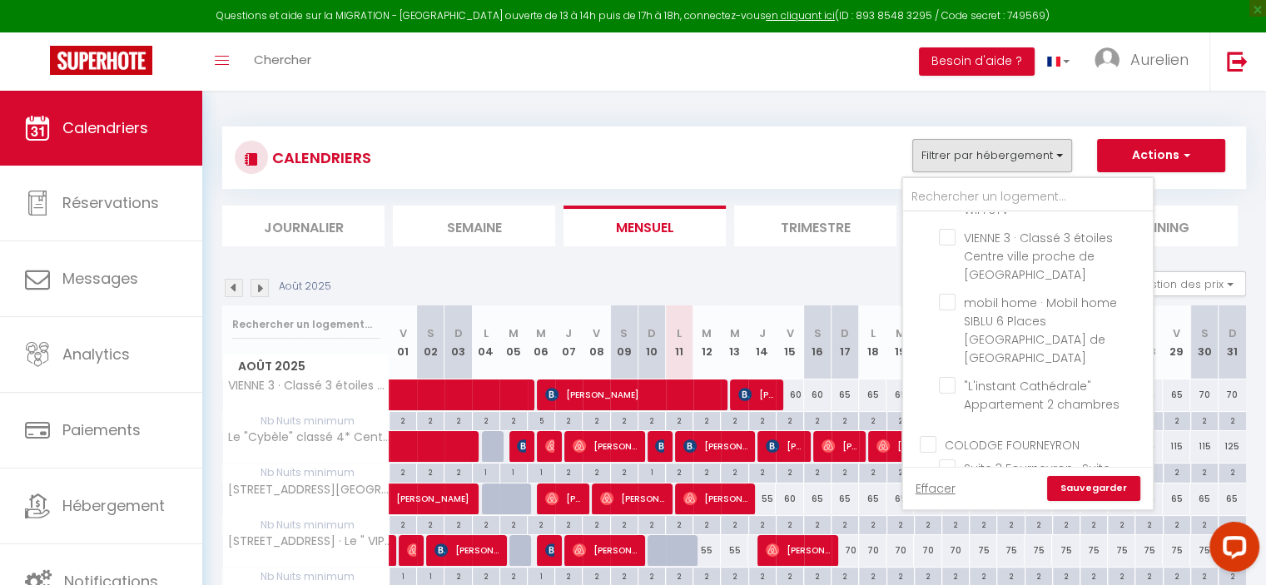
click at [956, 435] on input "COLODGE FOURNEYRON" at bounding box center [1045, 443] width 250 height 17
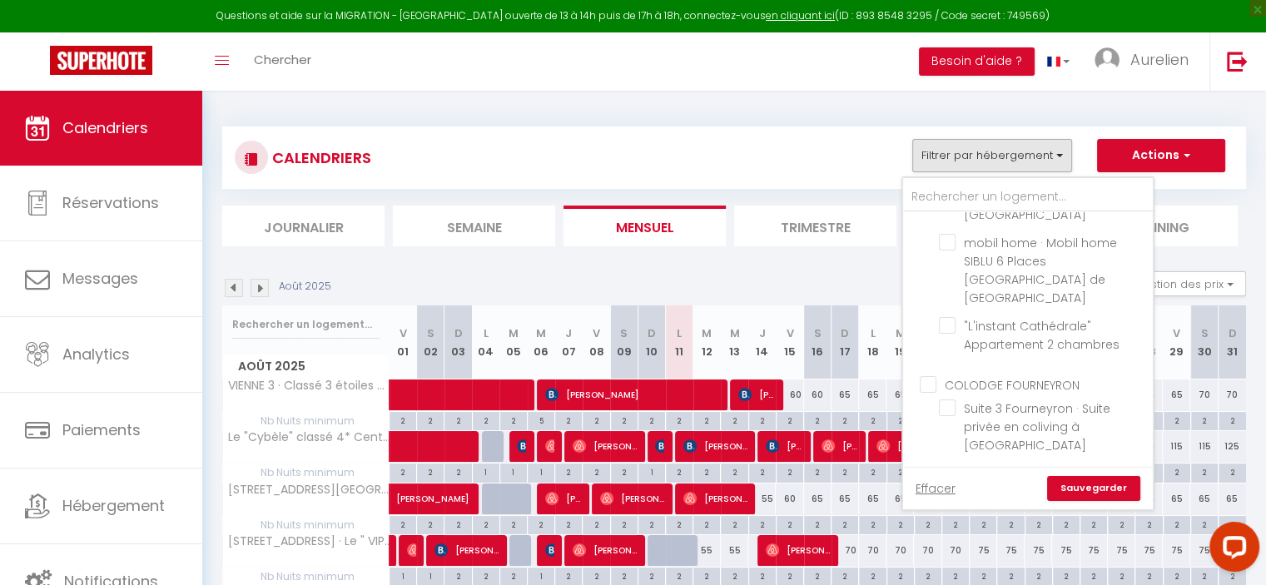
scroll to position [2497, 0]
click at [965, 370] on input "BENCHIMOL" at bounding box center [1045, 378] width 250 height 17
click at [1090, 484] on link "Sauvegarder" at bounding box center [1093, 488] width 93 height 25
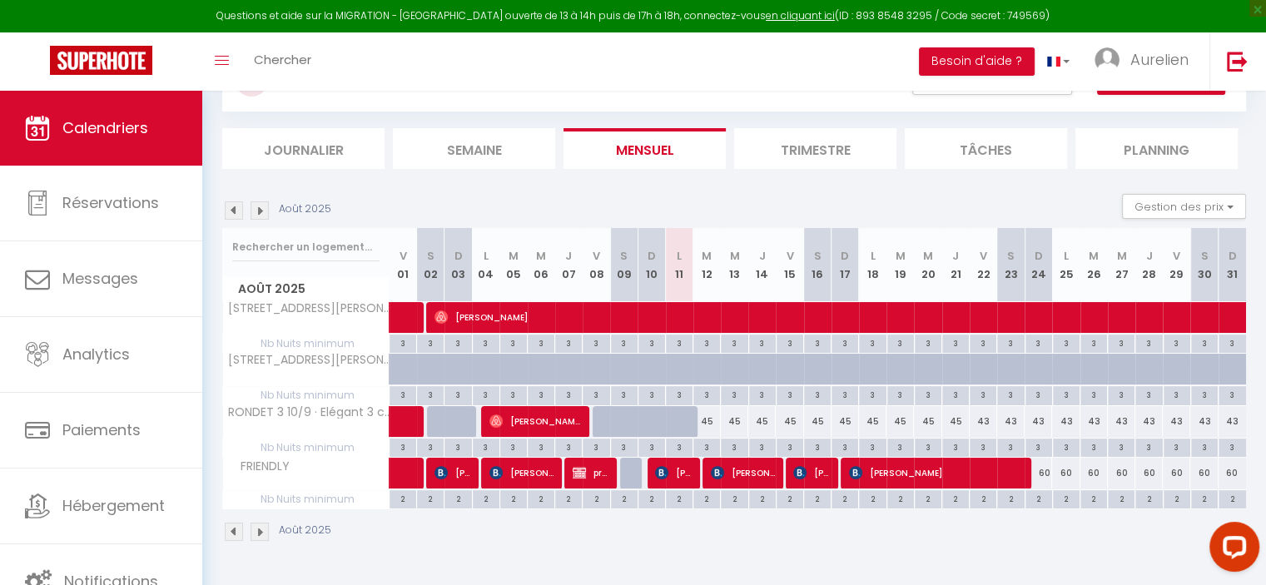
scroll to position [0, 0]
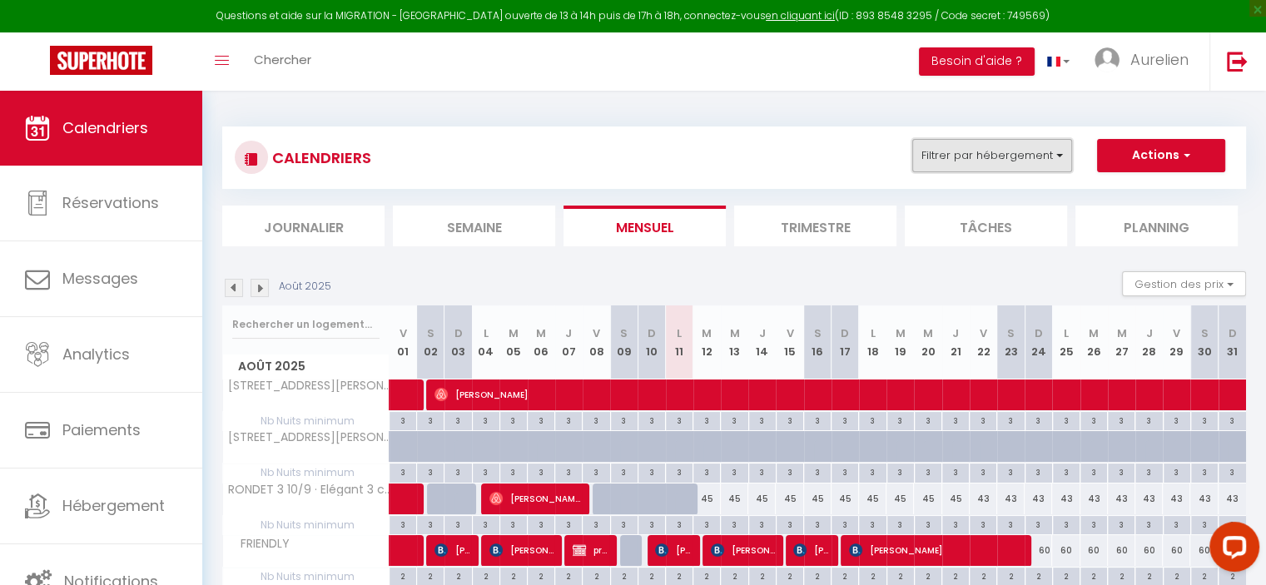
click at [989, 162] on button "Filtrer par hébergement" at bounding box center [992, 155] width 160 height 33
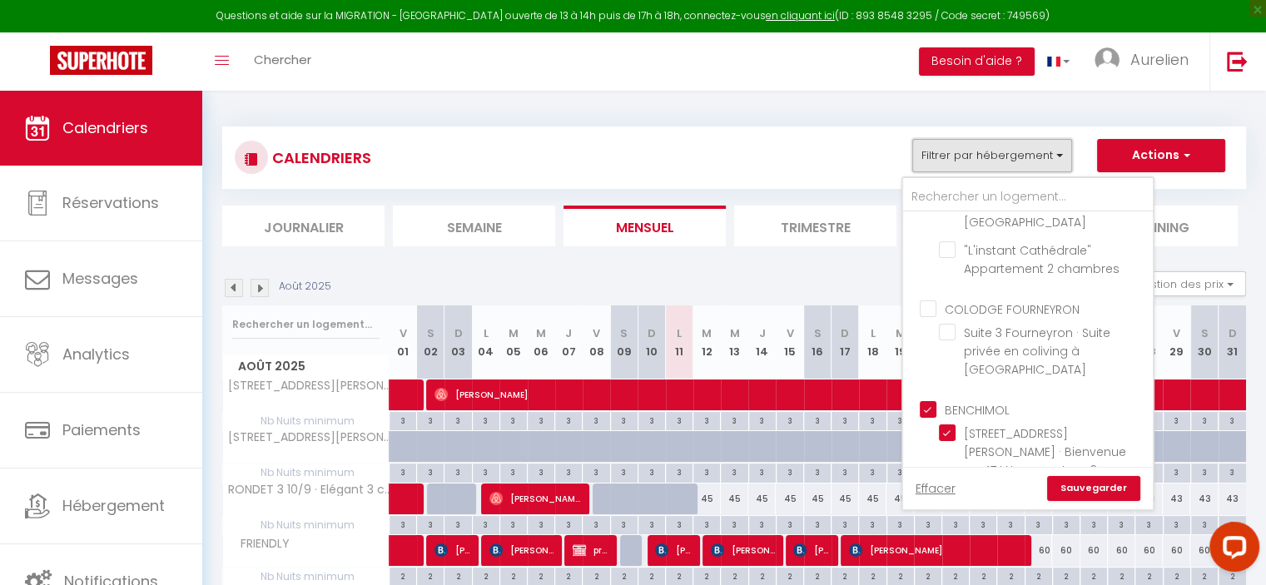
scroll to position [2497, 0]
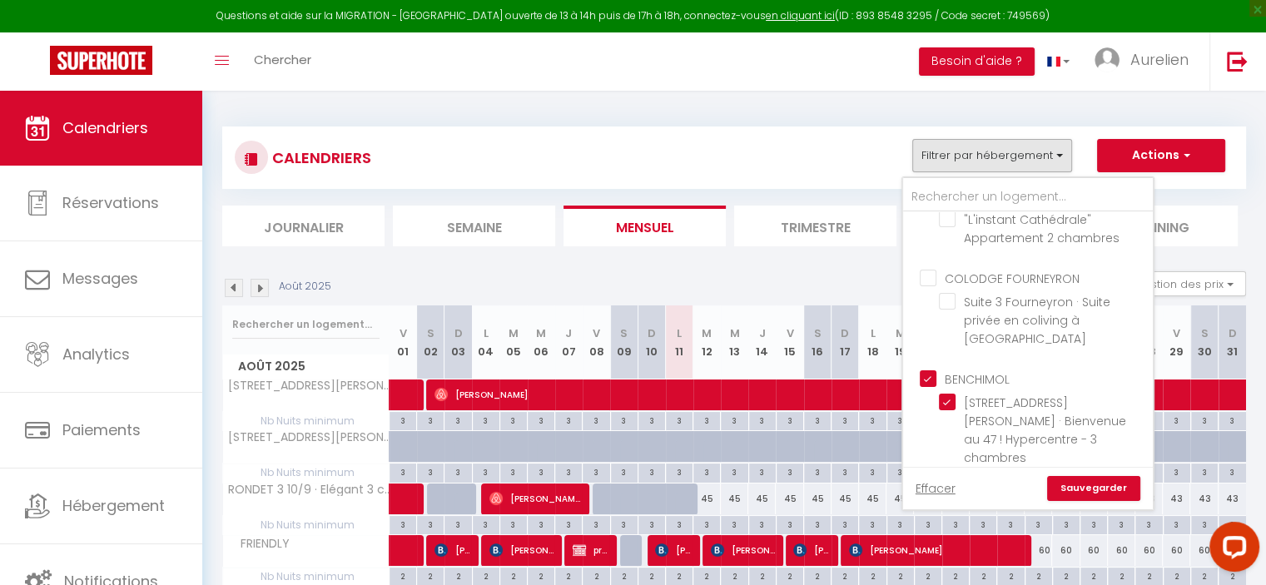
click at [926, 370] on input "BENCHIMOL" at bounding box center [1045, 378] width 250 height 17
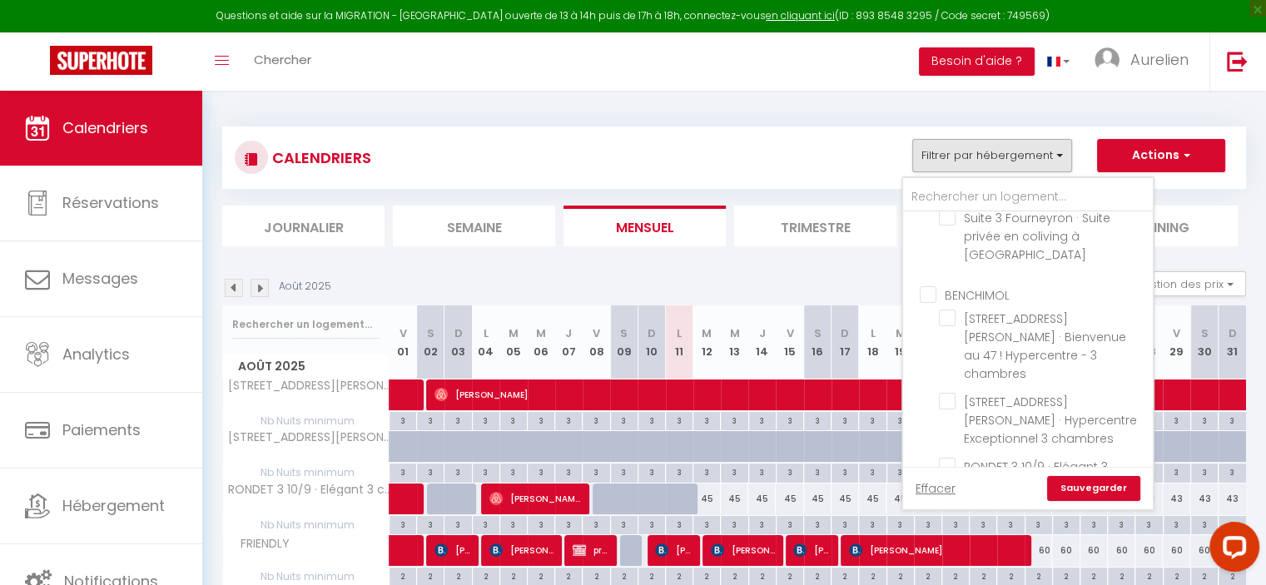
scroll to position [2663, 0]
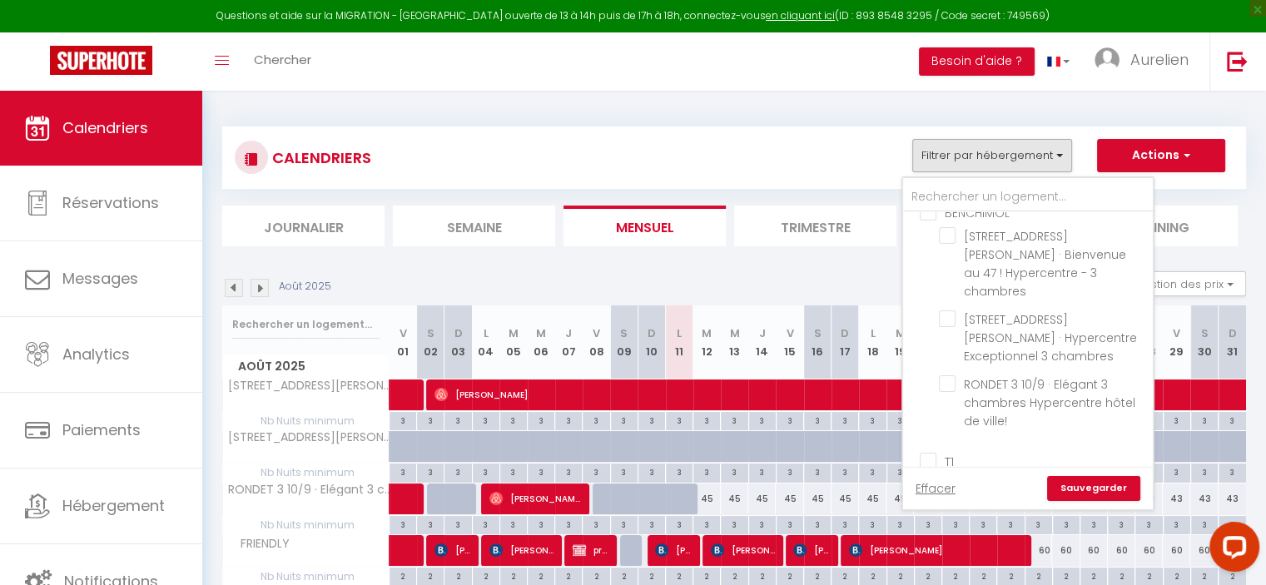
click at [937, 452] on input "T1" at bounding box center [1045, 460] width 250 height 17
click at [1076, 479] on link "Sauvegarder" at bounding box center [1093, 488] width 93 height 25
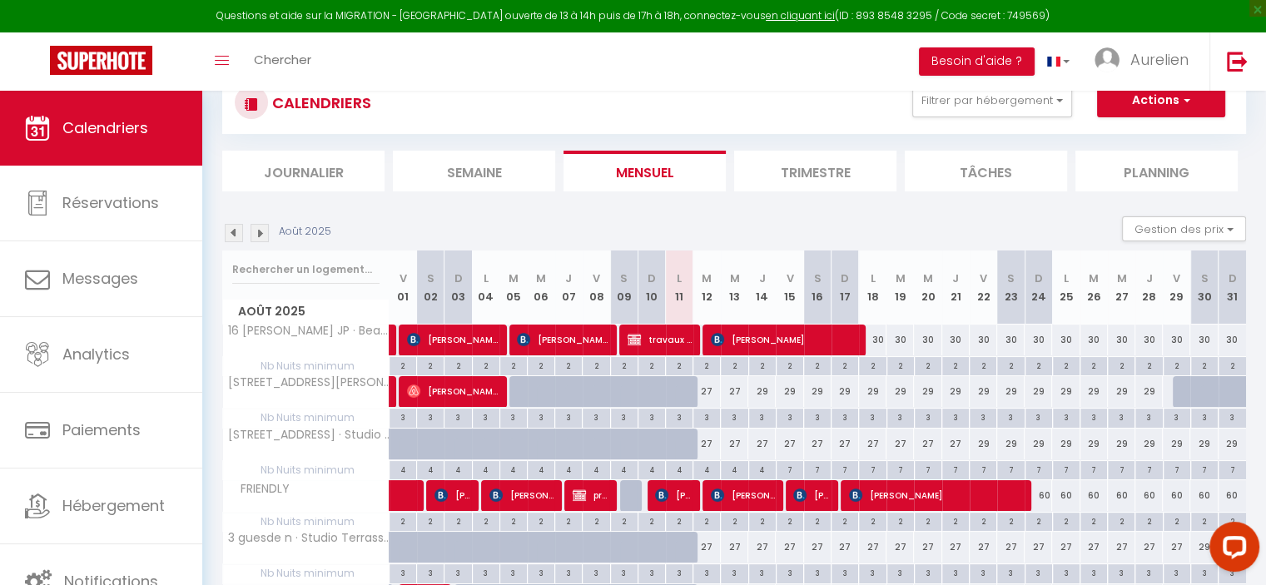
scroll to position [83, 0]
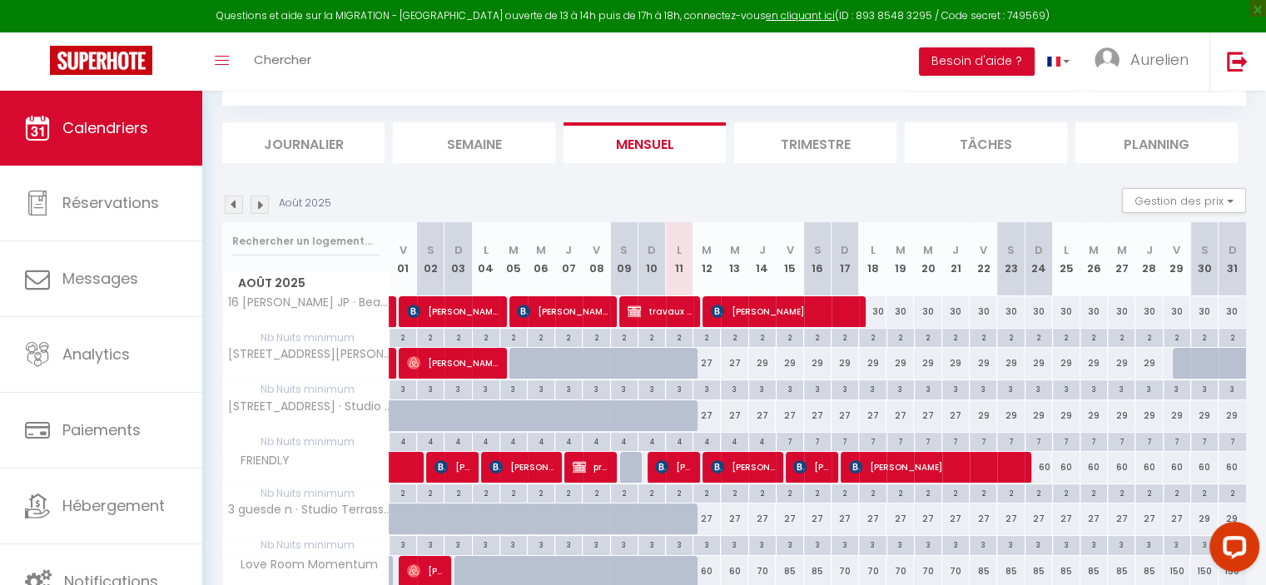
click at [760, 357] on div "29" at bounding box center [761, 363] width 27 height 31
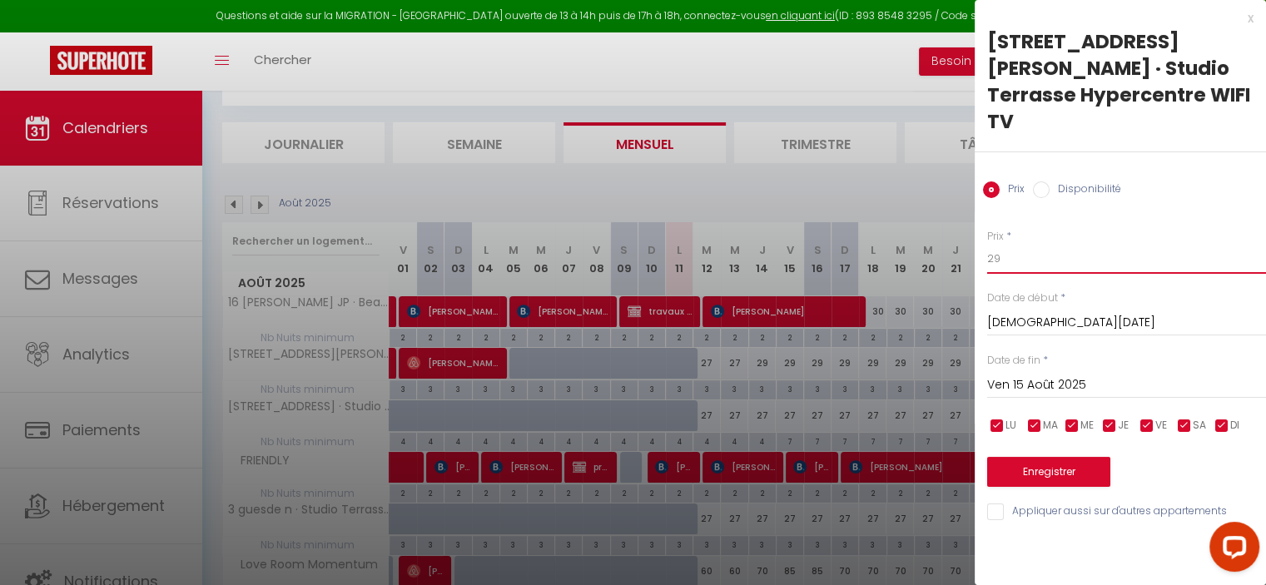
drag, startPoint x: 1011, startPoint y: 222, endPoint x: 978, endPoint y: 222, distance: 33.3
click at [978, 222] on div "Prix * 29 Statut * Disponible Indisponible Date de début * [DATE] < [DATE] > Di…" at bounding box center [1120, 365] width 291 height 315
click at [1012, 369] on div "[DATE] < [DATE] > Dim Lun Mar Mer Jeu Ven Sam 1 2 3 4 5 6 7 8 9 10 11 12 13 14 …" at bounding box center [1126, 384] width 279 height 30
click at [1020, 375] on input "Ven 15 Août 2025" at bounding box center [1126, 386] width 279 height 22
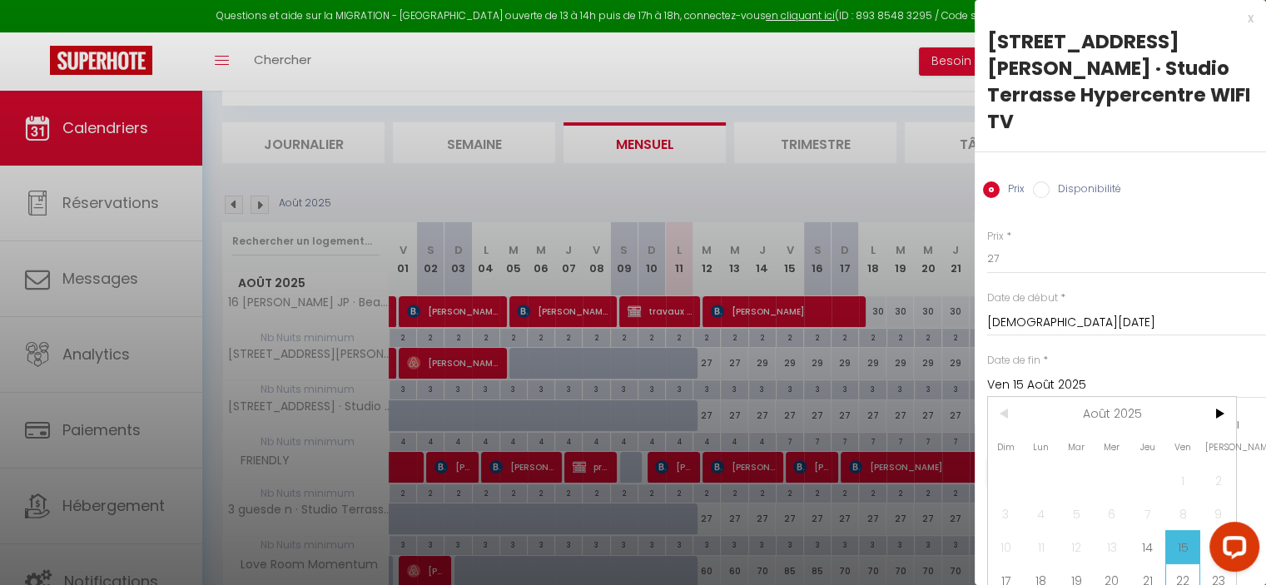
click at [1185, 563] on span "22" at bounding box center [1183, 579] width 36 height 33
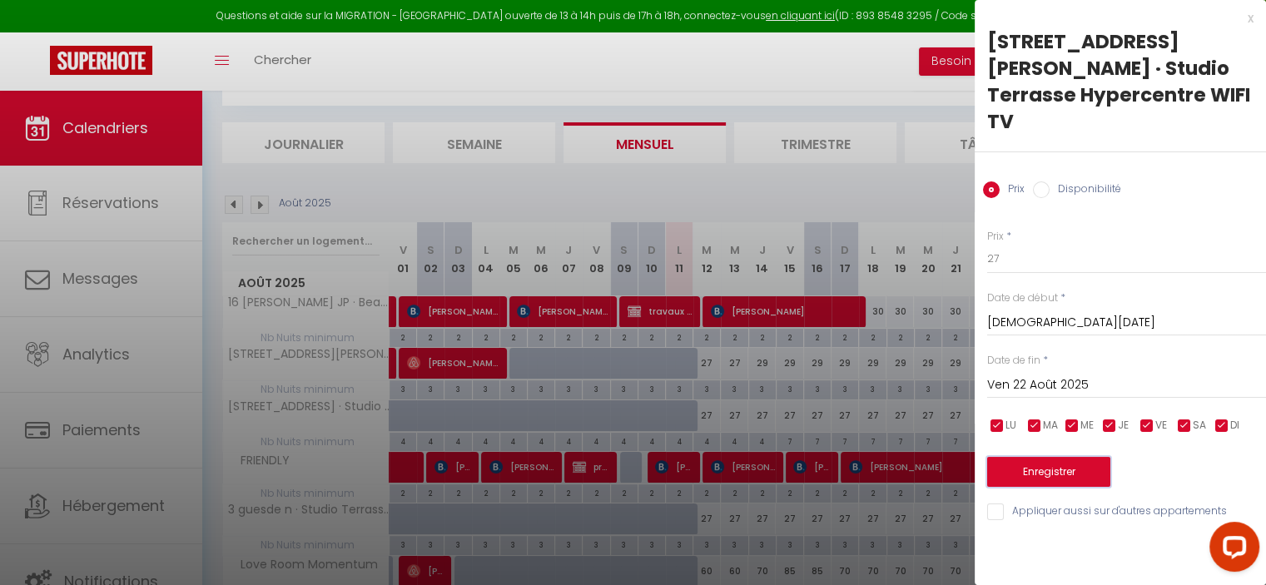
click at [1085, 457] on button "Enregistrer" at bounding box center [1048, 472] width 123 height 30
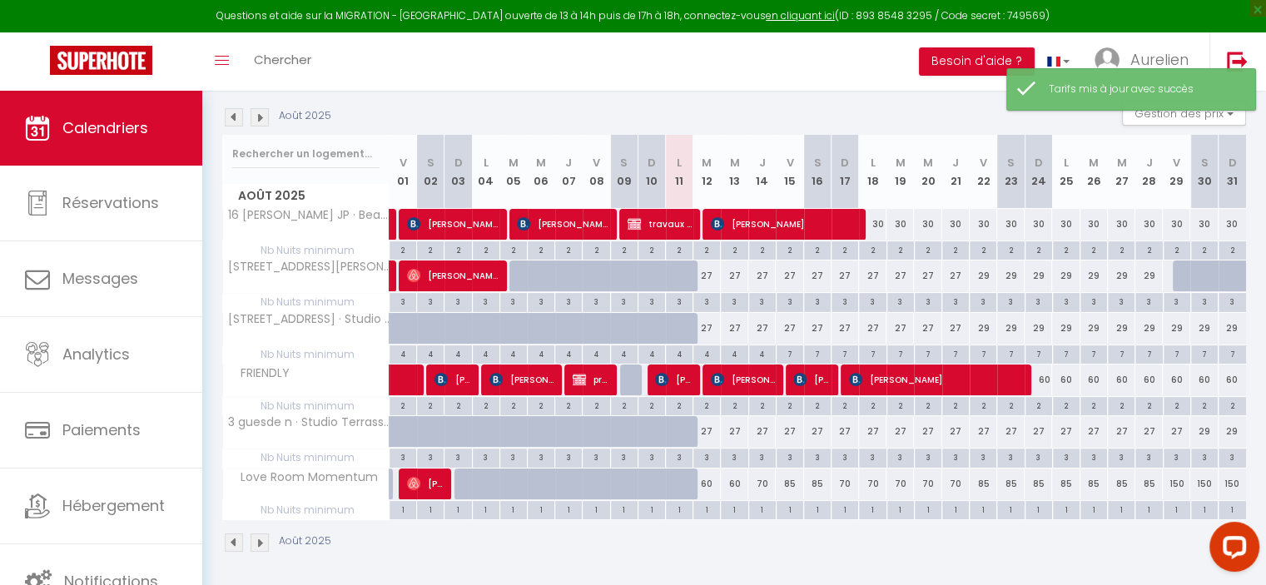
scroll to position [171, 0]
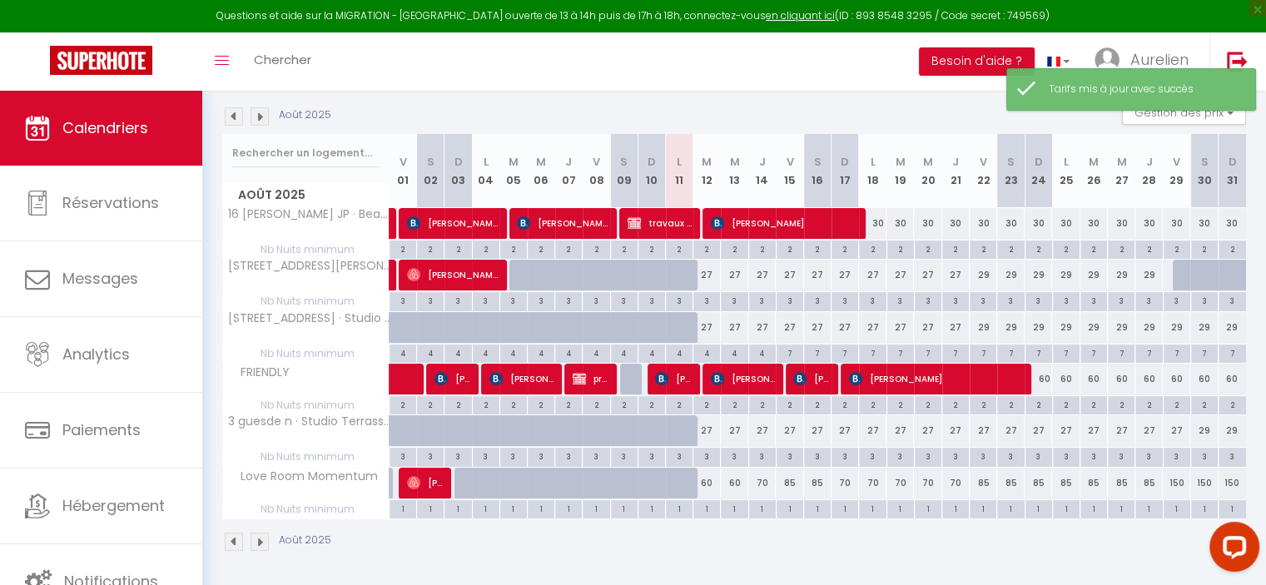
click at [708, 480] on div "60" at bounding box center [706, 483] width 27 height 31
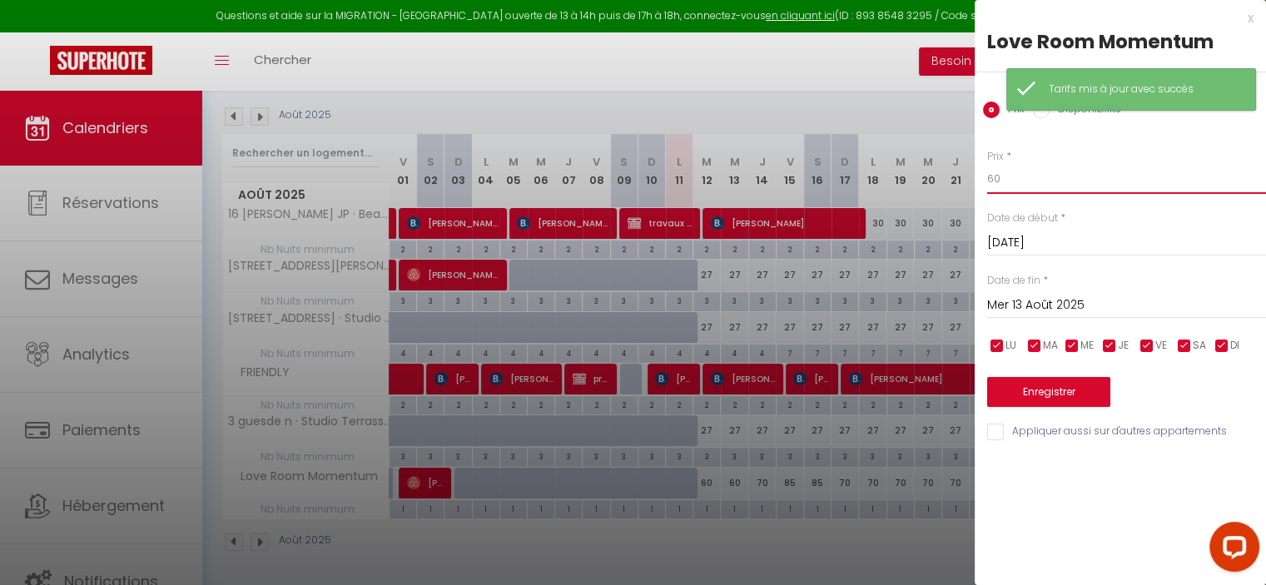
drag, startPoint x: 1003, startPoint y: 179, endPoint x: 979, endPoint y: 175, distance: 24.5
click at [981, 176] on div "Prix * 60 Statut * Disponible Indisponible Date de début * [DATE] < [DATE] > Di…" at bounding box center [1120, 285] width 291 height 315
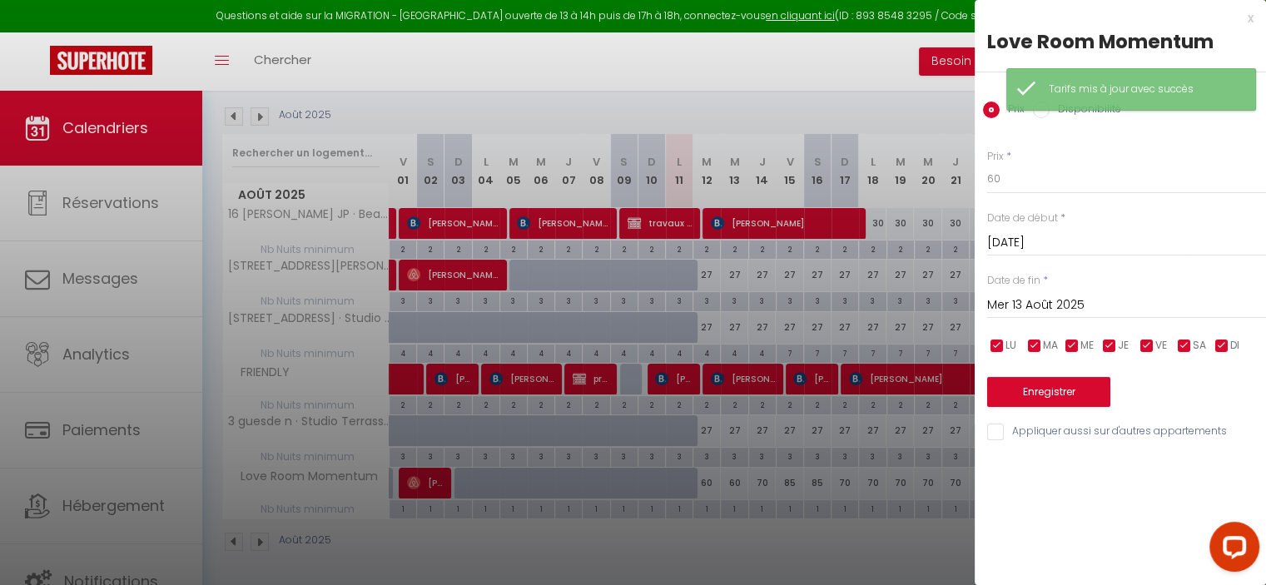
click at [1015, 291] on div "[DATE] < [DATE] > Dim Lun Mar Mer Jeu Ven Sam 1 2 3 4 5 6 7 8 9 10 11 12 13 14 …" at bounding box center [1126, 304] width 279 height 30
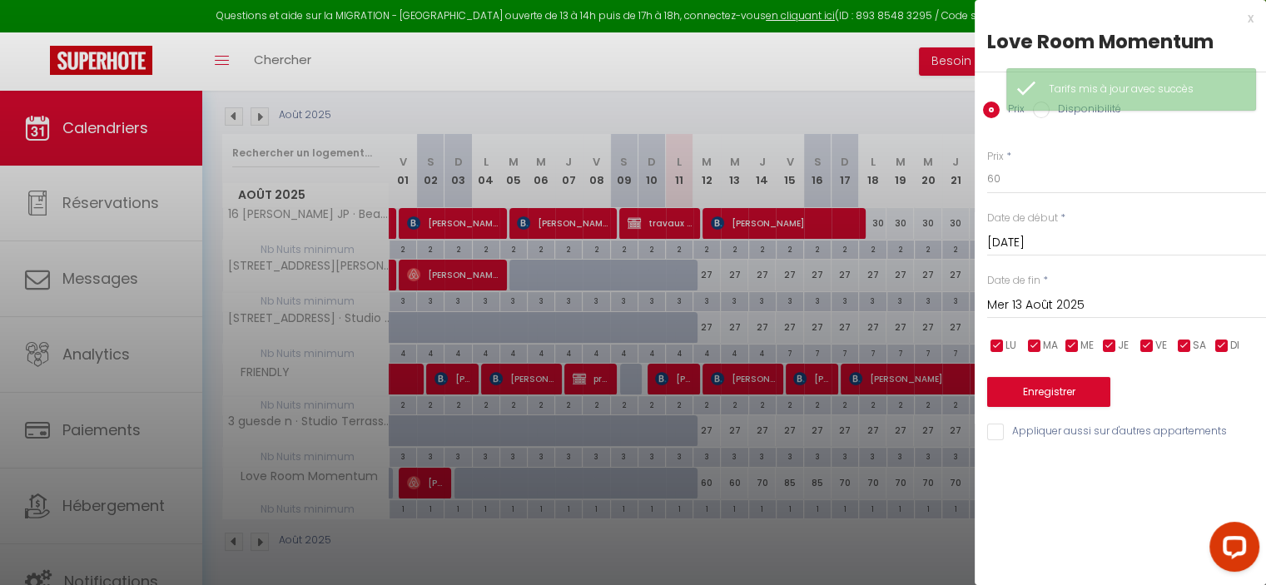
click at [1022, 295] on input "Mer 13 Août 2025" at bounding box center [1126, 306] width 279 height 22
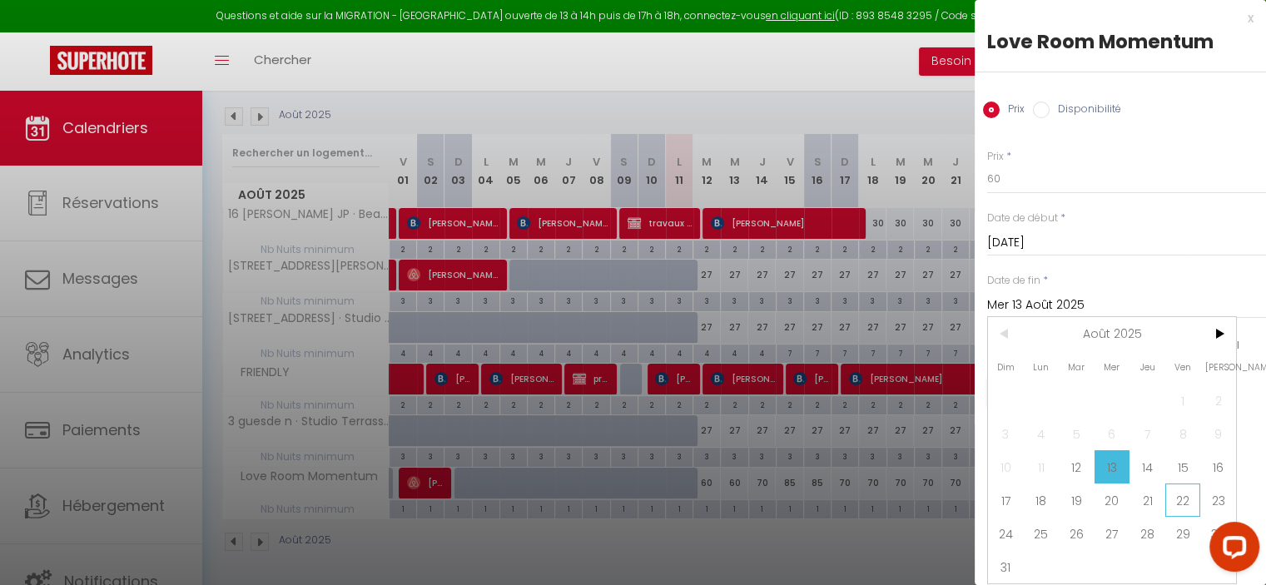
click at [1174, 509] on span "22" at bounding box center [1183, 500] width 36 height 33
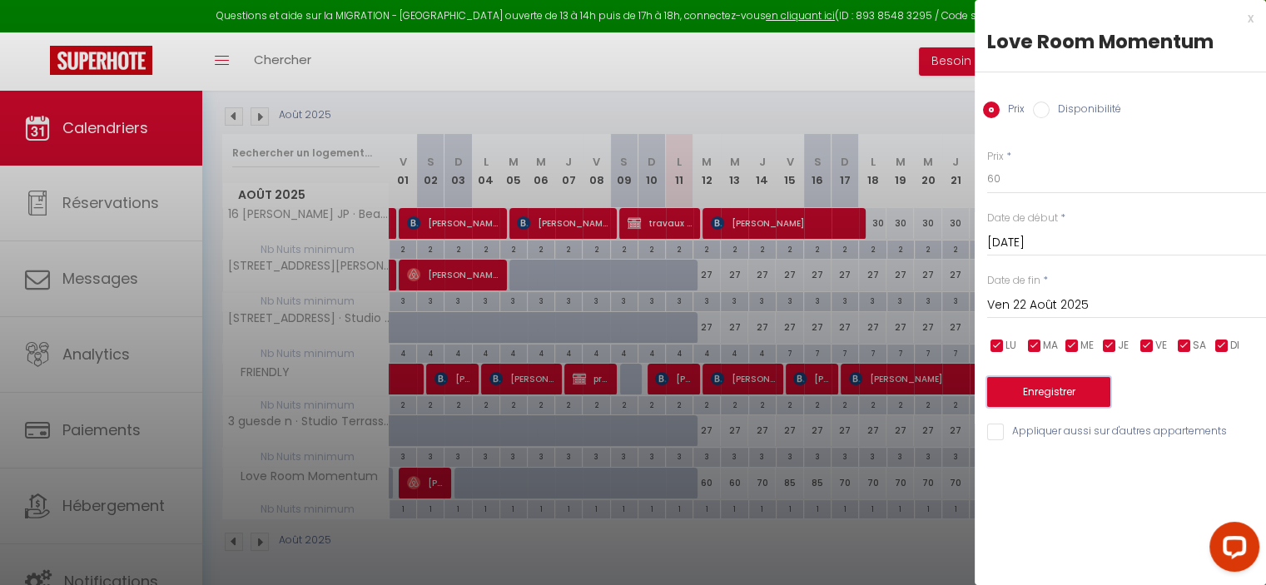
click at [1081, 397] on button "Enregistrer" at bounding box center [1048, 392] width 123 height 30
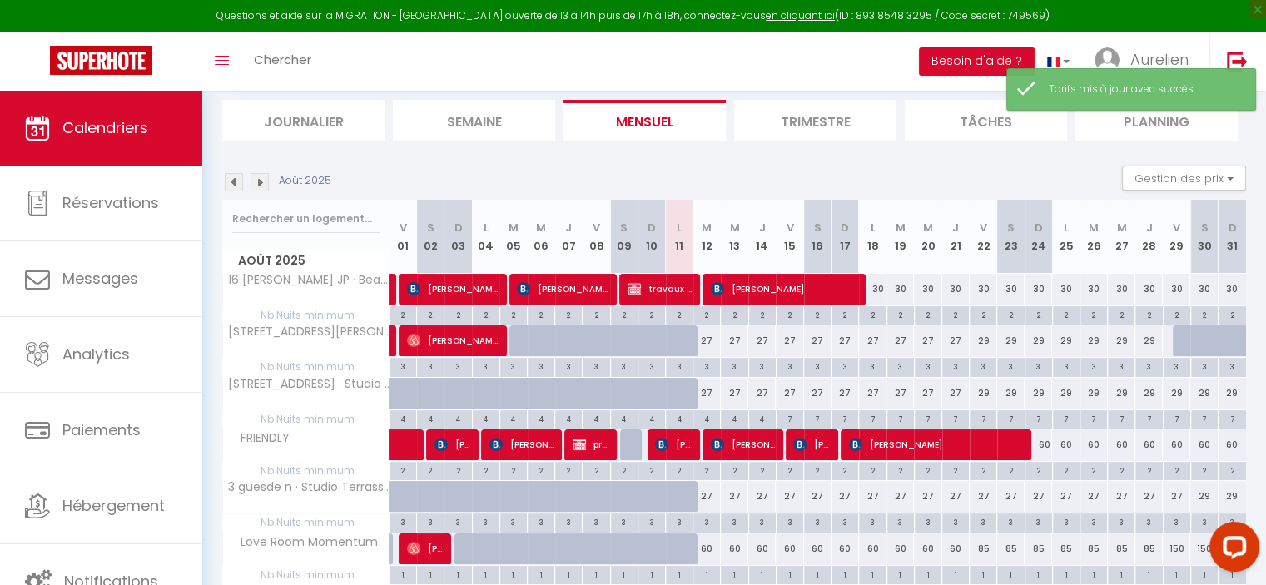
scroll to position [0, 0]
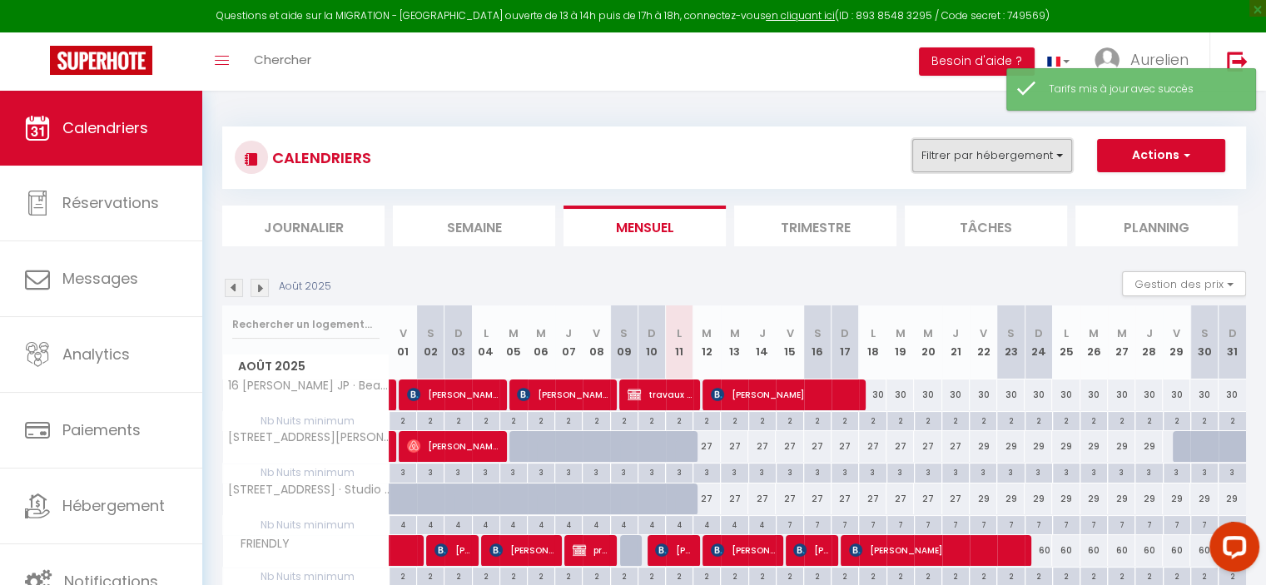
click at [990, 146] on button "Filtrer par hébergement" at bounding box center [992, 155] width 160 height 33
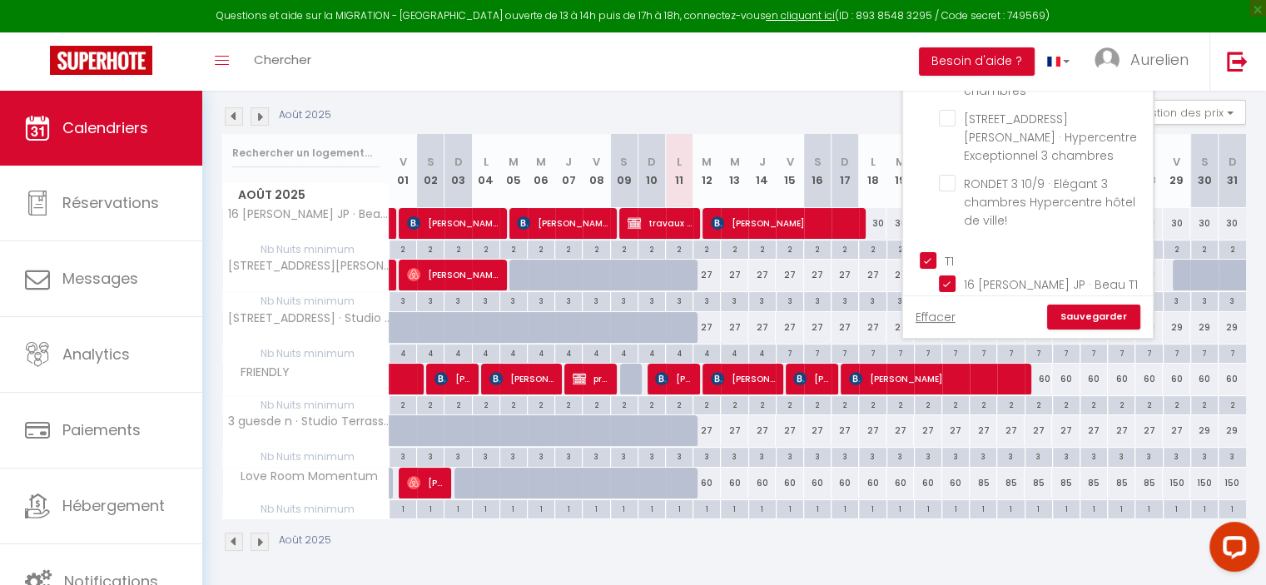
scroll to position [2663, 0]
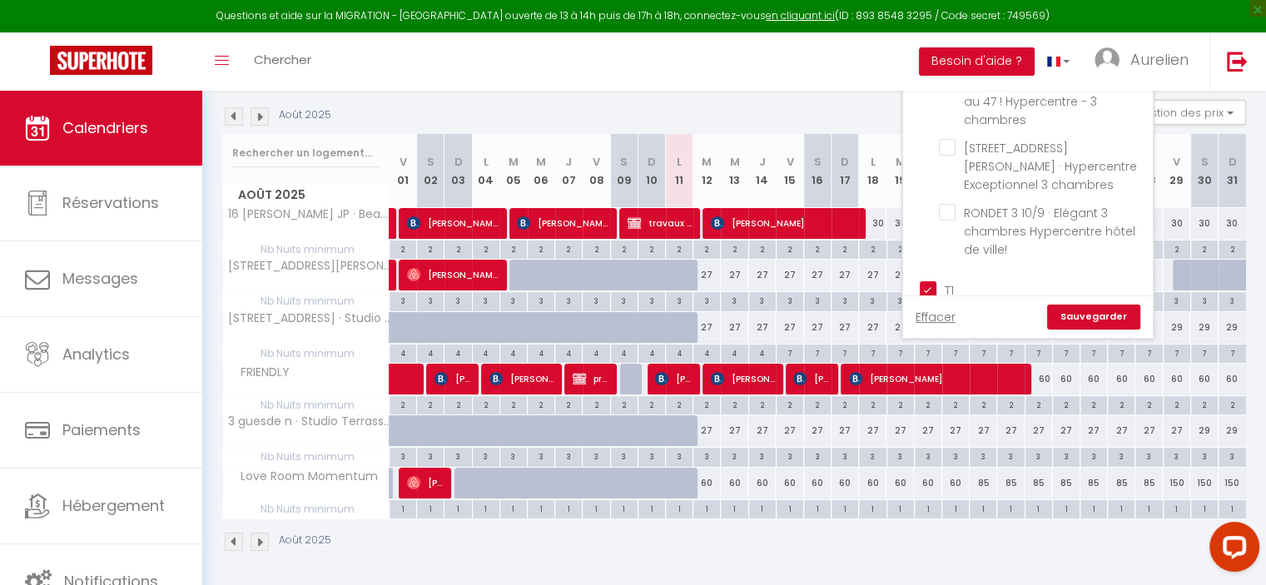
click at [929, 280] on input "T1" at bounding box center [1045, 288] width 250 height 17
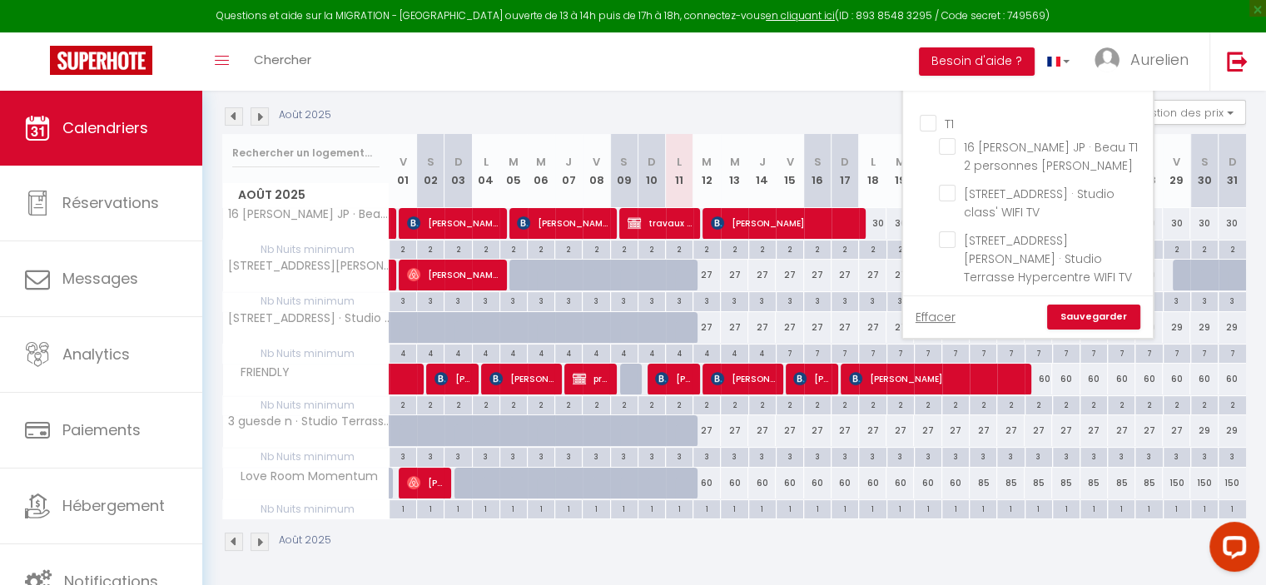
scroll to position [2913, 0]
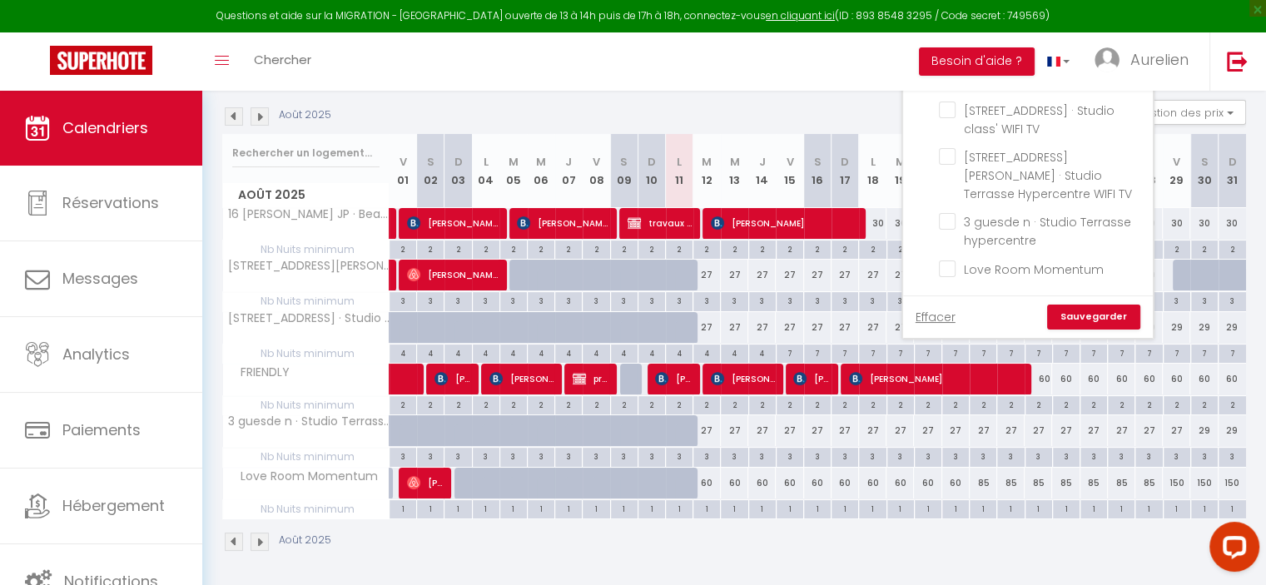
click at [935, 300] on input "T2" at bounding box center [1045, 308] width 250 height 17
click at [1083, 315] on link "Sauvegarder" at bounding box center [1093, 317] width 93 height 25
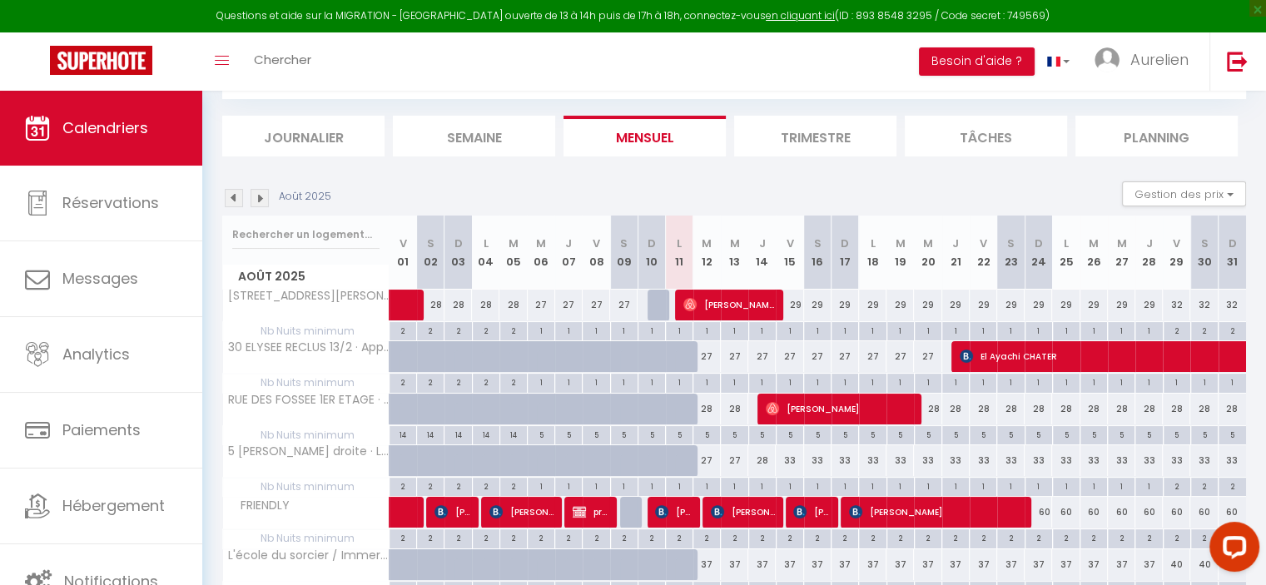
scroll to position [171, 0]
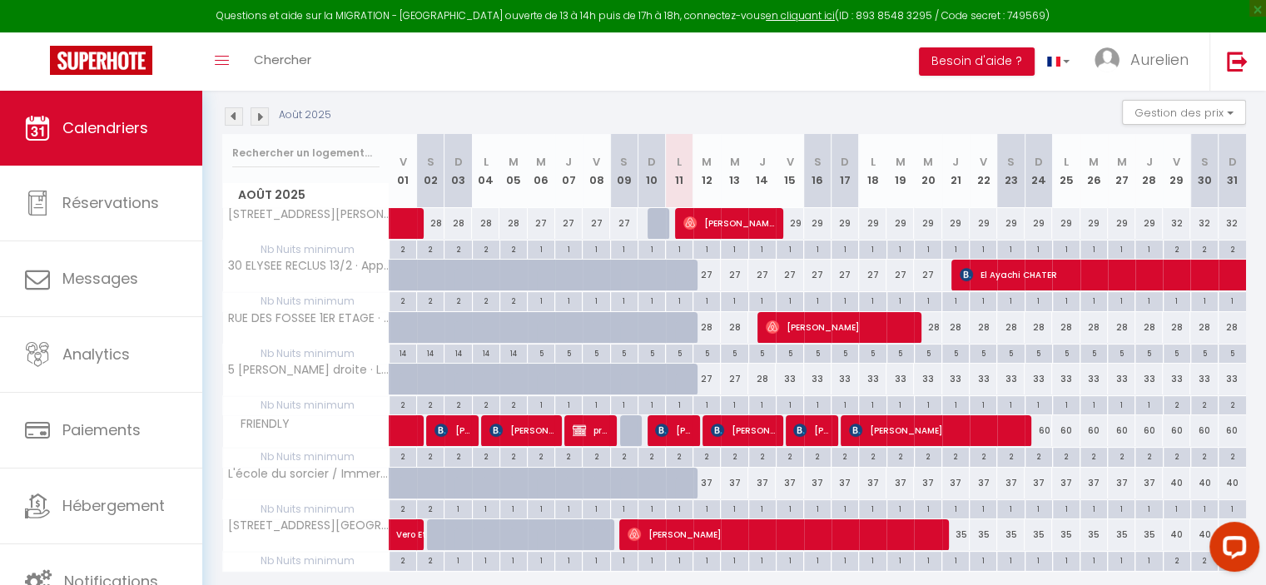
click at [792, 375] on div "33" at bounding box center [789, 379] width 27 height 31
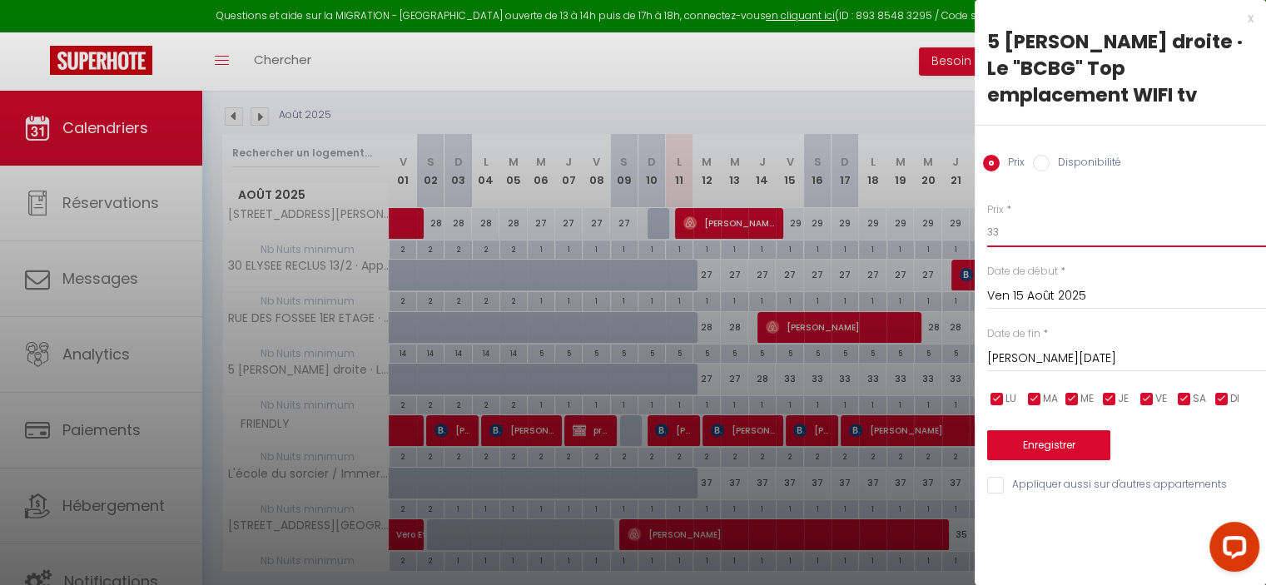
drag, startPoint x: 990, startPoint y: 234, endPoint x: 976, endPoint y: 229, distance: 15.8
click at [979, 230] on div "Prix * 33 Statut * Disponible Indisponible Date de début * [DATE] < [DATE] > Di…" at bounding box center [1120, 338] width 291 height 315
click at [1023, 339] on label "Date de fin" at bounding box center [1013, 334] width 53 height 16
click at [1025, 351] on input "[PERSON_NAME][DATE]" at bounding box center [1126, 359] width 279 height 22
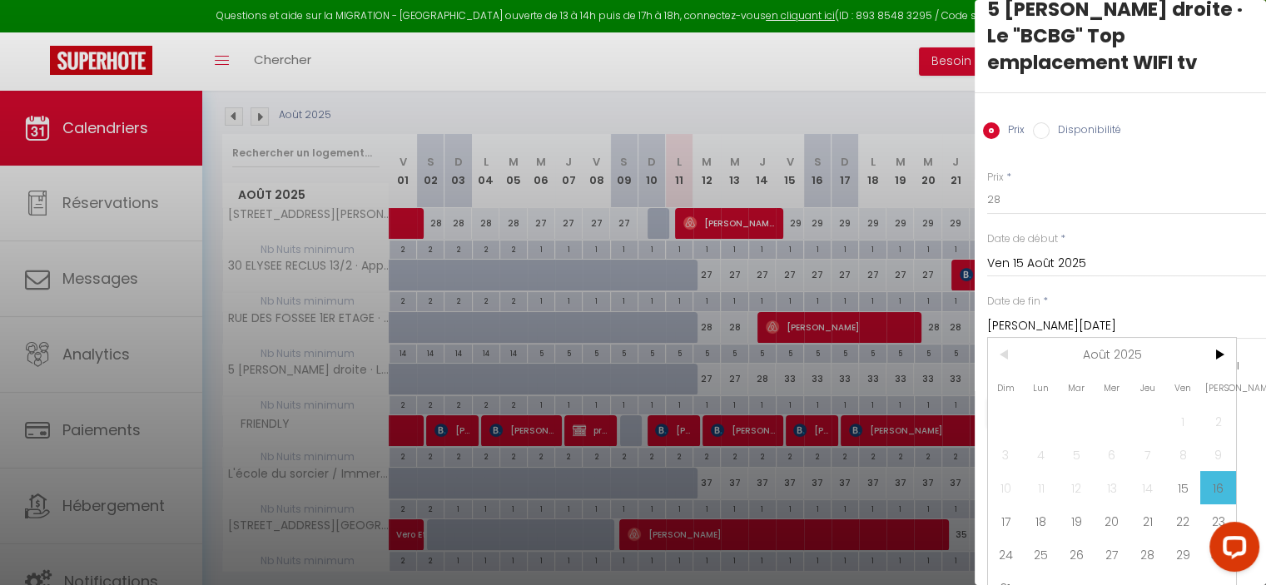
scroll to position [63, 0]
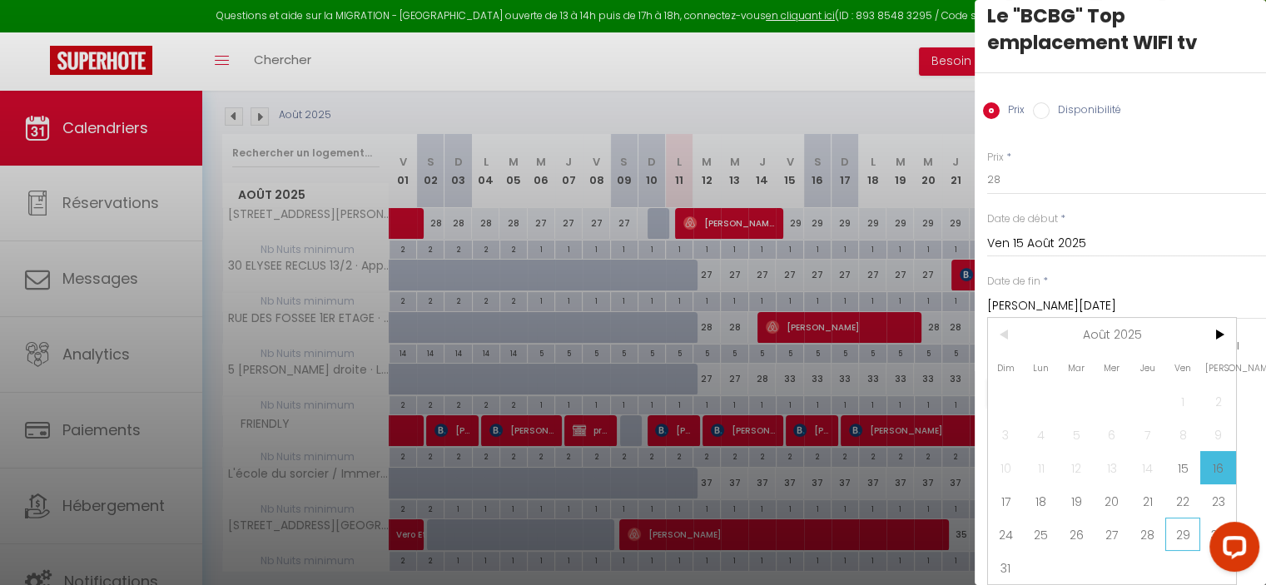
click at [1188, 518] on span "29" at bounding box center [1183, 534] width 36 height 33
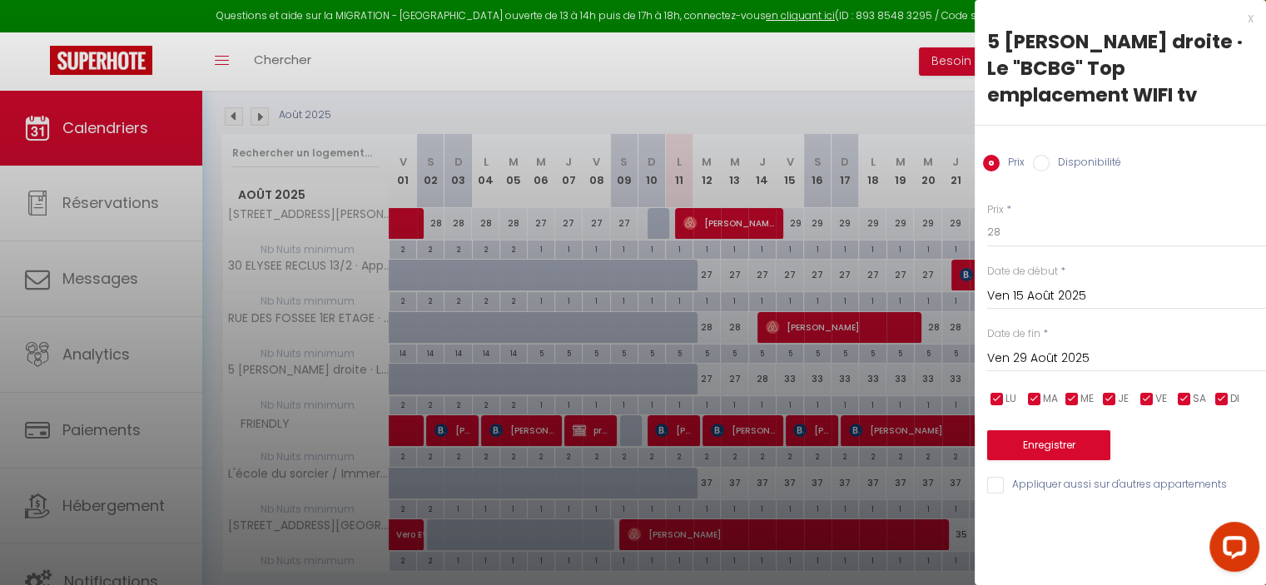
scroll to position [0, 0]
click at [1094, 440] on button "Enregistrer" at bounding box center [1048, 445] width 123 height 30
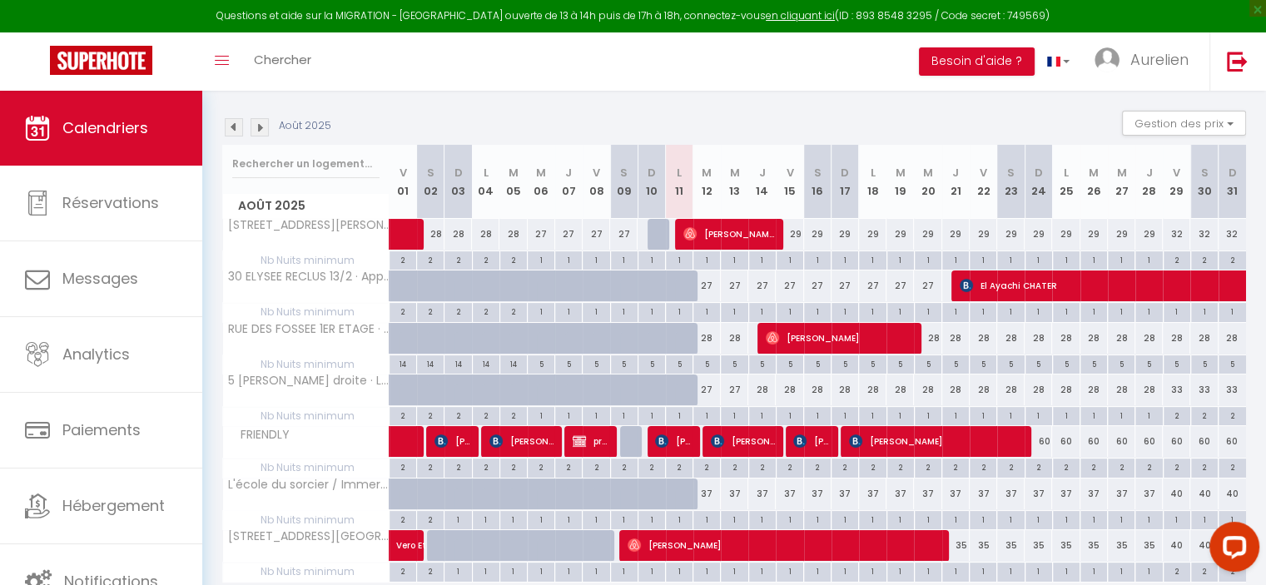
scroll to position [57, 0]
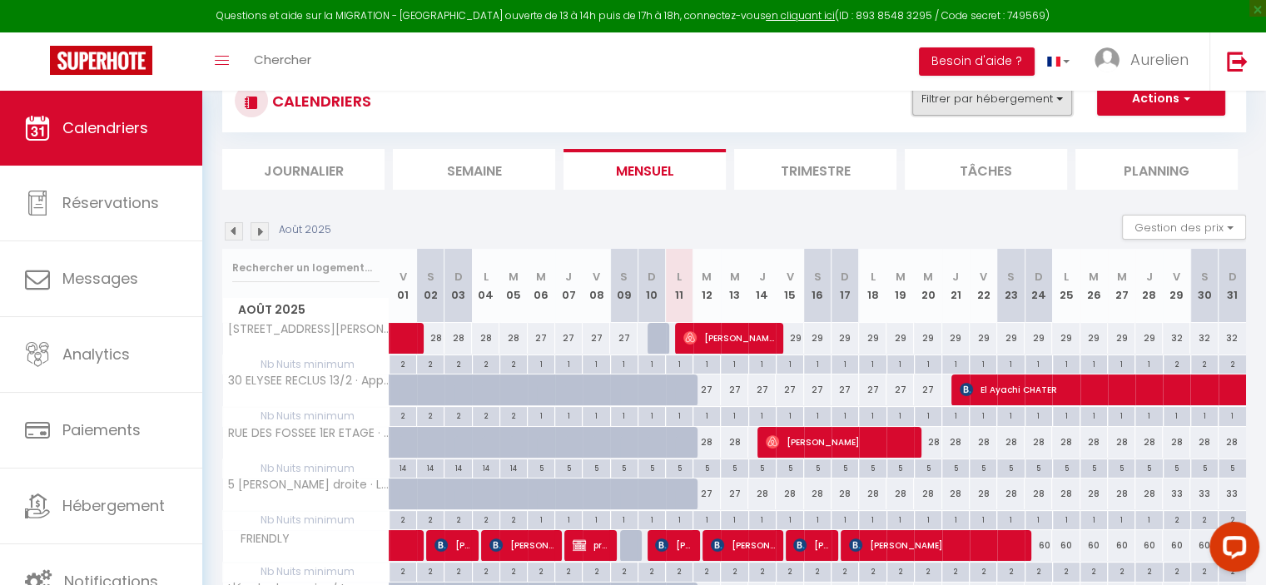
click at [1033, 109] on button "Filtrer par hébergement" at bounding box center [992, 98] width 160 height 33
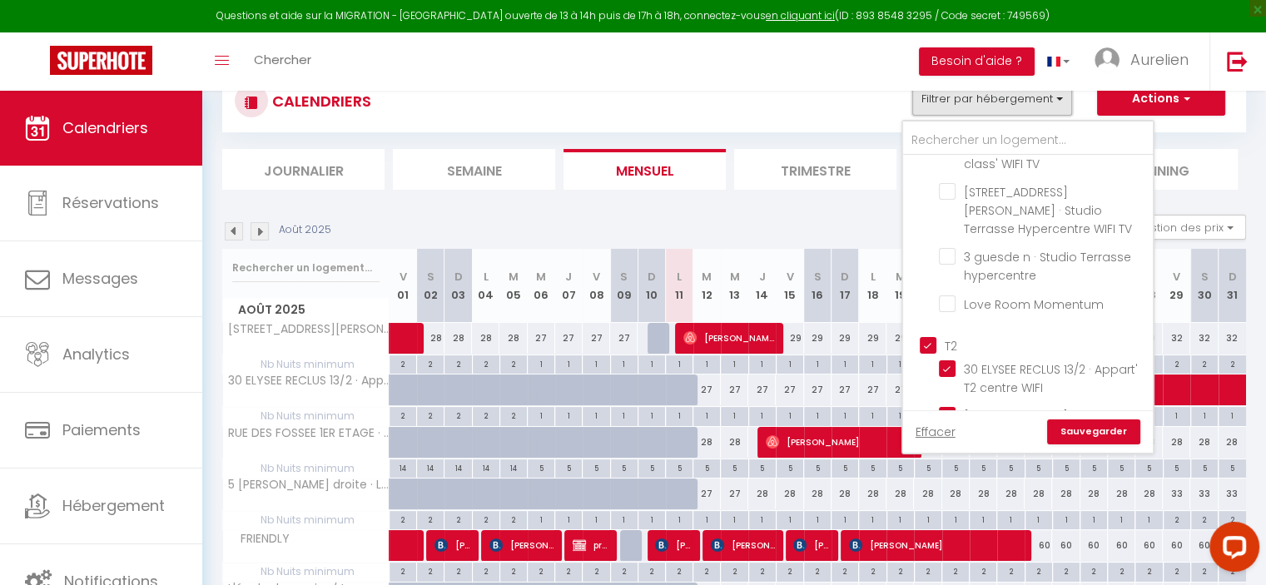
scroll to position [2996, 0]
click at [933, 332] on input "T2" at bounding box center [1045, 340] width 250 height 17
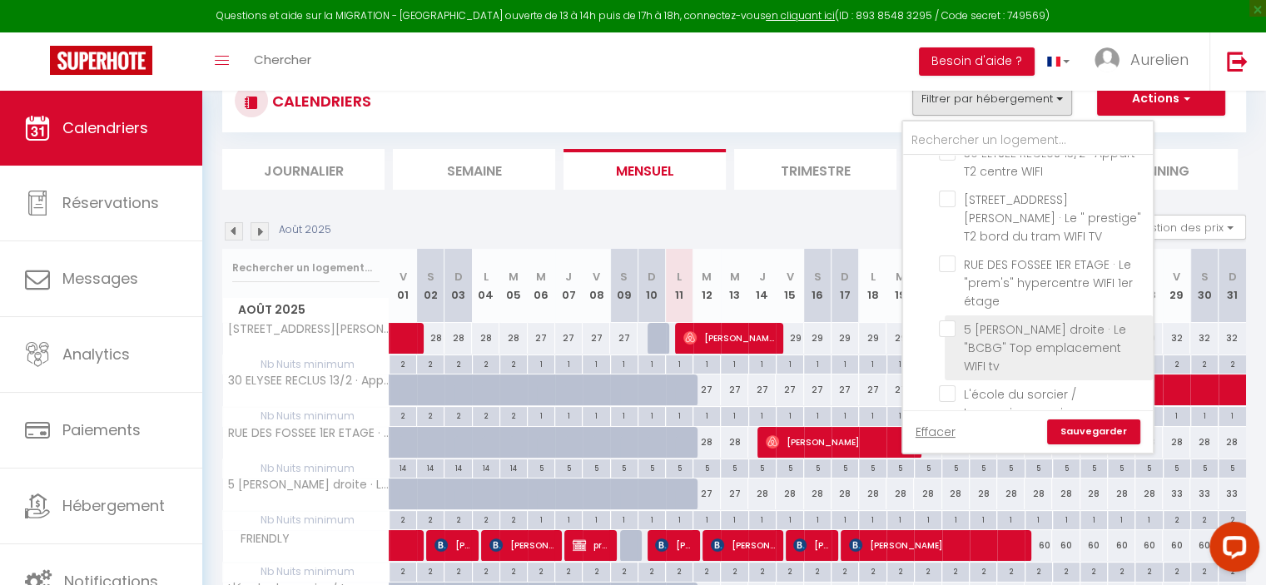
scroll to position [3246, 0]
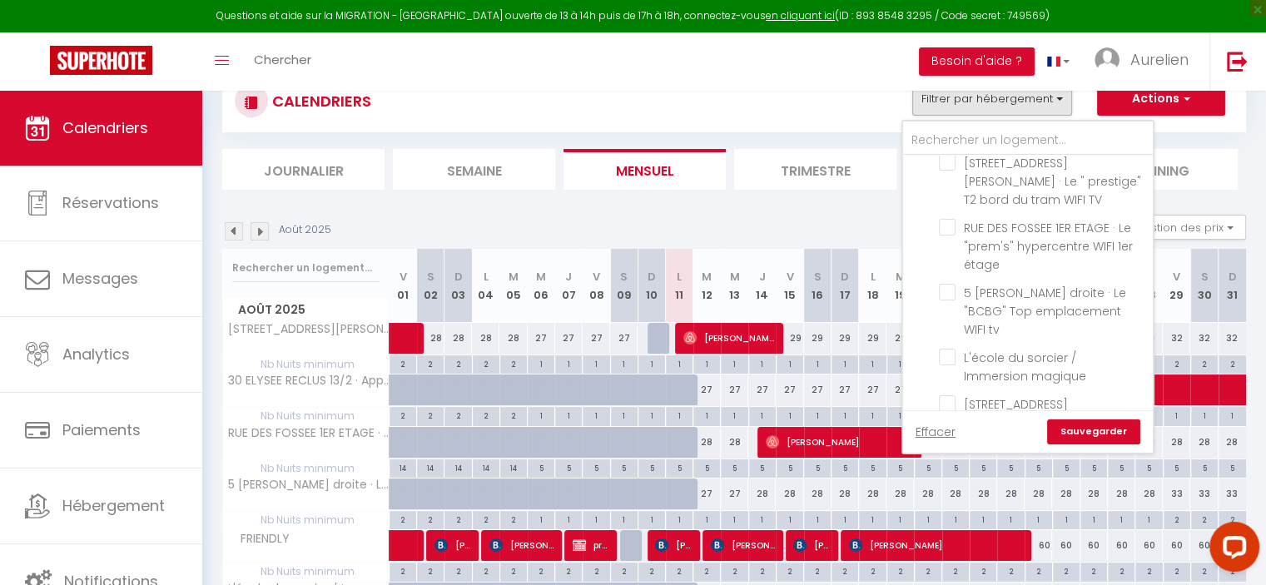
click at [955, 454] on input "[MEDICAL_DATA]" at bounding box center [1045, 462] width 250 height 17
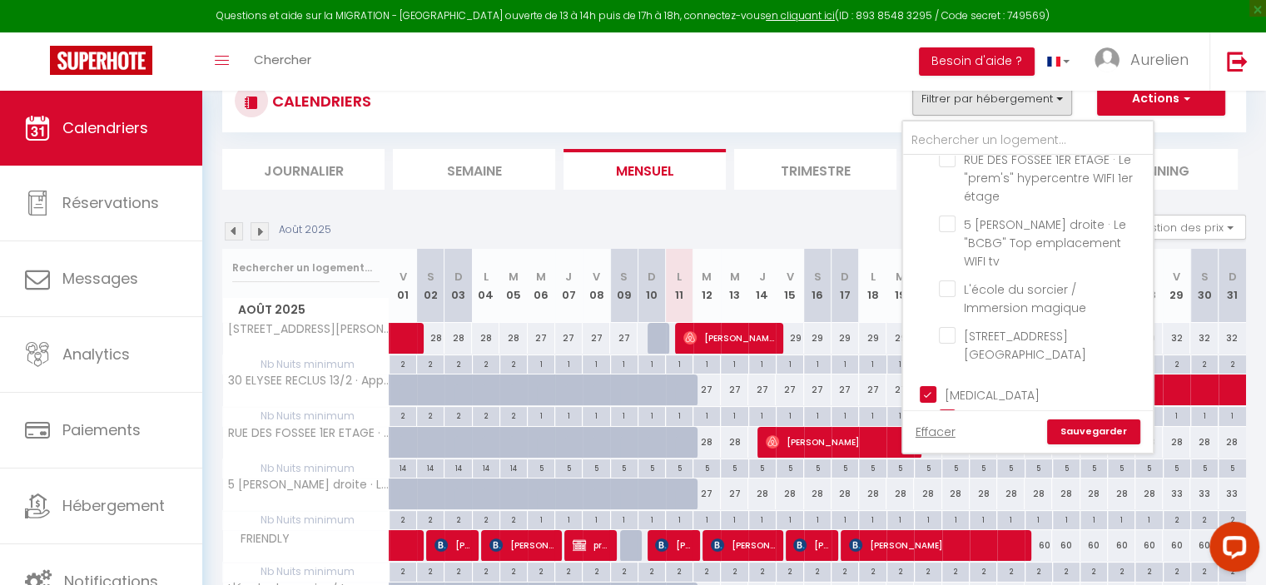
scroll to position [3413, 0]
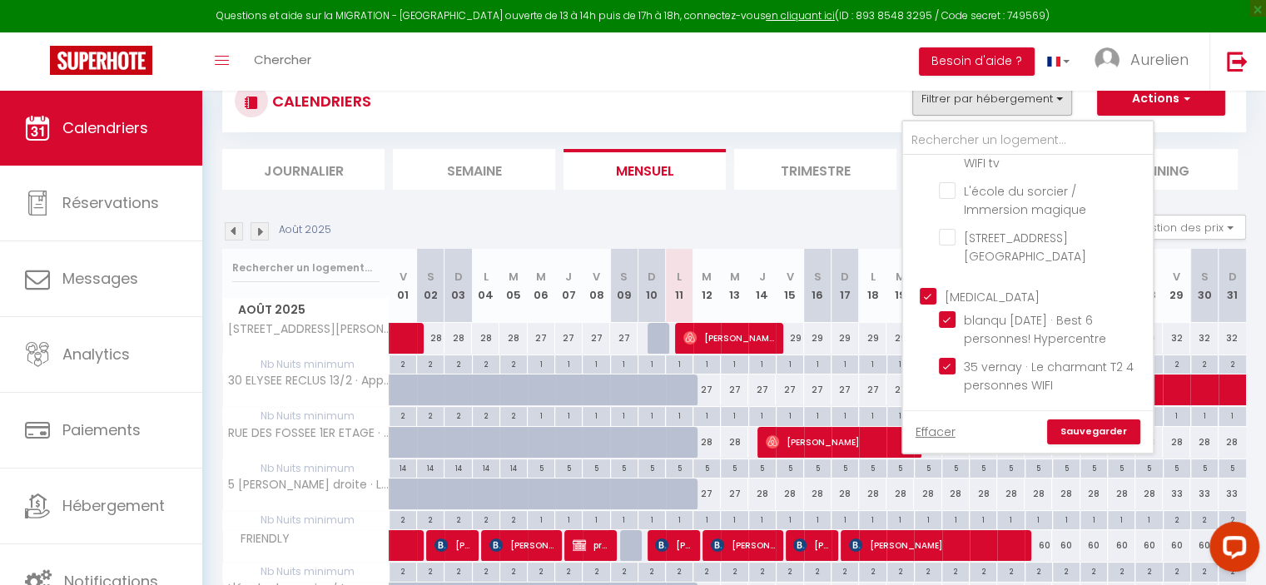
click at [937, 287] on input "[MEDICAL_DATA]" at bounding box center [1045, 295] width 250 height 17
click at [928, 416] on input "T4" at bounding box center [1045, 424] width 250 height 17
click at [1077, 421] on link "Sauvegarder" at bounding box center [1093, 431] width 93 height 25
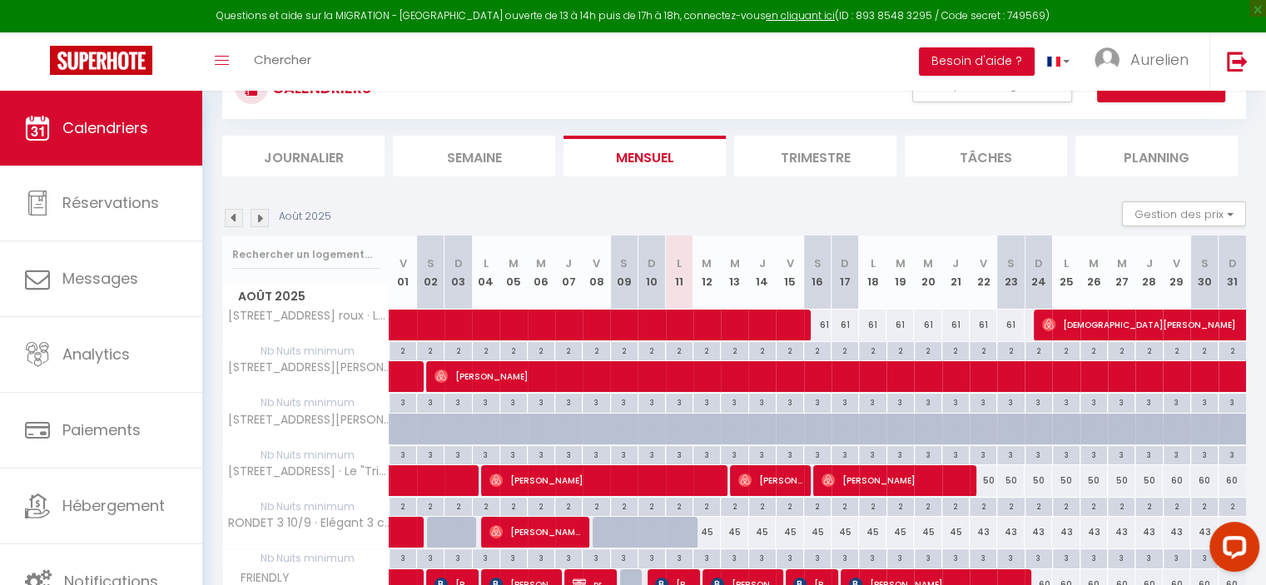
scroll to position [5, 0]
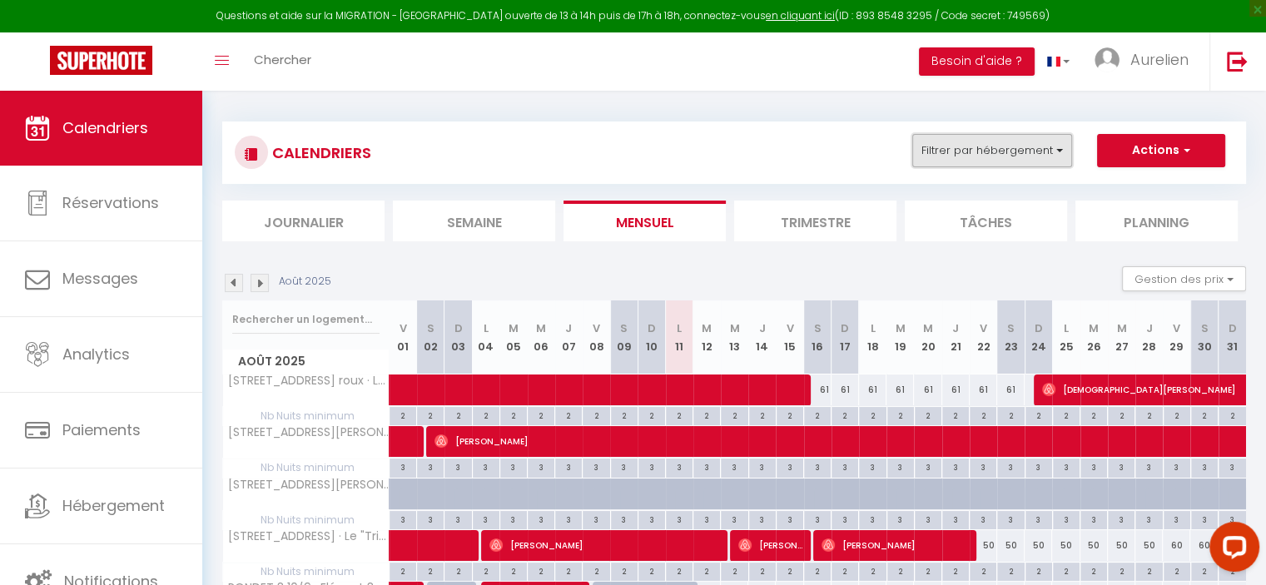
click at [1015, 147] on button "Filtrer par hébergement" at bounding box center [992, 150] width 160 height 33
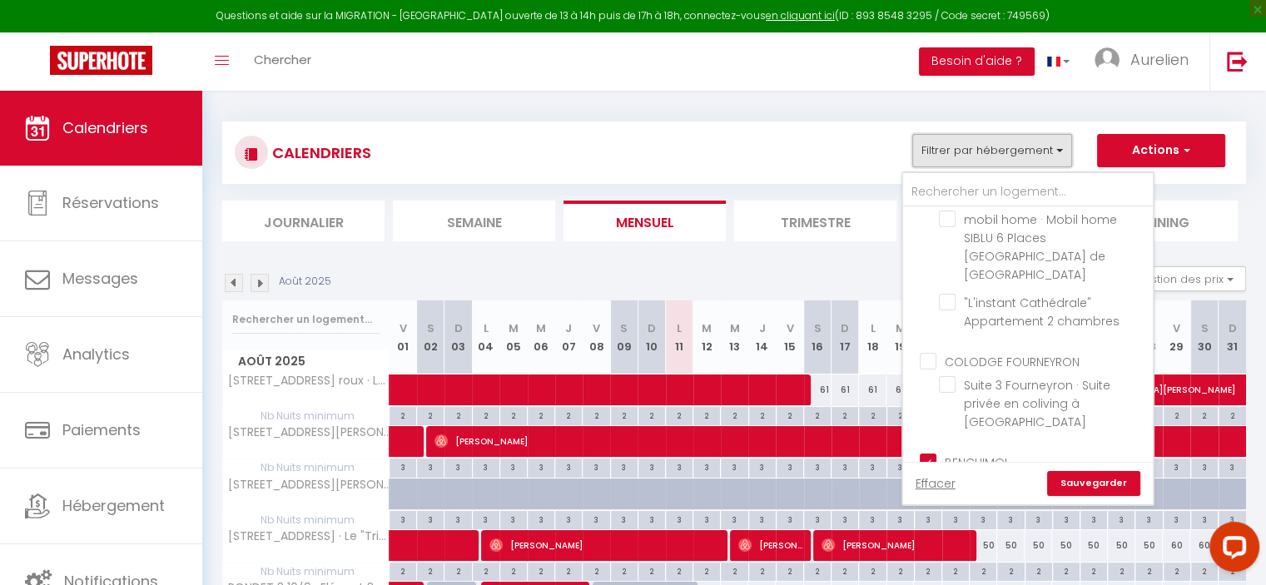
scroll to position [2414, 0]
click at [950, 448] on input "BENCHIMOL" at bounding box center [1045, 456] width 250 height 17
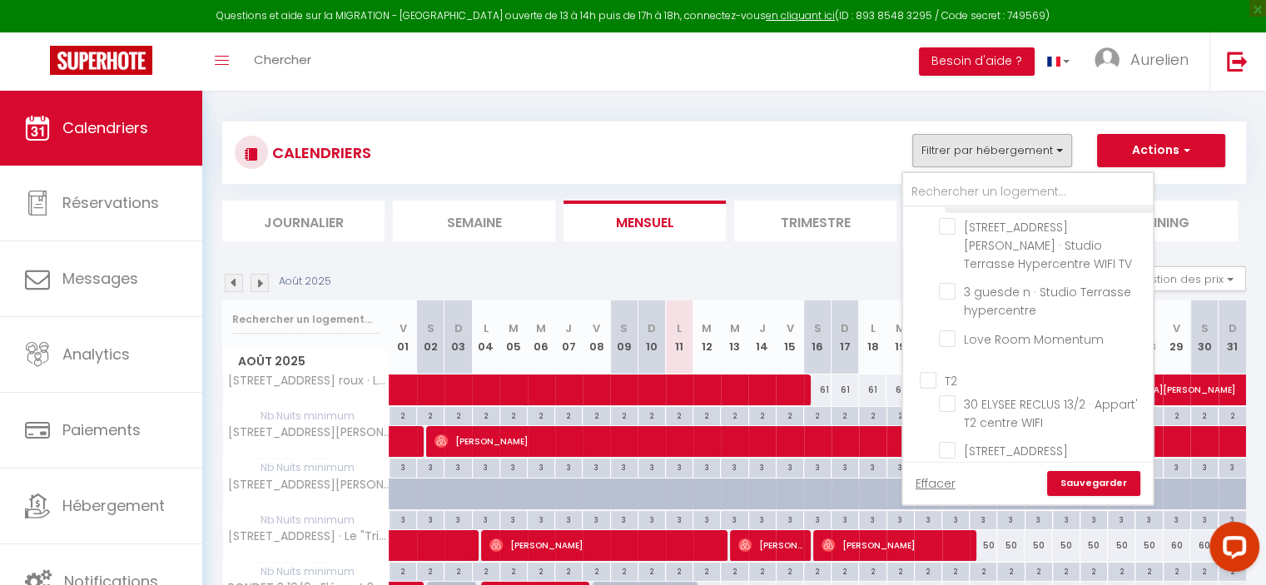
scroll to position [2913, 0]
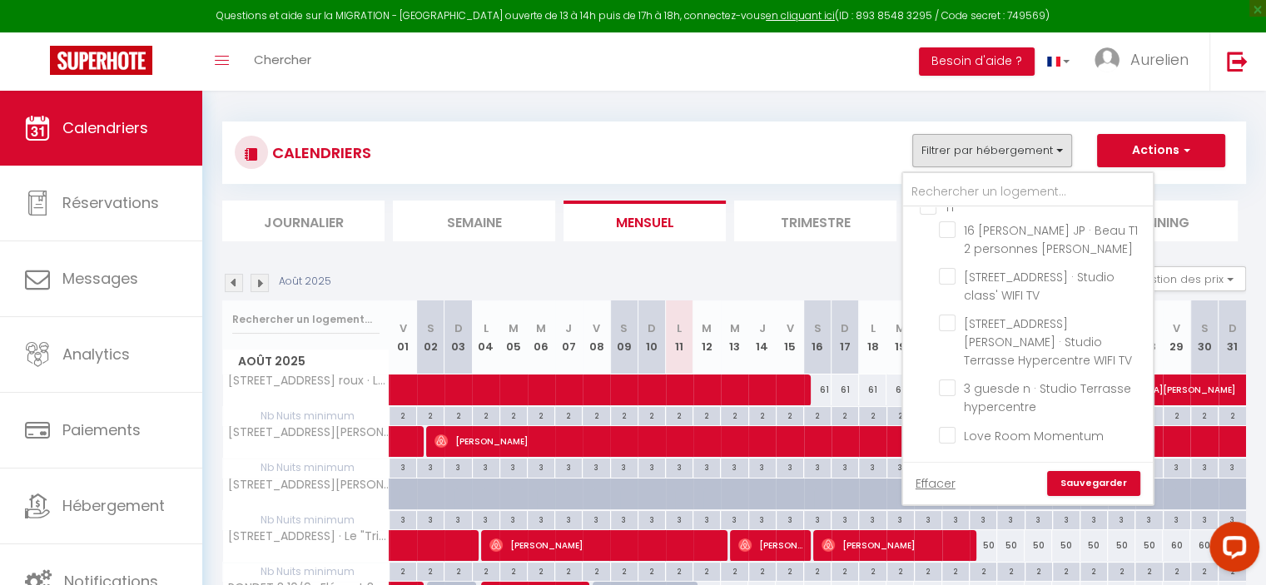
click at [934, 467] on input "T2" at bounding box center [1045, 475] width 250 height 17
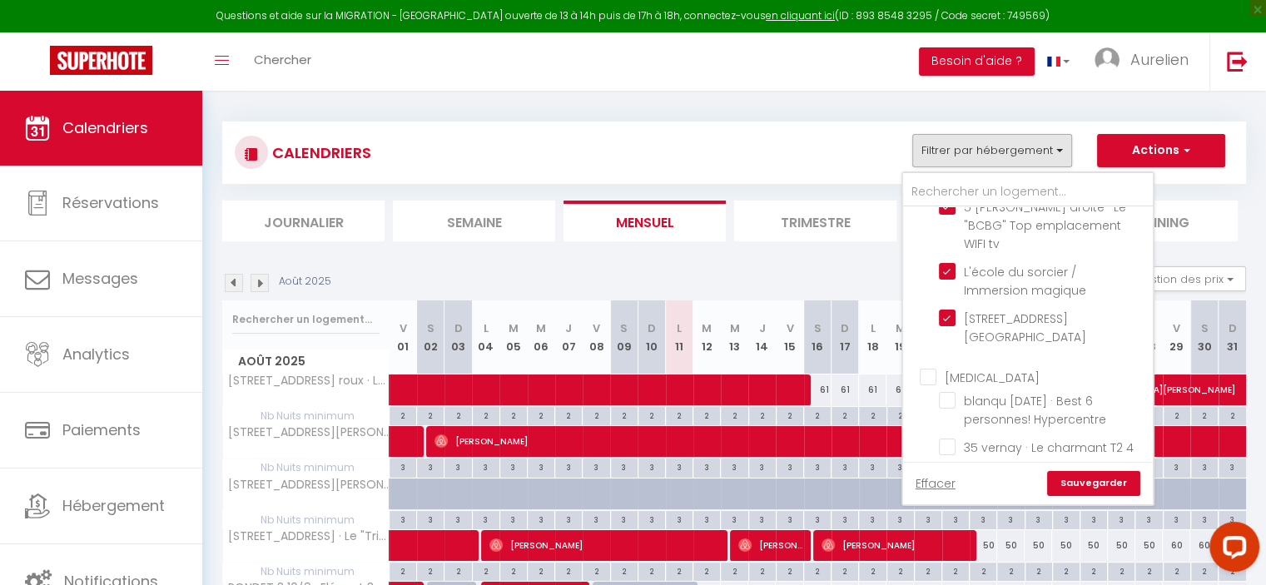
scroll to position [3413, 0]
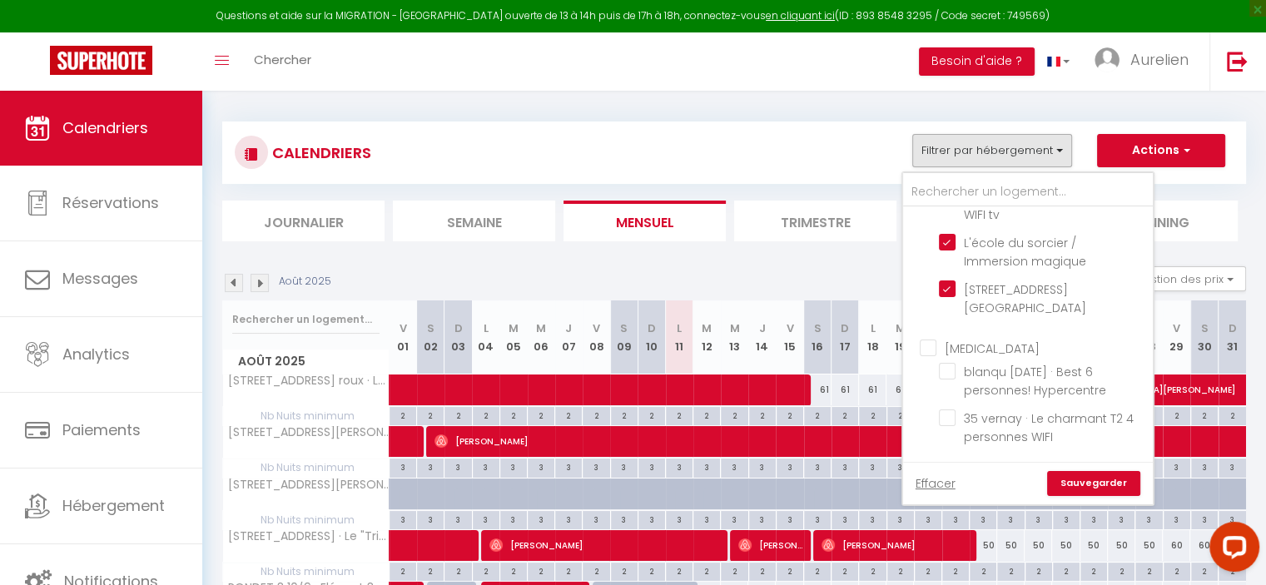
click at [948, 557] on input "[STREET_ADDRESS] roux · Le Bergson 3 chambres Stationnement gratuit" at bounding box center [1043, 565] width 208 height 17
click at [1077, 486] on link "Sauvegarder" at bounding box center [1093, 483] width 93 height 25
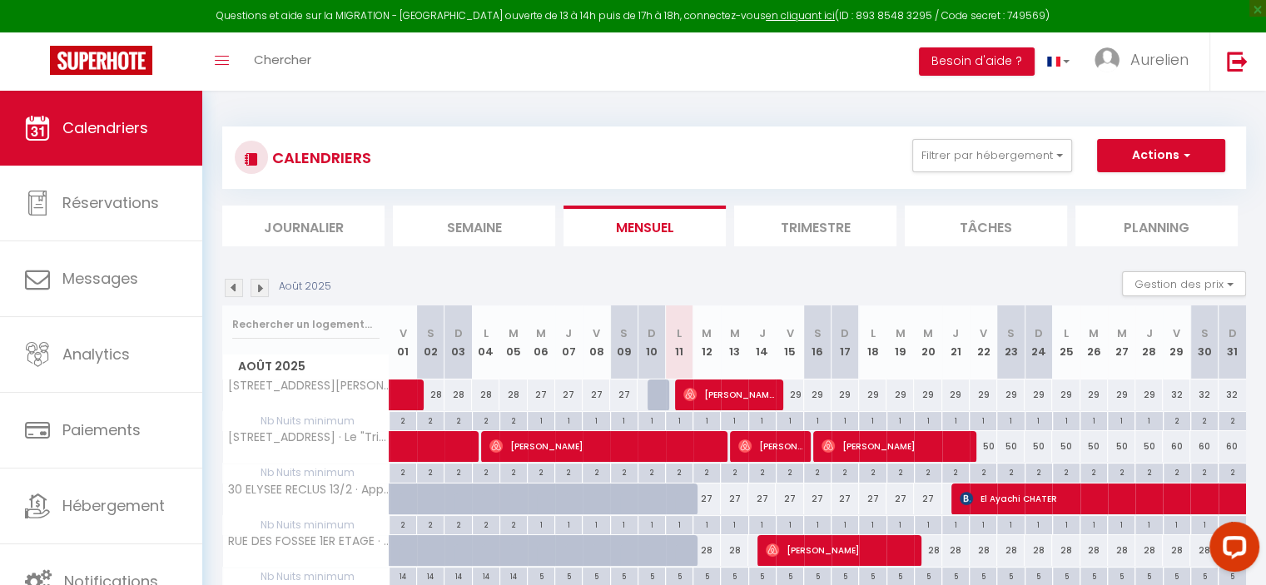
scroll to position [0, 0]
click at [995, 166] on button "Filtrer par hébergement" at bounding box center [992, 155] width 160 height 33
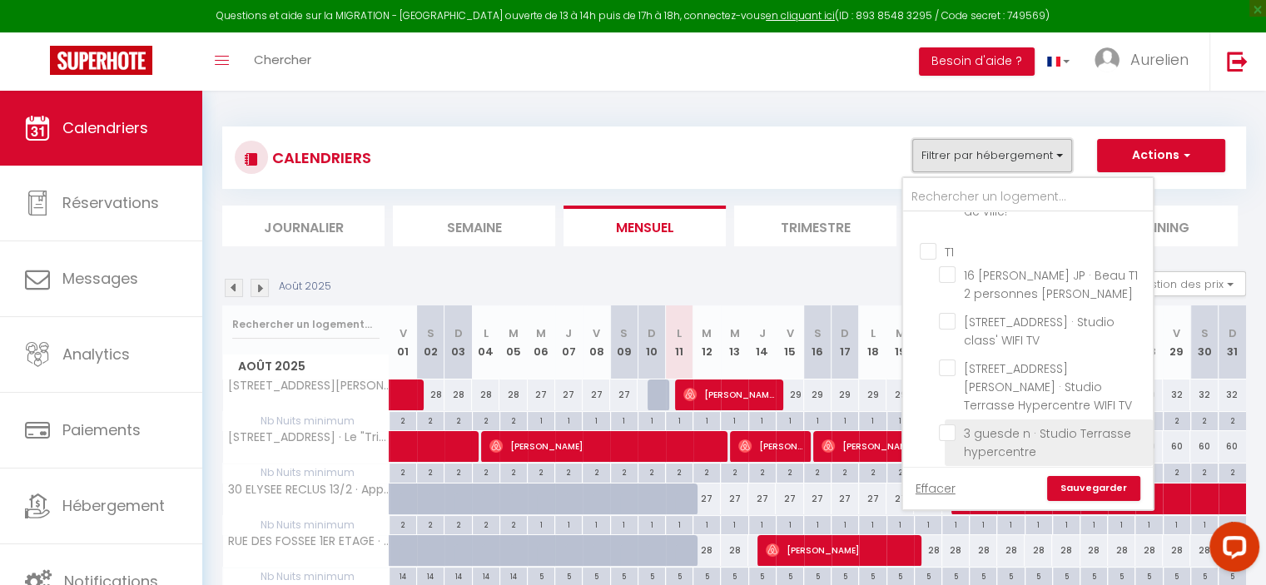
scroll to position [2913, 0]
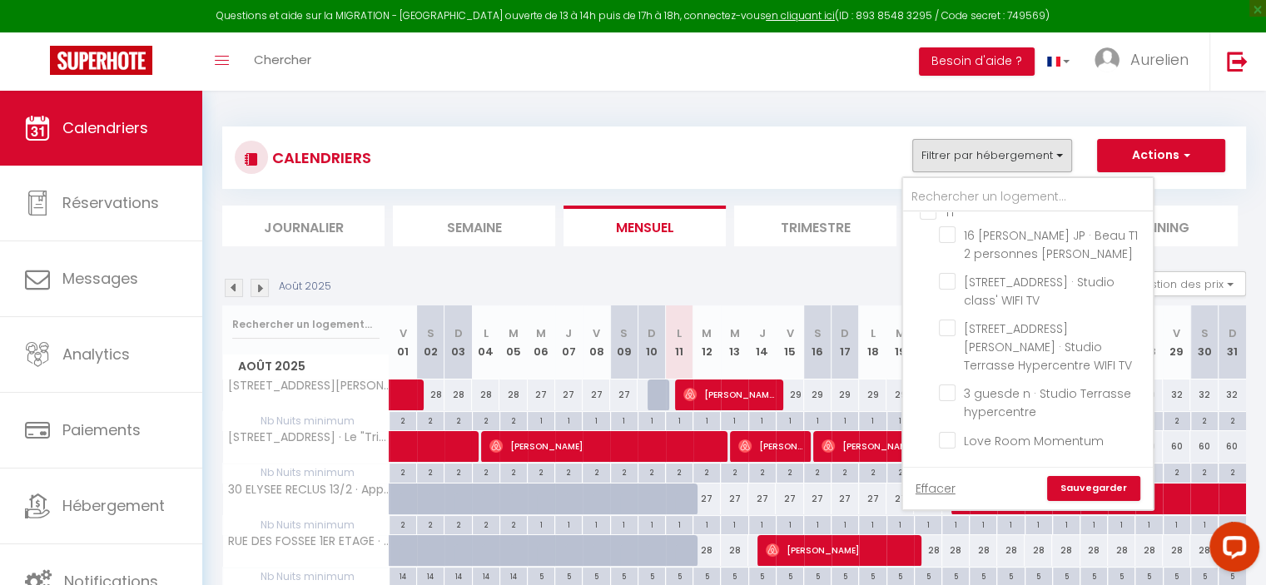
click at [932, 472] on input "T2" at bounding box center [1045, 480] width 250 height 17
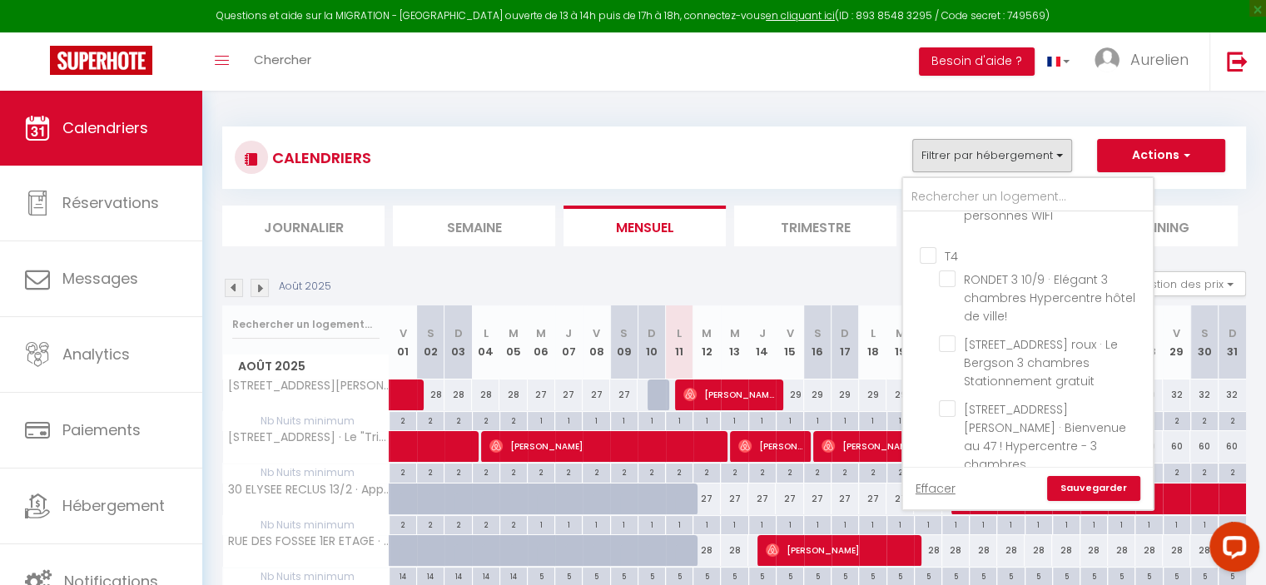
scroll to position [3662, 0]
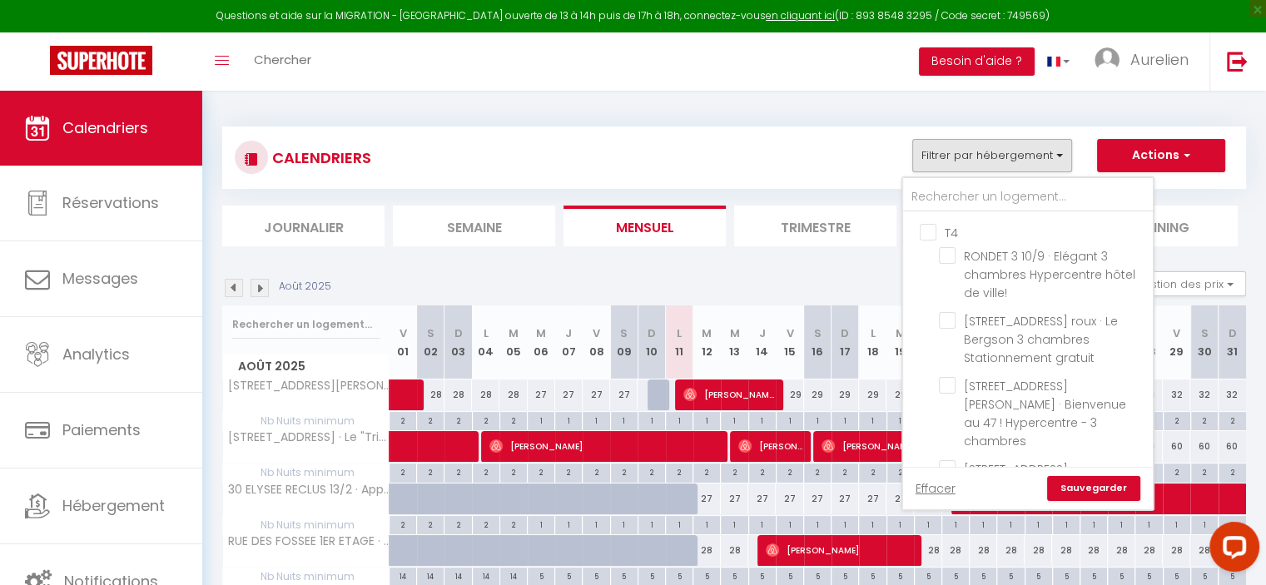
click at [946, 525] on input "[STREET_ADDRESS] · Le "Triangle" 6 personnes Wifi Chromecast" at bounding box center [1043, 533] width 208 height 17
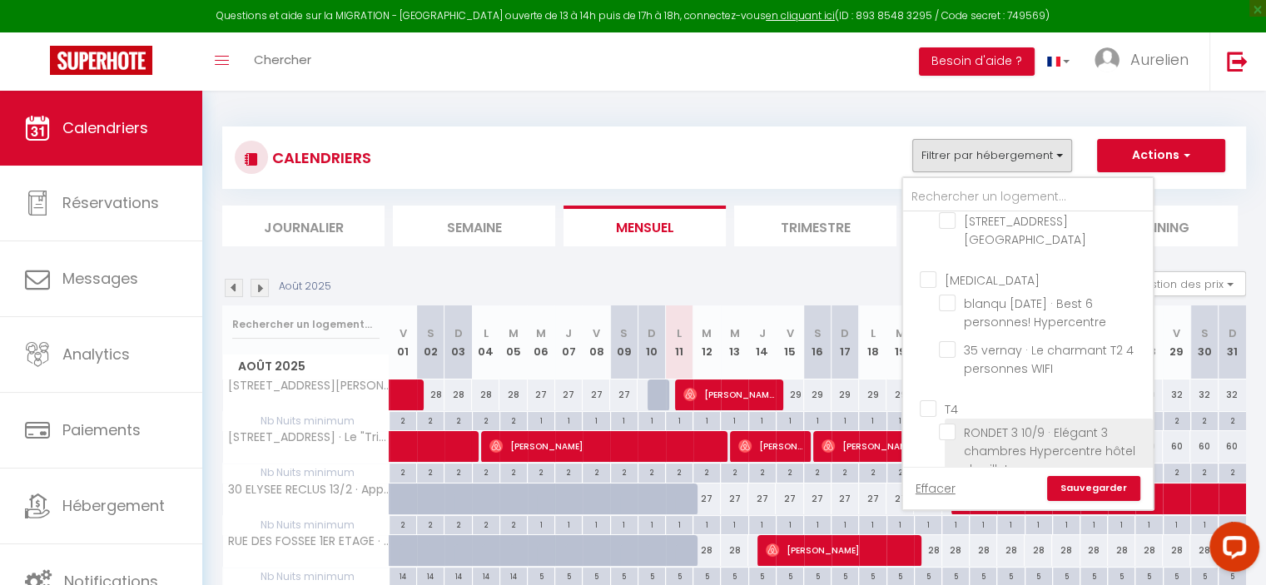
scroll to position [3413, 0]
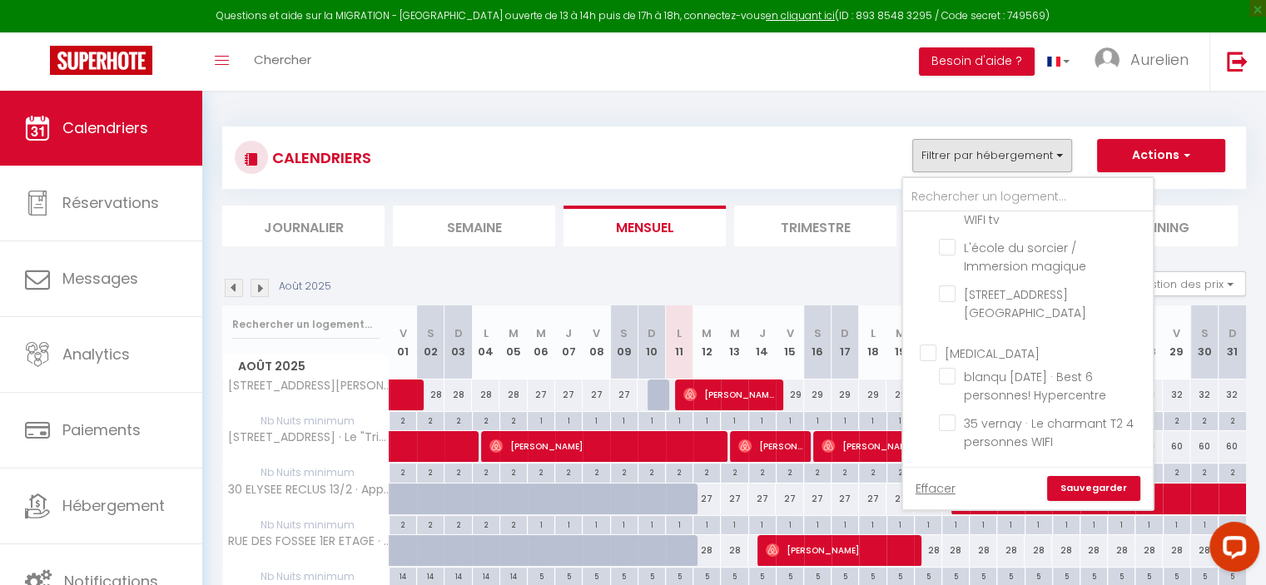
click at [931, 473] on input "T4" at bounding box center [1045, 481] width 250 height 17
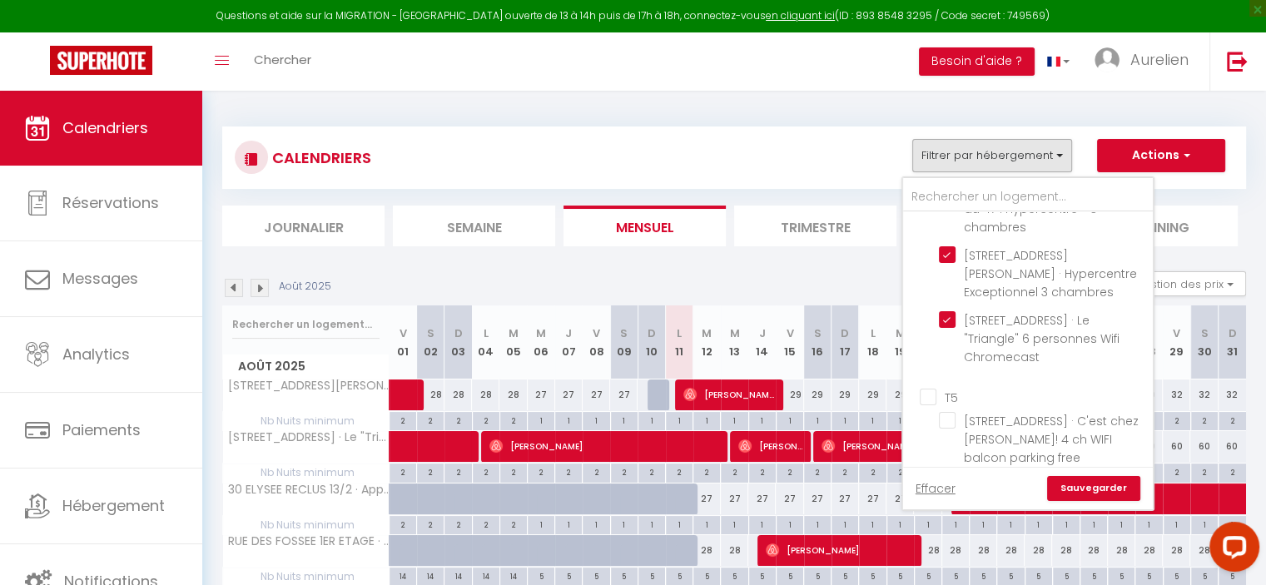
scroll to position [3912, 0]
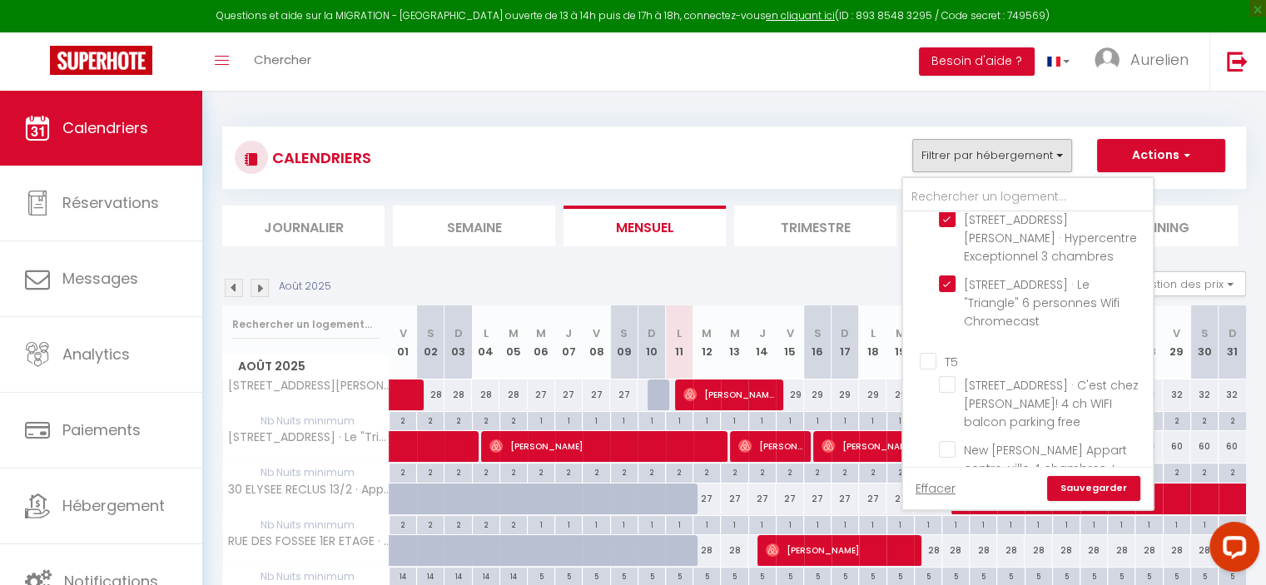
click at [1089, 485] on link "Sauvegarder" at bounding box center [1093, 488] width 93 height 25
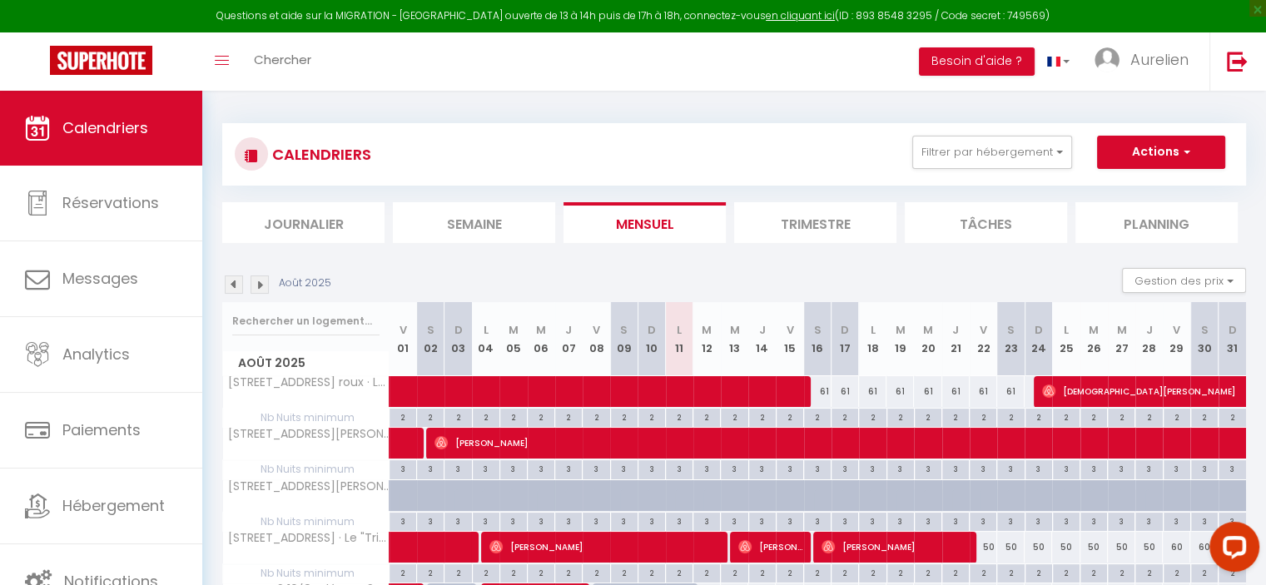
scroll to position [0, 0]
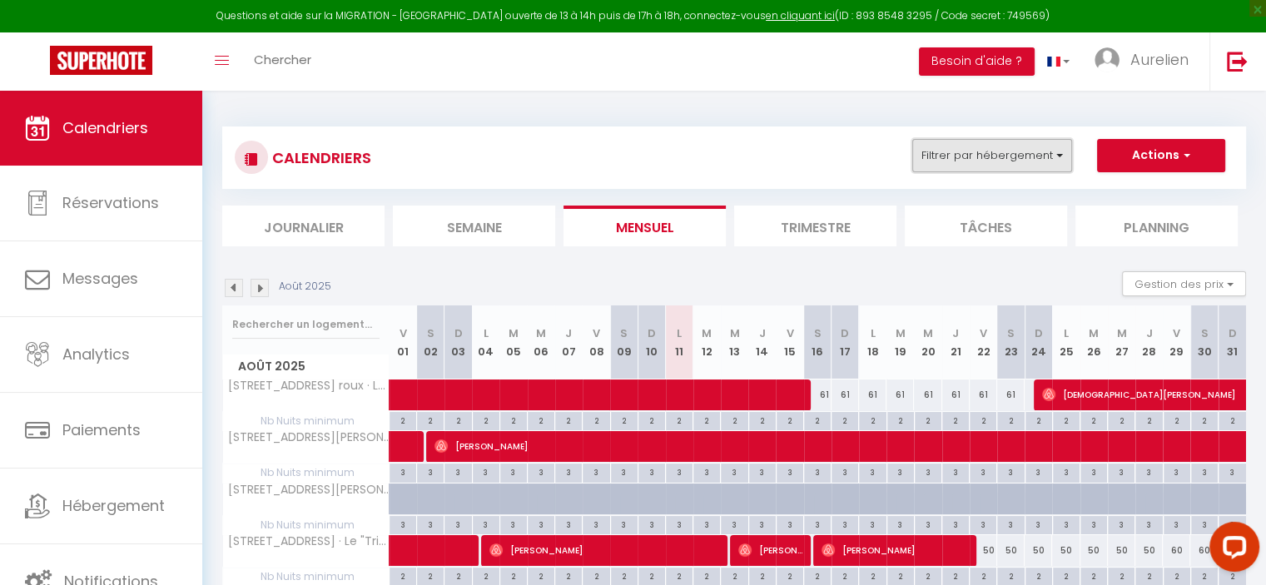
click at [1004, 158] on button "Filtrer par hébergement" at bounding box center [992, 155] width 160 height 33
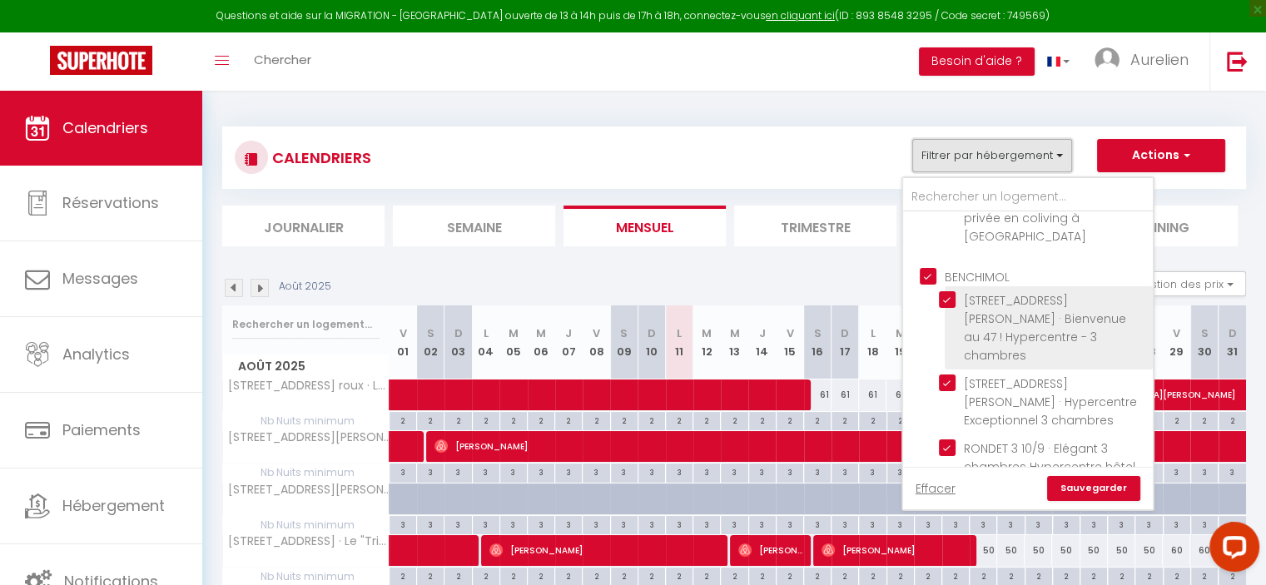
scroll to position [2497, 0]
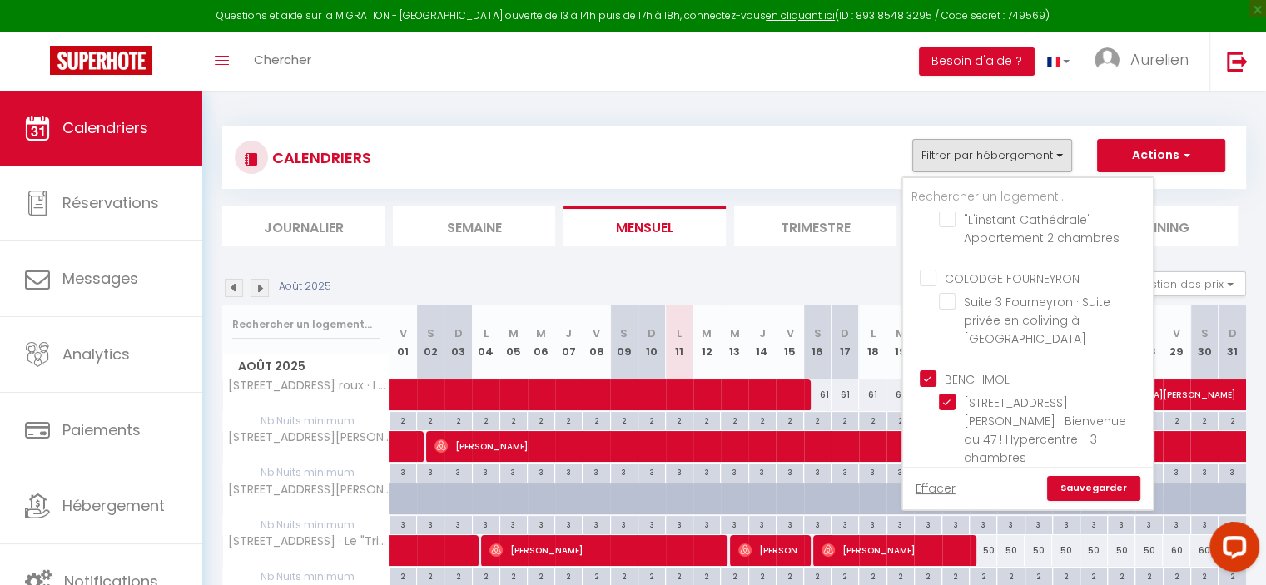
click at [927, 370] on input "BENCHIMOL" at bounding box center [1045, 378] width 250 height 17
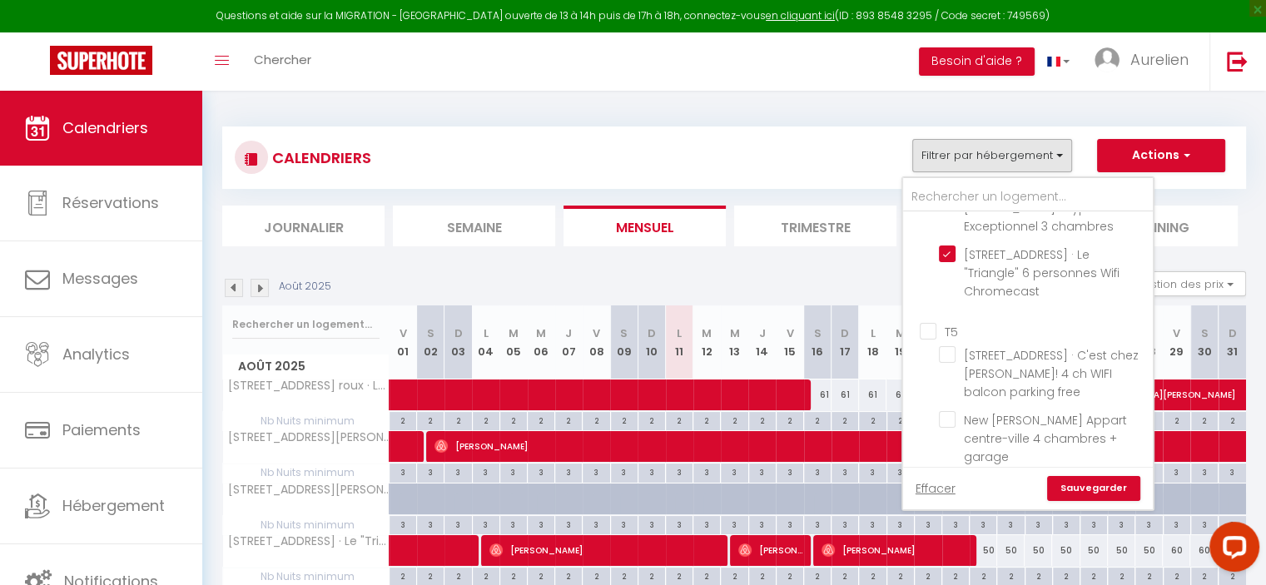
scroll to position [3854, 0]
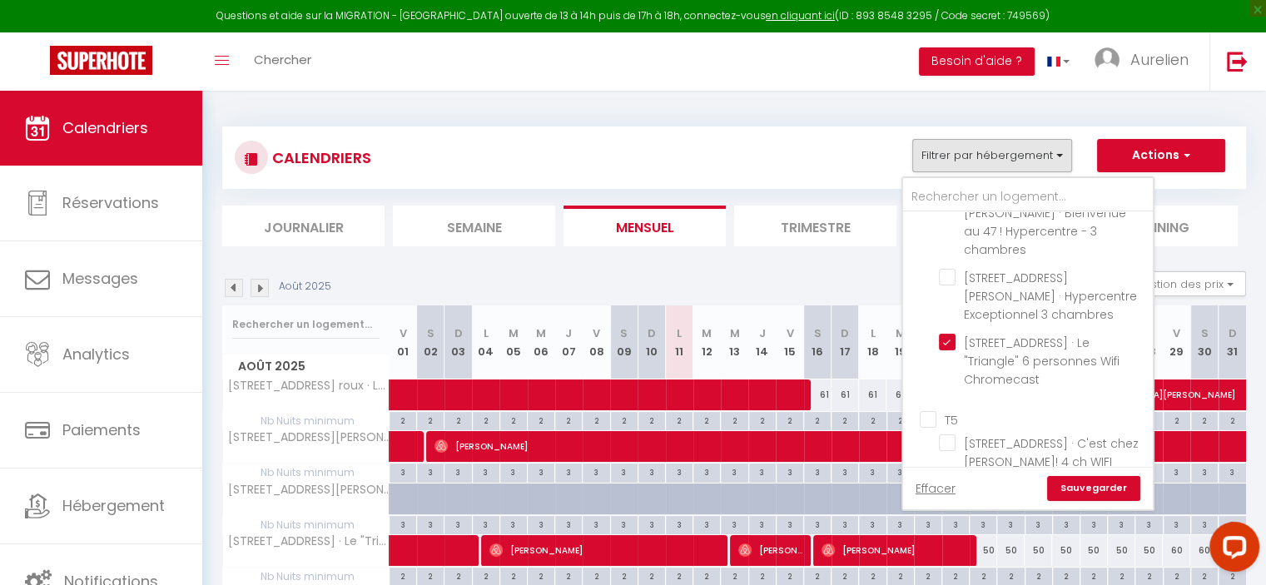
click at [937, 410] on input "T5" at bounding box center [1045, 418] width 250 height 17
click at [1094, 484] on link "Sauvegarder" at bounding box center [1093, 488] width 93 height 25
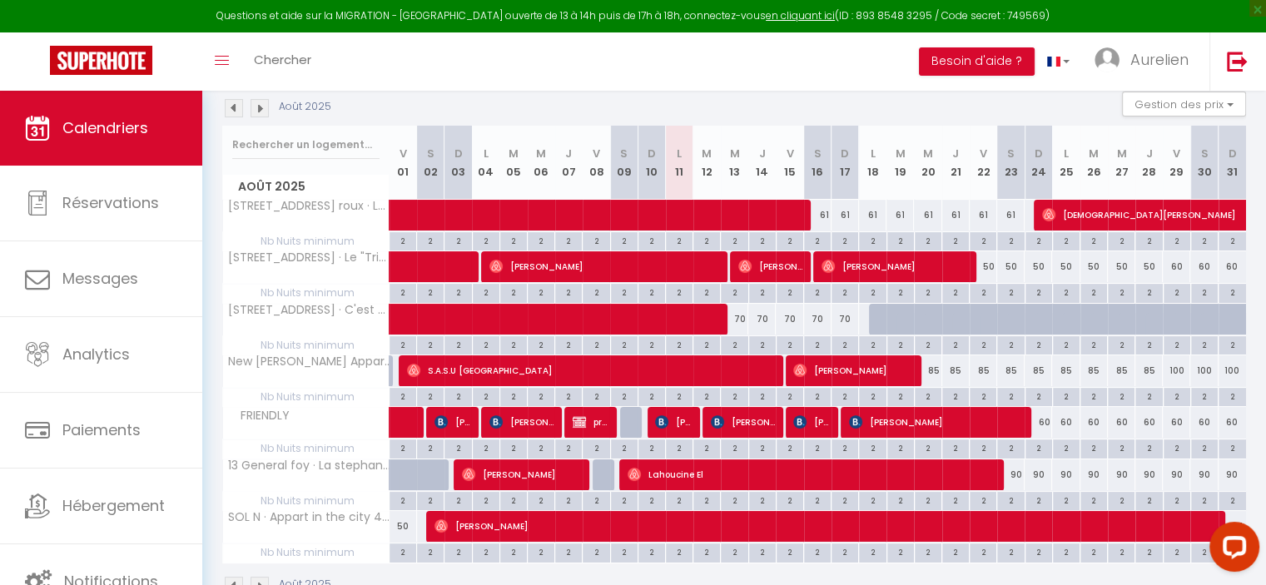
scroll to position [140, 0]
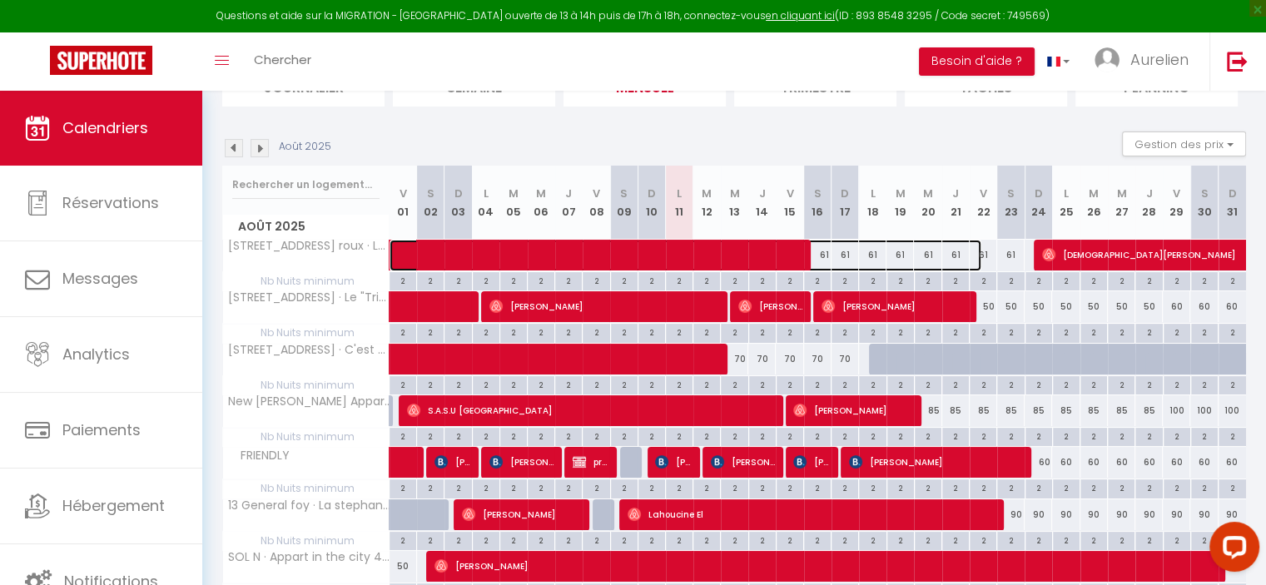
click at [843, 257] on span at bounding box center [694, 256] width 574 height 32
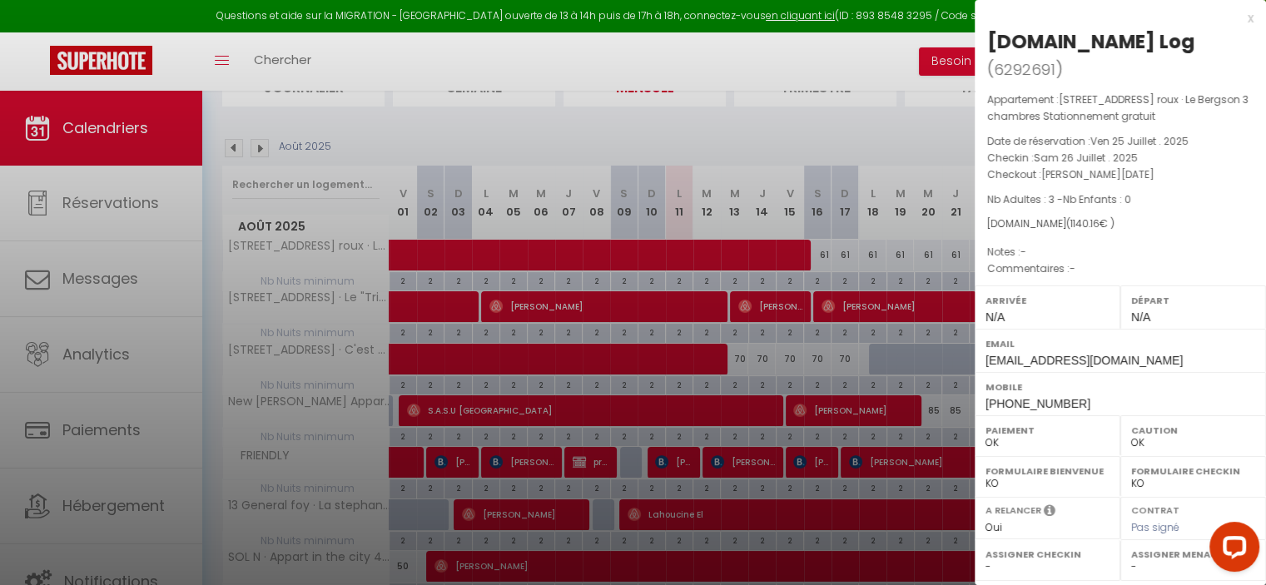
click at [844, 256] on div at bounding box center [633, 292] width 1266 height 585
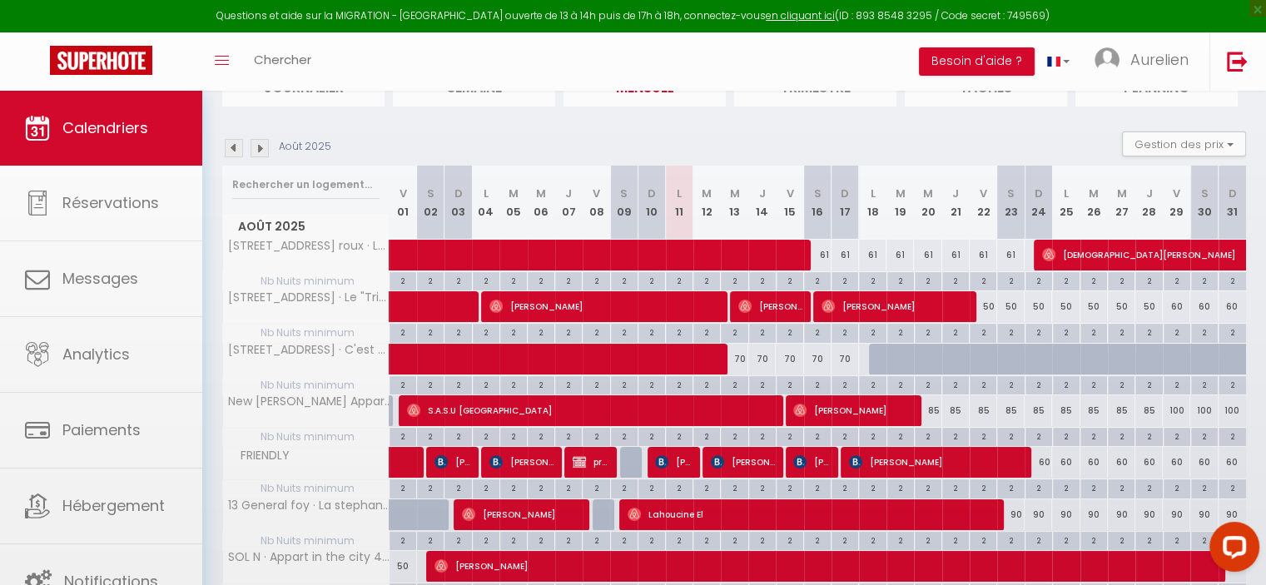
click at [870, 253] on div at bounding box center [633, 292] width 1266 height 585
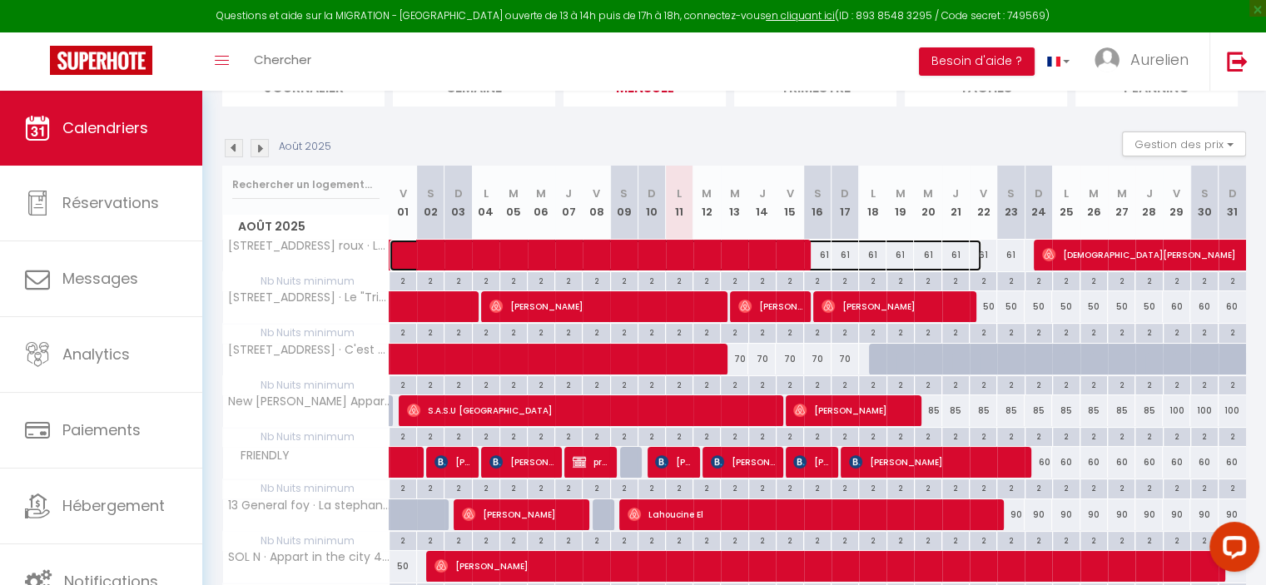
click at [897, 253] on span at bounding box center [694, 256] width 574 height 32
click at [0, 0] on div at bounding box center [0, 0] width 0 height 0
click at [959, 252] on div at bounding box center [633, 292] width 1266 height 585
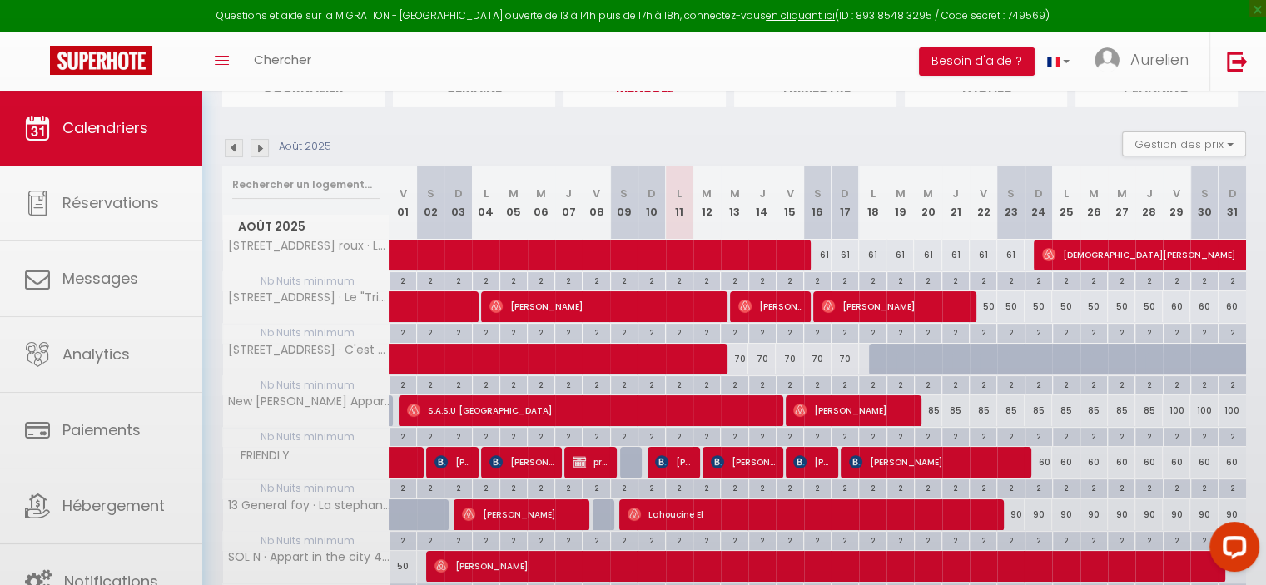
click at [964, 249] on div at bounding box center [633, 292] width 1266 height 585
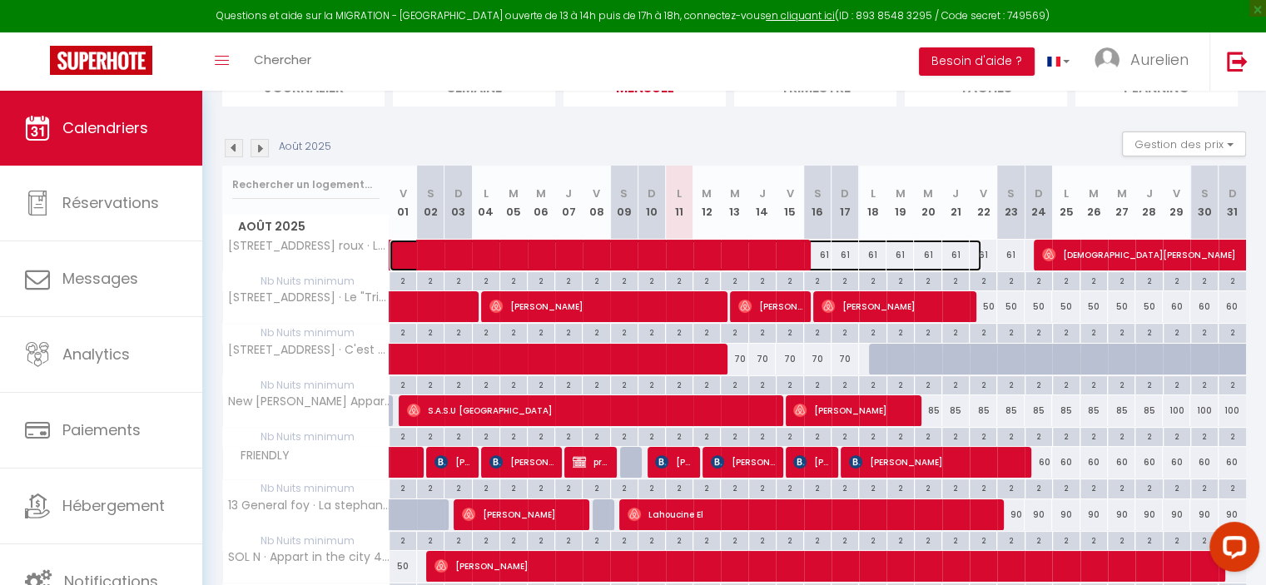
click at [979, 251] on span at bounding box center [694, 256] width 574 height 32
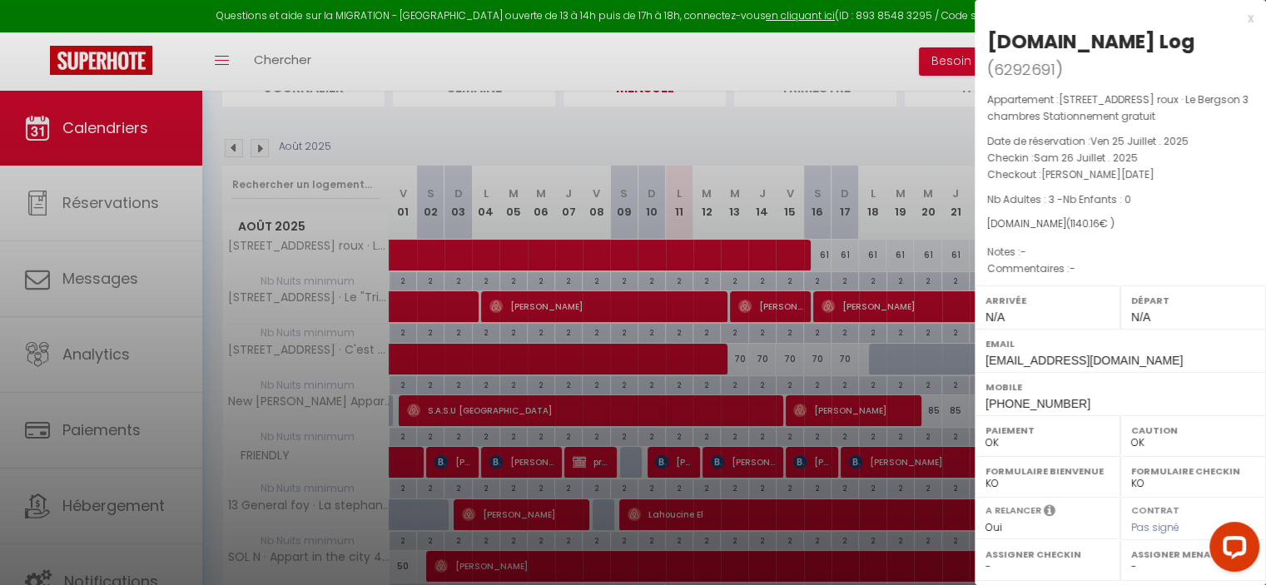
click at [969, 260] on div at bounding box center [633, 292] width 1266 height 585
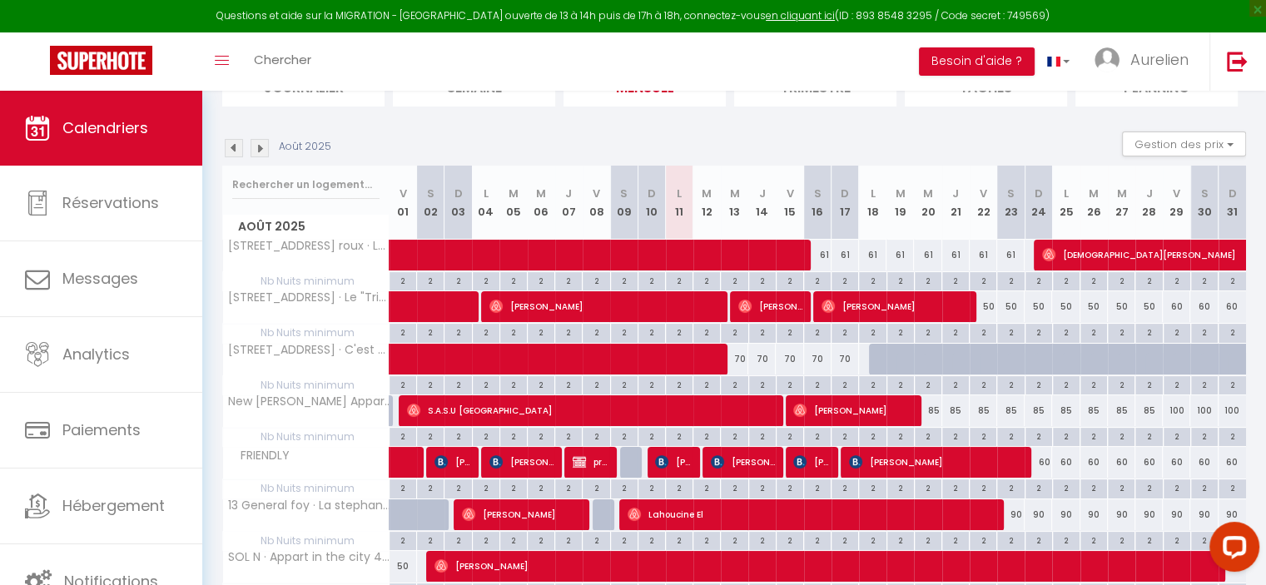
click at [995, 251] on div "61" at bounding box center [983, 255] width 27 height 31
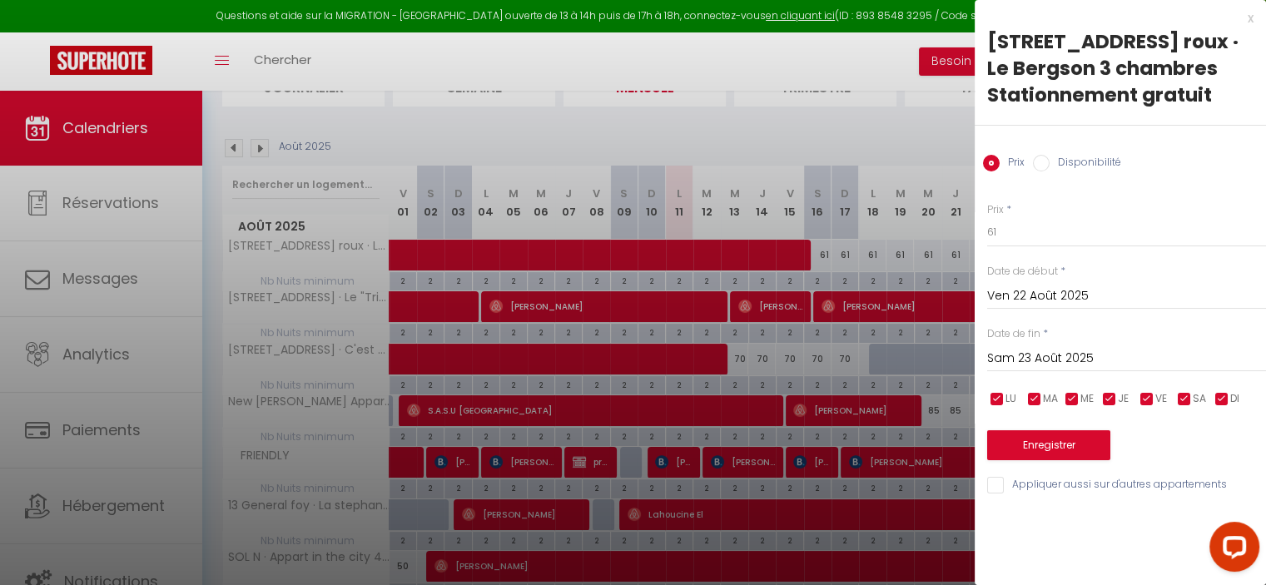
click at [971, 252] on div at bounding box center [633, 292] width 1266 height 585
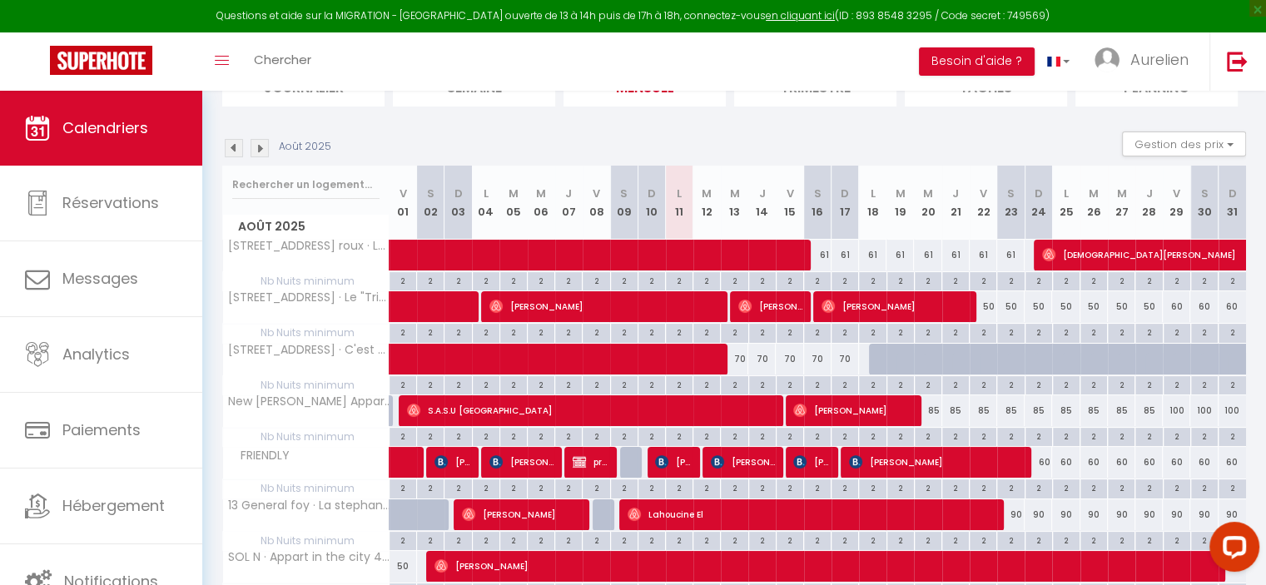
click at [981, 253] on div "61" at bounding box center [983, 255] width 27 height 31
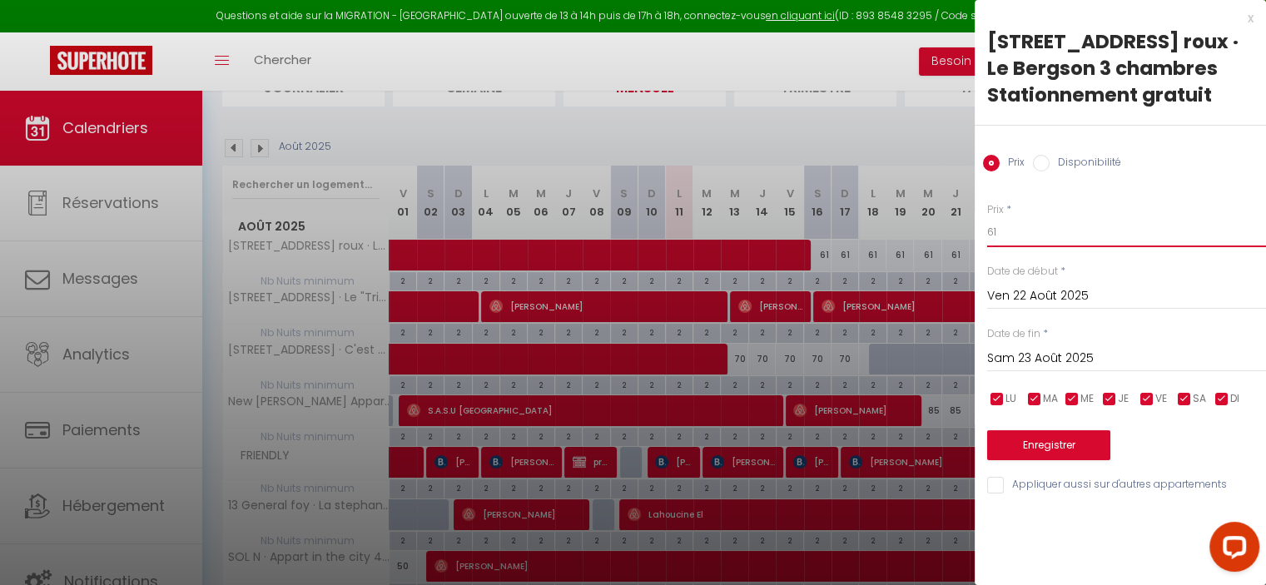
drag, startPoint x: 1005, startPoint y: 223, endPoint x: 977, endPoint y: 223, distance: 27.5
click at [977, 223] on div "Prix * 61 Statut * Disponible Indisponible Date de début * [DATE] < [DATE] > Di…" at bounding box center [1120, 338] width 291 height 315
click at [1036, 294] on input "Ven 22 Août 2025" at bounding box center [1126, 296] width 279 height 22
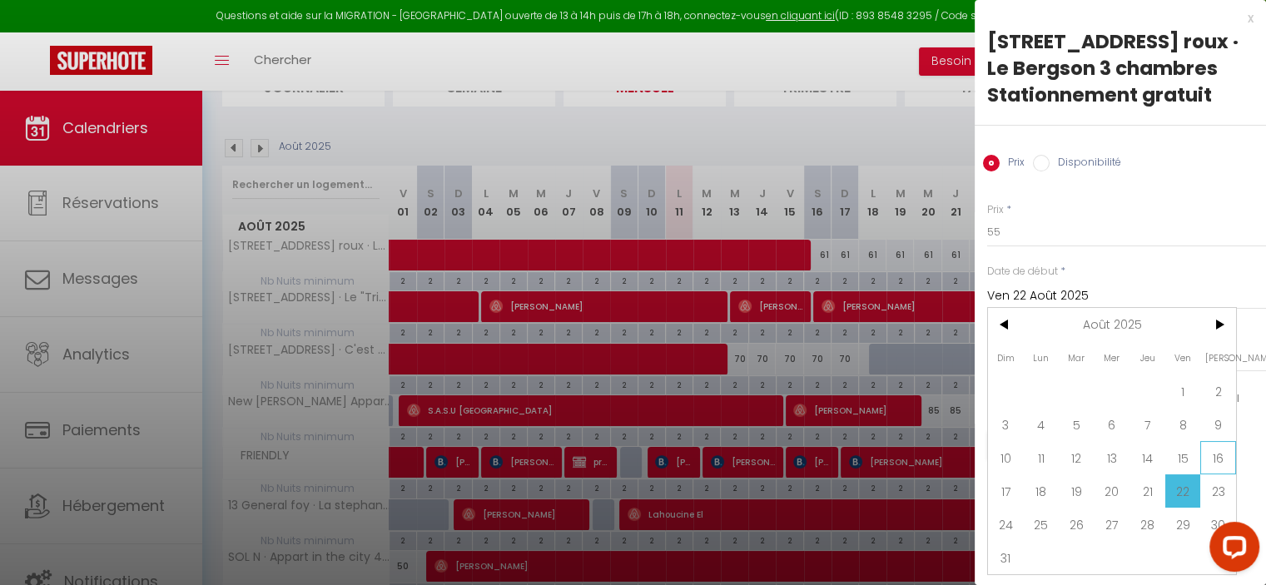
click at [1204, 457] on span "16" at bounding box center [1218, 457] width 36 height 33
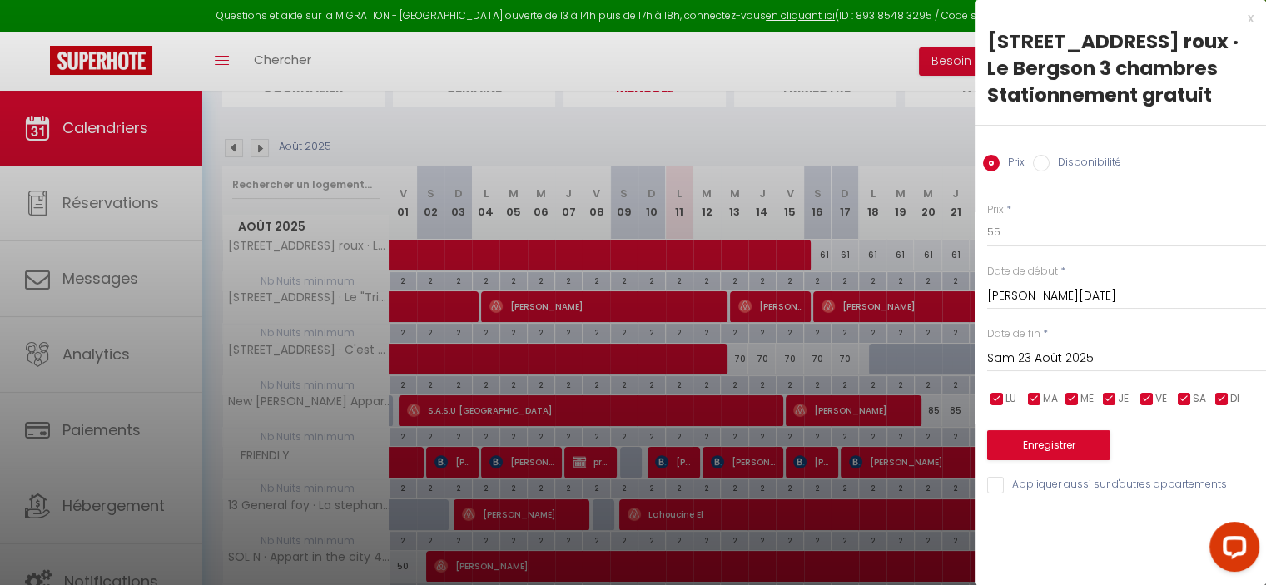
click at [1105, 358] on input "Sam 23 Août 2025" at bounding box center [1126, 359] width 279 height 22
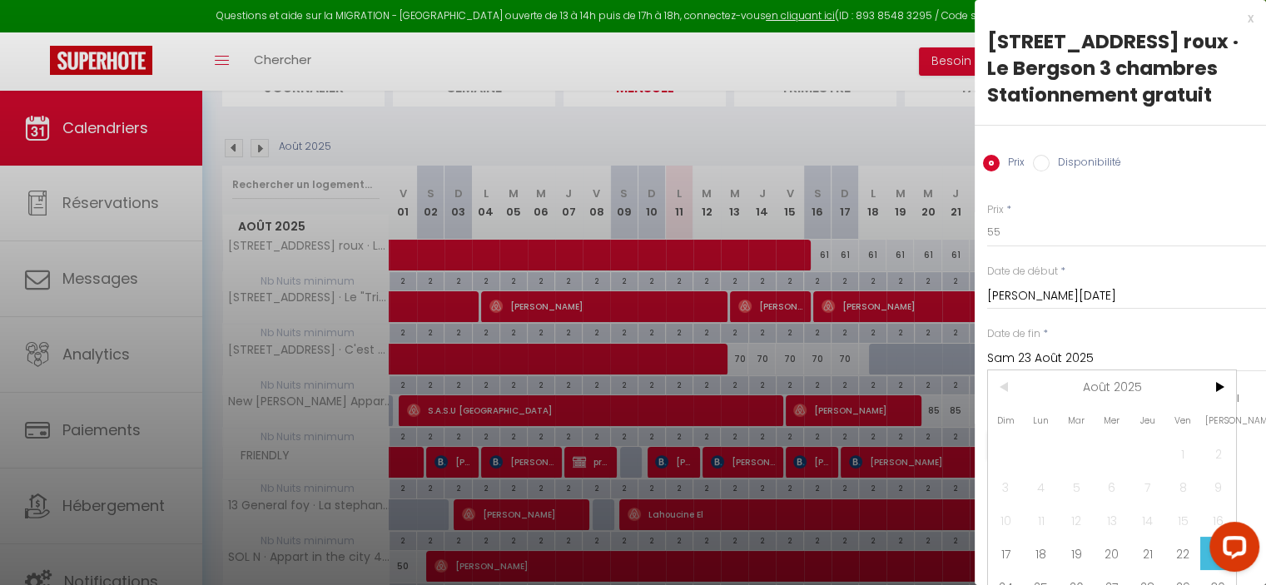
click at [1179, 558] on span "22" at bounding box center [1183, 553] width 36 height 33
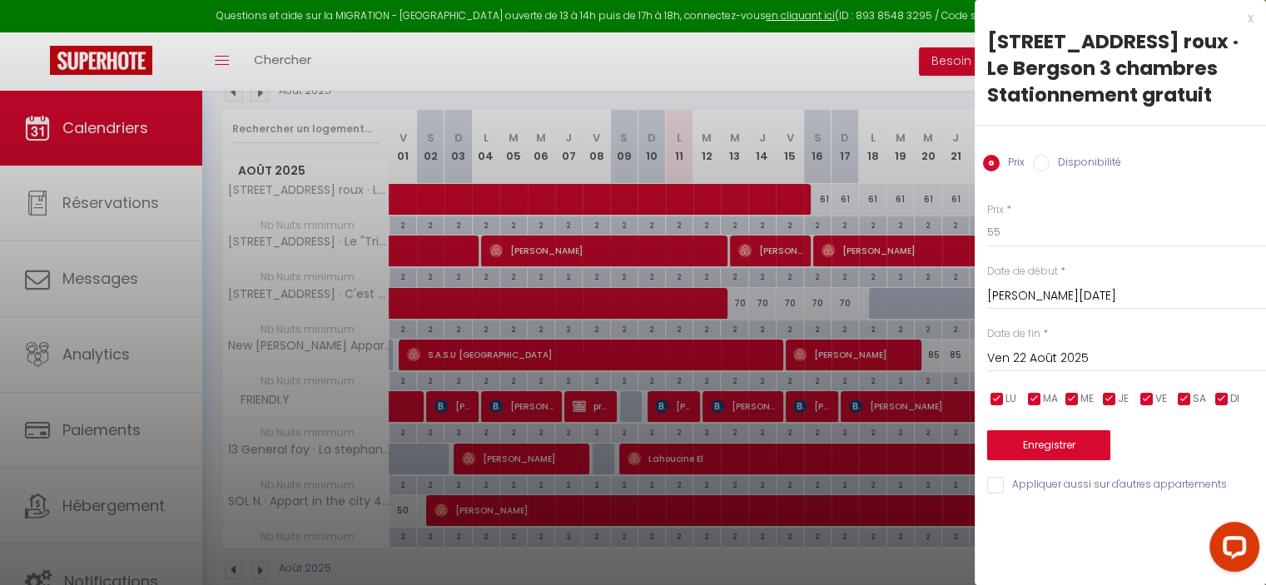
scroll to position [223, 0]
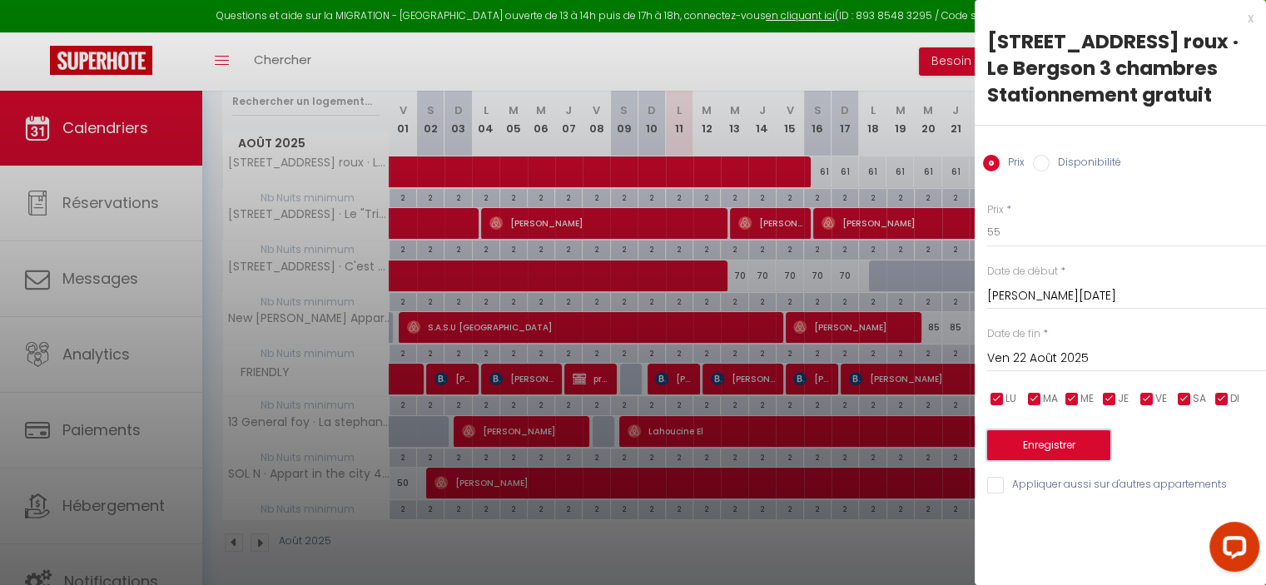
click at [1092, 448] on button "Enregistrer" at bounding box center [1048, 445] width 123 height 30
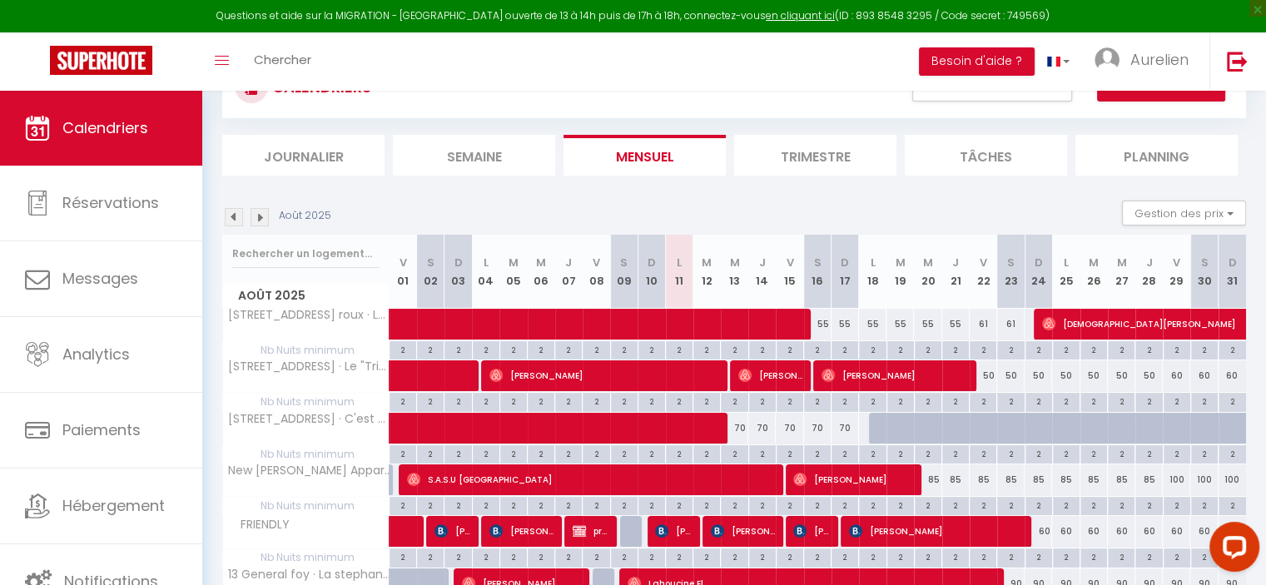
scroll to position [0, 0]
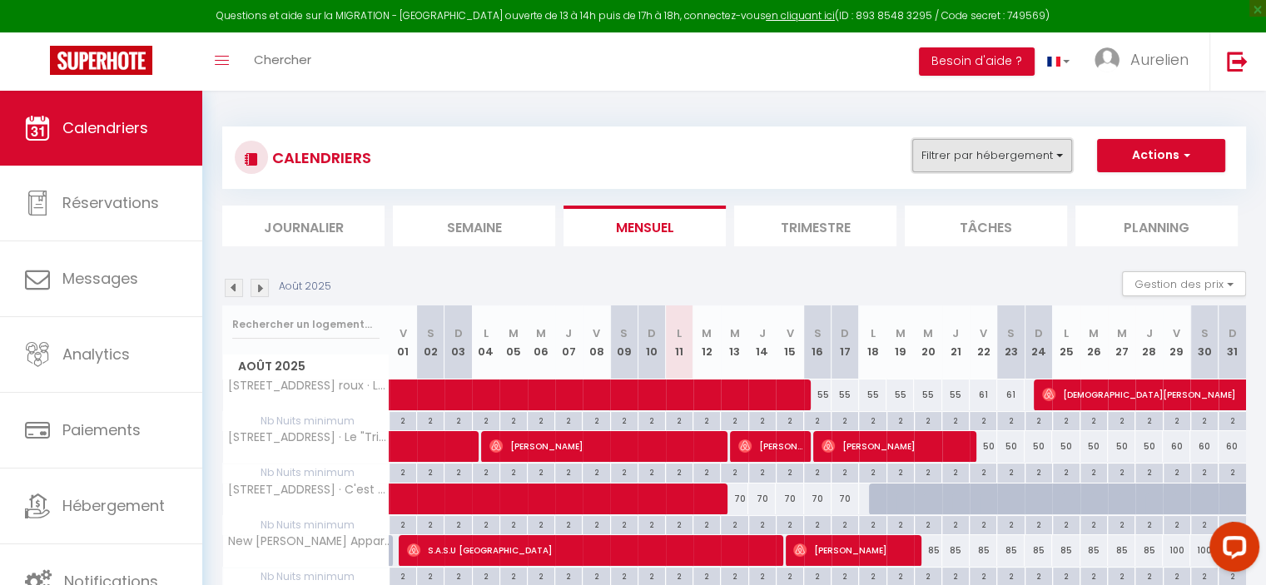
click at [1010, 156] on button "Filtrer par hébergement" at bounding box center [992, 155] width 160 height 33
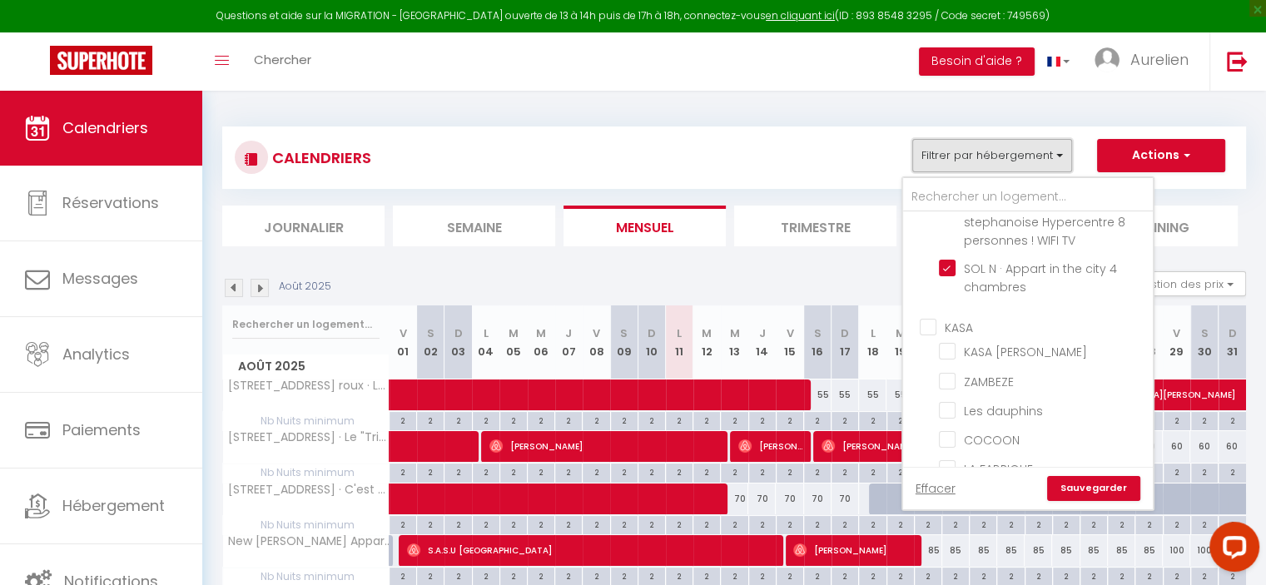
scroll to position [4103, 0]
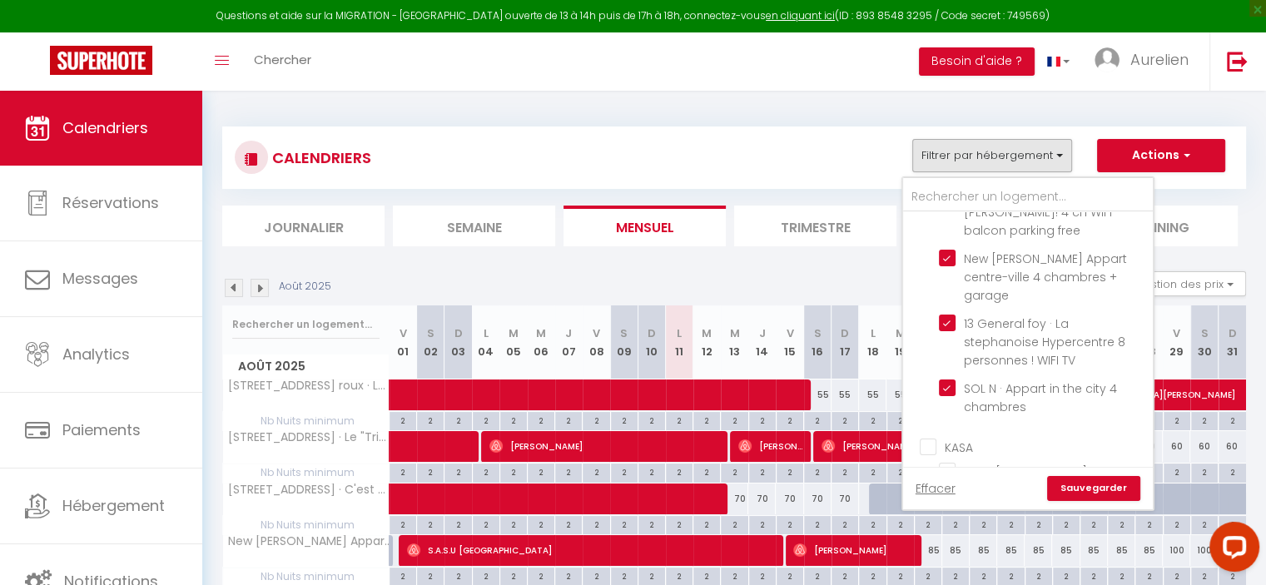
click at [930, 438] on input "KASA" at bounding box center [1045, 446] width 250 height 17
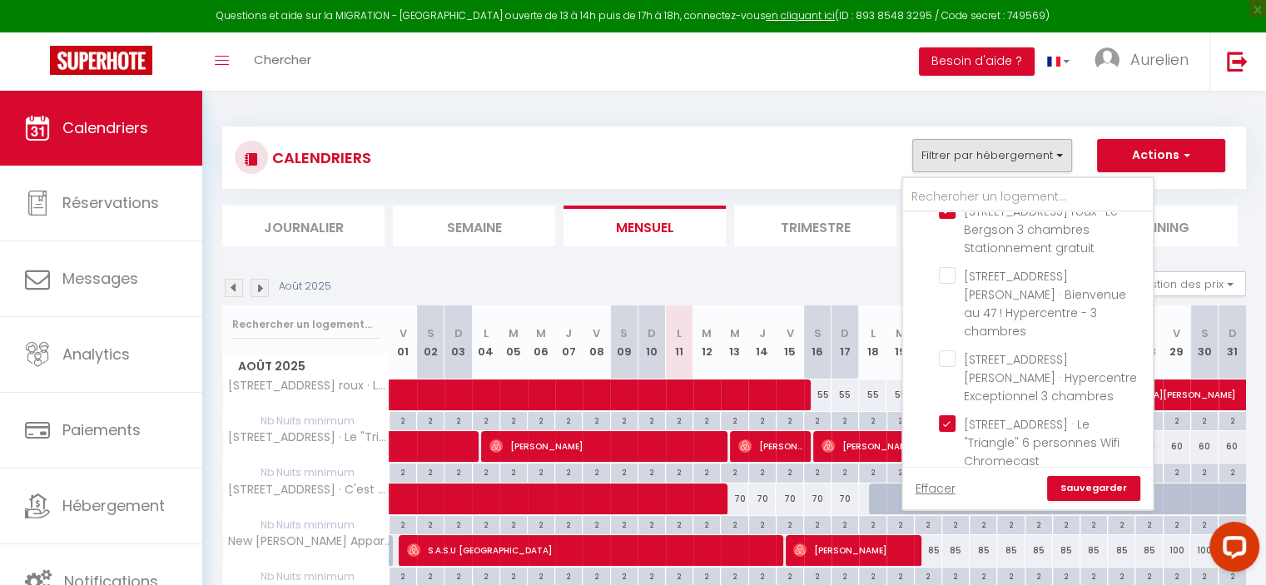
scroll to position [3770, 0]
click at [931, 494] on input "T5" at bounding box center [1045, 502] width 250 height 17
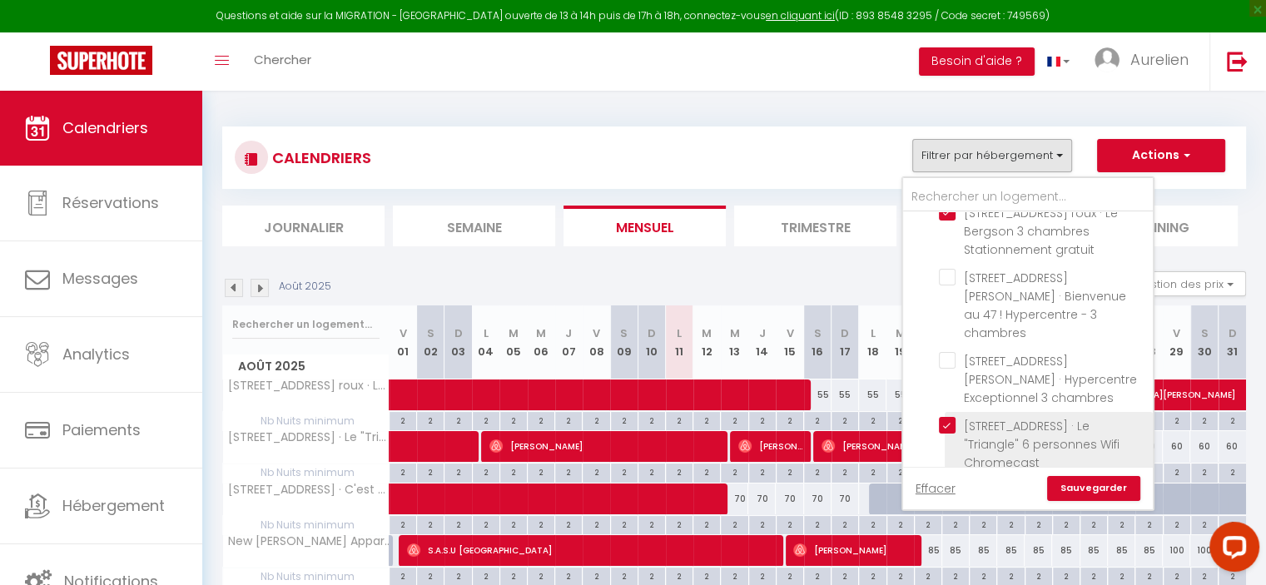
click at [944, 417] on input "[STREET_ADDRESS] · Le "Triangle" 6 personnes Wifi Chromecast" at bounding box center [1043, 425] width 208 height 17
click at [1108, 479] on link "Sauvegarder" at bounding box center [1093, 488] width 93 height 25
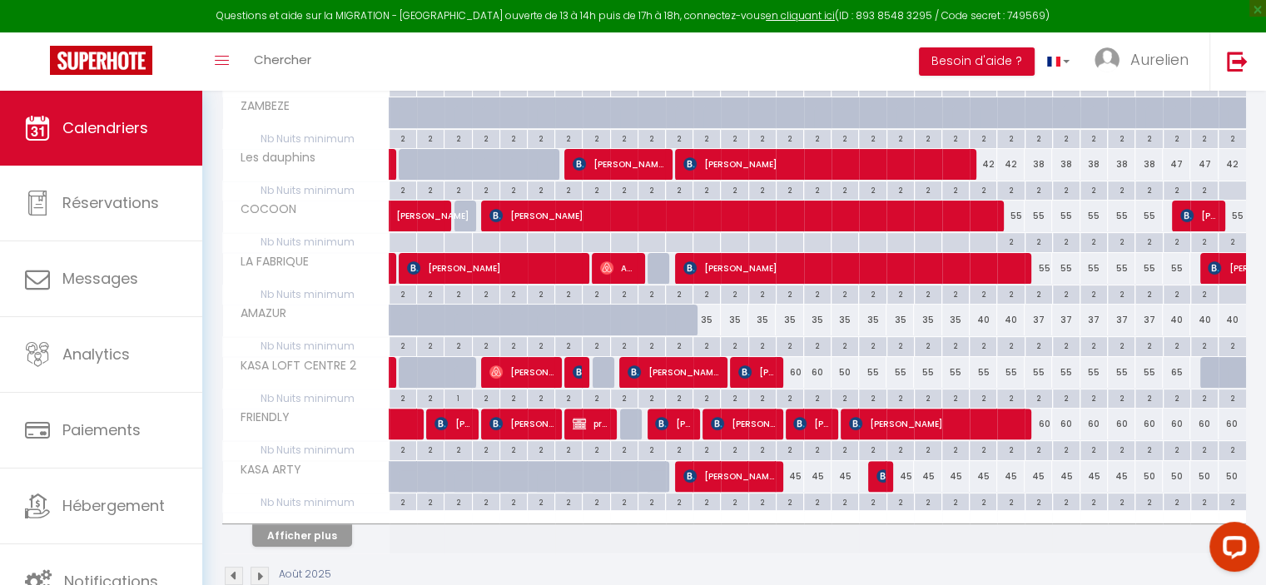
scroll to position [416, 0]
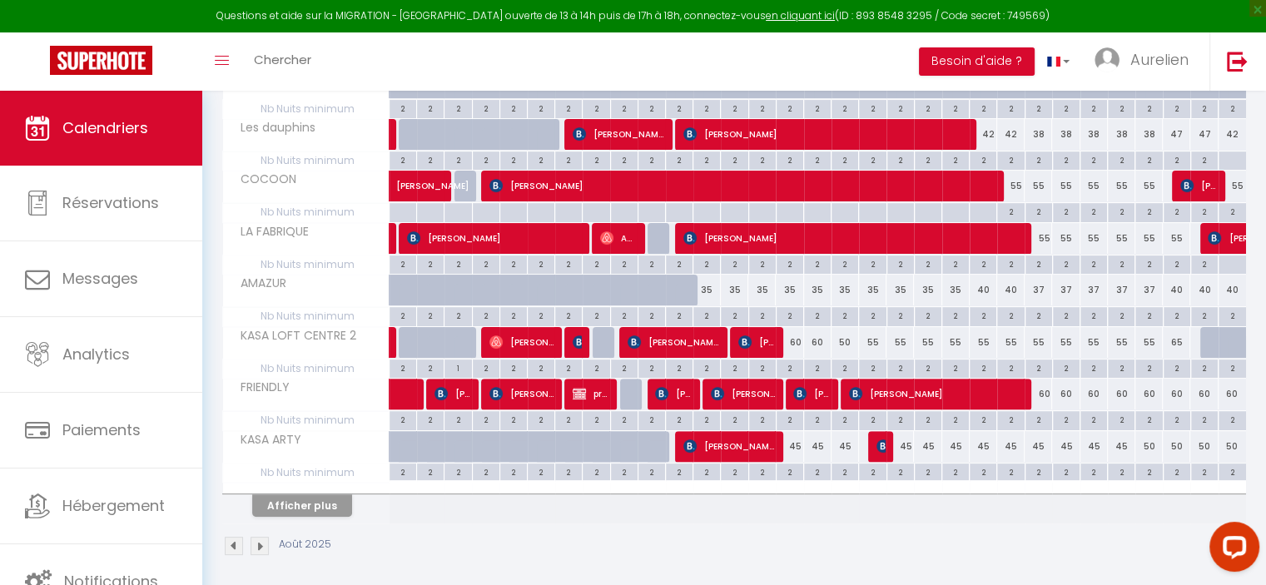
click at [799, 442] on div "45" at bounding box center [789, 446] width 27 height 31
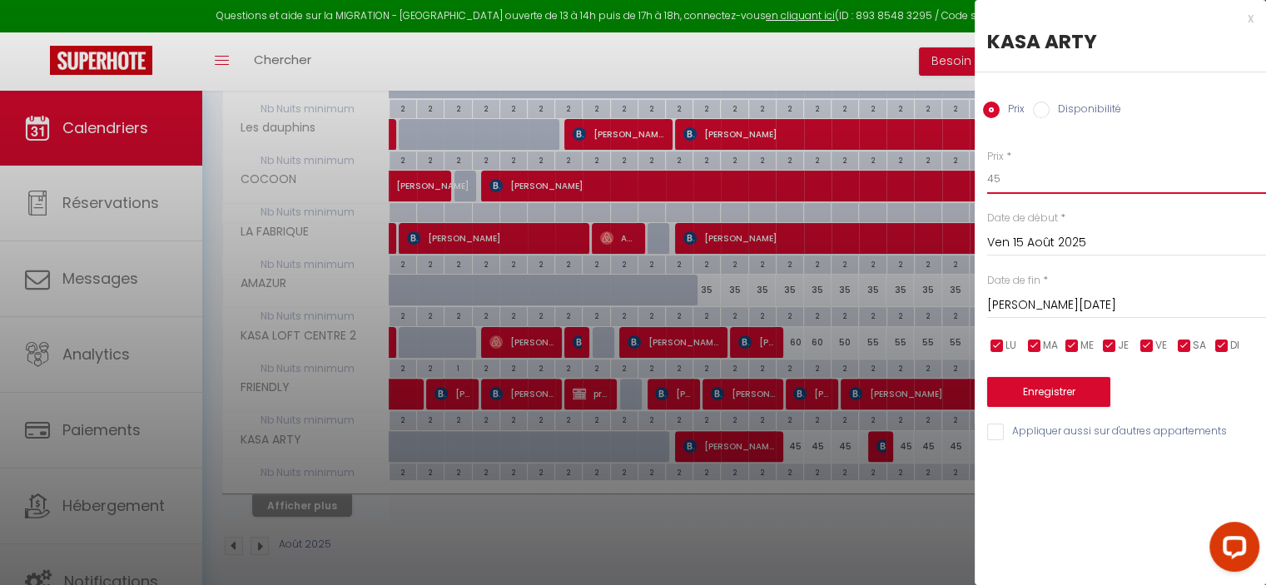
drag, startPoint x: 995, startPoint y: 179, endPoint x: 1009, endPoint y: 176, distance: 14.5
click at [1009, 177] on input "45" at bounding box center [1126, 179] width 279 height 30
click at [1014, 299] on input "[PERSON_NAME][DATE]" at bounding box center [1126, 306] width 279 height 22
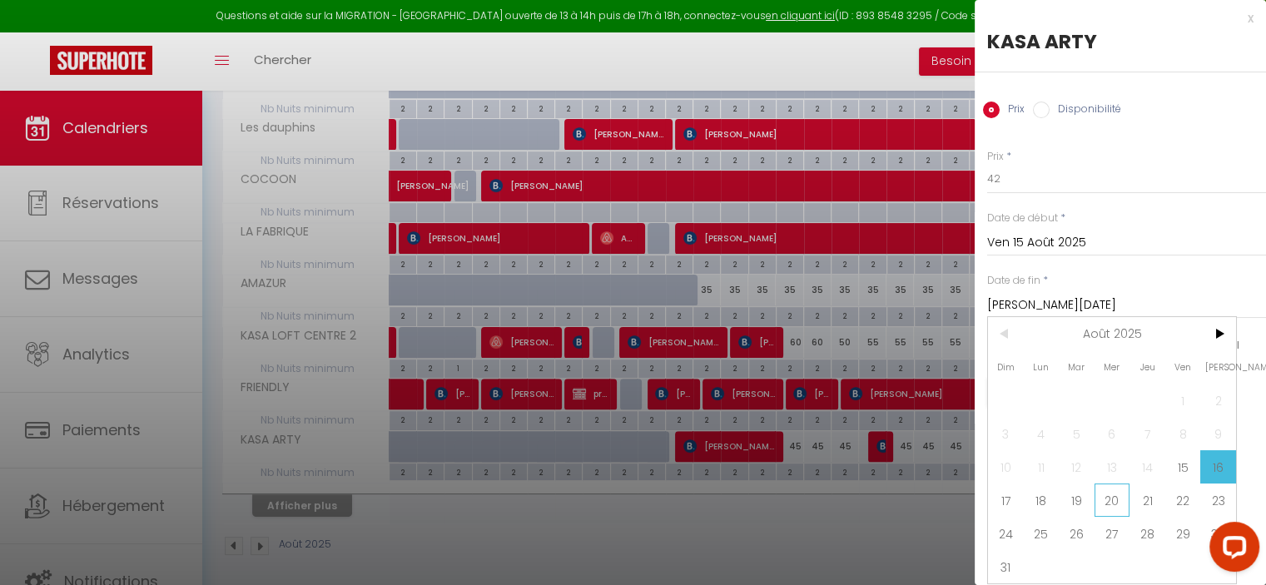
click at [1118, 499] on span "20" at bounding box center [1113, 500] width 36 height 33
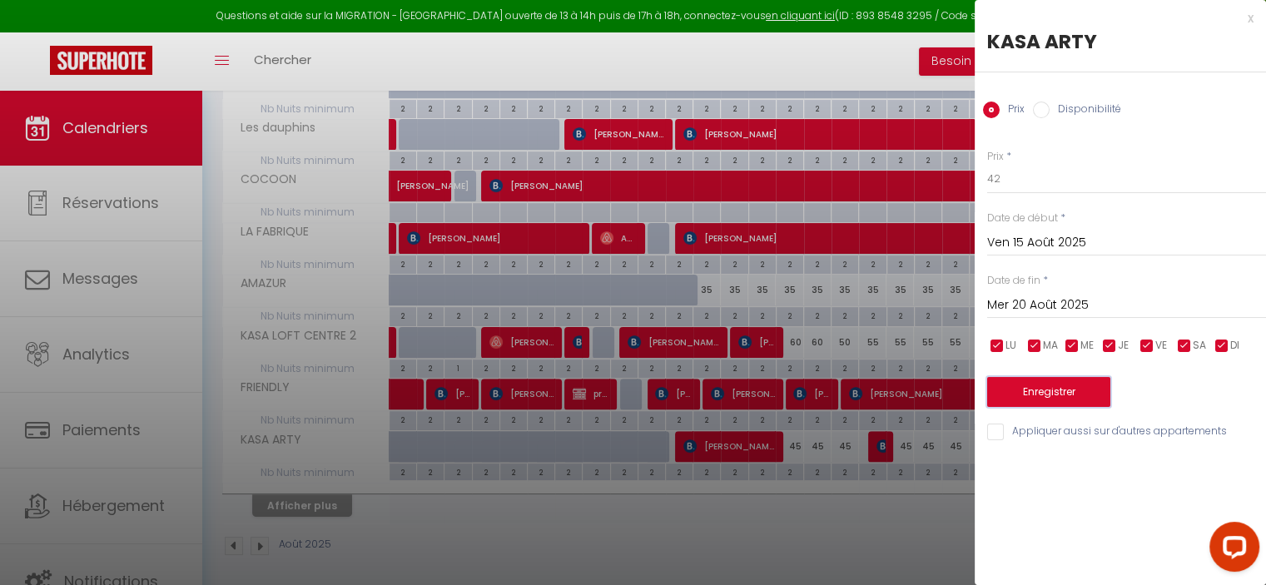
click at [1065, 390] on button "Enregistrer" at bounding box center [1048, 392] width 123 height 30
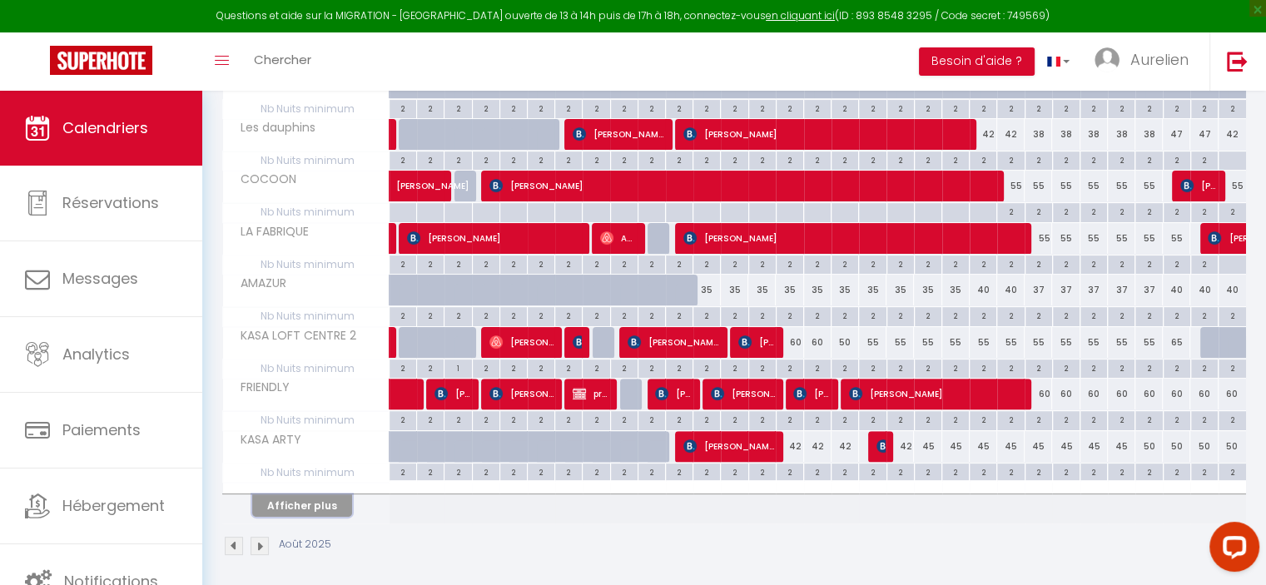
click at [319, 502] on button "Afficher plus" at bounding box center [302, 505] width 100 height 22
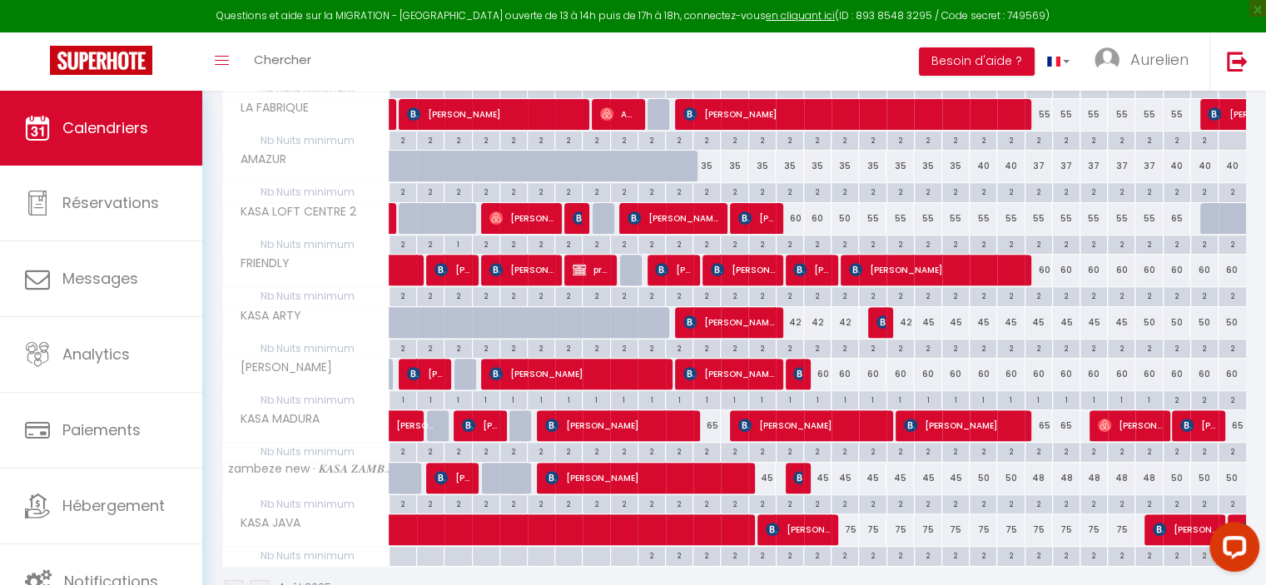
scroll to position [583, 0]
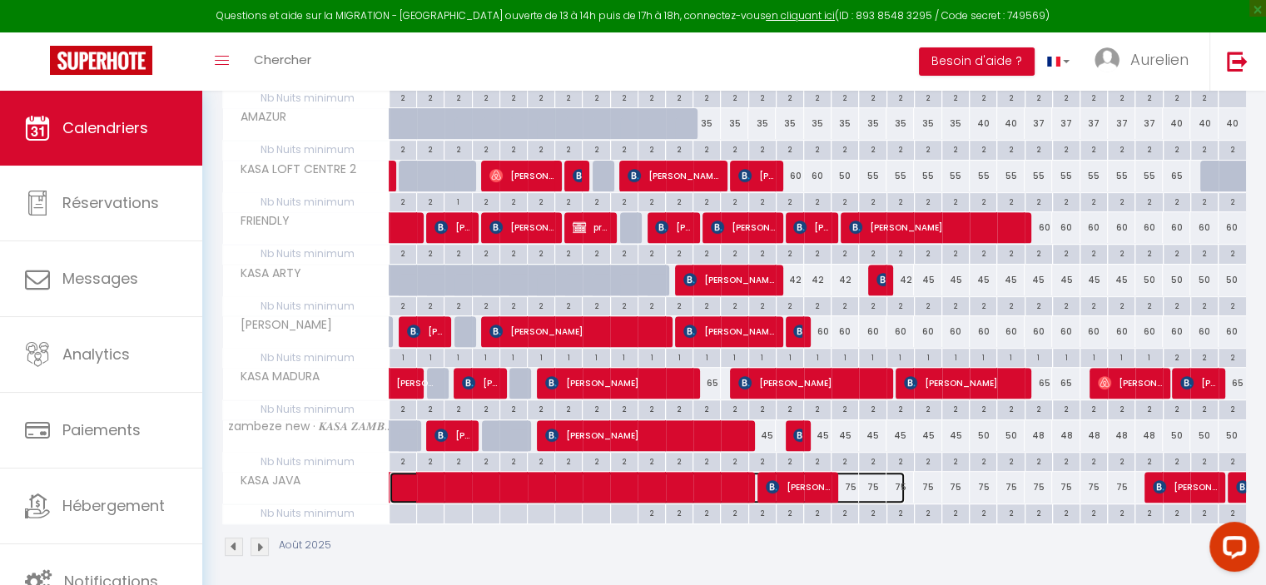
click at [872, 480] on span at bounding box center [656, 488] width 498 height 32
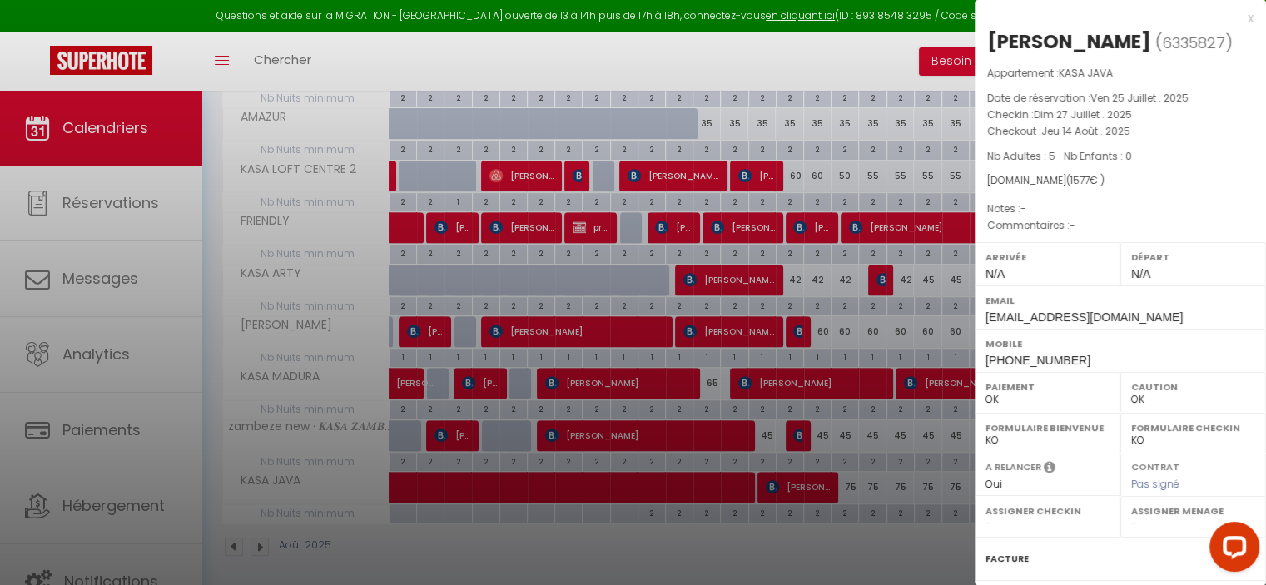
click at [898, 479] on div at bounding box center [633, 292] width 1266 height 585
click at [942, 479] on div at bounding box center [633, 292] width 1266 height 585
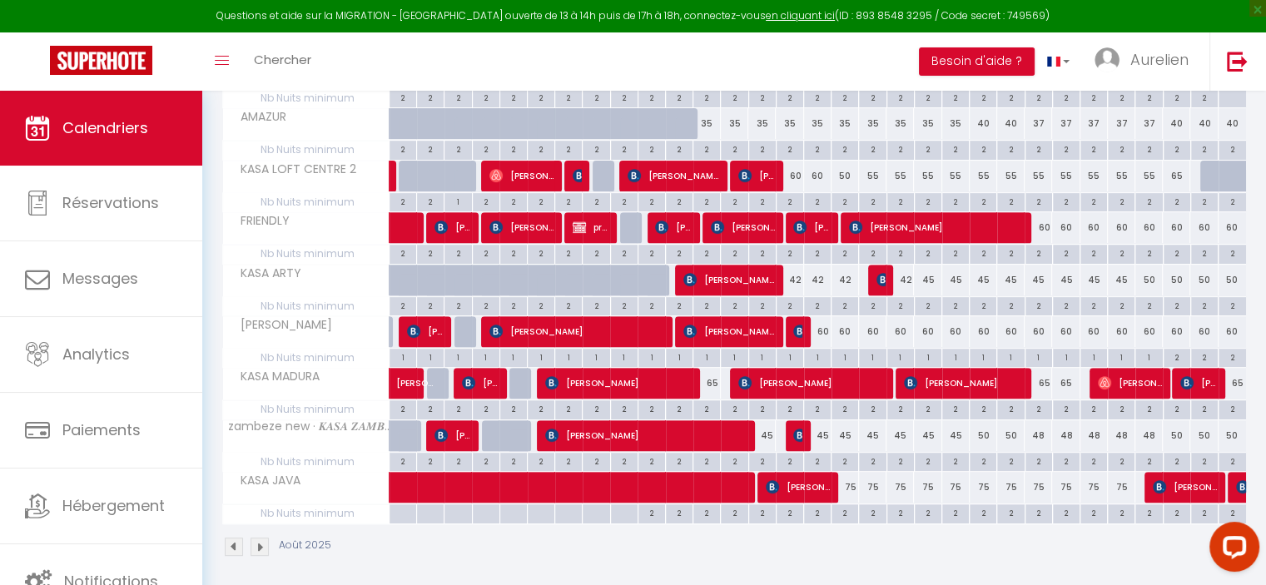
click at [966, 479] on div "75" at bounding box center [955, 487] width 27 height 31
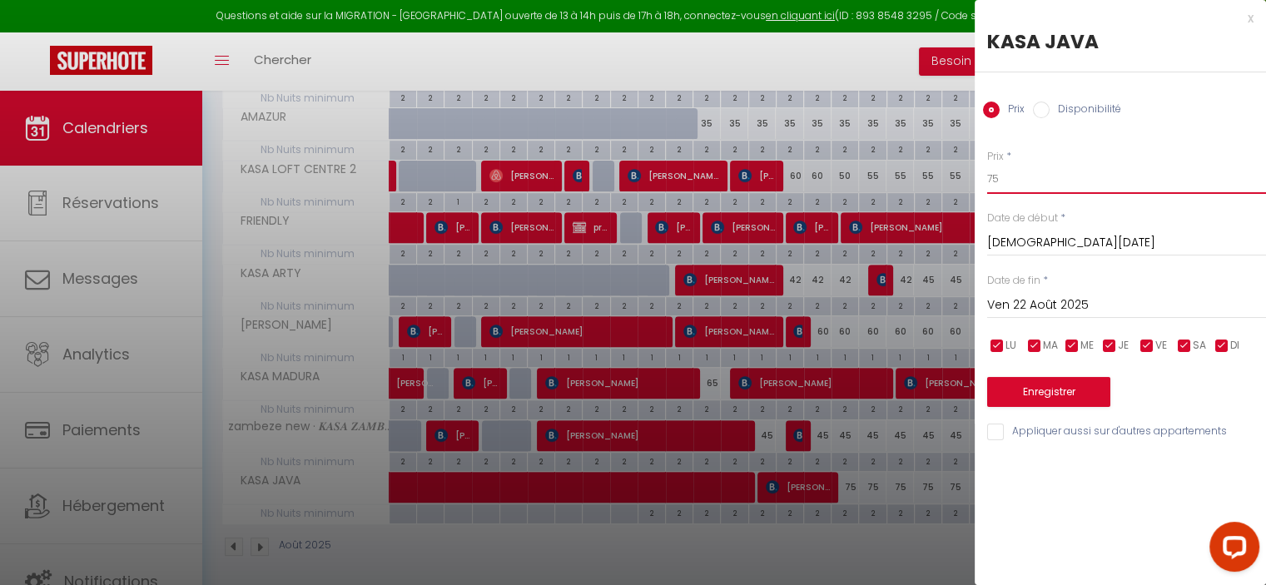
drag, startPoint x: 989, startPoint y: 174, endPoint x: 1001, endPoint y: 177, distance: 12.9
click at [1001, 177] on input "75" at bounding box center [1126, 179] width 279 height 30
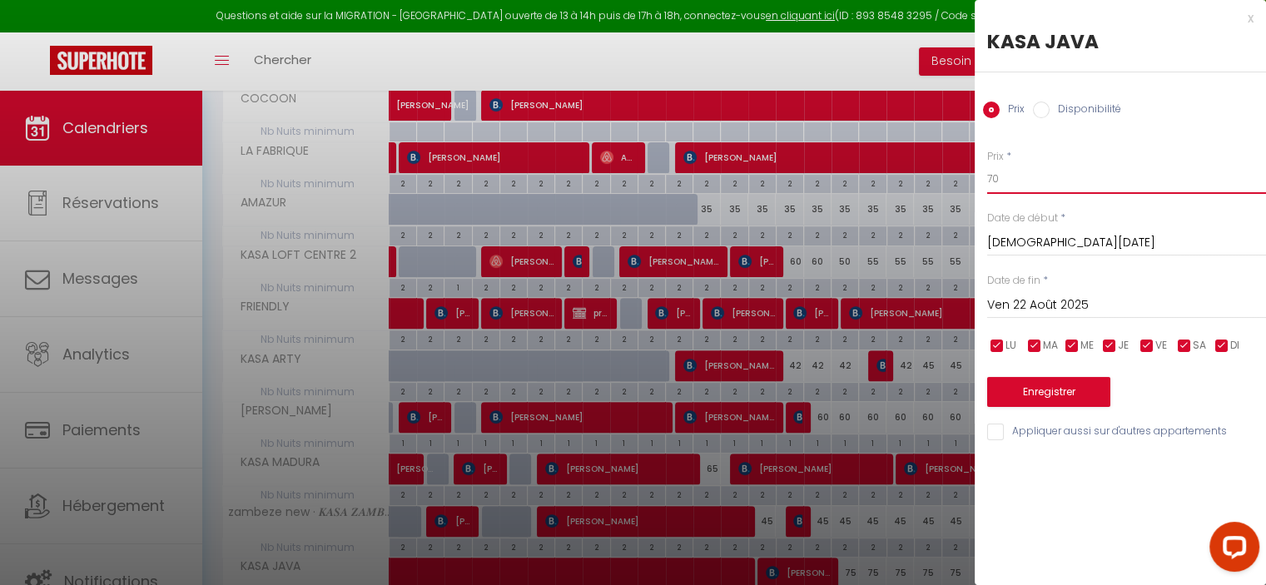
scroll to position [499, 0]
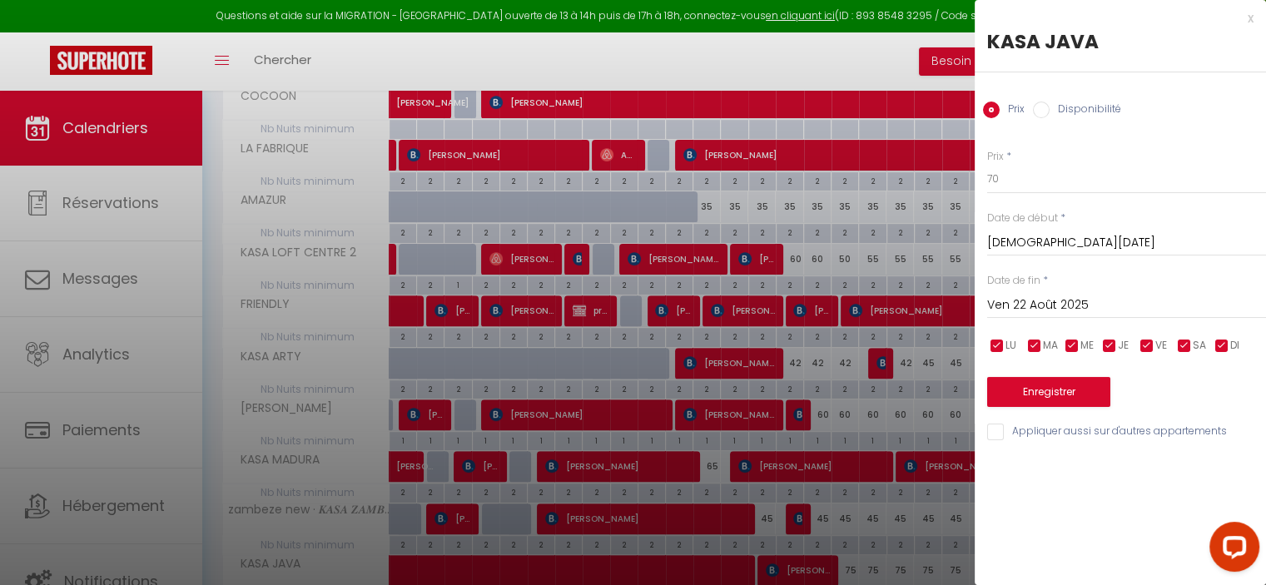
click at [1023, 239] on input "[DEMOGRAPHIC_DATA][DATE]" at bounding box center [1126, 243] width 279 height 22
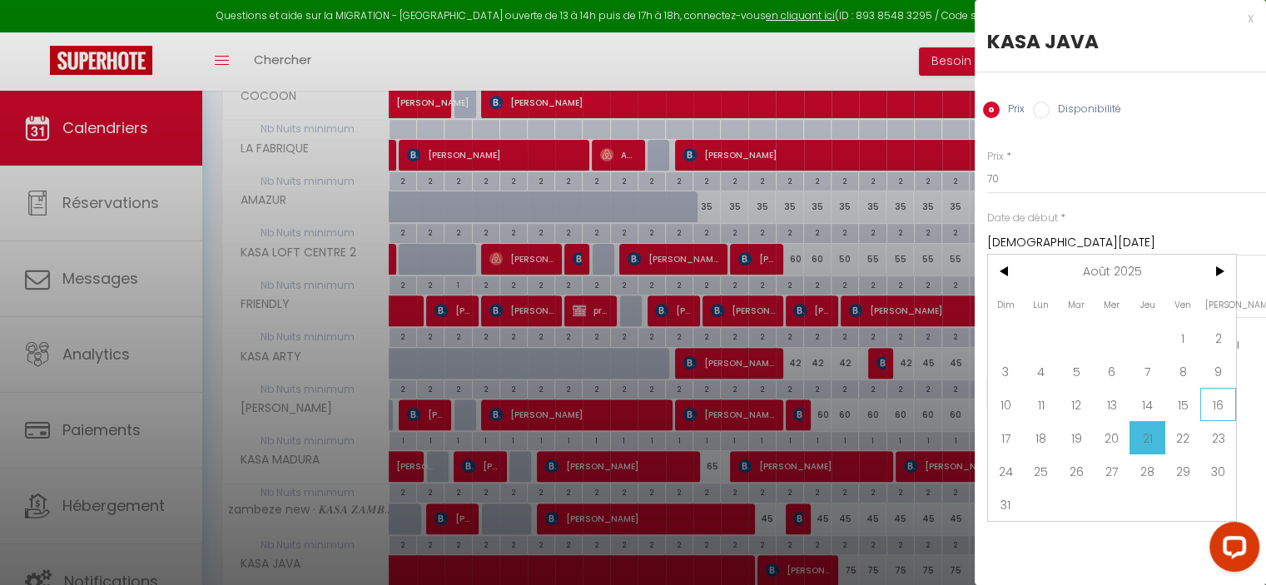
click at [1209, 401] on span "16" at bounding box center [1218, 404] width 36 height 33
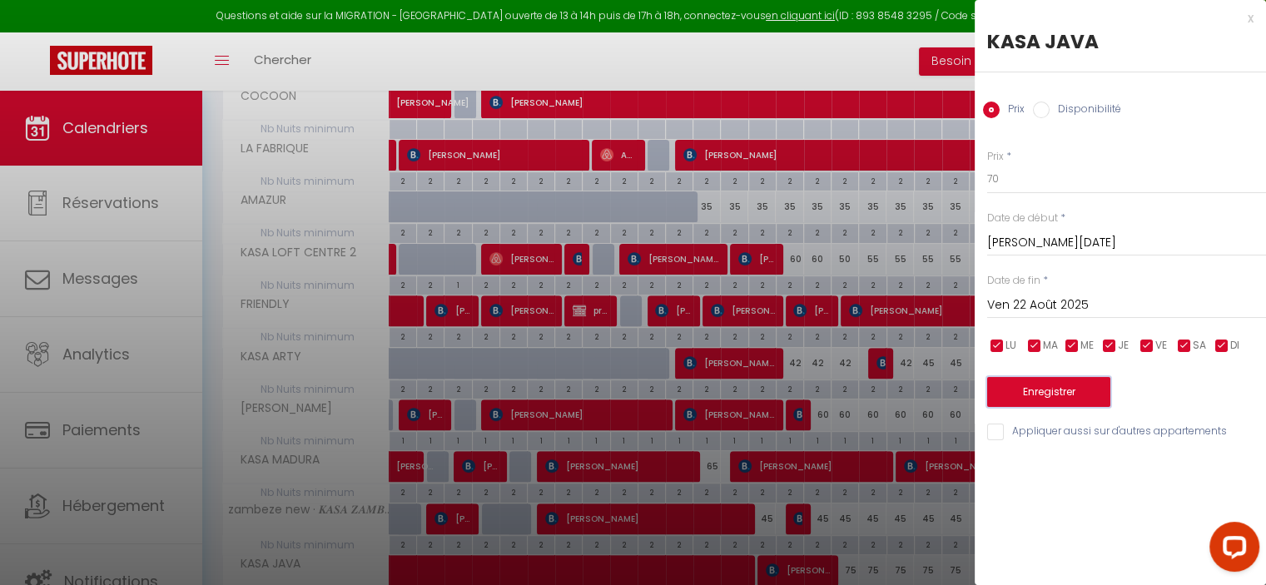
click at [1069, 395] on button "Enregistrer" at bounding box center [1048, 392] width 123 height 30
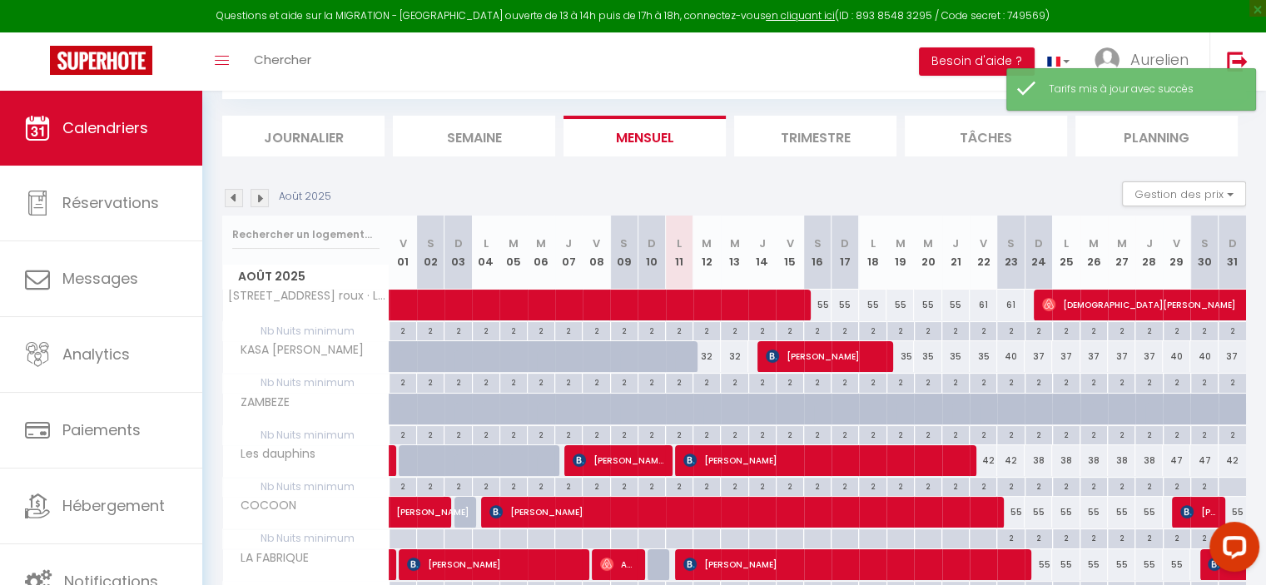
scroll to position [418, 0]
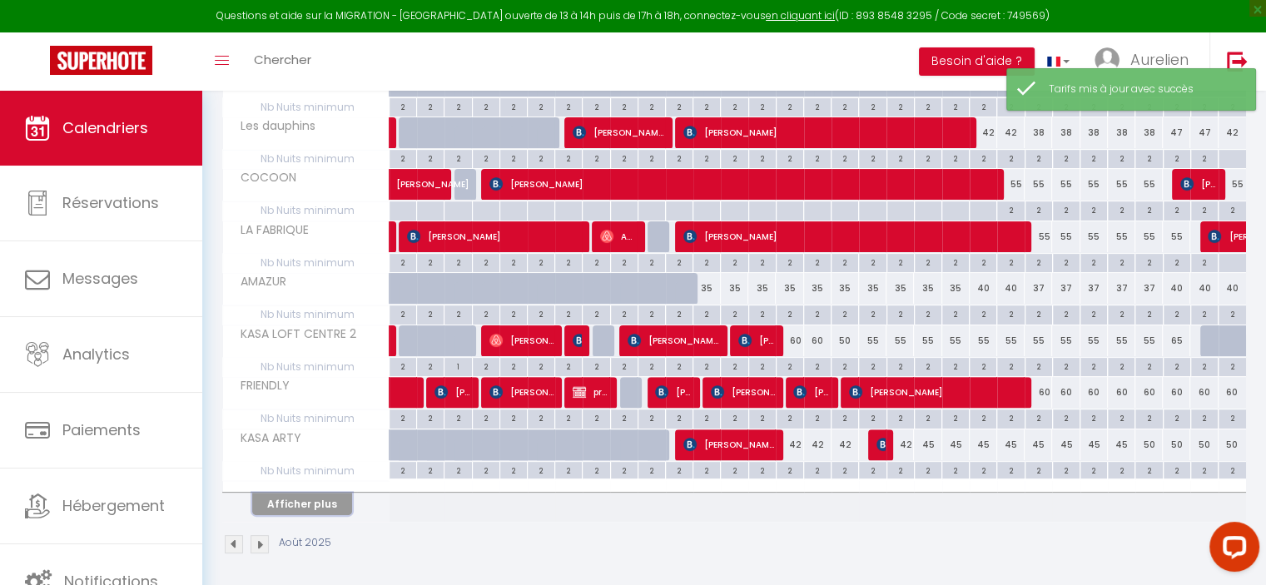
click at [326, 504] on button "Afficher plus" at bounding box center [302, 504] width 100 height 22
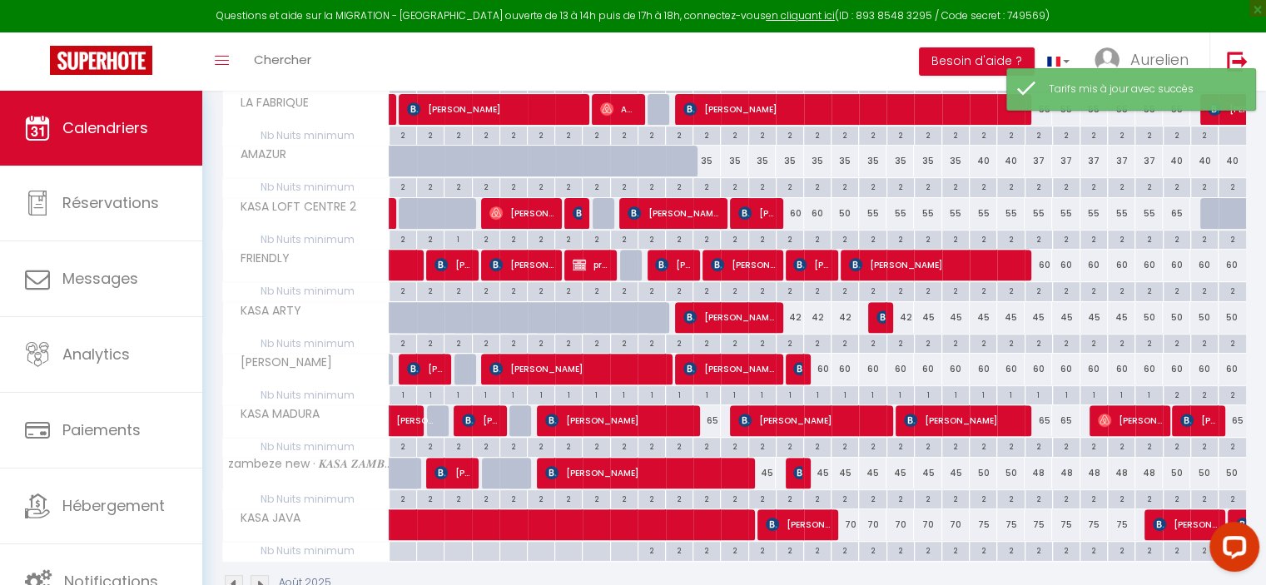
scroll to position [584, 0]
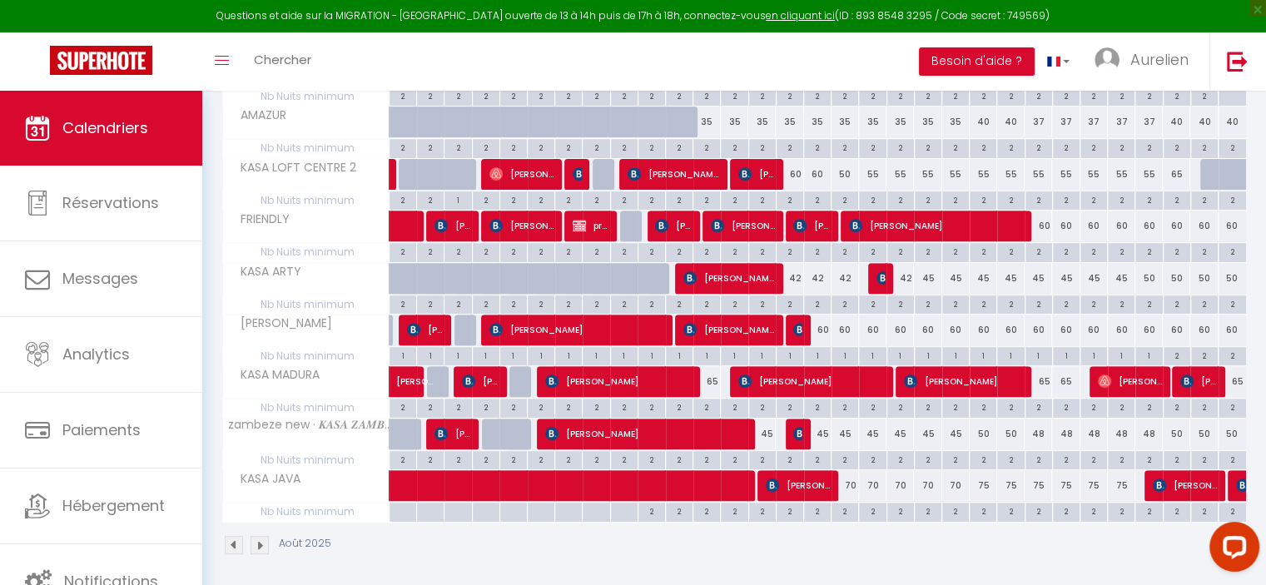
click at [1035, 480] on div "75" at bounding box center [1038, 485] width 27 height 31
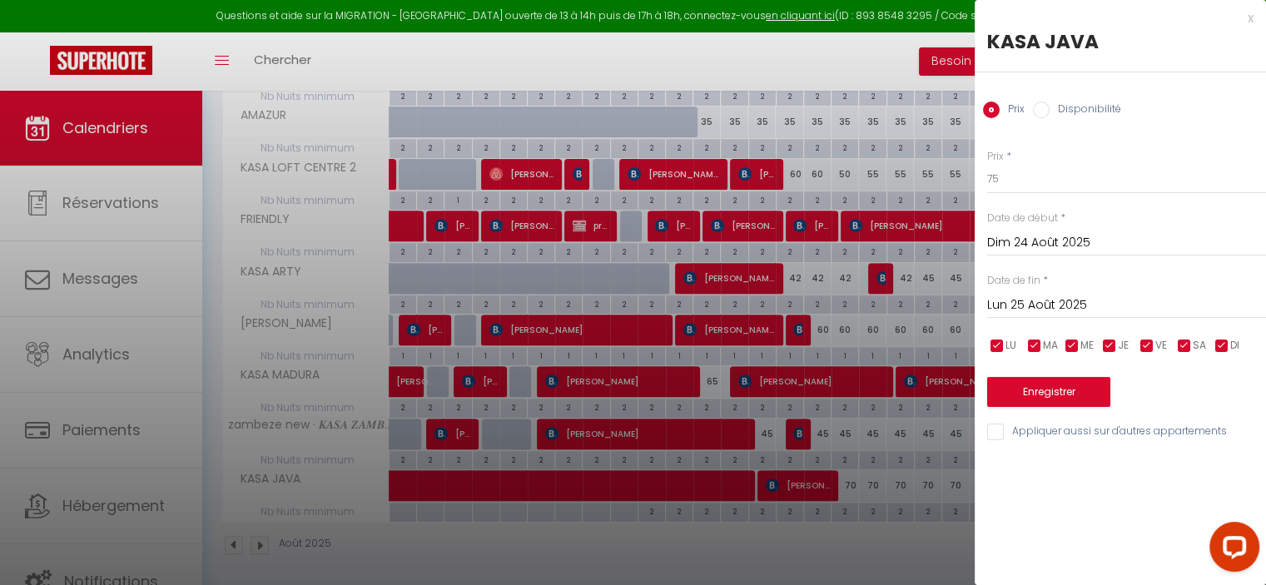
click at [1050, 305] on input "Lun 25 Août 2025" at bounding box center [1126, 306] width 279 height 22
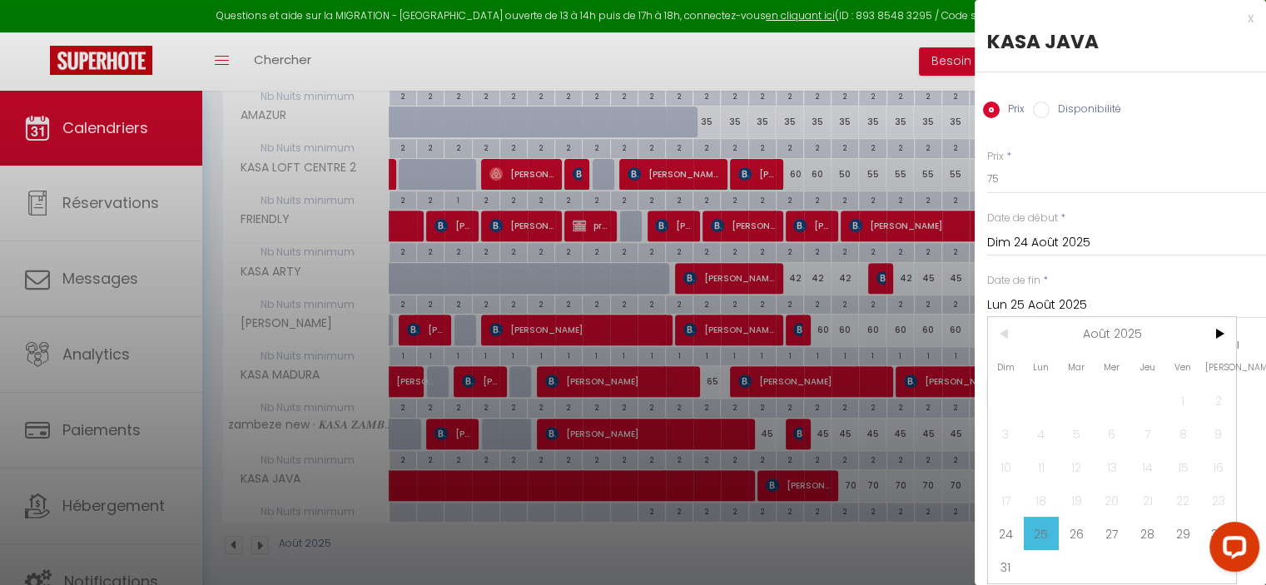
click at [1179, 530] on span "29" at bounding box center [1183, 533] width 36 height 33
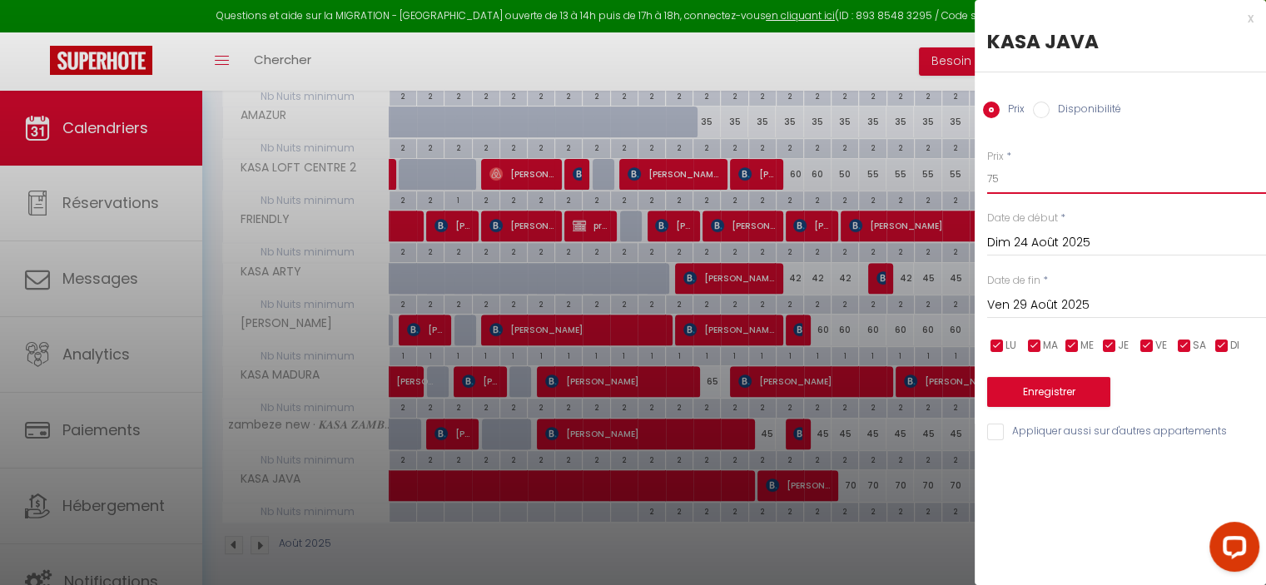
drag, startPoint x: 1005, startPoint y: 174, endPoint x: 981, endPoint y: 176, distance: 24.3
click at [985, 176] on div "Prix * 75 Statut * Disponible Indisponible Date de début * [DATE] < [DATE] > Di…" at bounding box center [1120, 285] width 291 height 315
click at [1052, 383] on button "Enregistrer" at bounding box center [1048, 392] width 123 height 30
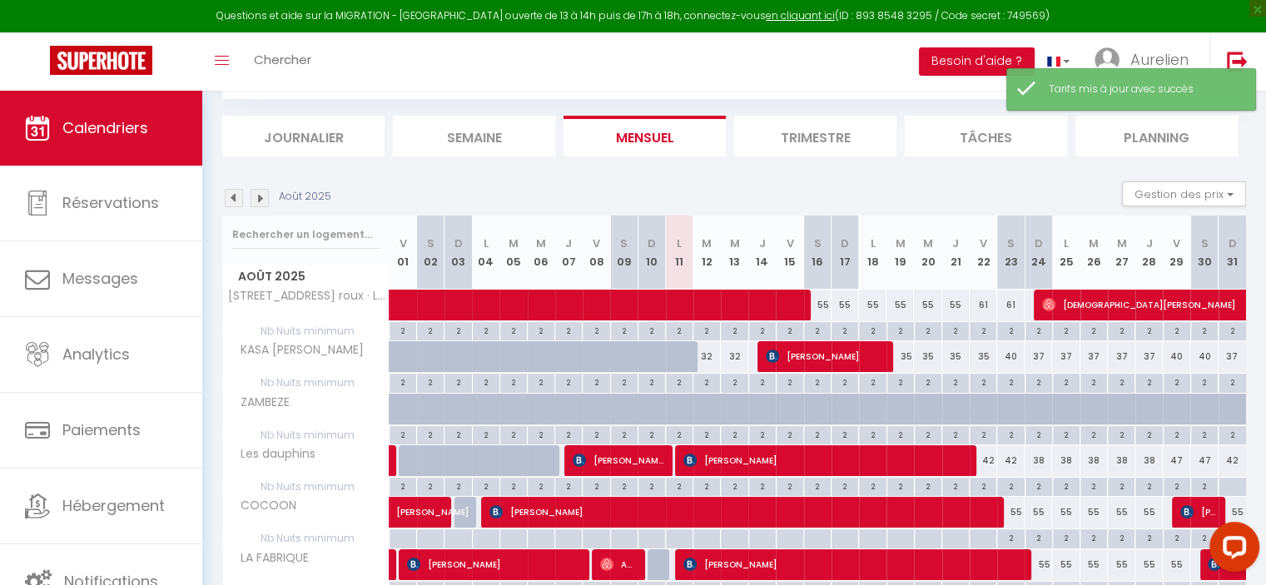
scroll to position [418, 0]
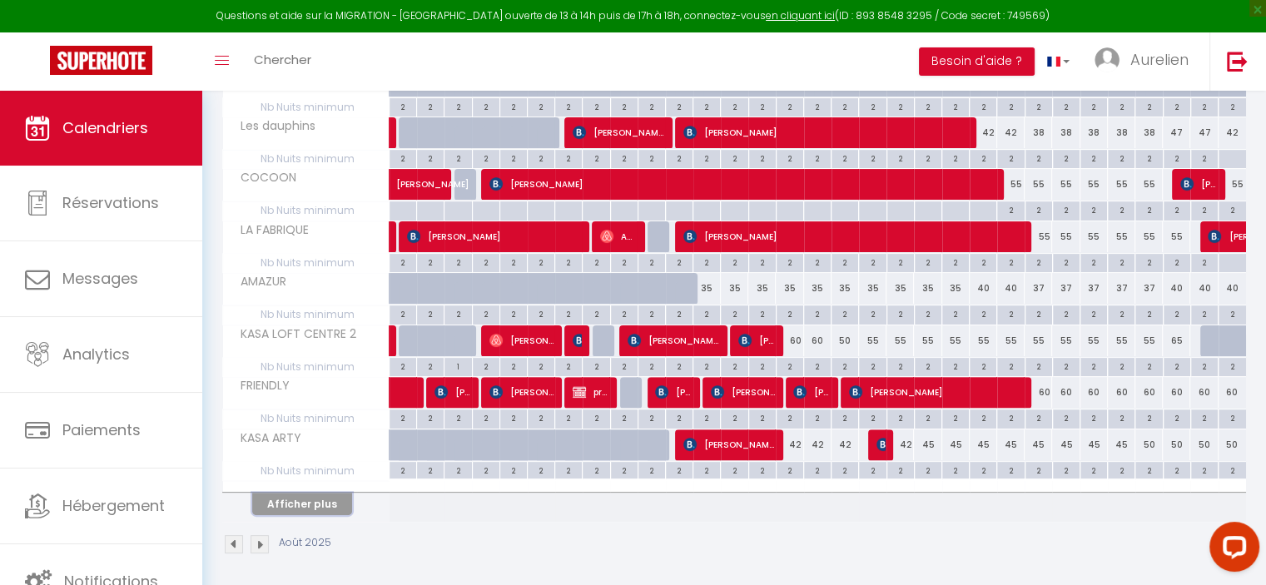
click at [297, 506] on button "Afficher plus" at bounding box center [302, 504] width 100 height 22
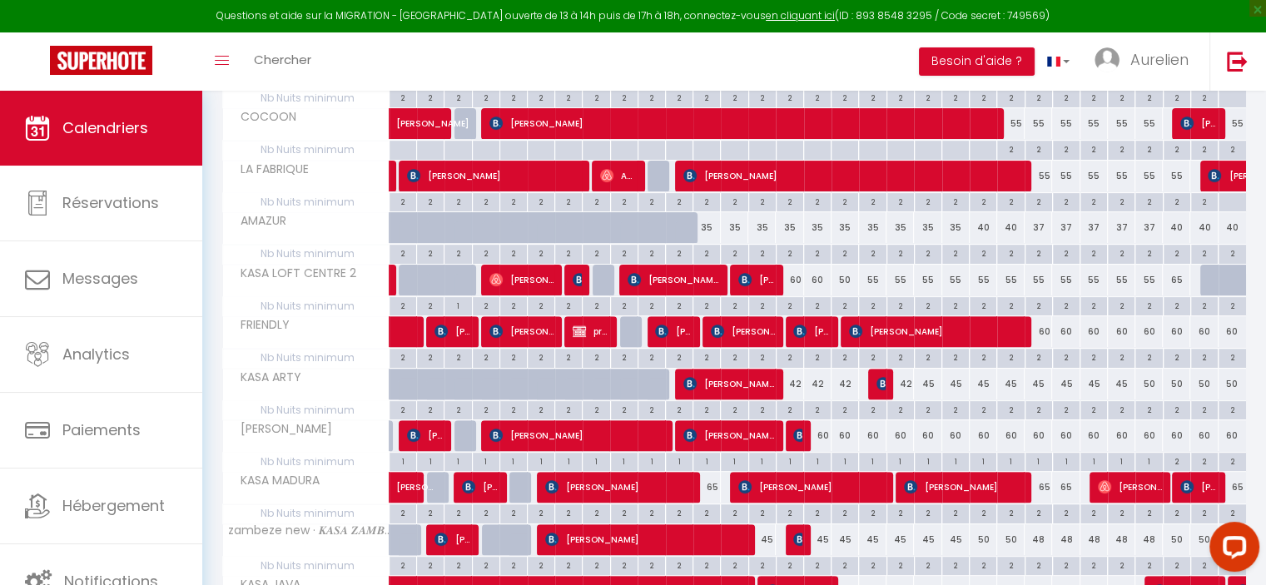
scroll to position [251, 0]
